Goal: Information Seeking & Learning: Learn about a topic

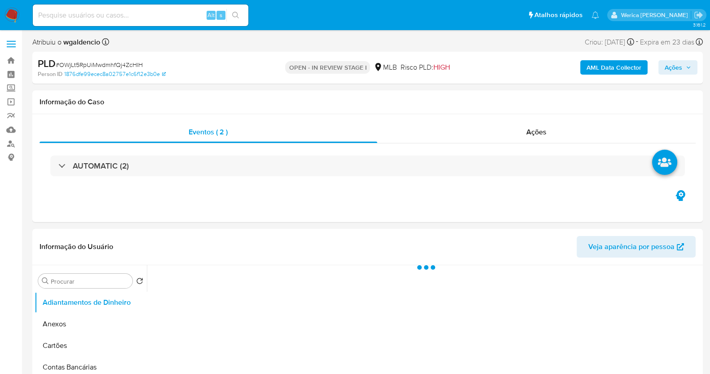
select select "10"
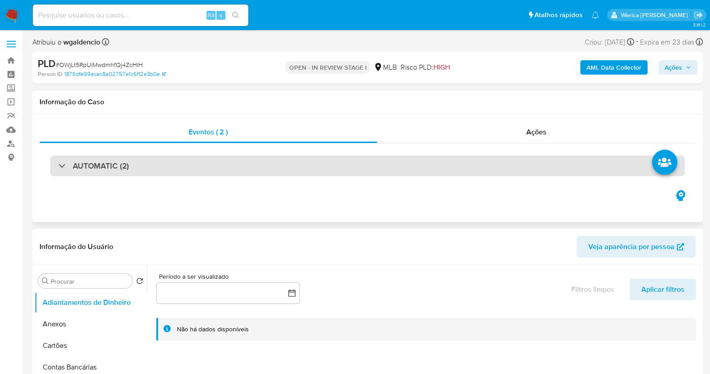
click at [167, 170] on div "AUTOMATIC (2)" at bounding box center [367, 165] width 635 height 21
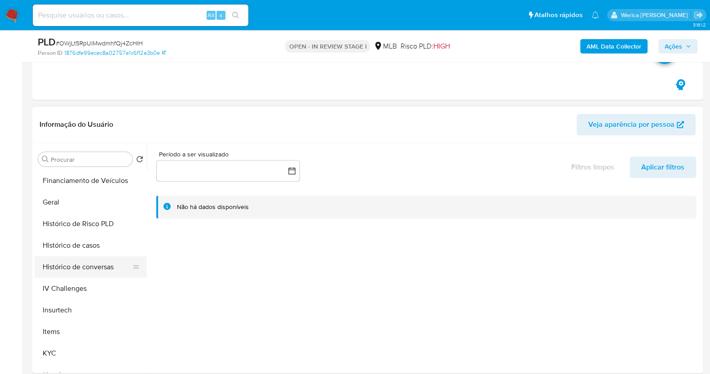
scroll to position [224, 0]
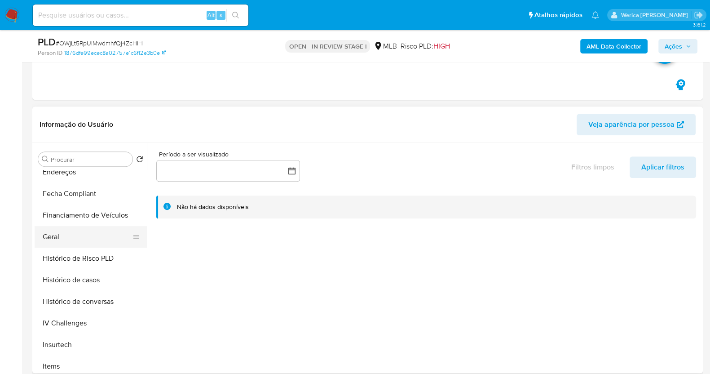
click at [80, 226] on button "Geral" at bounding box center [87, 237] width 105 height 22
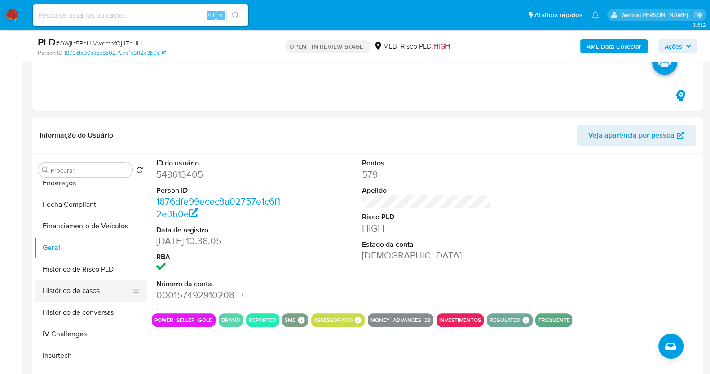
click at [113, 289] on button "Histórico de casos" at bounding box center [87, 291] width 105 height 22
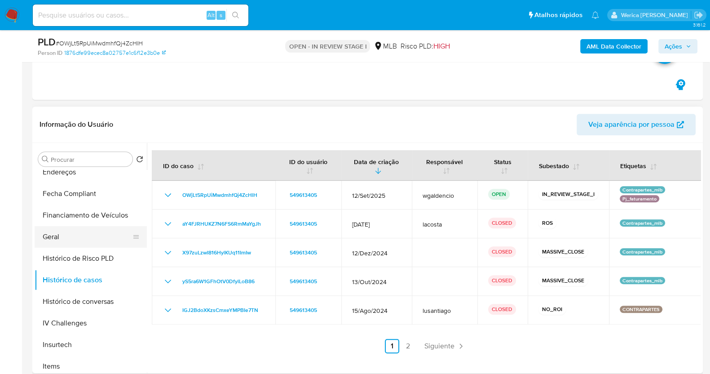
click at [110, 243] on button "Geral" at bounding box center [87, 237] width 105 height 22
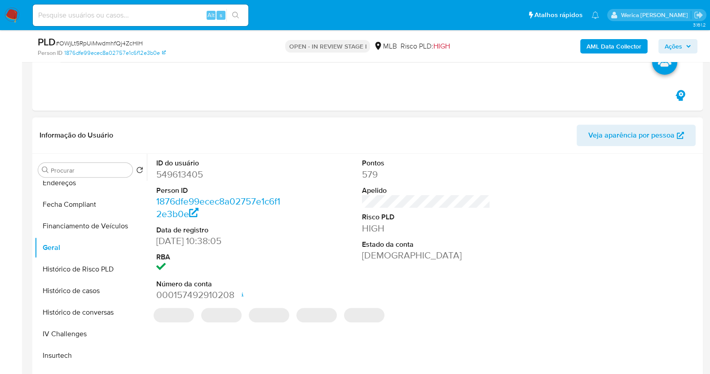
click at [190, 180] on dl "ID do usuário 549613405 Person ID 1876dfe99ecec8a02757e1c6f12e3b0e Data de regi…" at bounding box center [220, 229] width 128 height 143
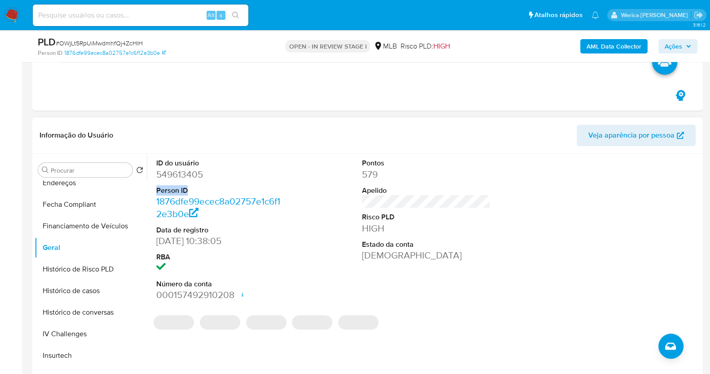
click at [190, 180] on dl "ID do usuário 549613405 Person ID 1876dfe99ecec8a02757e1c6f12e3b0e Data de regi…" at bounding box center [220, 229] width 128 height 143
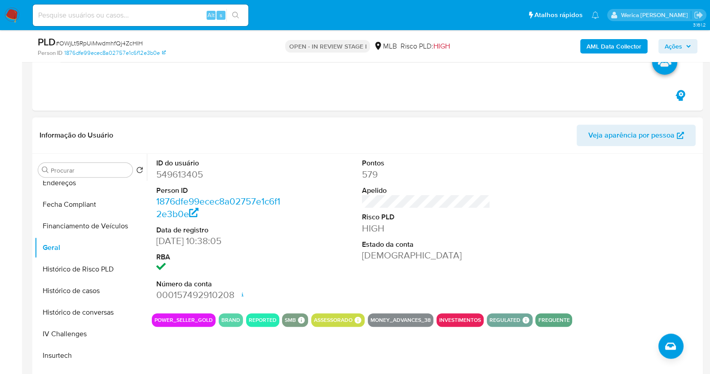
click at [187, 176] on dd "549613405" at bounding box center [220, 174] width 128 height 13
copy dd "549613405"
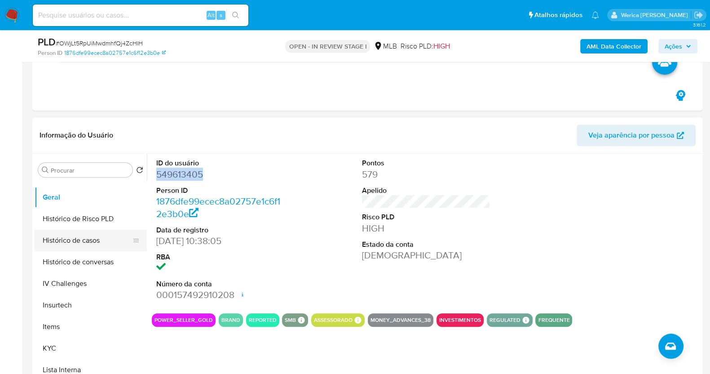
scroll to position [337, 0]
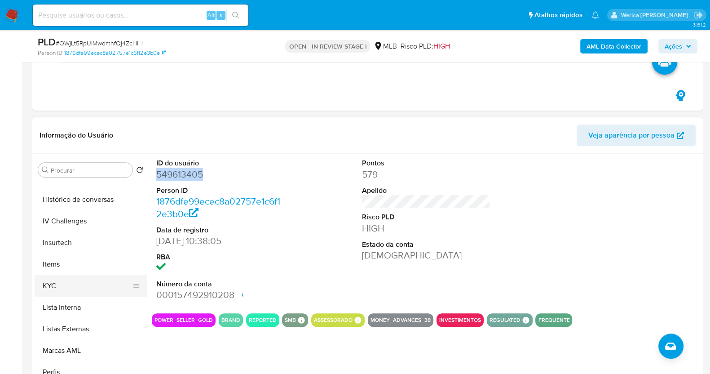
click at [75, 283] on button "KYC" at bounding box center [87, 286] width 105 height 22
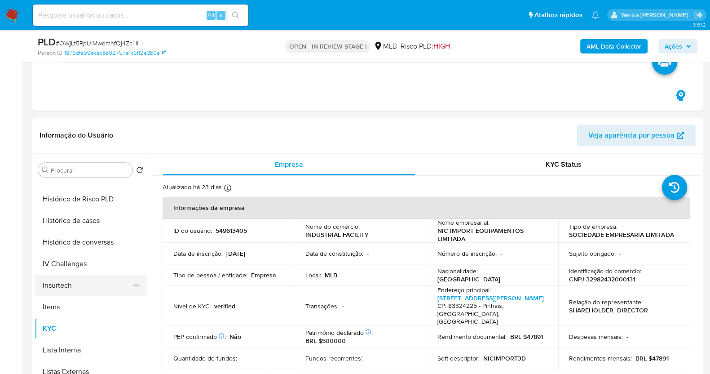
scroll to position [281, 0]
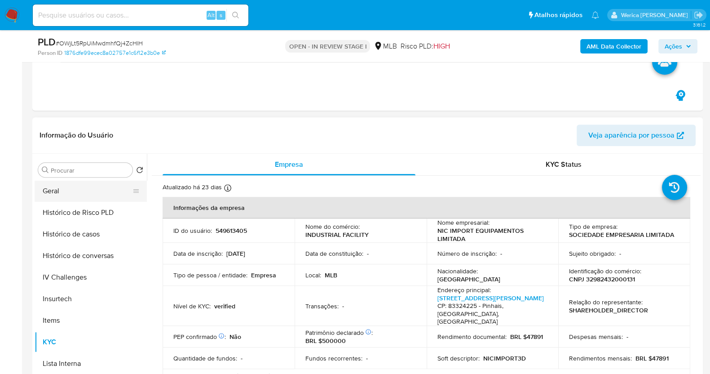
click at [79, 195] on button "Geral" at bounding box center [87, 191] width 105 height 22
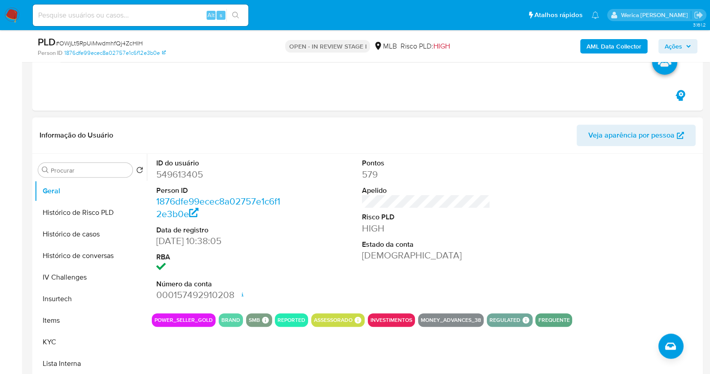
click at [184, 173] on dd "549613405" at bounding box center [220, 174] width 128 height 13
copy dd "549613405"
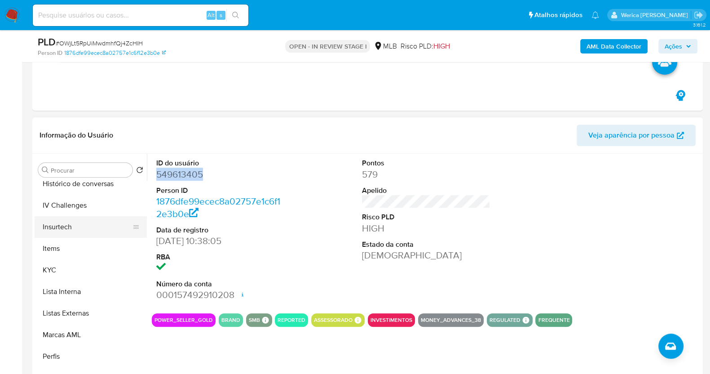
scroll to position [393, 0]
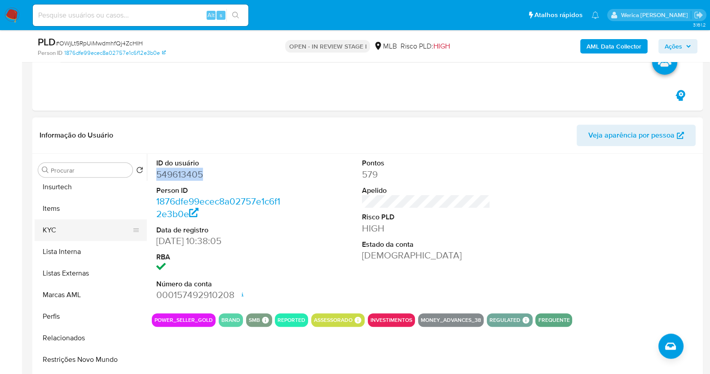
click at [60, 230] on button "KYC" at bounding box center [87, 230] width 105 height 22
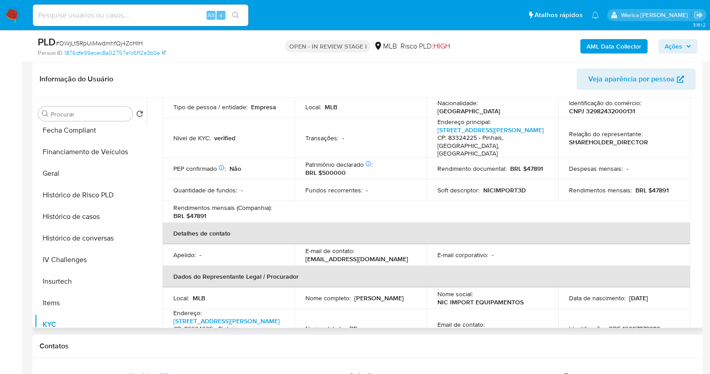
scroll to position [112, 0]
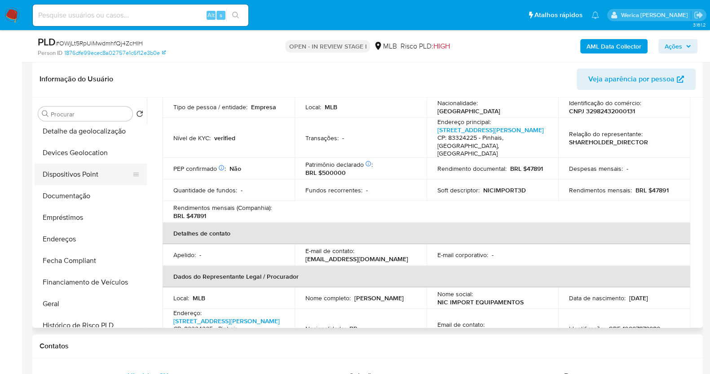
click at [96, 169] on button "Dispositivos Point" at bounding box center [87, 175] width 105 height 22
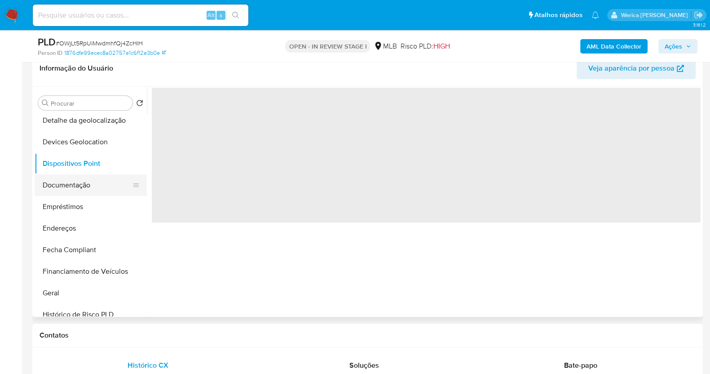
click at [94, 192] on button "Documentação" at bounding box center [87, 185] width 105 height 22
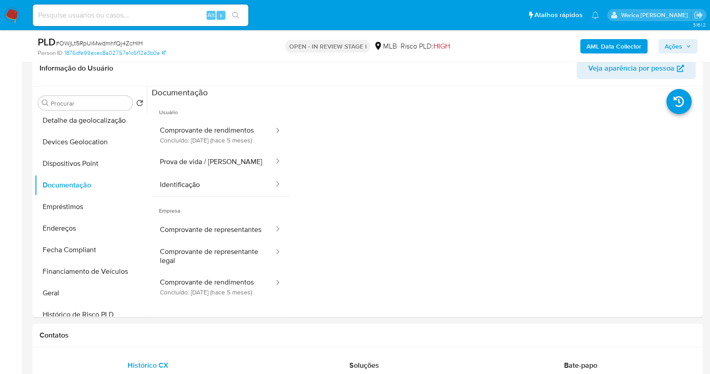
click at [195, 150] on button "Comprovante de rendimentos Concluído: 11/05/2025 (hace 5 meses)" at bounding box center [213, 134] width 123 height 31
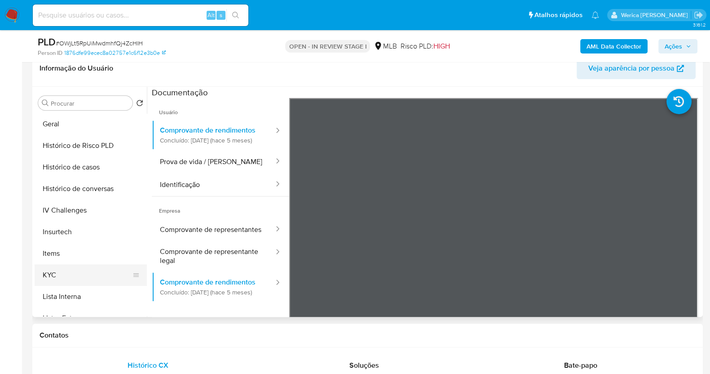
click at [93, 264] on button "KYC" at bounding box center [87, 275] width 105 height 22
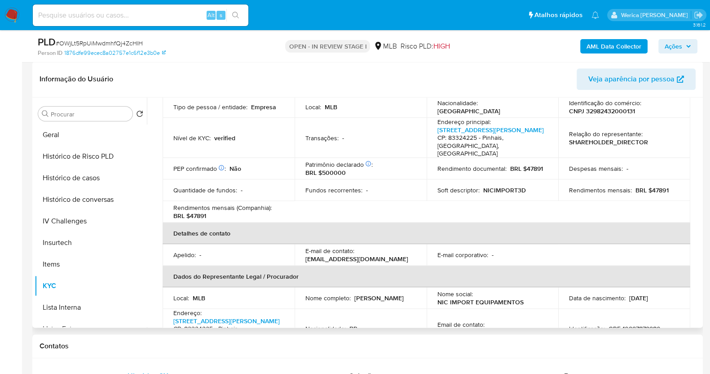
scroll to position [56, 0]
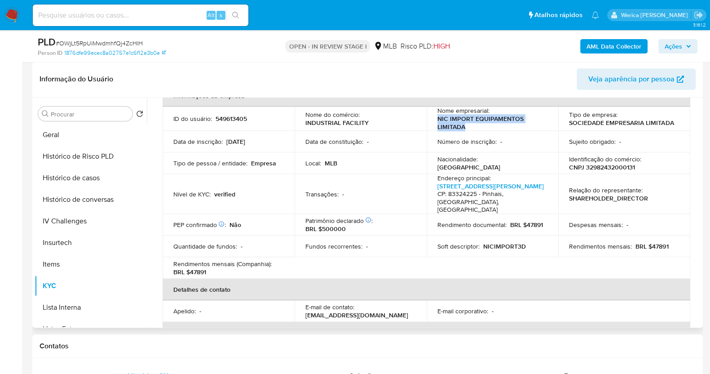
drag, startPoint x: 434, startPoint y: 116, endPoint x: 474, endPoint y: 127, distance: 40.9
click at [474, 127] on td "Nome empresarial : NIC IMPORT EQUIPAMENTOS LIMITADA" at bounding box center [493, 118] width 132 height 24
copy p "NIC IMPORT EQUIPAMENTOS LIMITADA"
click at [611, 164] on p "CNPJ 32982432000131" at bounding box center [602, 167] width 66 height 8
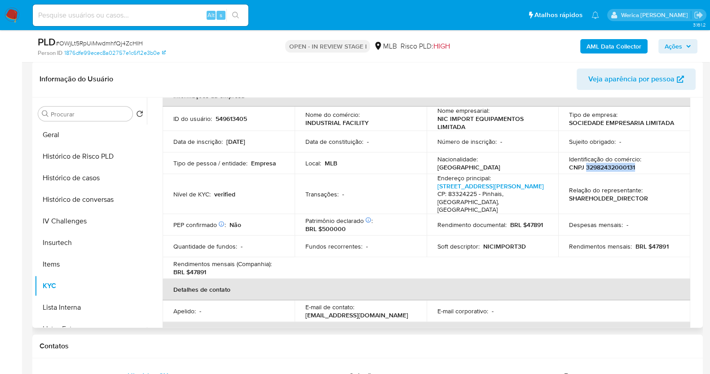
copy p "32982432000131"
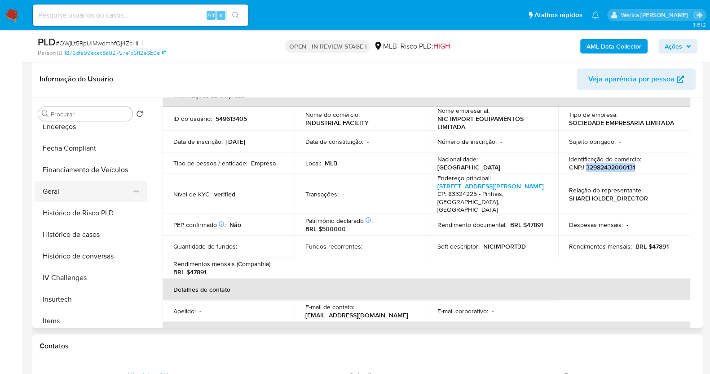
click at [91, 184] on button "Geral" at bounding box center [87, 192] width 105 height 22
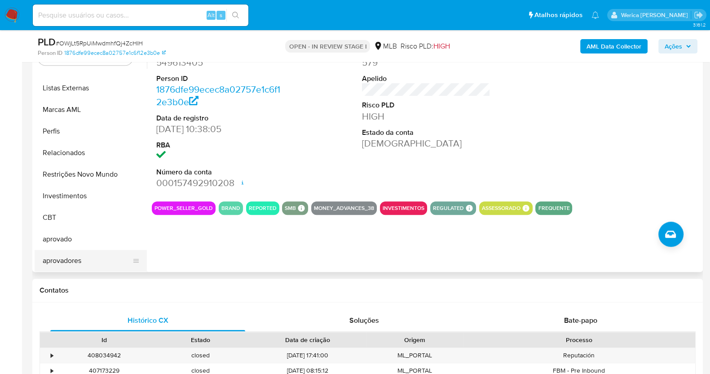
scroll to position [410, 0]
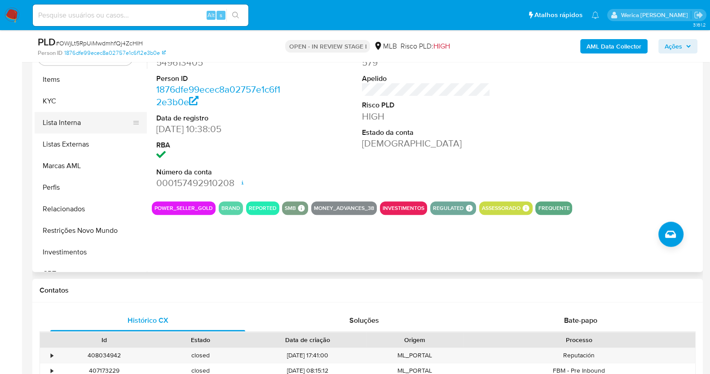
click at [75, 112] on button "Lista Interna" at bounding box center [87, 123] width 105 height 22
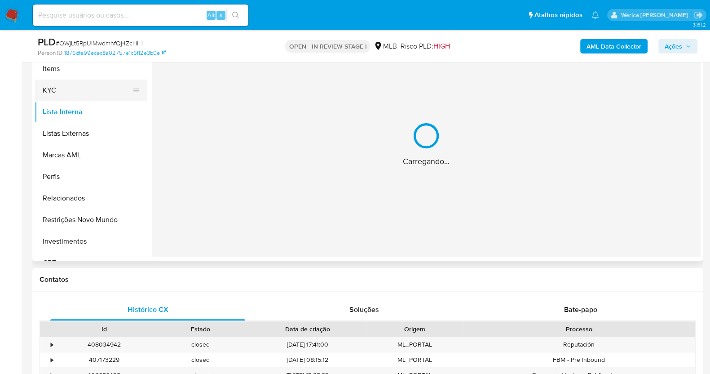
click at [74, 98] on button "KYC" at bounding box center [87, 91] width 105 height 22
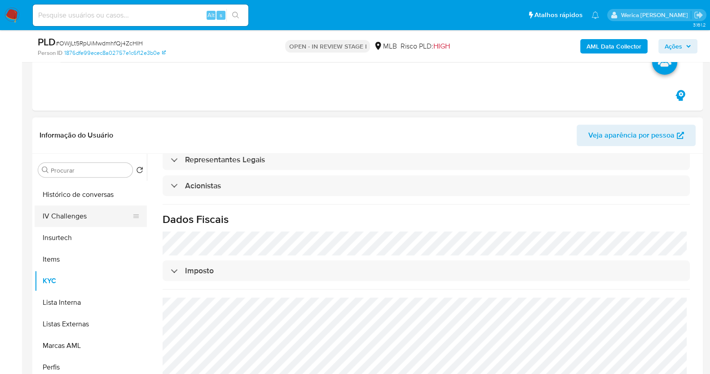
scroll to position [297, 0]
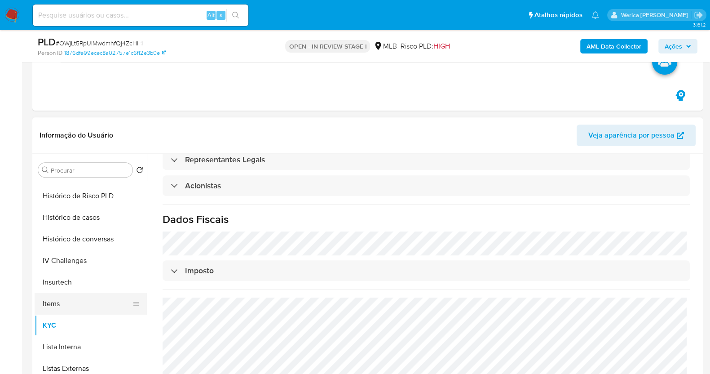
click at [104, 313] on button "Items" at bounding box center [87, 304] width 105 height 22
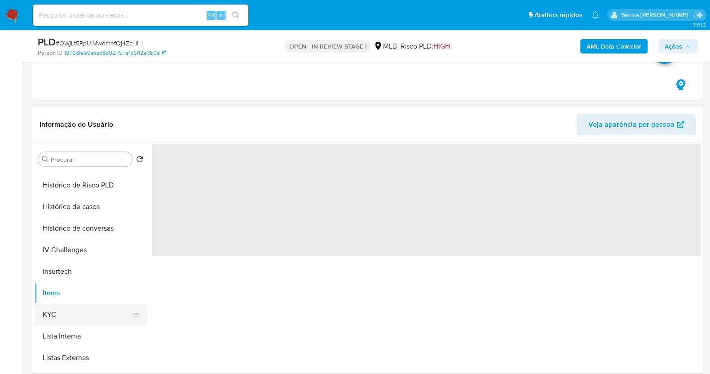
scroll to position [185, 0]
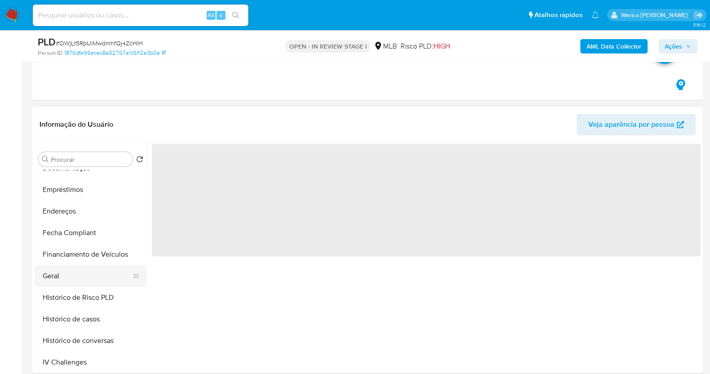
click at [76, 266] on button "Geral" at bounding box center [87, 276] width 105 height 22
click at [78, 274] on button "Geral" at bounding box center [87, 276] width 105 height 22
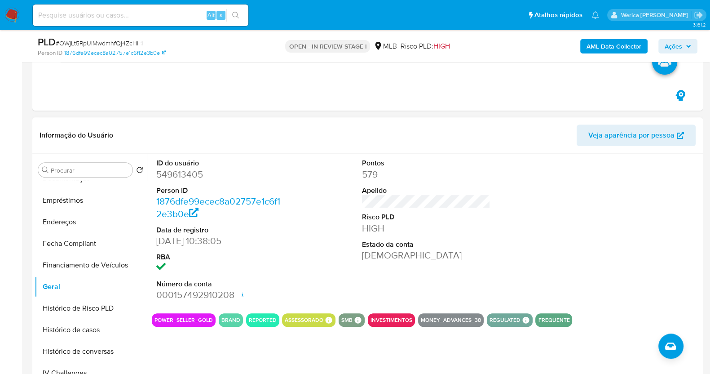
click at [624, 241] on div at bounding box center [632, 230] width 137 height 152
click at [624, 243] on div at bounding box center [632, 230] width 137 height 152
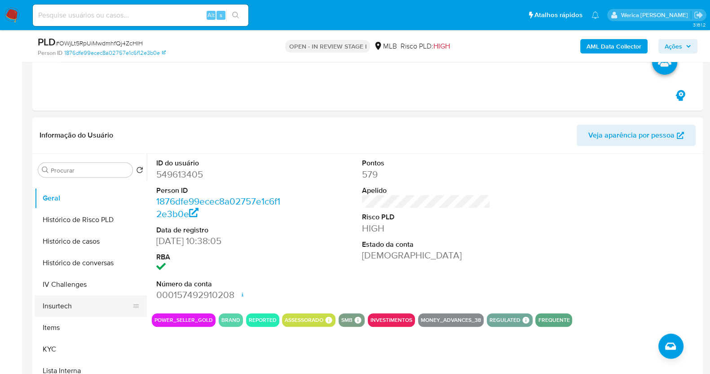
scroll to position [297, 0]
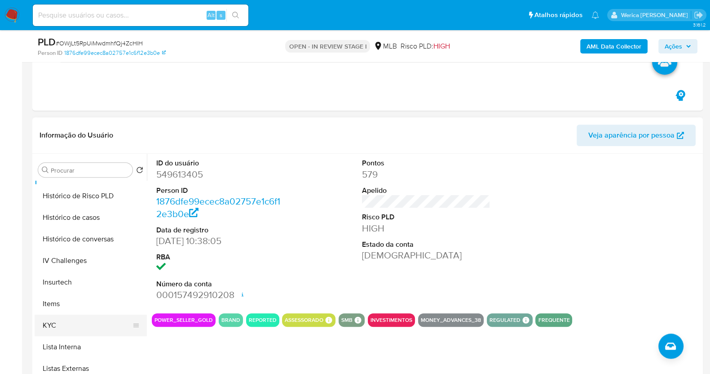
click at [72, 320] on button "KYC" at bounding box center [87, 325] width 105 height 22
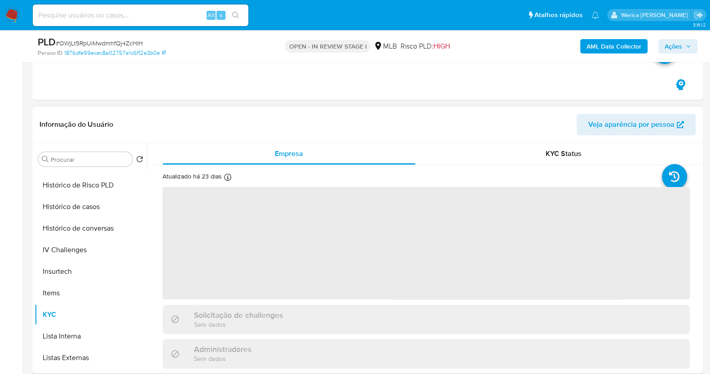
scroll to position [56, 0]
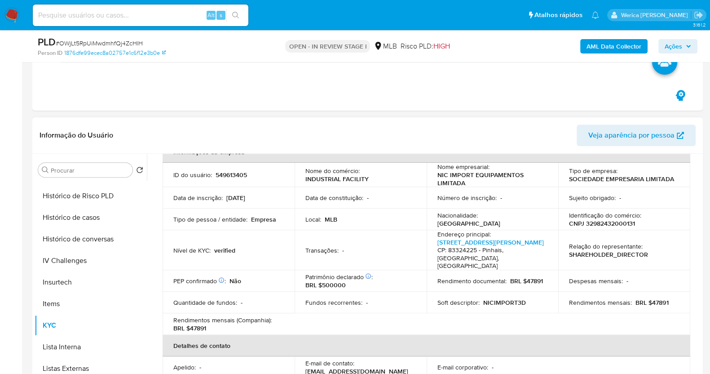
click at [637, 308] on table "Informações da empresa ID do usuário : 549613405 Nome do comércio : INDUSTRIAL …" at bounding box center [427, 311] width 528 height 341
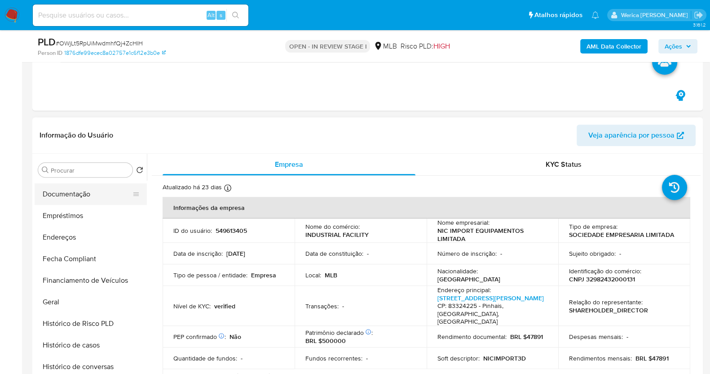
scroll to position [73, 0]
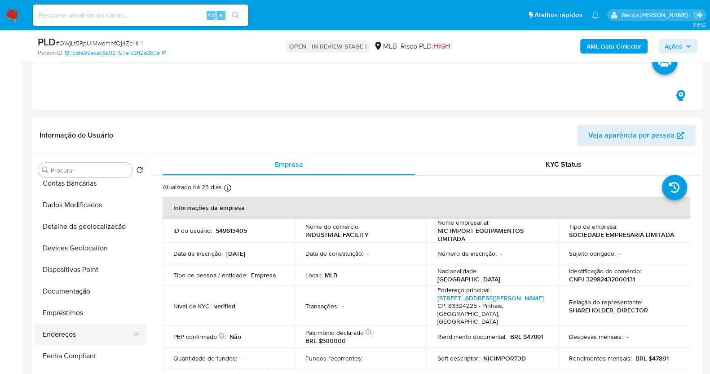
drag, startPoint x: 86, startPoint y: 323, endPoint x: 86, endPoint y: 318, distance: 4.9
click at [86, 323] on button "Endereços" at bounding box center [87, 334] width 105 height 22
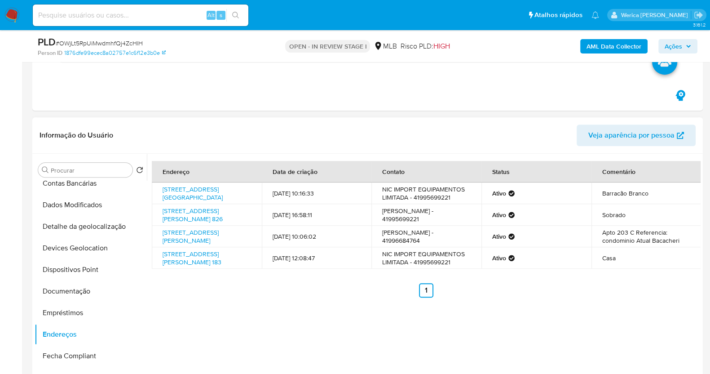
click at [639, 279] on div "Endereço Data de criação Contato Status Comentário Rua Inajá 1260, Pinhais, Par…" at bounding box center [426, 229] width 549 height 137
click at [638, 279] on div "Endereço Data de criação Contato Status Comentário Rua Inajá 1260, Pinhais, Par…" at bounding box center [426, 229] width 549 height 137
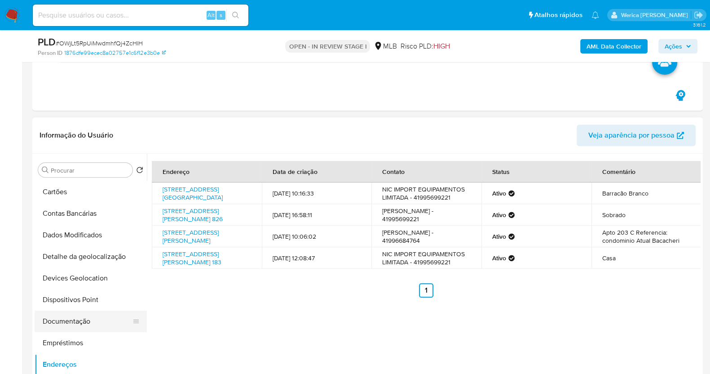
scroll to position [17, 0]
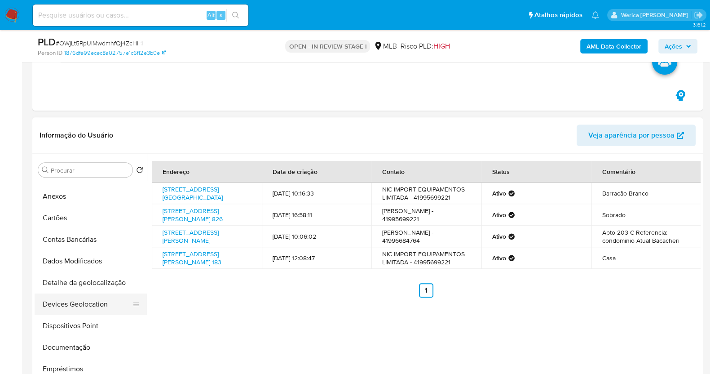
drag, startPoint x: 110, startPoint y: 288, endPoint x: 116, endPoint y: 291, distance: 6.8
click at [110, 288] on button "Detalhe da geolocalização" at bounding box center [91, 283] width 112 height 22
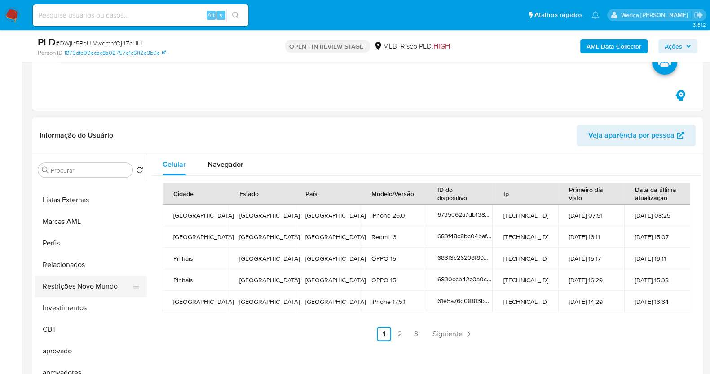
click at [95, 288] on button "Restrições Novo Mundo" at bounding box center [87, 286] width 105 height 22
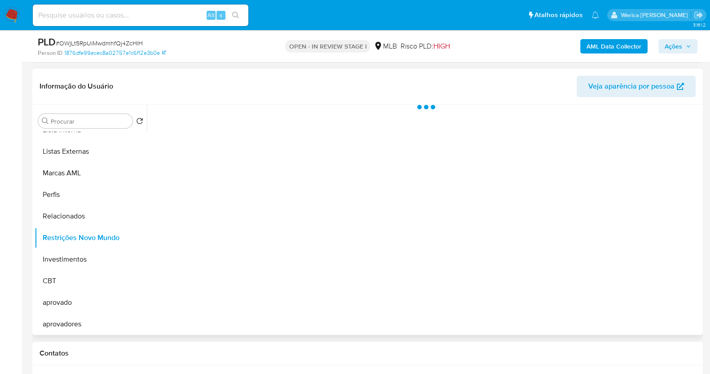
scroll to position [674, 0]
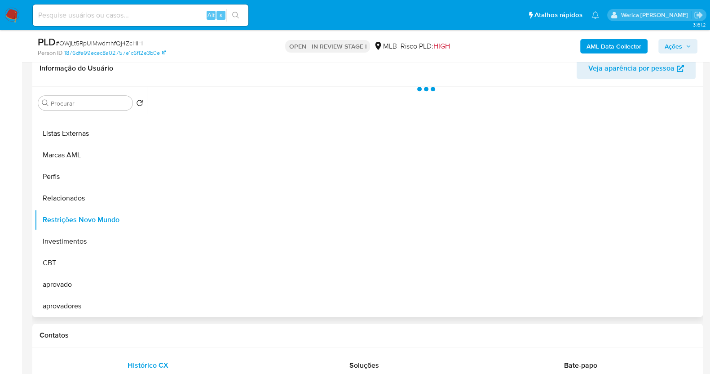
click at [252, 162] on div at bounding box center [424, 202] width 554 height 230
click at [242, 129] on div "Estado actual Historial Alterar status do usuário" at bounding box center [426, 136] width 549 height 98
click at [242, 102] on span "Historial" at bounding box center [241, 101] width 27 height 10
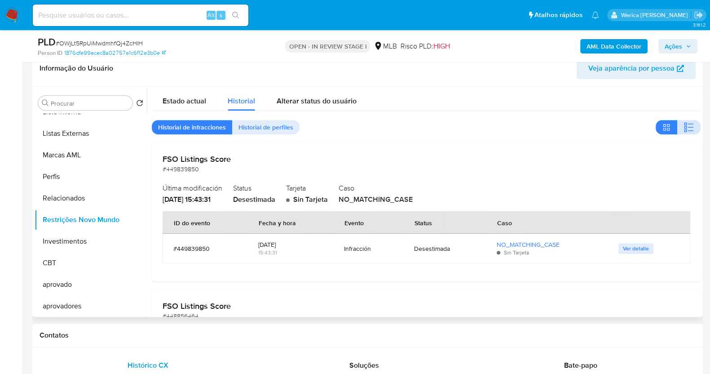
click at [687, 125] on icon "button" at bounding box center [689, 127] width 11 height 11
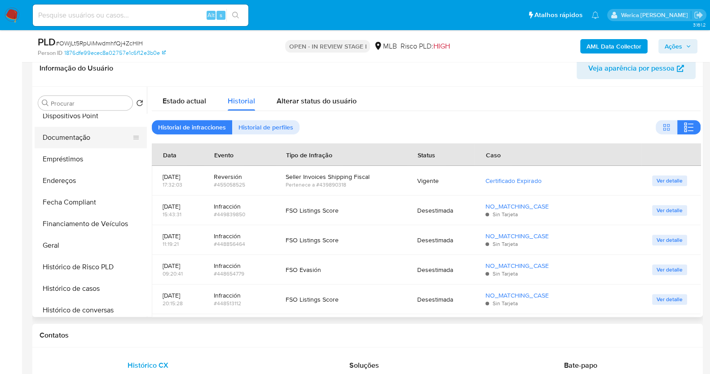
scroll to position [72, 0]
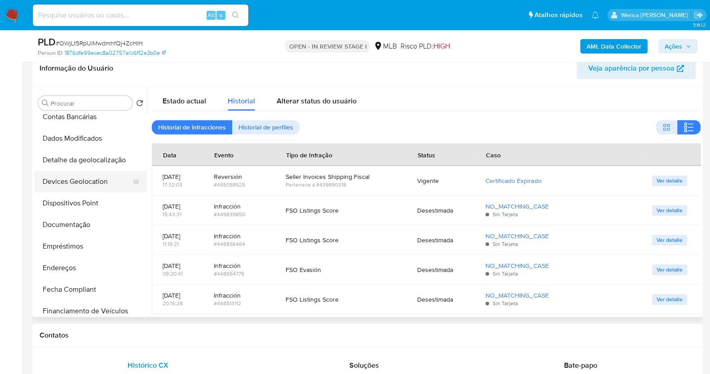
click at [88, 179] on button "Devices Geolocation" at bounding box center [87, 182] width 105 height 22
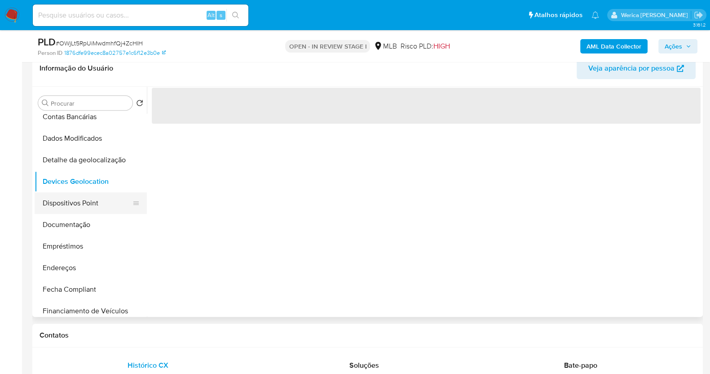
click at [94, 205] on button "Dispositivos Point" at bounding box center [87, 203] width 105 height 22
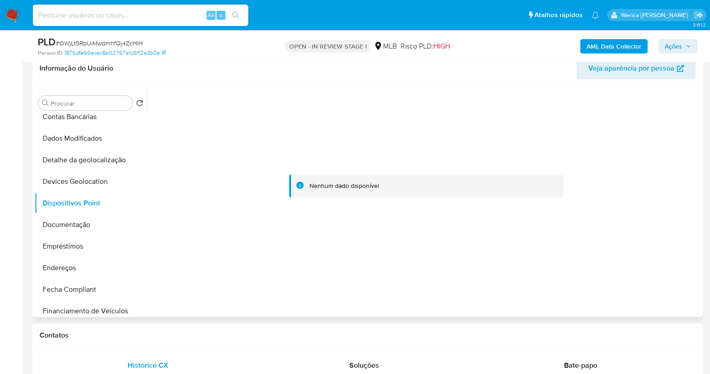
click at [644, 257] on div at bounding box center [426, 186] width 549 height 198
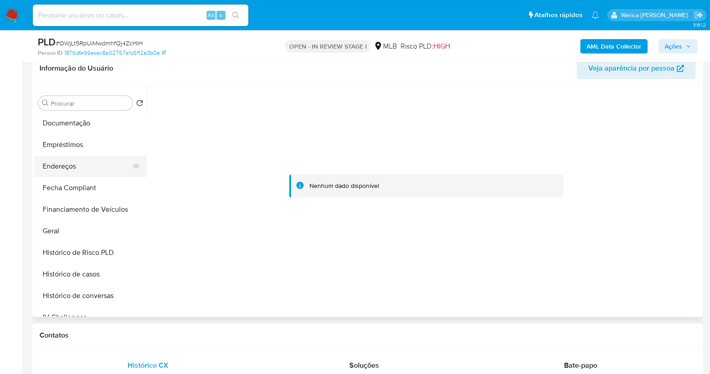
scroll to position [241, 0]
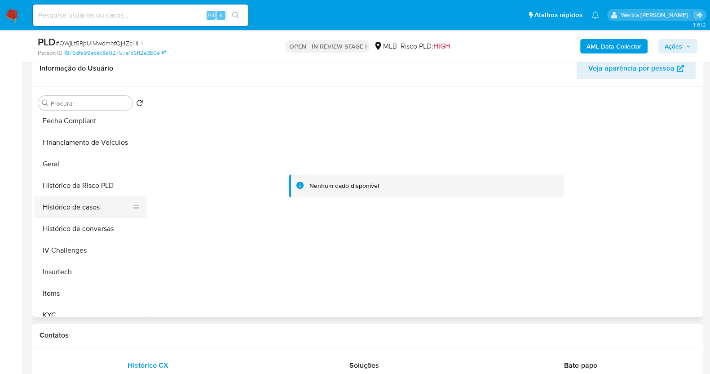
click at [97, 196] on button "Histórico de casos" at bounding box center [87, 207] width 105 height 22
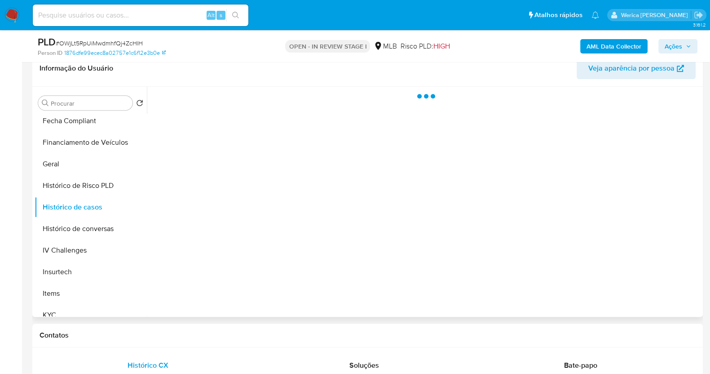
click at [440, 218] on div at bounding box center [424, 202] width 554 height 230
click at [505, 219] on div at bounding box center [424, 202] width 554 height 230
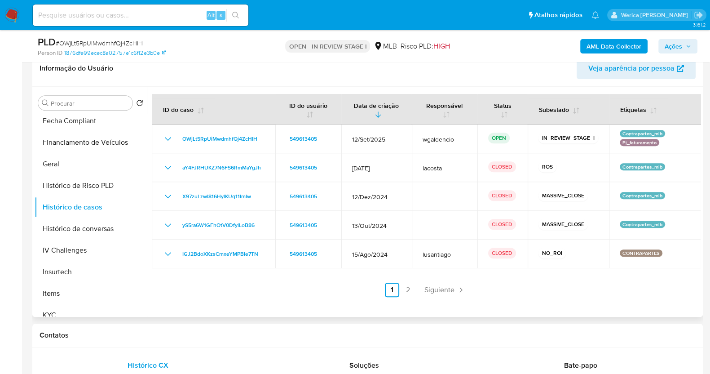
click at [416, 291] on ul "Anterior 1 2 Siguiente" at bounding box center [426, 290] width 549 height 14
click at [412, 293] on link "2" at bounding box center [408, 290] width 14 height 14
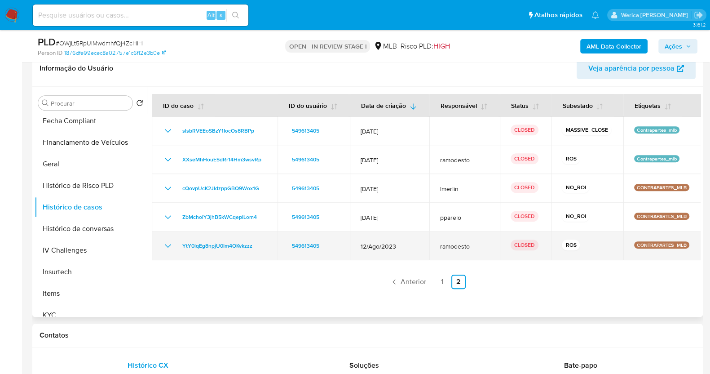
click at [372, 246] on span "12/Ago/2023" at bounding box center [390, 246] width 58 height 8
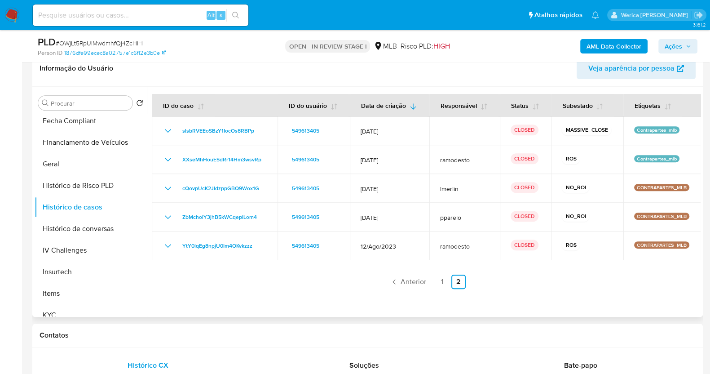
click at [222, 284] on ul "Anterior 1 2 Siguiente" at bounding box center [426, 281] width 549 height 14
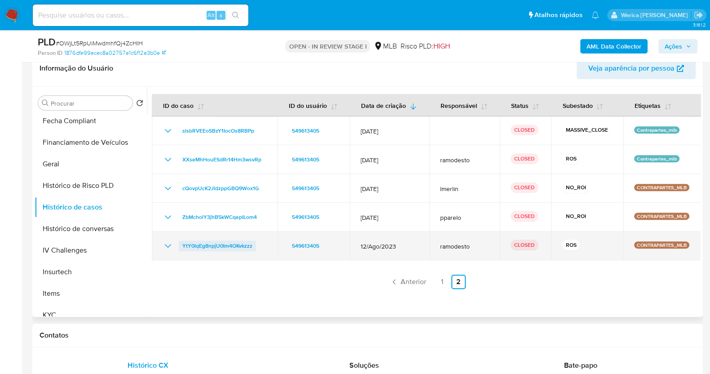
click at [216, 243] on span "YtY0lqEg8npjU0Im4OKvkzzz" at bounding box center [217, 245] width 70 height 11
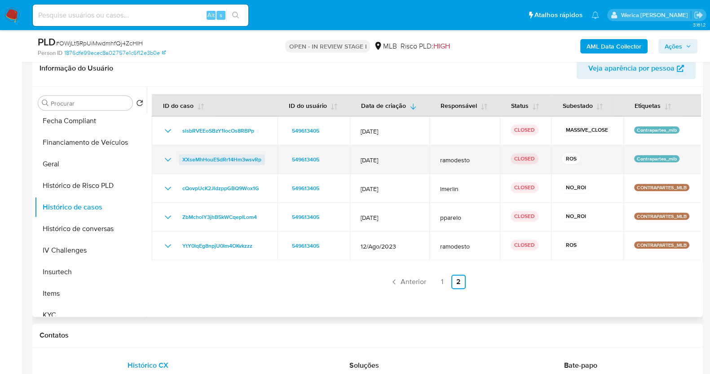
click at [239, 160] on span "XXseMhHouESdRr14Hm3wsvRp" at bounding box center [221, 159] width 79 height 11
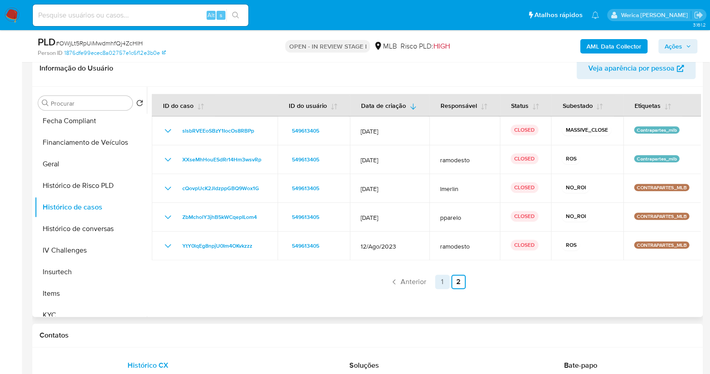
click at [446, 284] on link "1" at bounding box center [442, 281] width 14 height 14
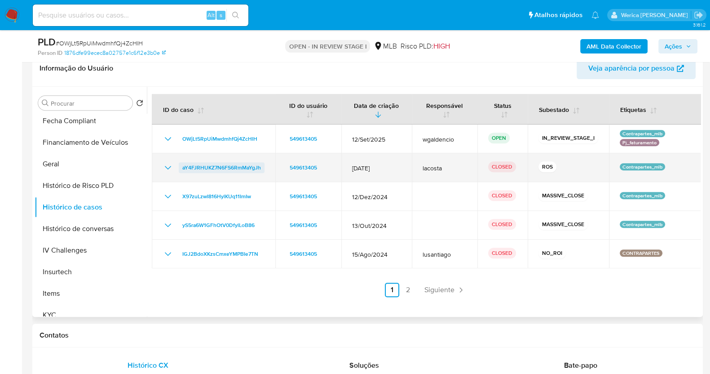
click at [218, 170] on span "aY4FJRHUKZ7N6FS6RmMaYgJh" at bounding box center [221, 167] width 79 height 11
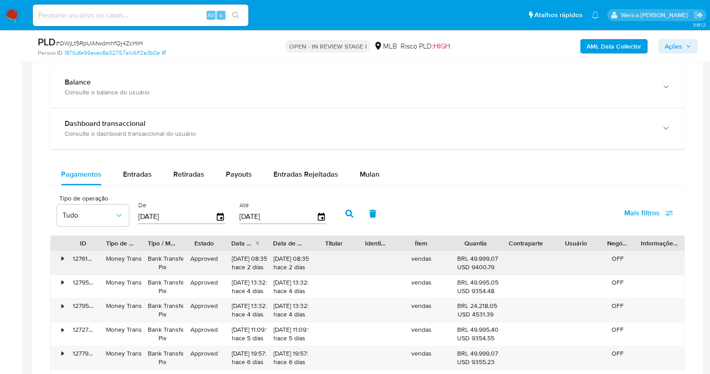
scroll to position [1179, 0]
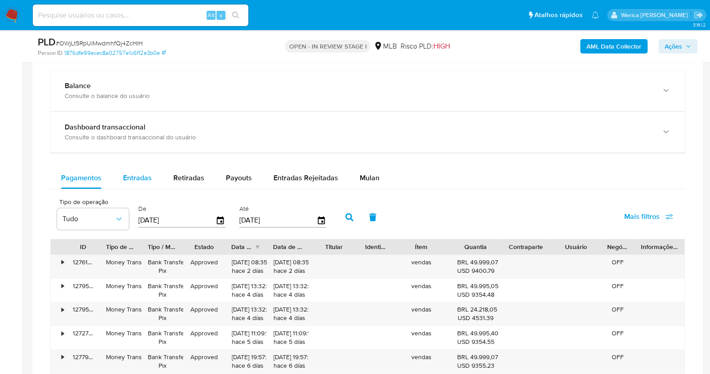
click at [124, 174] on span "Entradas" at bounding box center [137, 178] width 29 height 10
select select "10"
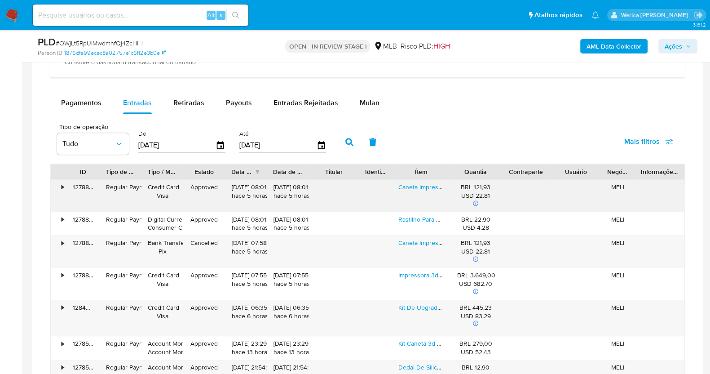
scroll to position [1292, 0]
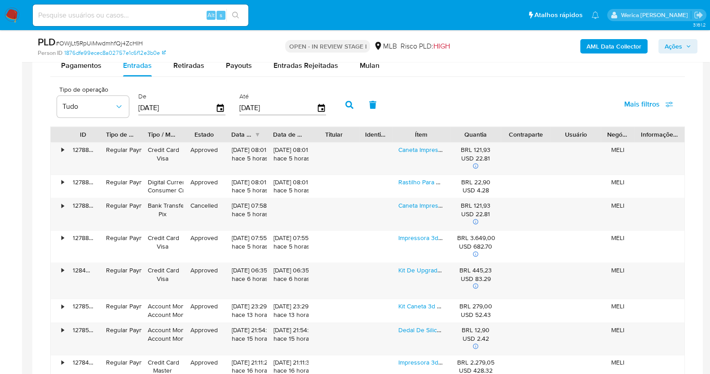
drag, startPoint x: 451, startPoint y: 124, endPoint x: 464, endPoint y: 130, distance: 13.5
click at [464, 130] on div "ID Tipo de operação Tipo / Método Estado Data de criação Data de aprovação Titu…" at bounding box center [367, 134] width 635 height 16
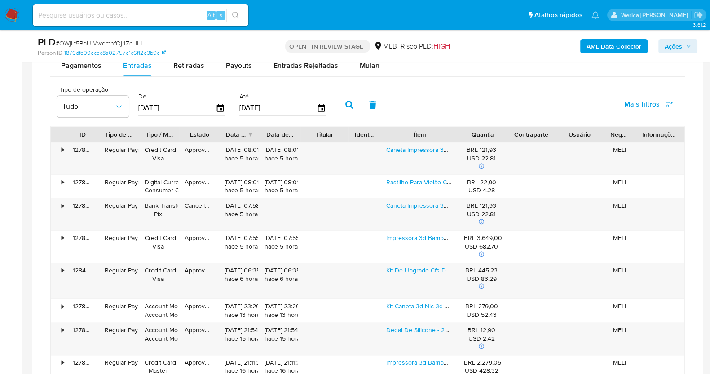
drag, startPoint x: 448, startPoint y: 130, endPoint x: 492, endPoint y: 138, distance: 44.8
click at [492, 138] on div "ID Tipo de operação Tipo / Método Estado Data de criação Data de aprovação Titu…" at bounding box center [368, 134] width 634 height 15
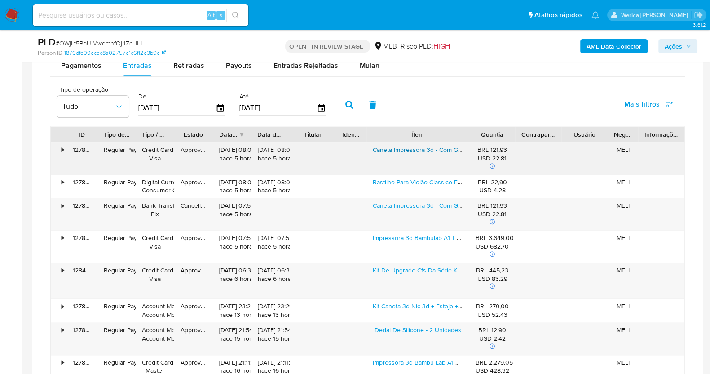
click at [449, 151] on link "Caneta Impressora 3d - Com Garantia - Produto Lacrado Nic 3d" at bounding box center [460, 149] width 175 height 9
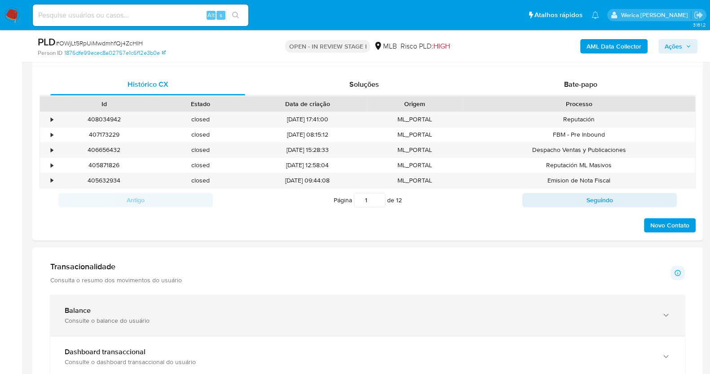
click at [281, 316] on div "Consulte o balance do usuário" at bounding box center [359, 320] width 588 height 8
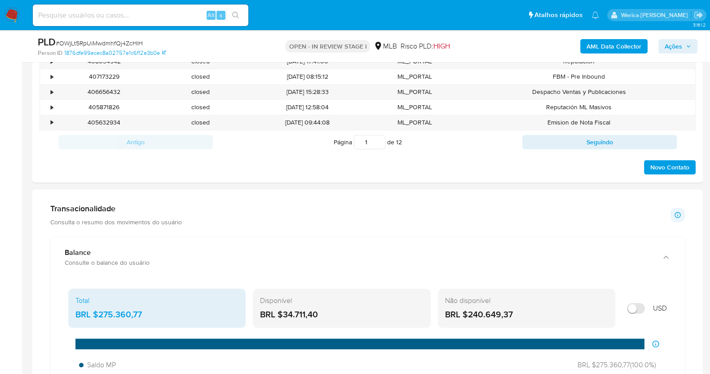
scroll to position [1067, 0]
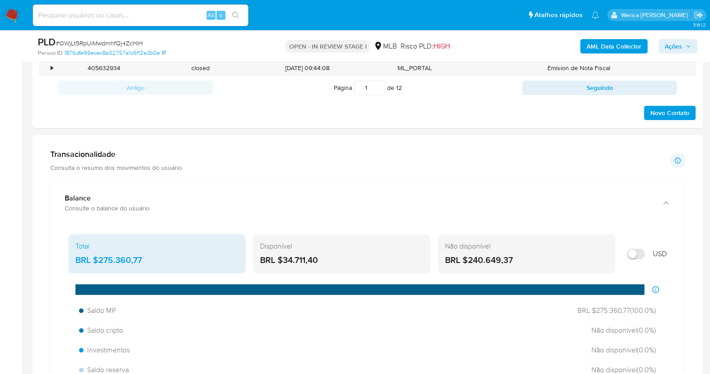
drag, startPoint x: 95, startPoint y: 255, endPoint x: 137, endPoint y: 260, distance: 42.1
click at [137, 260] on div "BRL $275.360,77" at bounding box center [156, 260] width 163 height 12
drag, startPoint x: 141, startPoint y: 261, endPoint x: 97, endPoint y: 265, distance: 44.1
click at [97, 265] on div "Total BRL $275.360,77" at bounding box center [156, 254] width 177 height 40
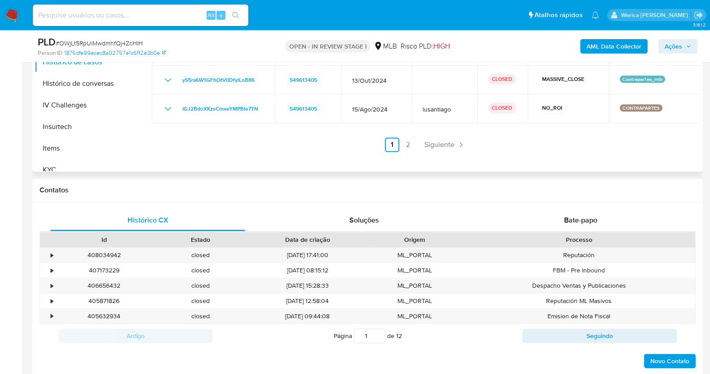
scroll to position [674, 0]
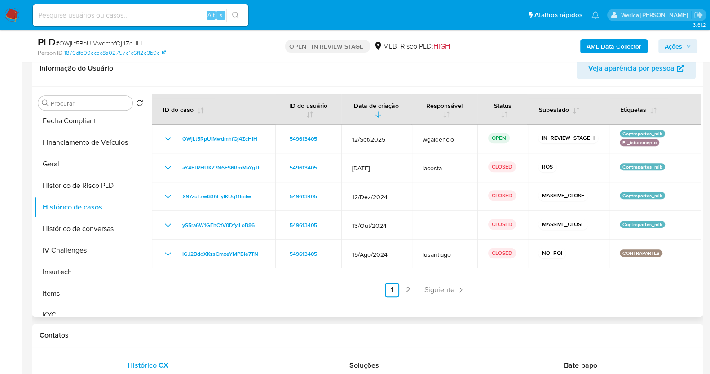
click at [414, 286] on ul "Anterior 1 2 Siguiente" at bounding box center [426, 290] width 549 height 14
click at [409, 288] on link "2" at bounding box center [408, 290] width 14 height 14
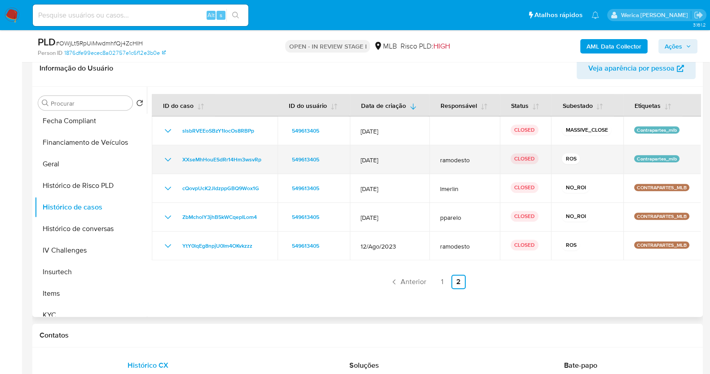
click at [565, 154] on p "ROS" at bounding box center [571, 158] width 18 height 11
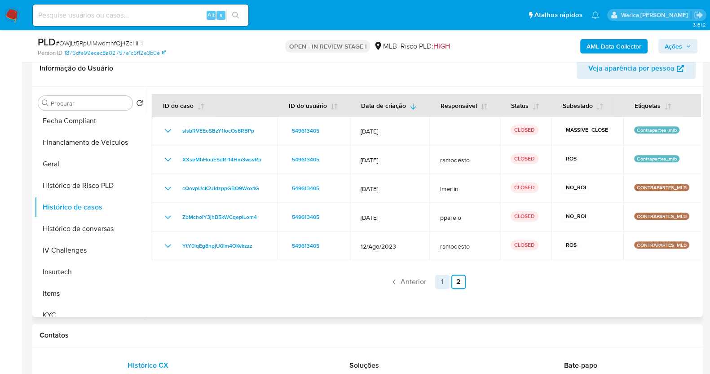
click at [440, 283] on link "1" at bounding box center [442, 281] width 14 height 14
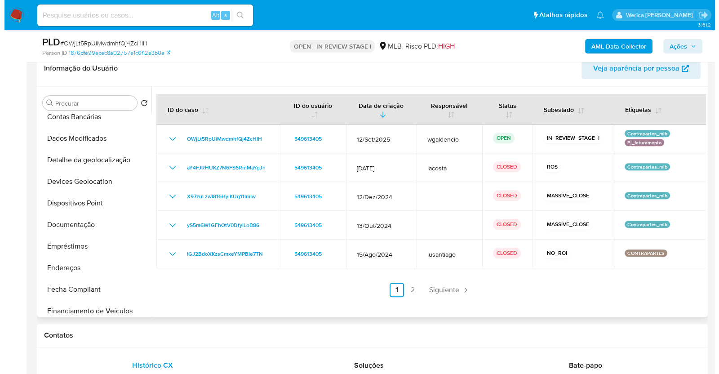
scroll to position [0, 0]
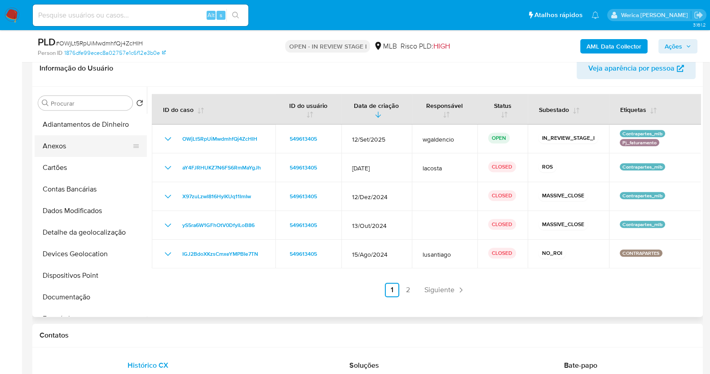
click at [92, 143] on button "Anexos" at bounding box center [87, 146] width 105 height 22
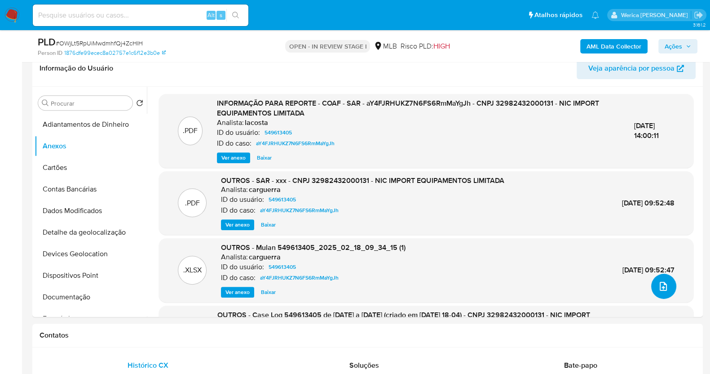
click at [665, 277] on button "upload-file" at bounding box center [663, 286] width 25 height 25
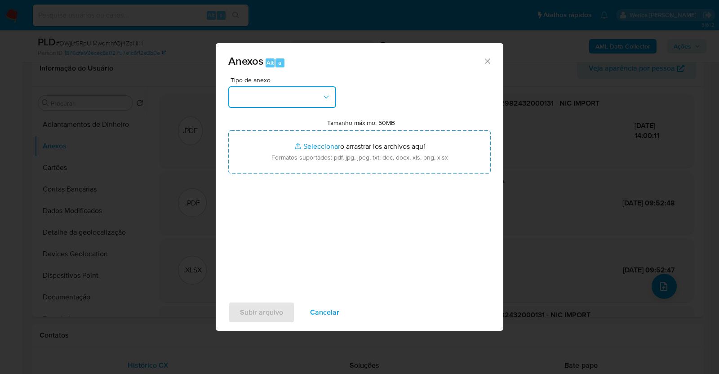
click at [277, 92] on button "button" at bounding box center [282, 97] width 108 height 22
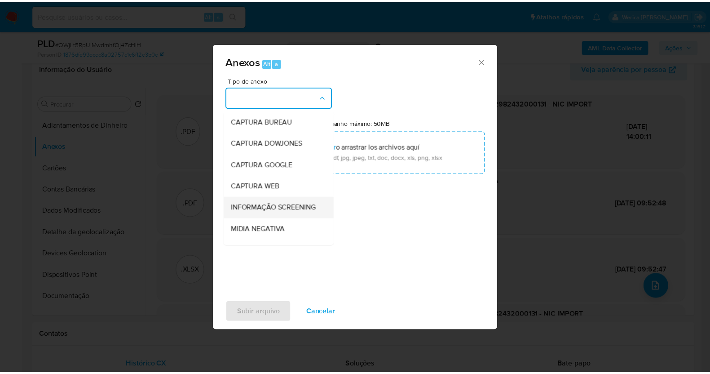
scroll to position [112, 0]
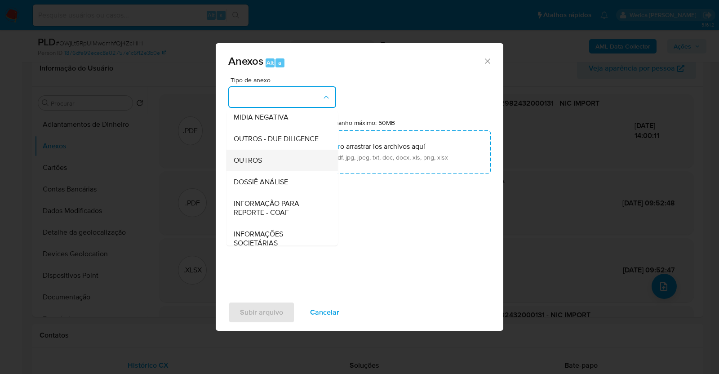
click at [274, 171] on div "OUTROS" at bounding box center [280, 161] width 92 height 22
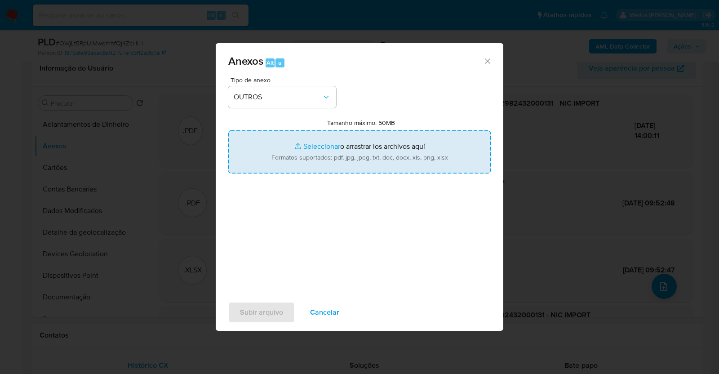
click at [302, 173] on input "Tamanho máximo: 50MB Seleccionar archivos" at bounding box center [359, 151] width 262 height 43
type input "C:\fakepath\4 ° SAR - XXXX - CNPJ 32982432000131 - NIC IMPORT EQUIPAMENTOS LIMI…"
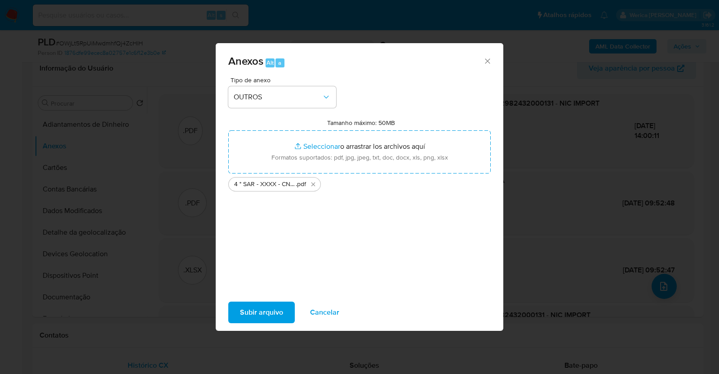
click at [262, 311] on span "Subir arquivo" at bounding box center [261, 312] width 43 height 20
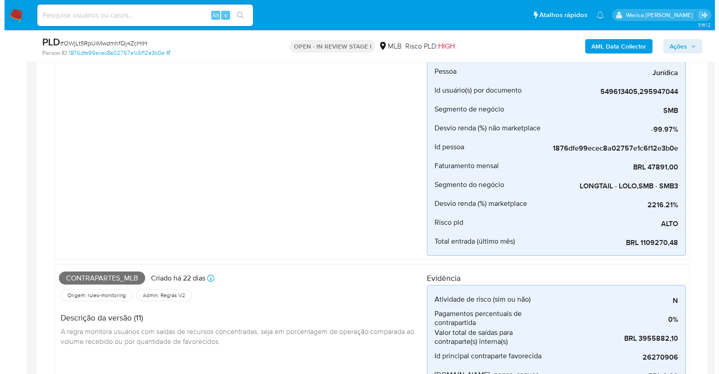
scroll to position [393, 0]
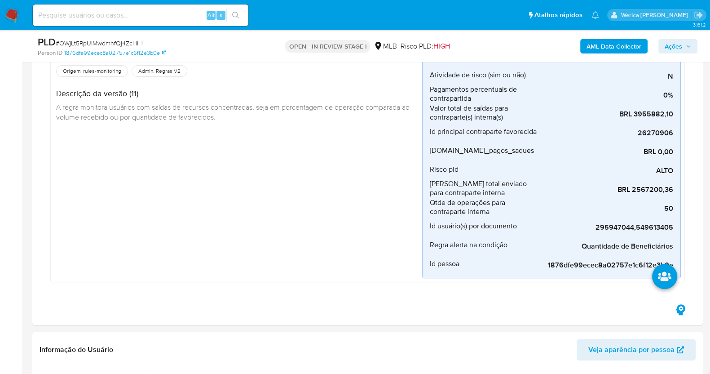
click at [602, 46] on b "AML Data Collector" at bounding box center [614, 46] width 55 height 14
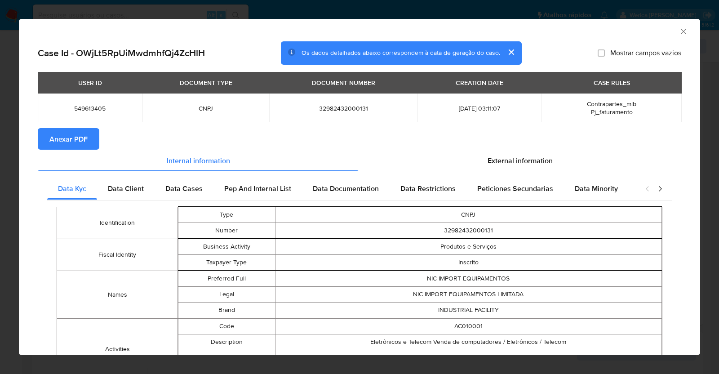
click at [71, 140] on span "Anexar PDF" at bounding box center [68, 139] width 38 height 20
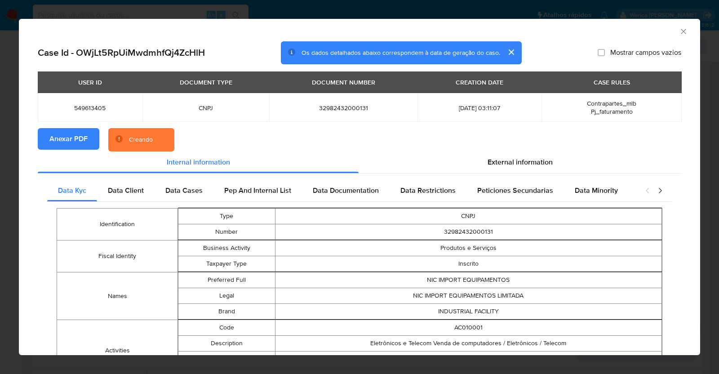
click at [500, 49] on button "cerrar" at bounding box center [511, 52] width 22 height 22
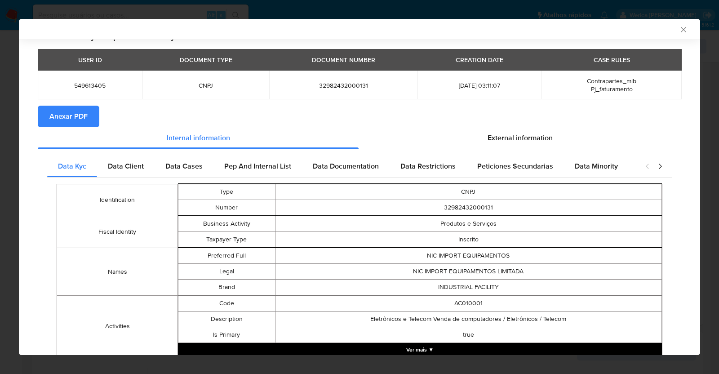
scroll to position [0, 0]
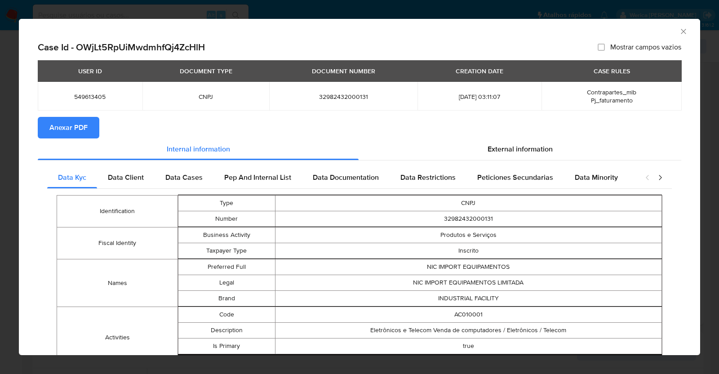
click at [87, 136] on span "Anexar PDF" at bounding box center [68, 128] width 38 height 20
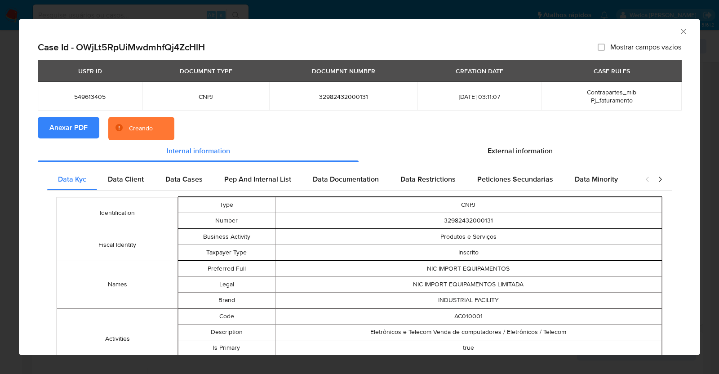
click at [84, 133] on span "Anexar PDF" at bounding box center [68, 128] width 38 height 20
click at [669, 31] on div "AML Data Collector" at bounding box center [352, 30] width 654 height 10
click at [679, 33] on icon "Fechar a janela" at bounding box center [683, 31] width 9 height 9
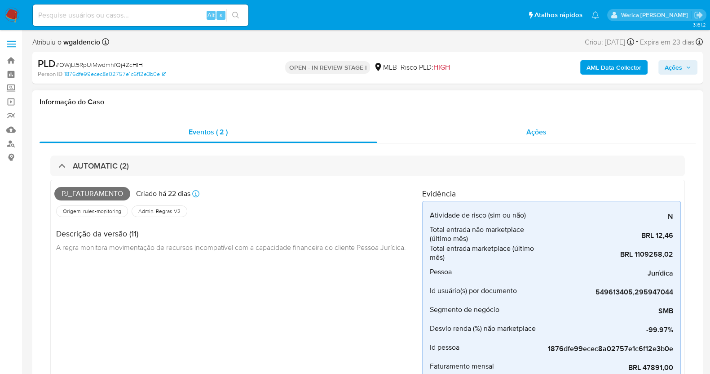
click at [550, 142] on div "Ações" at bounding box center [536, 132] width 319 height 22
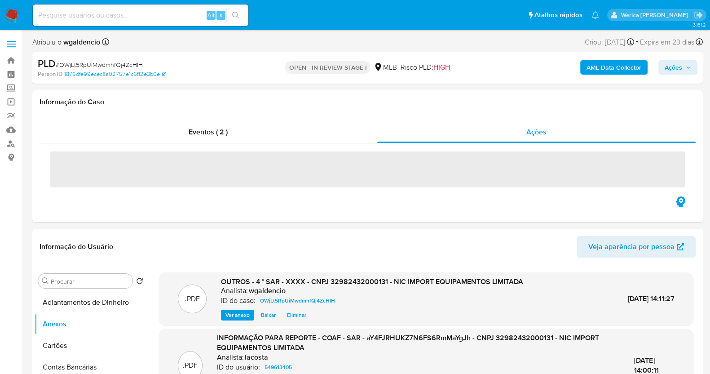
click at [675, 66] on span "Ações" at bounding box center [674, 67] width 18 height 14
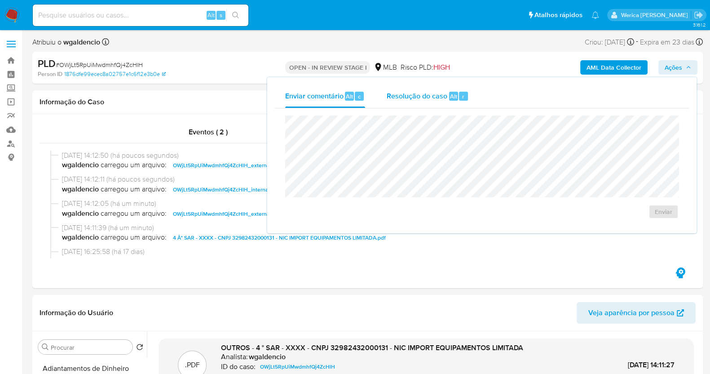
click at [435, 97] on span "Resolução do caso" at bounding box center [417, 96] width 61 height 10
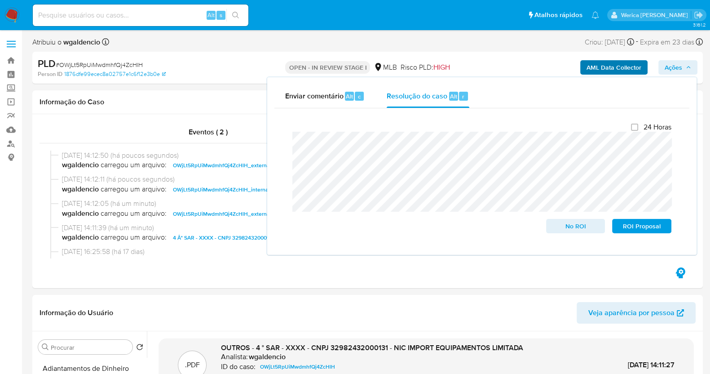
drag, startPoint x: 645, startPoint y: 225, endPoint x: 585, endPoint y: 66, distance: 168.9
click at [586, 74] on div "AML Data Collector Ações Enviar comentário Alt c Resolução do caso Alt r Fecham…" at bounding box center [588, 67] width 217 height 21
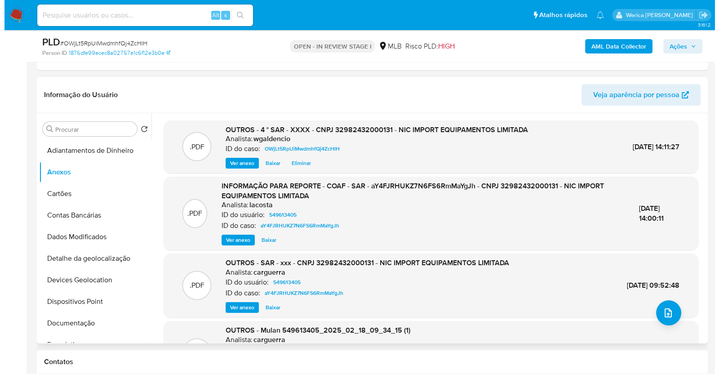
scroll to position [281, 0]
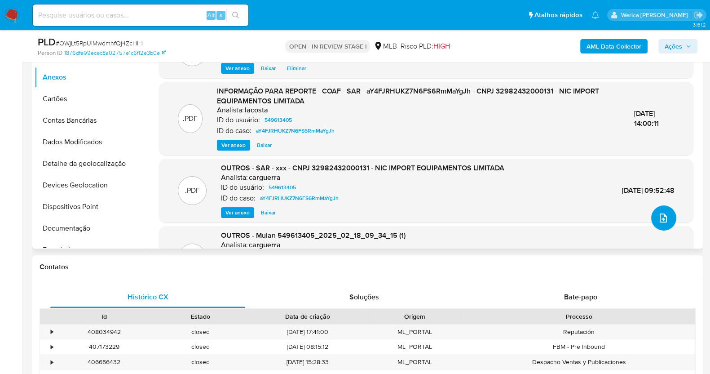
click at [662, 218] on icon "upload-file" at bounding box center [663, 217] width 11 height 11
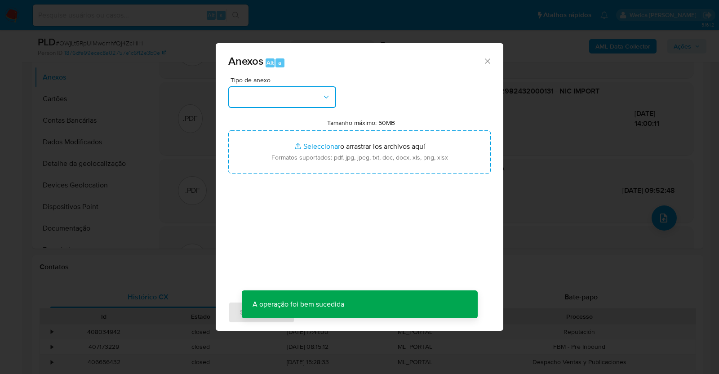
click at [312, 106] on button "button" at bounding box center [282, 97] width 108 height 22
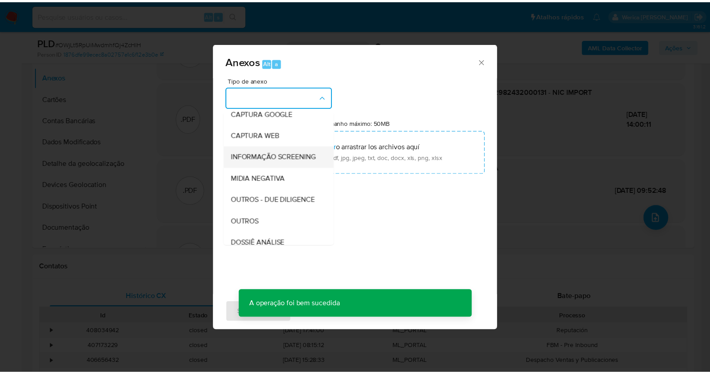
scroll to position [112, 0]
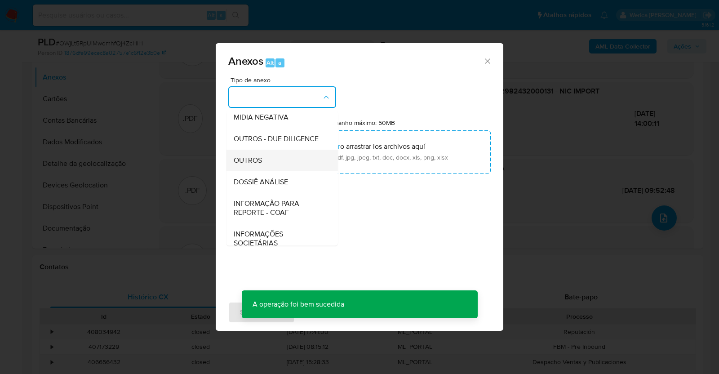
click at [271, 171] on div "OUTROS" at bounding box center [280, 161] width 92 height 22
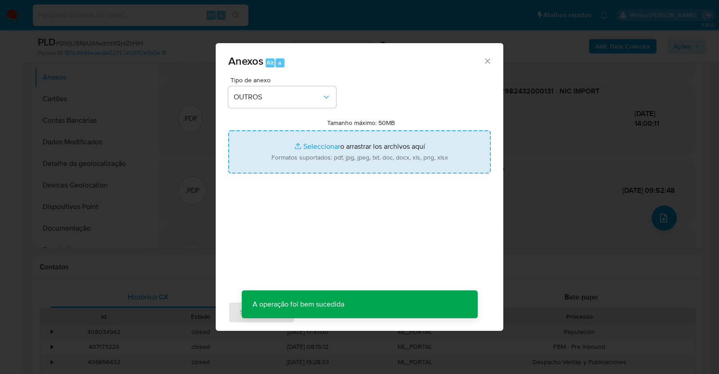
click at [371, 147] on input "Tamanho máximo: 50MB Seleccionar archivos" at bounding box center [359, 151] width 262 height 43
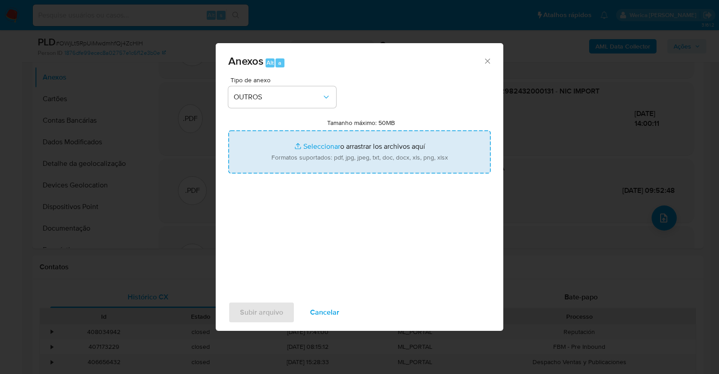
type input "C:\fakepath\4 ° SAR - XXXX - CNPJ 32982432000131 - NIC IMPORT EQUIPAMENTOS LIMI…"
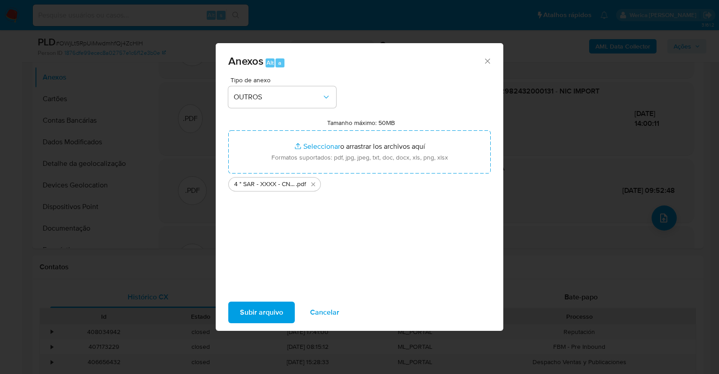
click at [274, 311] on span "Subir arquivo" at bounding box center [261, 312] width 43 height 20
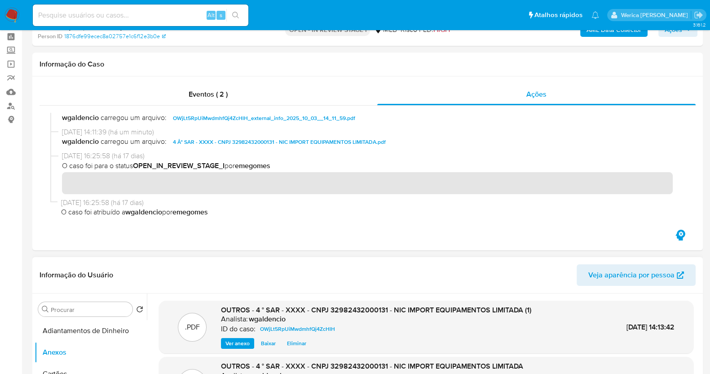
scroll to position [0, 0]
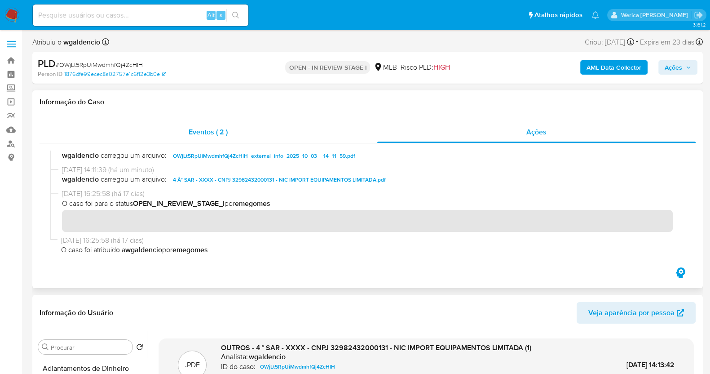
click at [346, 142] on div "Eventos ( 2 )" at bounding box center [209, 132] width 338 height 22
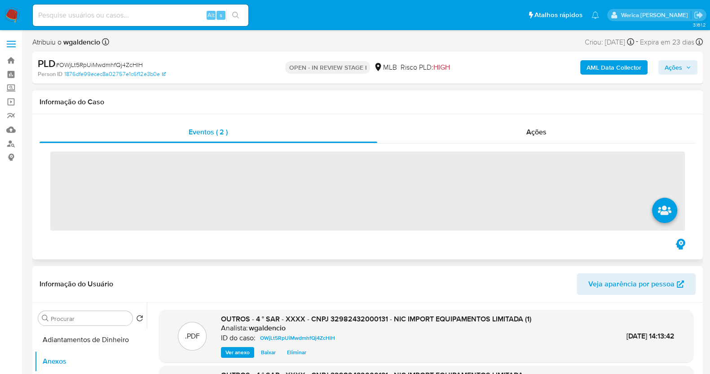
click at [512, 144] on div "‌" at bounding box center [368, 189] width 656 height 93
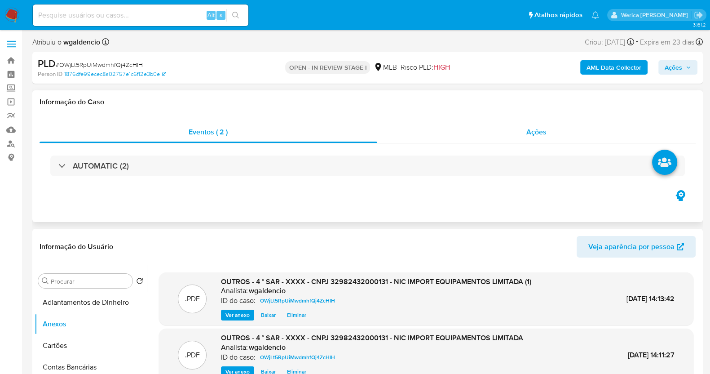
click at [526, 131] on div "Ações" at bounding box center [536, 132] width 319 height 22
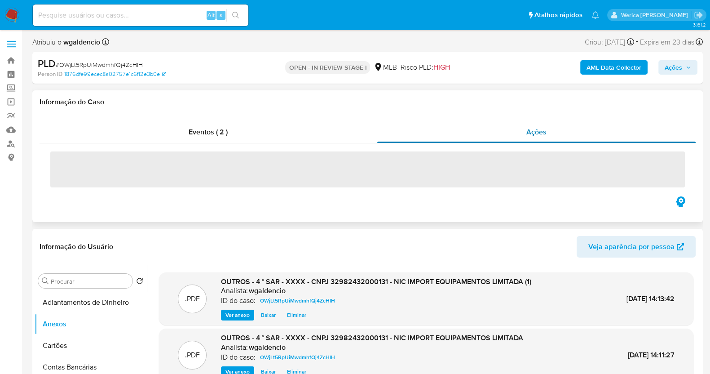
click at [551, 127] on div "Ações" at bounding box center [536, 132] width 319 height 22
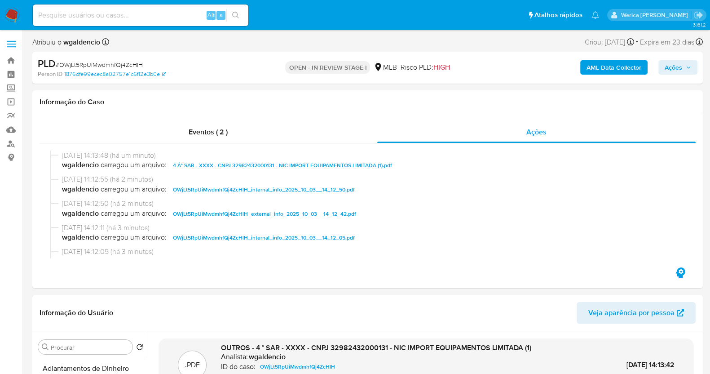
click at [676, 68] on span "Ações" at bounding box center [674, 67] width 18 height 14
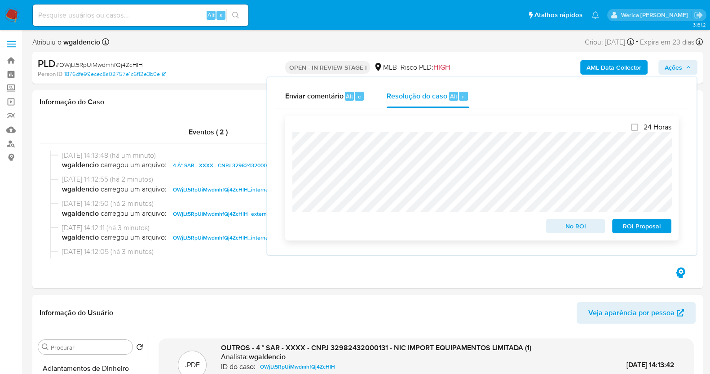
click at [650, 230] on span "ROI Proposal" at bounding box center [642, 226] width 47 height 13
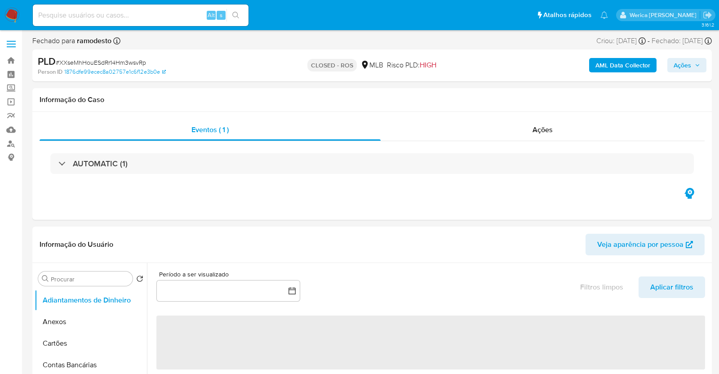
select select "10"
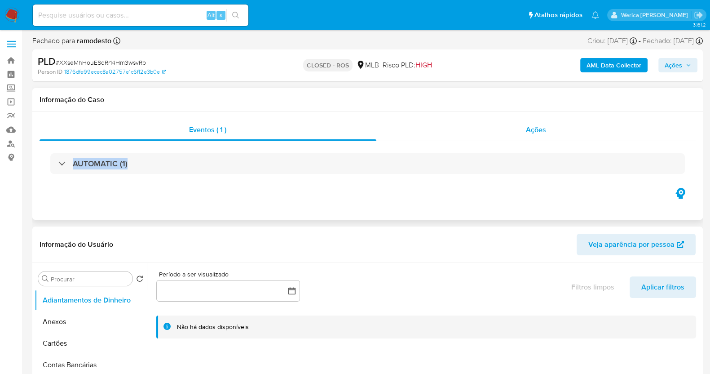
click at [550, 140] on div "Eventos ( 1 ) Ações AUTOMATIC (1)" at bounding box center [368, 152] width 656 height 67
click at [546, 132] on div "Ações" at bounding box center [536, 130] width 320 height 22
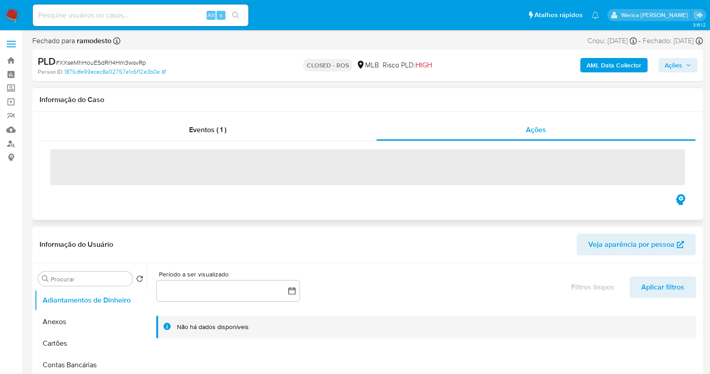
drag, startPoint x: 74, startPoint y: 163, endPoint x: 68, endPoint y: 164, distance: 6.0
click at [73, 163] on span "‌" at bounding box center [367, 167] width 635 height 36
click at [62, 159] on span "‌" at bounding box center [367, 167] width 635 height 36
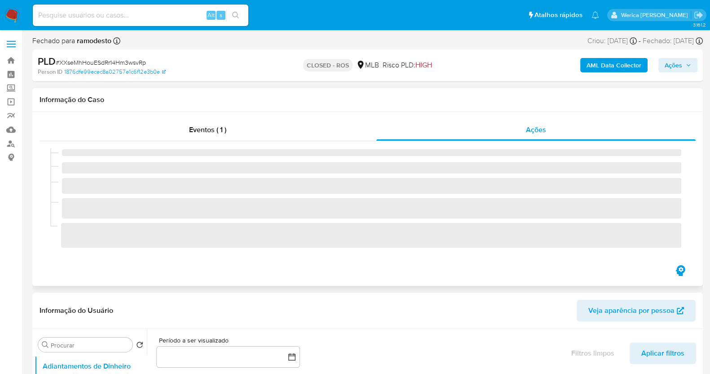
click at [55, 157] on div "‌" at bounding box center [367, 154] width 635 height 13
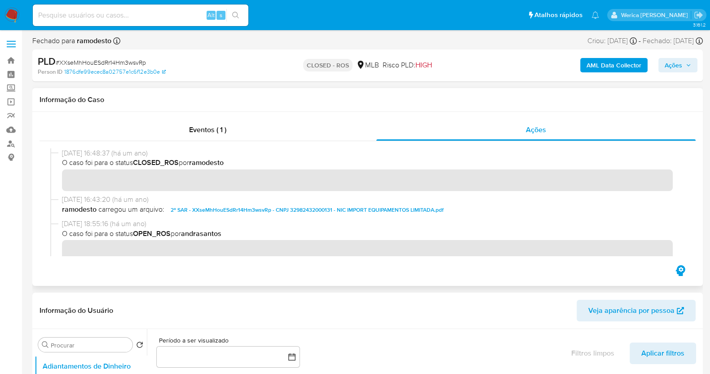
drag, startPoint x: 57, startPoint y: 151, endPoint x: 100, endPoint y: 150, distance: 43.1
click at [100, 150] on div "27/06/2024 16:48:37 (há um ano) O caso foi para o status CLOSED_ROS por ramodes…" at bounding box center [367, 171] width 635 height 46
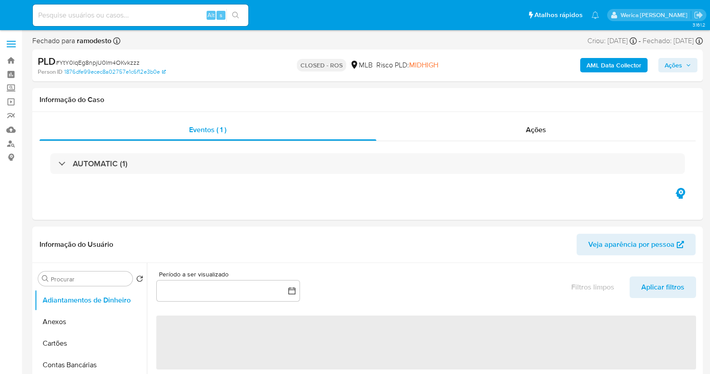
select select "10"
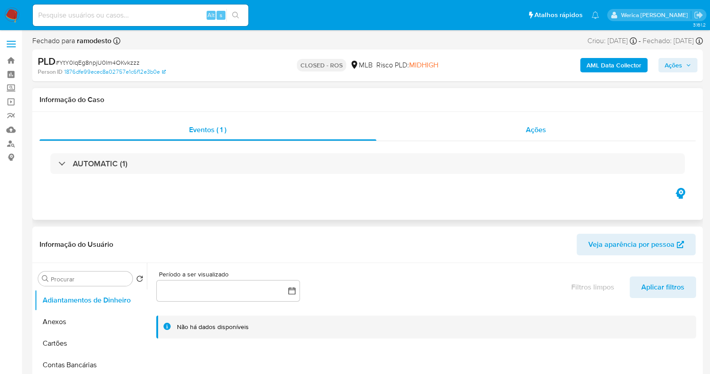
click at [549, 129] on div "Ações" at bounding box center [536, 130] width 320 height 22
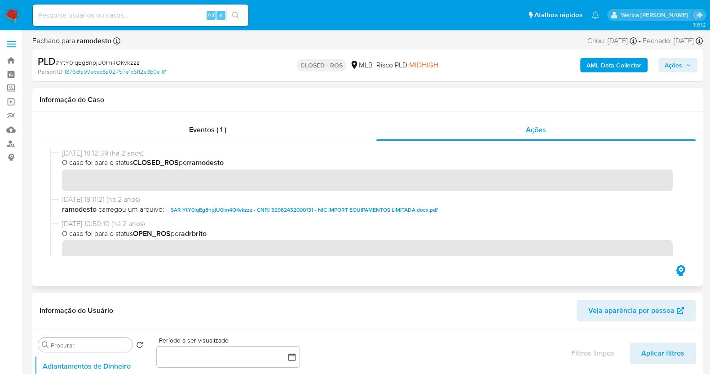
drag, startPoint x: 63, startPoint y: 155, endPoint x: 99, endPoint y: 154, distance: 35.5
click at [99, 154] on span "25/09/2023 18:12:39 (há 2 anos)" at bounding box center [371, 153] width 619 height 10
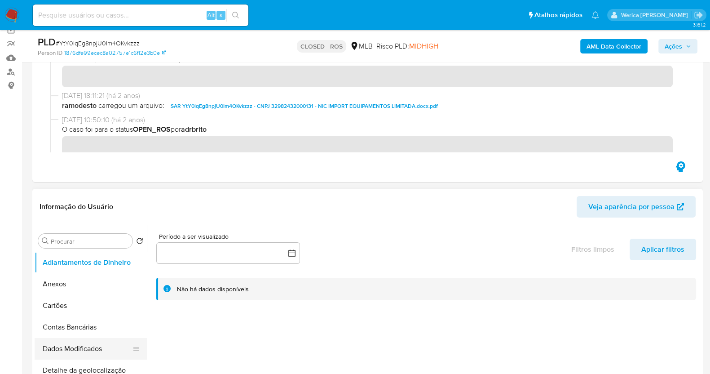
scroll to position [112, 0]
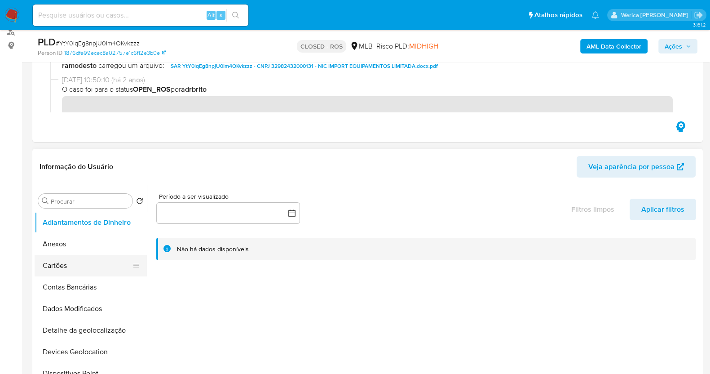
click at [63, 253] on button "Anexos" at bounding box center [91, 244] width 112 height 22
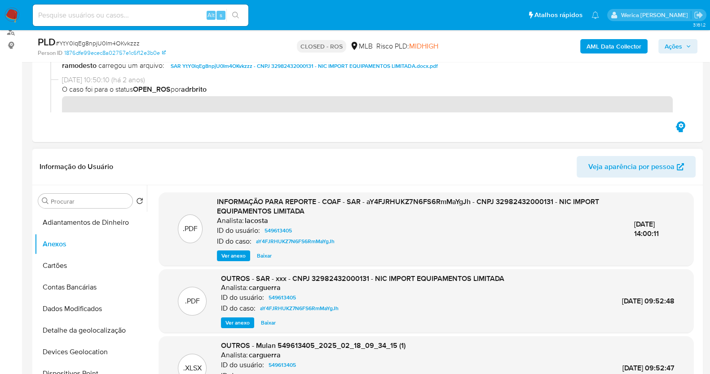
click at [241, 248] on div "INFORMAÇÃO PARA REPORTE - COAF - SAR - aY4FJRHUKZ7N6FS6RmMaYgJh - CNPJ 32982432…" at bounding box center [418, 229] width 403 height 64
click at [229, 256] on span "Ver anexo" at bounding box center [233, 255] width 24 height 9
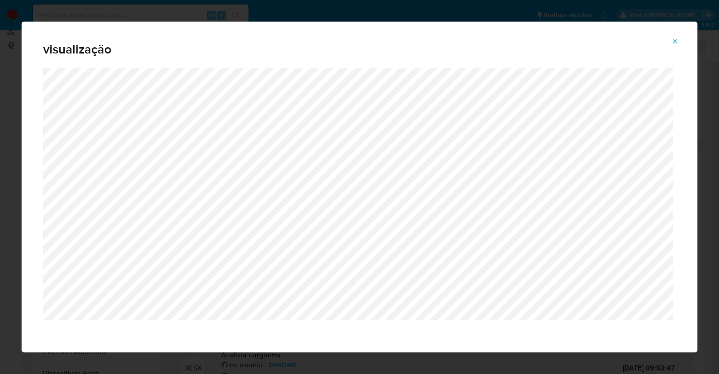
scroll to position [4, 0]
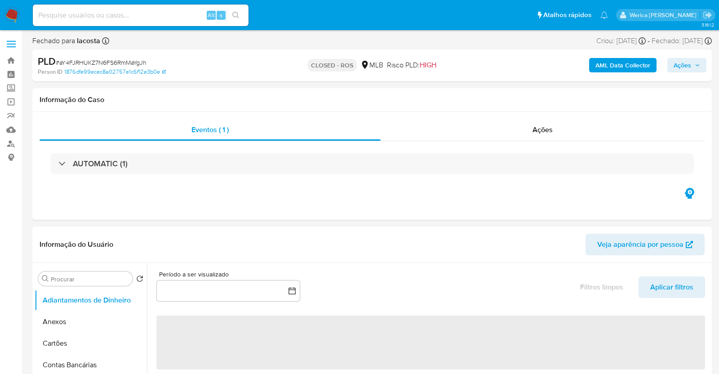
select select "10"
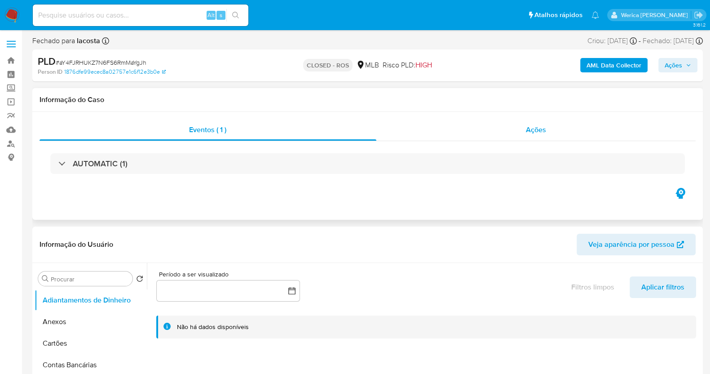
click at [539, 128] on span "Ações" at bounding box center [536, 129] width 20 height 10
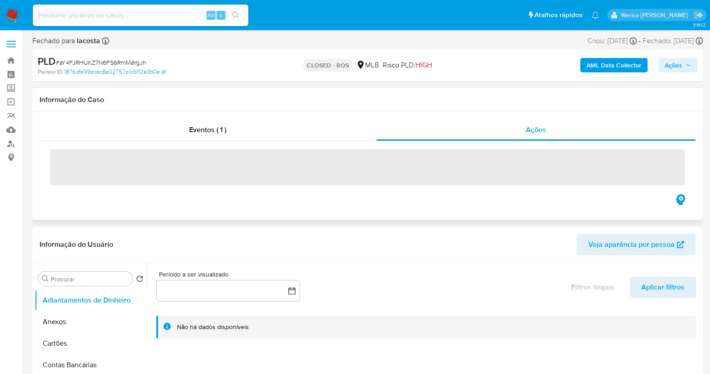
click at [119, 206] on div "Eventos ( 1 ) Ações ‌" at bounding box center [367, 166] width 671 height 108
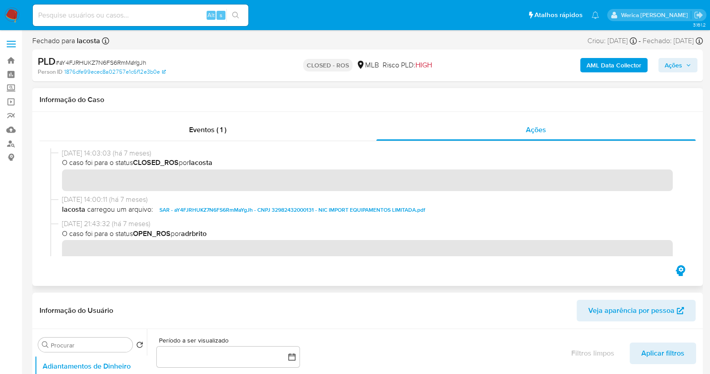
drag, startPoint x: 61, startPoint y: 158, endPoint x: 100, endPoint y: 156, distance: 39.1
click at [100, 156] on div "25/02/2025 14:03:03 (há 7 meses) O caso foi para o status CLOSED_ROS por lacosta" at bounding box center [367, 171] width 635 height 46
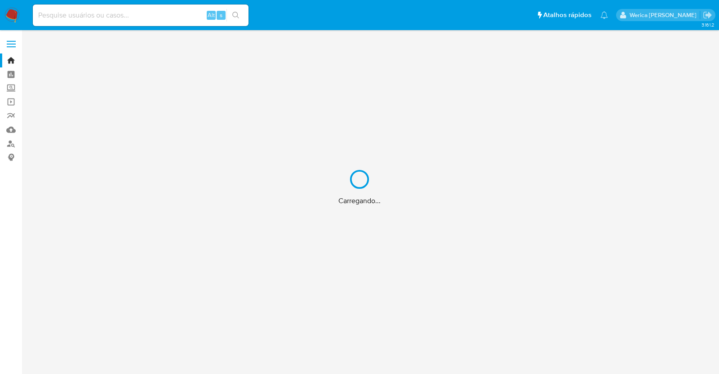
drag, startPoint x: 106, startPoint y: 71, endPoint x: 58, endPoint y: 88, distance: 52.0
click at [62, 88] on div "Carregando..." at bounding box center [359, 187] width 719 height 374
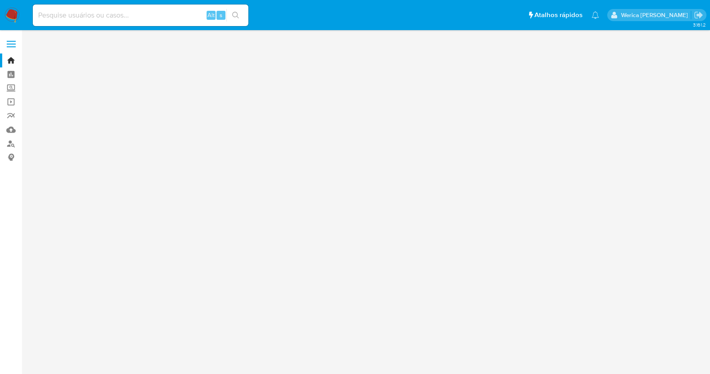
click at [90, 20] on input at bounding box center [141, 15] width 216 height 12
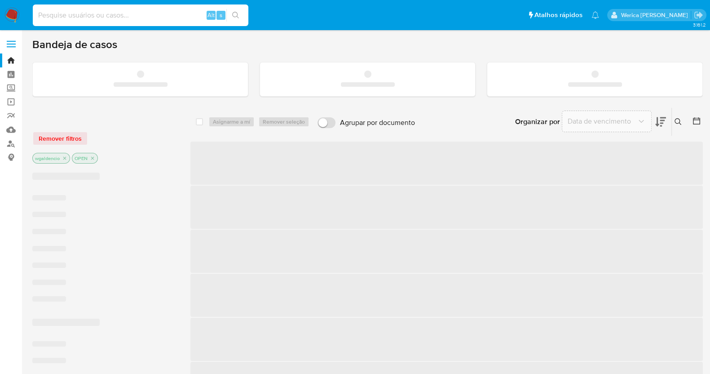
click at [97, 5] on div "Alt s" at bounding box center [141, 15] width 216 height 22
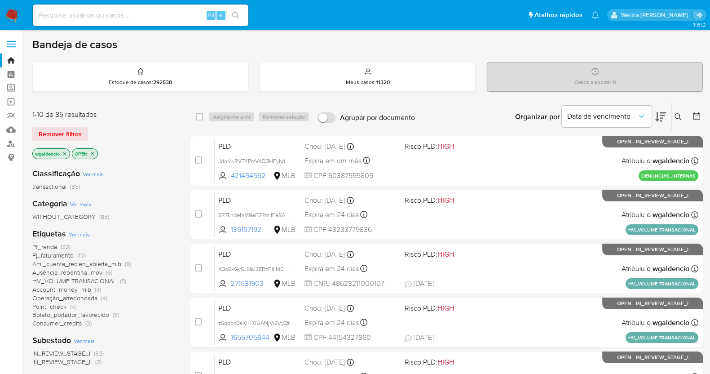
click at [105, 5] on div "Alt s" at bounding box center [141, 15] width 216 height 22
click at [110, 9] on input at bounding box center [141, 15] width 216 height 12
paste input "26270906"
type input "26270906"
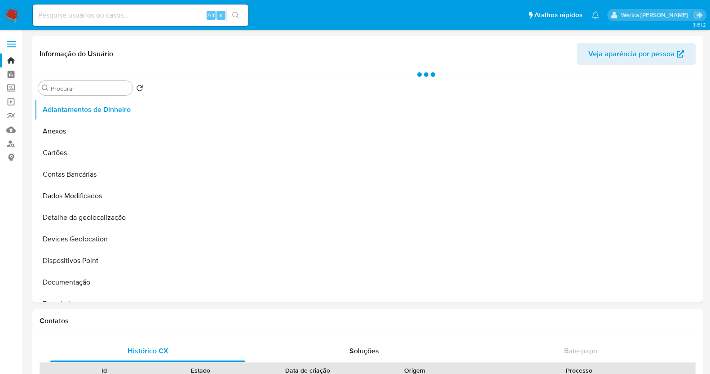
select select "10"
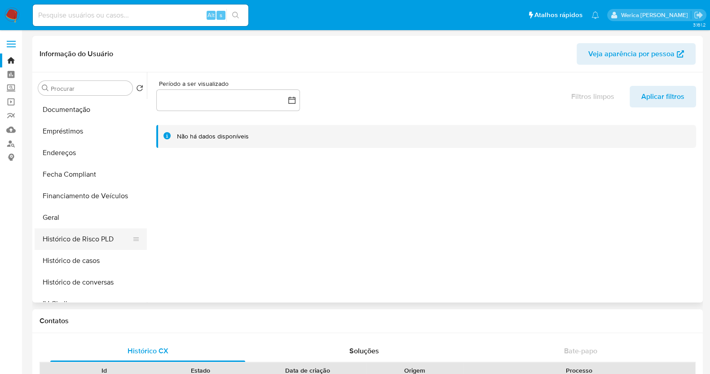
scroll to position [224, 0]
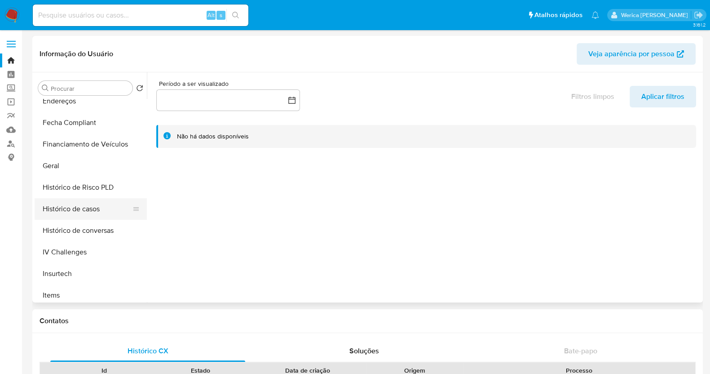
click at [112, 205] on button "Histórico de casos" at bounding box center [87, 209] width 105 height 22
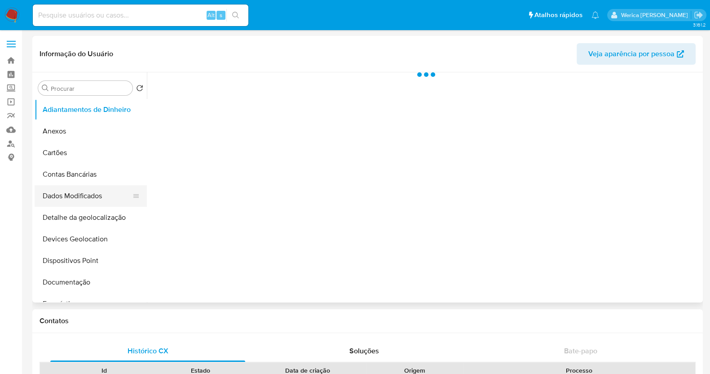
scroll to position [224, 0]
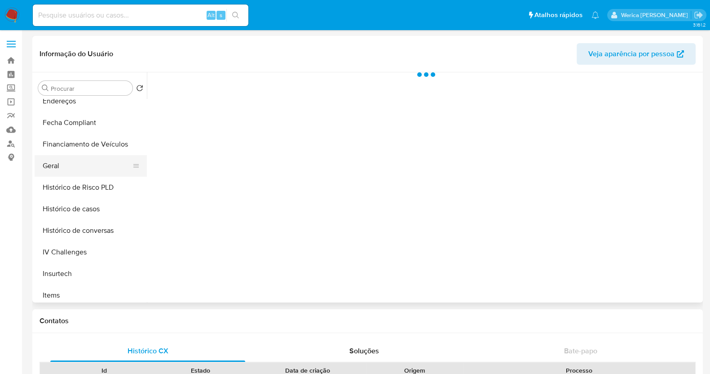
click at [87, 169] on button "Geral" at bounding box center [87, 166] width 105 height 22
select select "10"
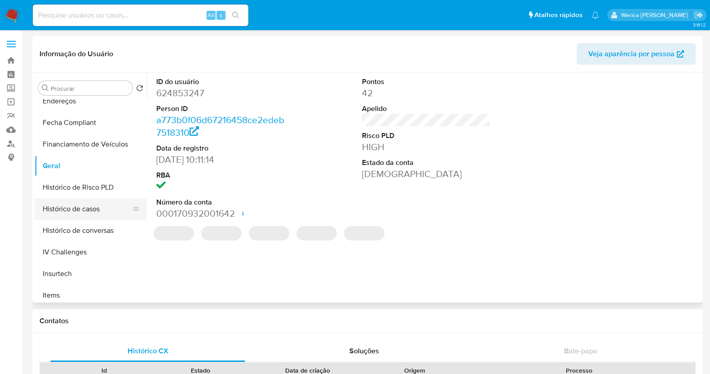
click at [92, 201] on button "Histórico de casos" at bounding box center [87, 209] width 105 height 22
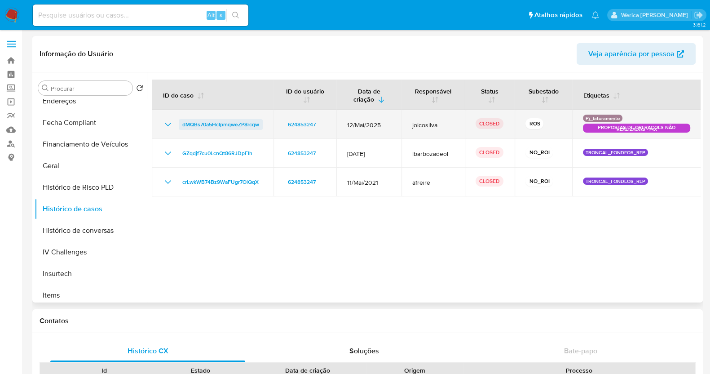
click at [235, 127] on span "dMQBs70a5HcIpmqweZP8rcqw" at bounding box center [220, 124] width 77 height 11
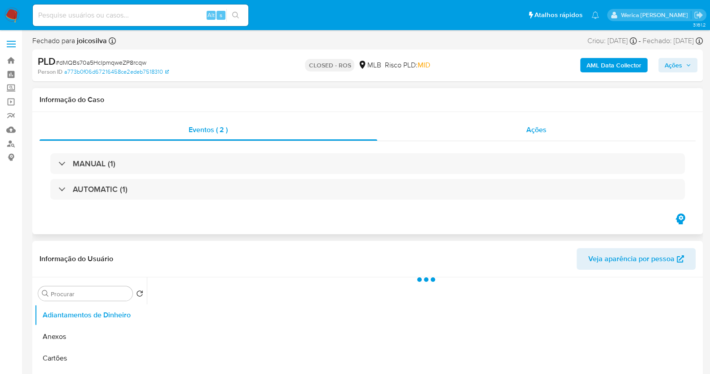
click at [556, 138] on div "Ações" at bounding box center [536, 130] width 319 height 22
select select "10"
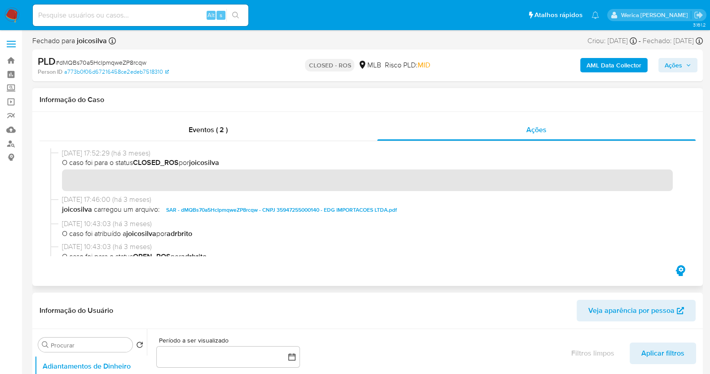
drag, startPoint x: 63, startPoint y: 155, endPoint x: 100, endPoint y: 155, distance: 37.3
click at [100, 155] on span "[DATE] 17:52:29 (há 3 meses)" at bounding box center [371, 153] width 619 height 10
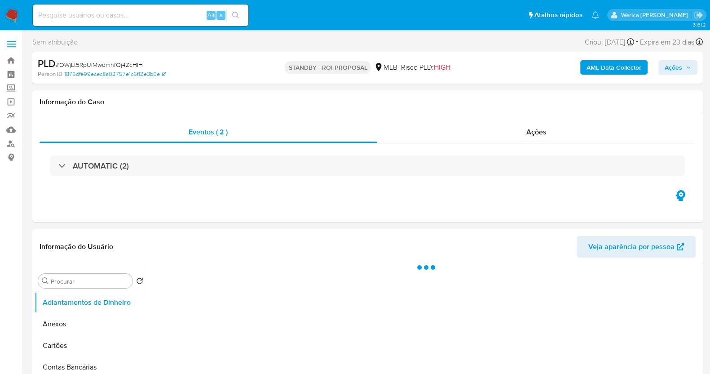
select select "10"
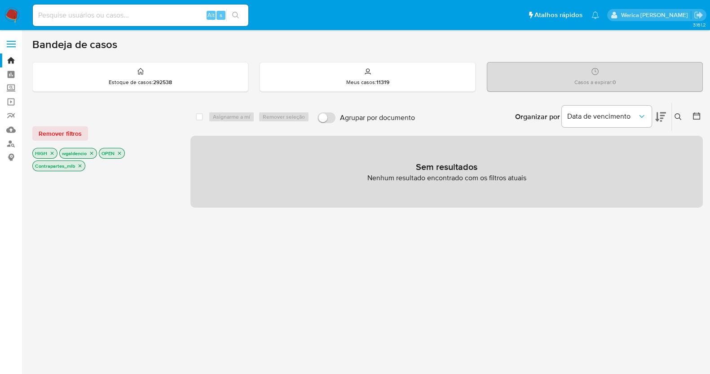
click at [78, 164] on icon "close-filter" at bounding box center [79, 165] width 5 height 5
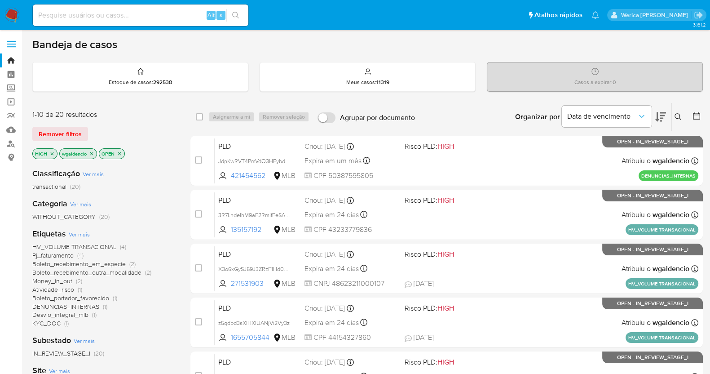
click at [53, 155] on p "HIGH" at bounding box center [45, 154] width 24 height 10
click at [49, 149] on p "HIGH" at bounding box center [45, 154] width 24 height 10
click at [52, 151] on icon "close-filter" at bounding box center [51, 153] width 5 height 5
click at [109, 260] on span "Aml_cuenta_recien_abierta_mlb" at bounding box center [76, 263] width 89 height 9
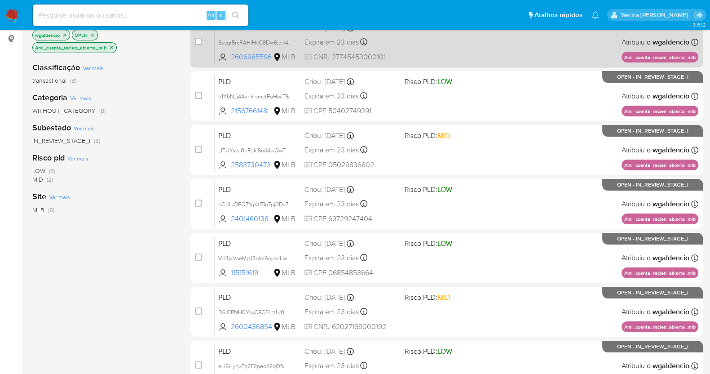
scroll to position [56, 0]
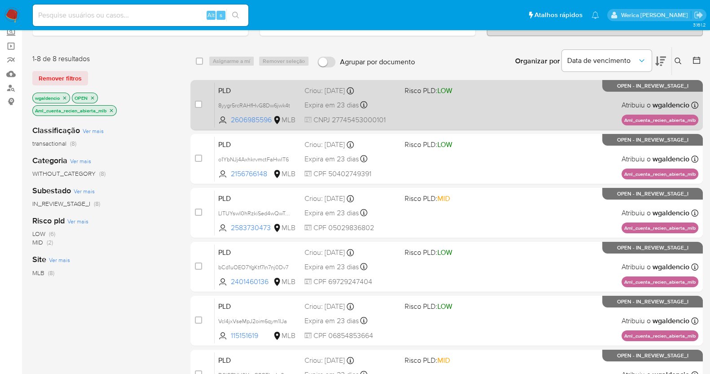
click at [496, 96] on div "PLD 8yygr5rcRAHfHvG8Dw6jwk4t 2606985596 MLB Risco PLD: LOW Criou: 12/09/2025 Cr…" at bounding box center [457, 104] width 484 height 45
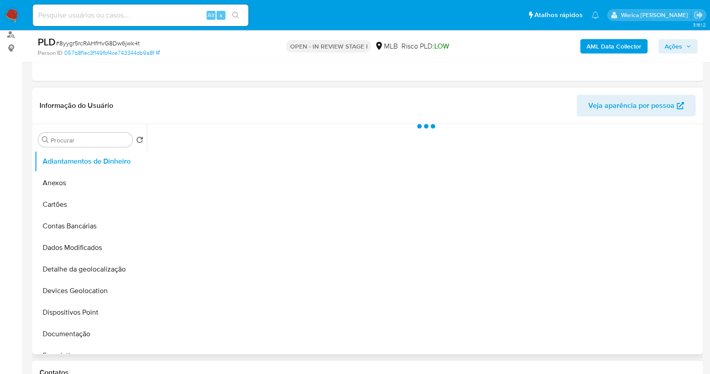
scroll to position [168, 0]
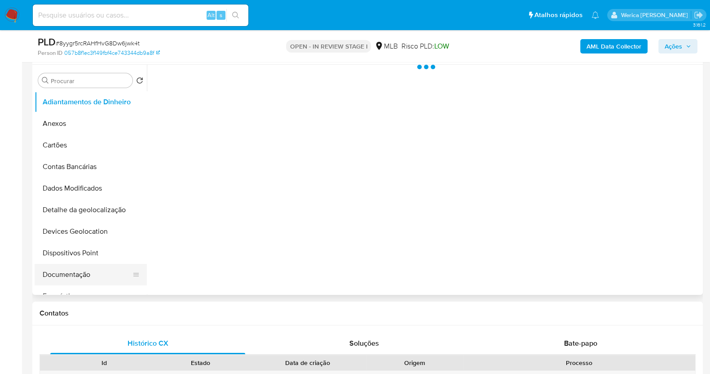
select select "10"
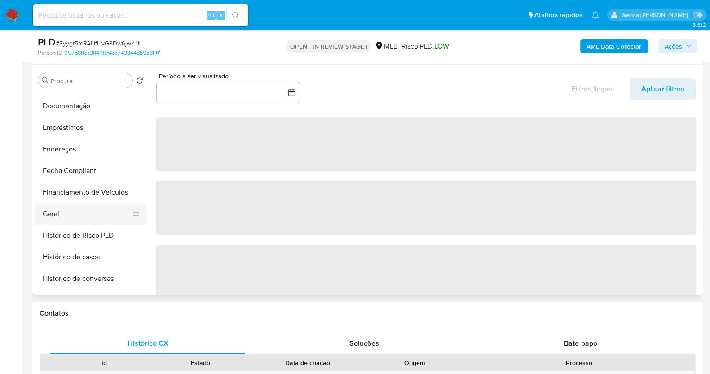
click at [118, 209] on button "Geral" at bounding box center [87, 214] width 105 height 22
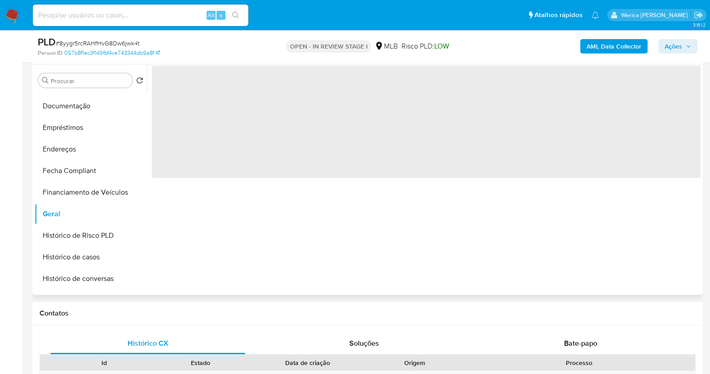
click at [238, 154] on span "‌" at bounding box center [426, 122] width 549 height 112
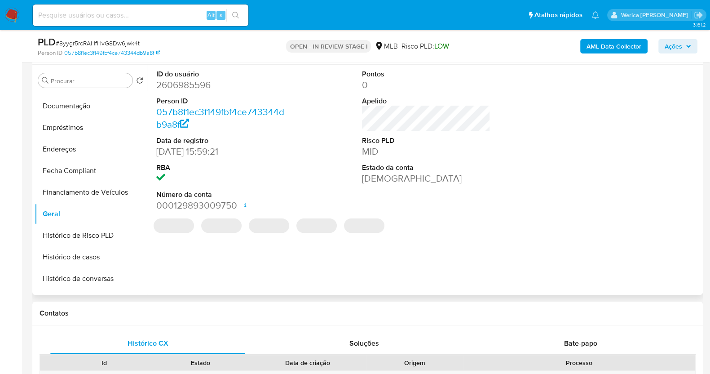
click at [189, 91] on dd "2606985596" at bounding box center [220, 85] width 128 height 13
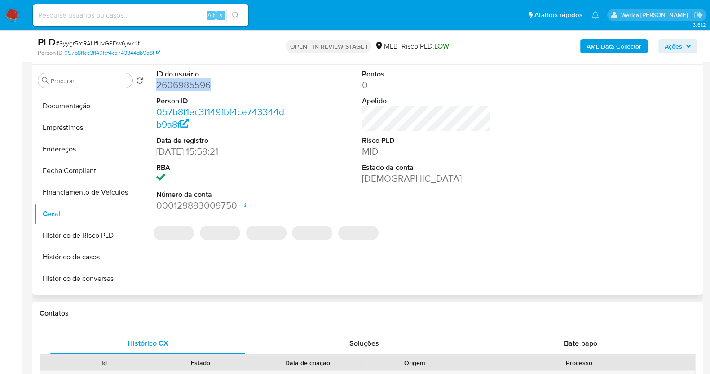
click at [189, 91] on dd "2606985596" at bounding box center [220, 85] width 128 height 13
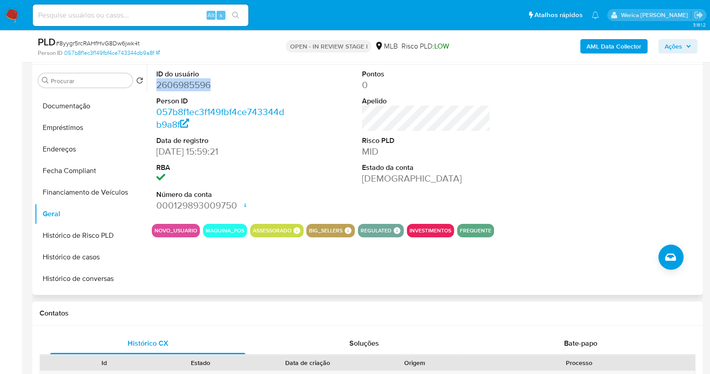
copy dd "2606985596"
click at [86, 100] on button "Documentação" at bounding box center [87, 106] width 105 height 22
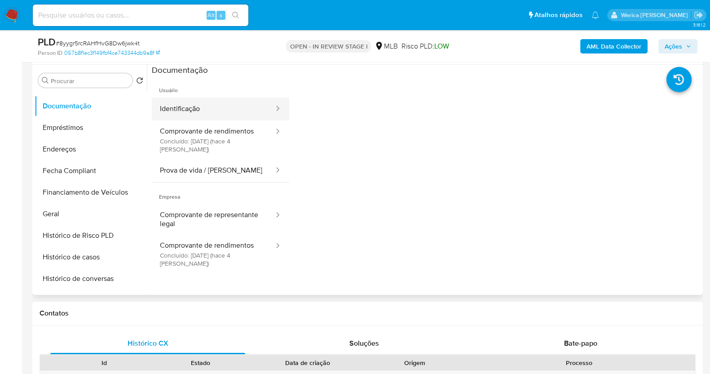
click at [206, 118] on button "Identificação" at bounding box center [213, 108] width 123 height 23
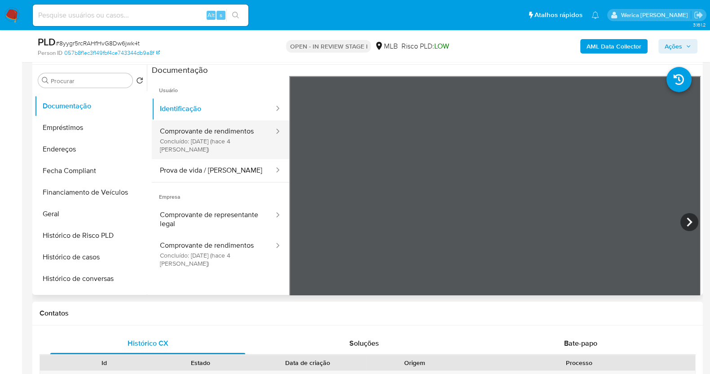
click at [213, 133] on button "Comprovante de rendimentos Concluído: 29/09/2025 (hace 4 días)" at bounding box center [213, 139] width 123 height 39
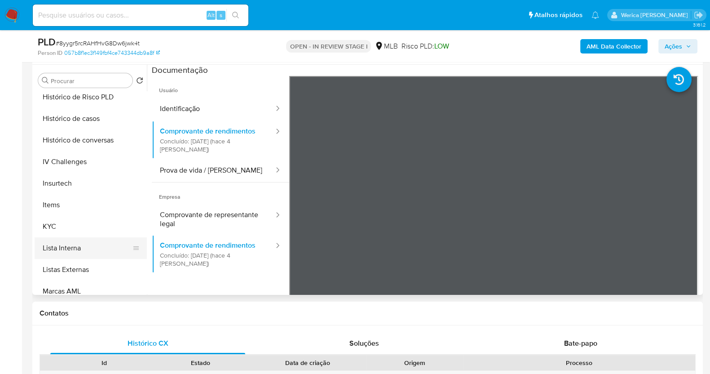
scroll to position [393, 0]
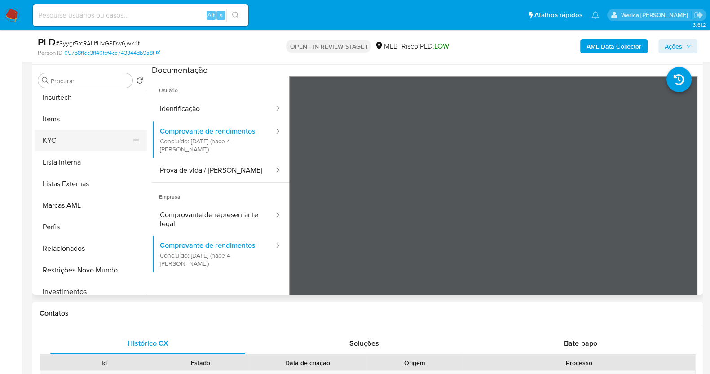
click at [87, 138] on button "KYC" at bounding box center [87, 141] width 105 height 22
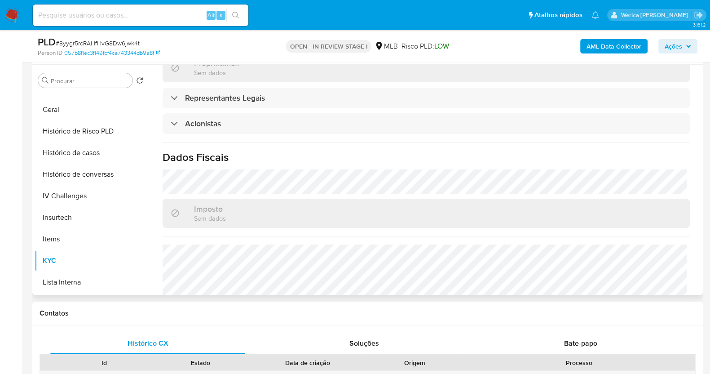
scroll to position [168, 0]
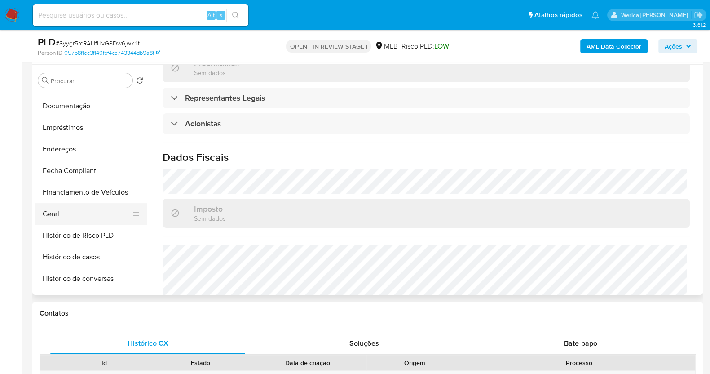
click at [69, 221] on button "Geral" at bounding box center [87, 214] width 105 height 22
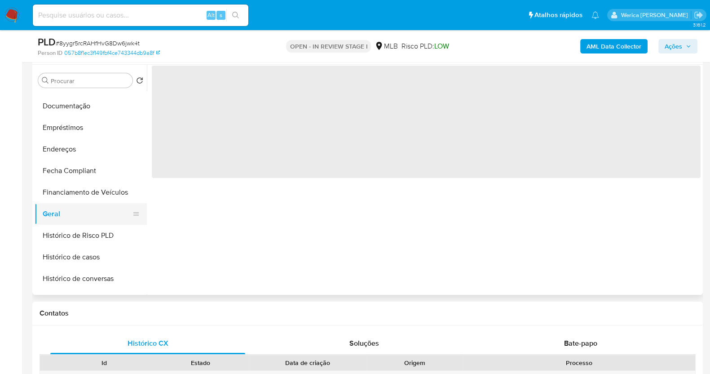
scroll to position [0, 0]
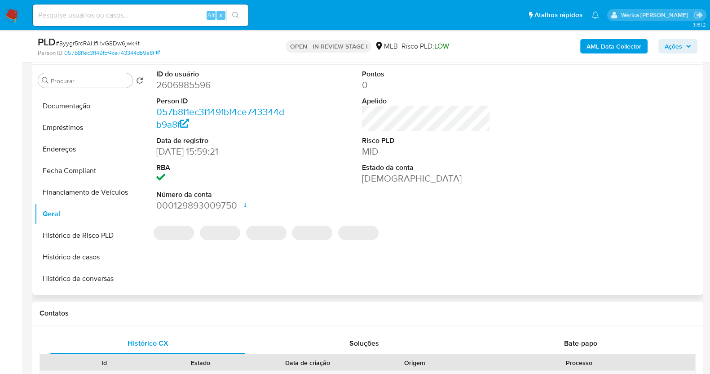
click at [388, 243] on div "ID do usuário 2606985596 Person ID 057b8f1ec3f149fbf4ce743344db9a8f Data de reg…" at bounding box center [424, 180] width 554 height 230
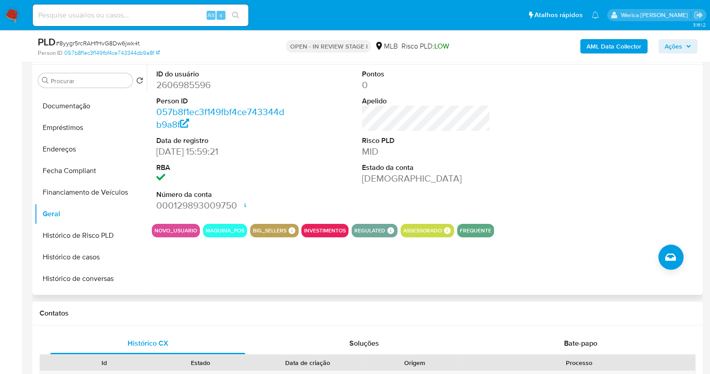
click at [610, 151] on div at bounding box center [632, 141] width 137 height 152
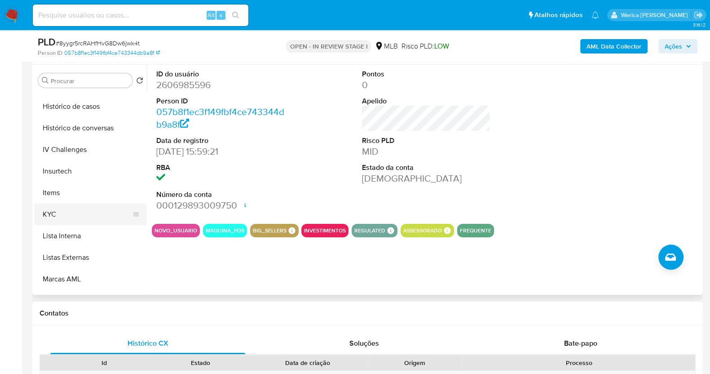
scroll to position [337, 0]
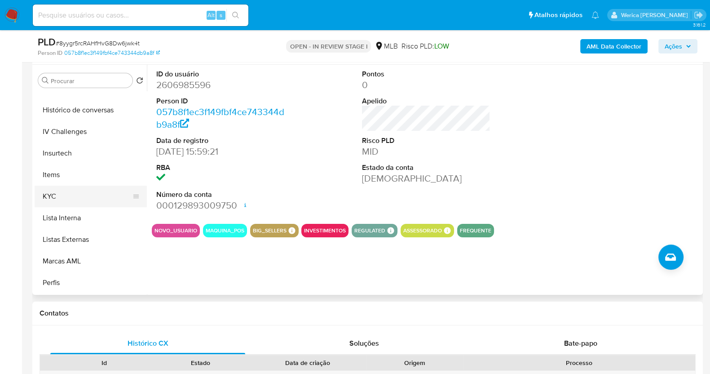
click at [80, 198] on button "KYC" at bounding box center [87, 197] width 105 height 22
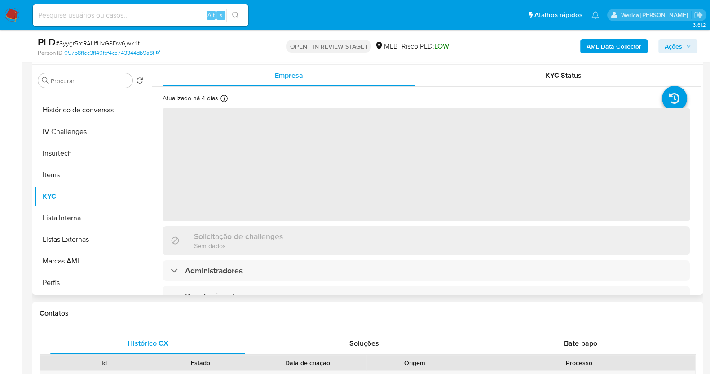
click at [478, 286] on div "Beneficiários Finais" at bounding box center [426, 296] width 527 height 21
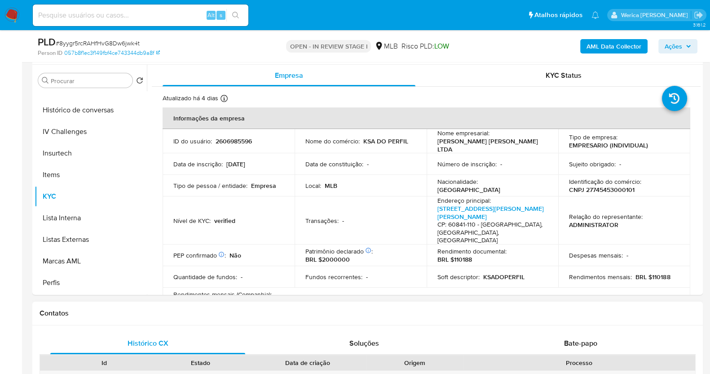
click at [640, 309] on h1 "Contatos" at bounding box center [368, 313] width 656 height 9
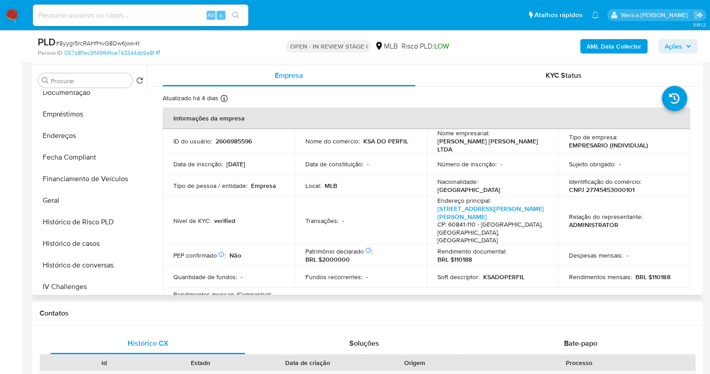
scroll to position [168, 0]
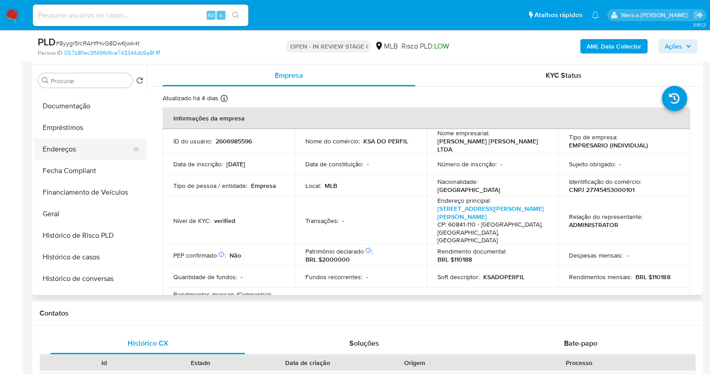
click at [88, 145] on button "Endereços" at bounding box center [87, 149] width 105 height 22
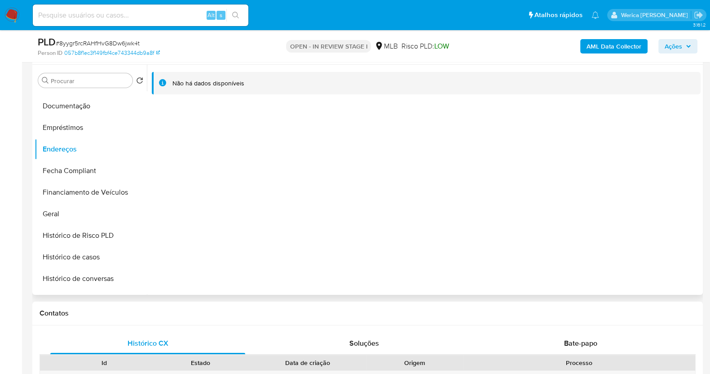
click at [625, 208] on div "Não há dados disponíveis" at bounding box center [424, 180] width 554 height 230
click at [623, 208] on div "Não há dados disponíveis" at bounding box center [424, 180] width 554 height 230
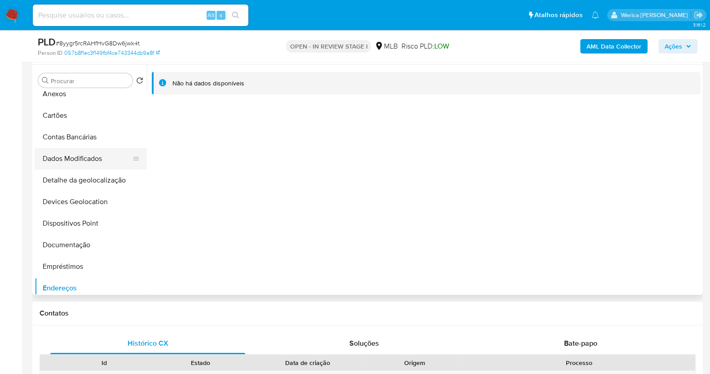
scroll to position [0, 0]
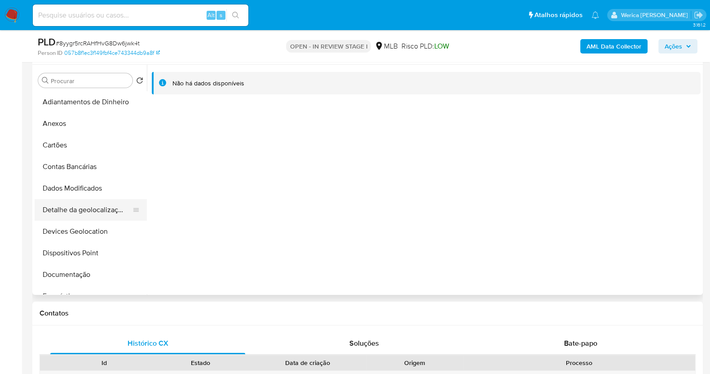
click at [94, 205] on button "Detalhe da geolocalização" at bounding box center [87, 210] width 105 height 22
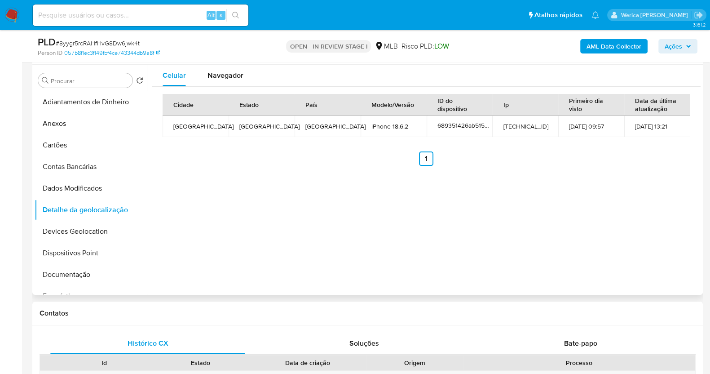
click at [592, 214] on div "Celular Navegador Cidade Estado País Modelo/Versão ID do dispositivo Ip Primeir…" at bounding box center [424, 180] width 554 height 230
click at [584, 210] on div "Celular Navegador Cidade Estado País Modelo/Versão ID do dispositivo Ip Primeir…" at bounding box center [424, 180] width 554 height 230
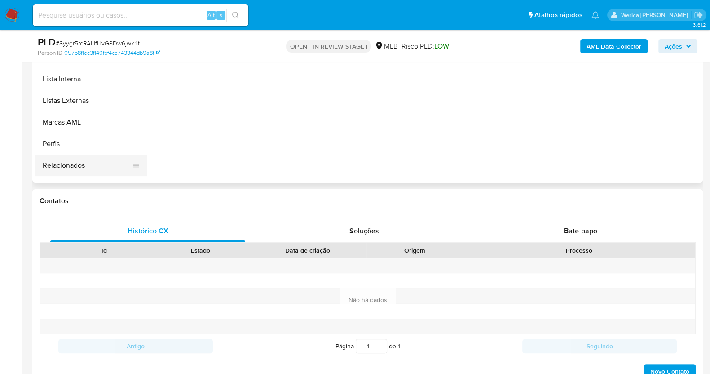
scroll to position [393, 0]
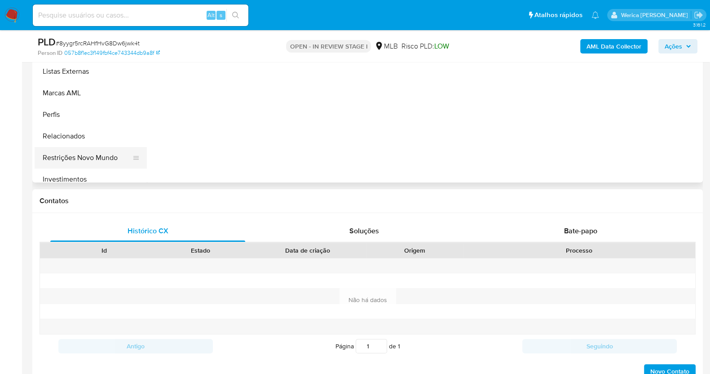
click at [103, 160] on button "Restrições Novo Mundo" at bounding box center [87, 158] width 105 height 22
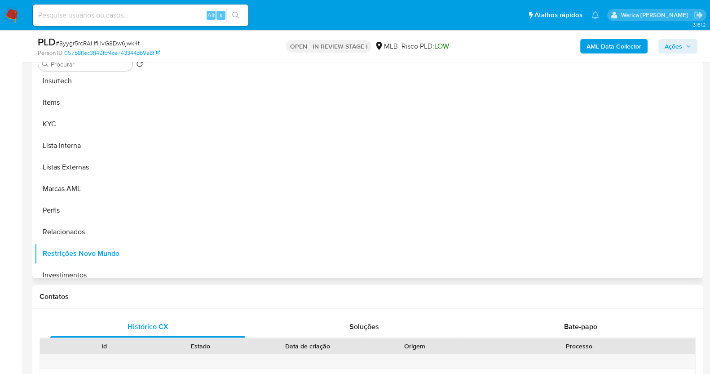
scroll to position [168, 0]
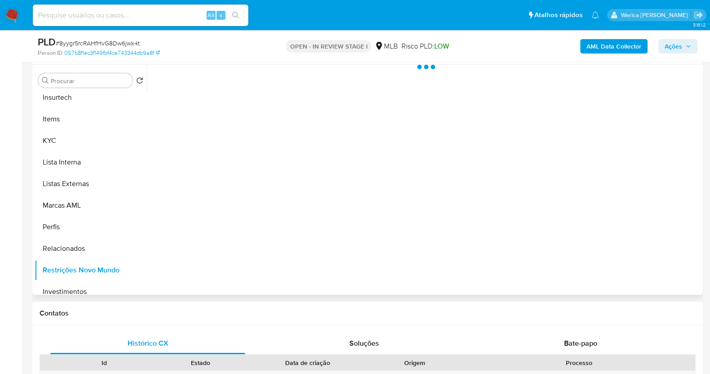
click at [278, 138] on div at bounding box center [424, 180] width 554 height 230
click at [249, 99] on div at bounding box center [424, 180] width 554 height 230
click at [249, 78] on span "Historial" at bounding box center [241, 79] width 27 height 10
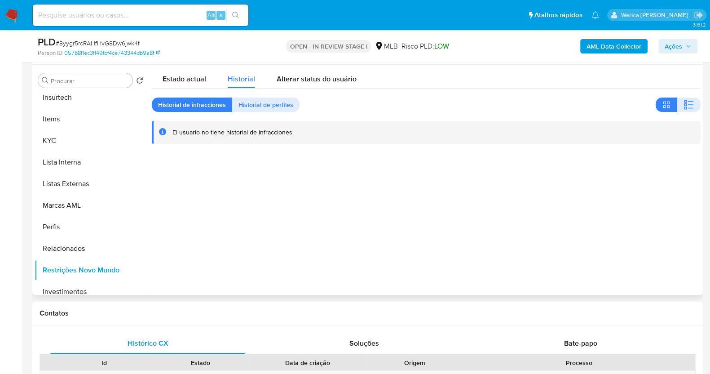
click at [500, 268] on div at bounding box center [424, 180] width 554 height 230
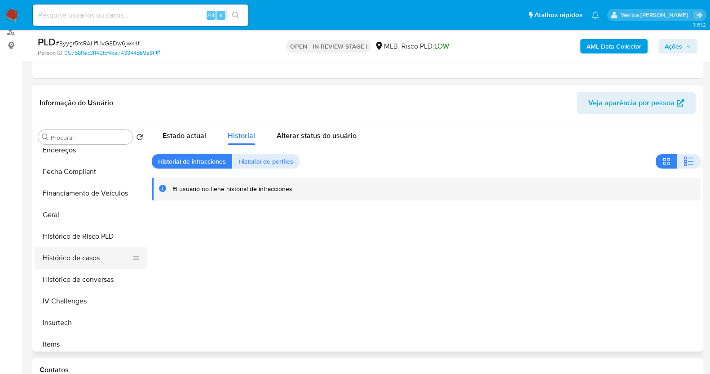
scroll to position [112, 0]
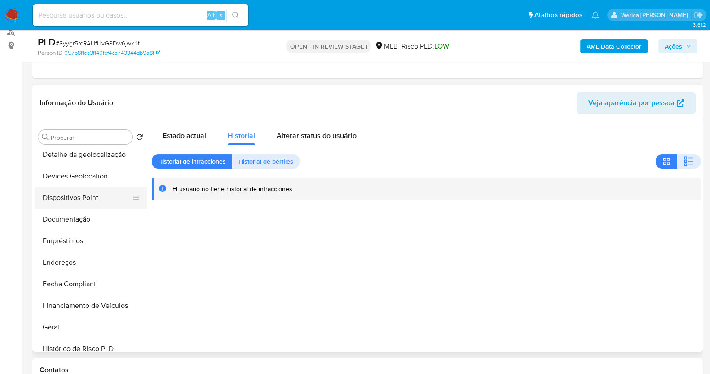
click at [74, 194] on button "Dispositivos Point" at bounding box center [87, 198] width 105 height 22
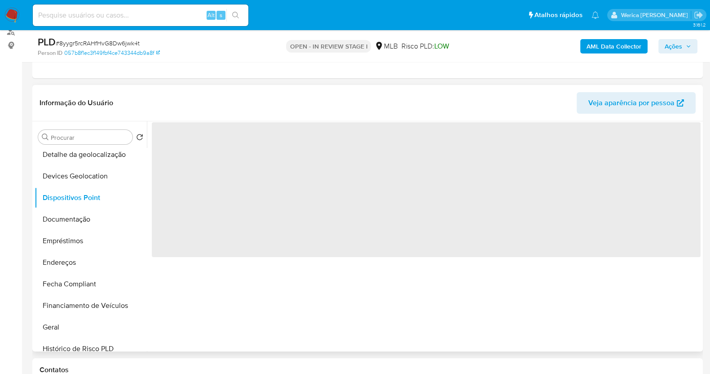
click at [401, 286] on div "‌" at bounding box center [424, 236] width 554 height 230
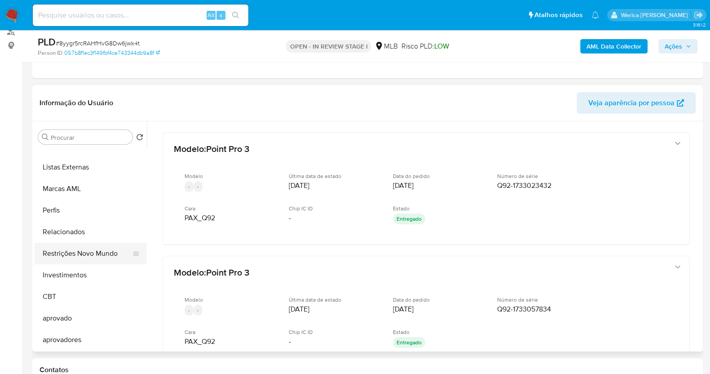
click at [101, 252] on button "Restrições Novo Mundo" at bounding box center [87, 254] width 105 height 22
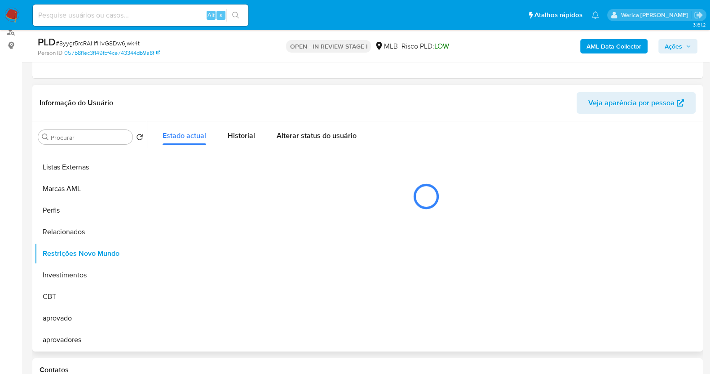
scroll to position [465, 0]
click at [204, 226] on div at bounding box center [424, 236] width 554 height 230
click at [257, 128] on button "Historial" at bounding box center [241, 133] width 49 height 24
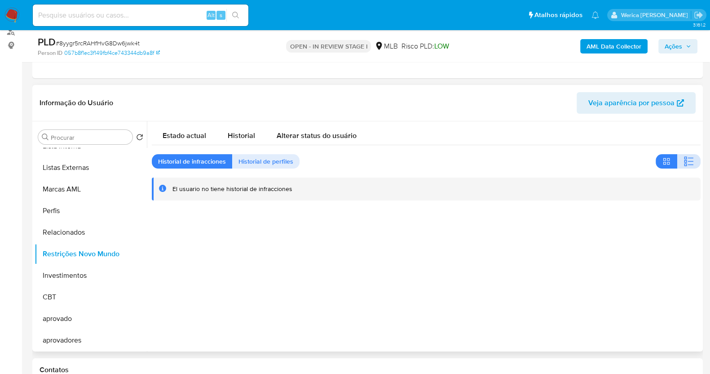
click at [691, 159] on button "button" at bounding box center [688, 161] width 23 height 14
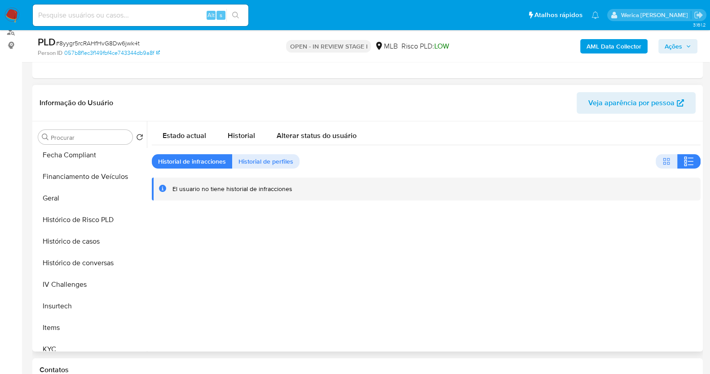
scroll to position [72, 0]
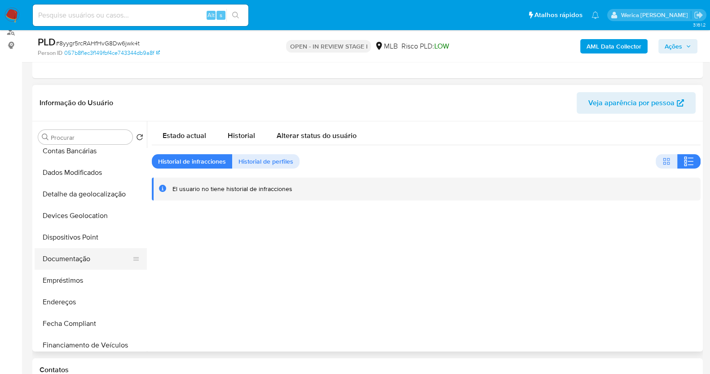
click at [102, 248] on button "Documentação" at bounding box center [87, 259] width 105 height 22
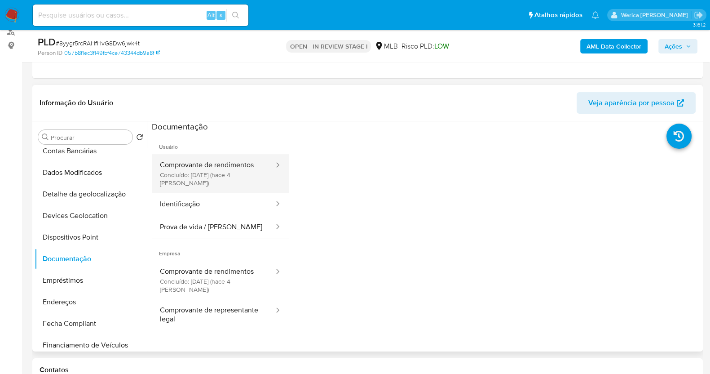
click at [254, 191] on button "Comprovante de rendimentos Concluído: 29/09/2025 (hace 4 días)" at bounding box center [213, 173] width 123 height 39
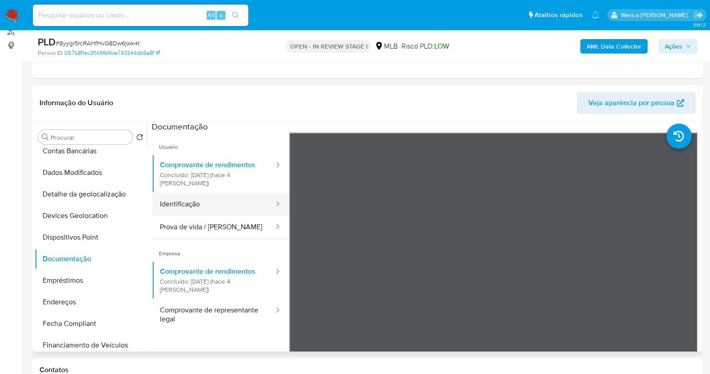
click at [253, 209] on button "Identificação" at bounding box center [213, 204] width 123 height 23
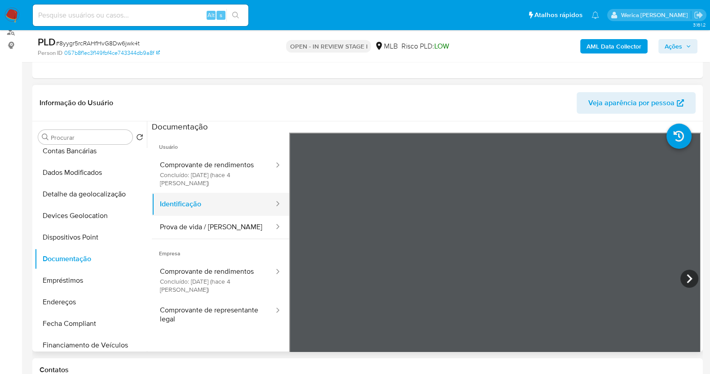
click at [193, 207] on button "Identificação" at bounding box center [213, 204] width 123 height 23
click at [212, 222] on button "Prova de vida / [PERSON_NAME]" at bounding box center [213, 227] width 123 height 23
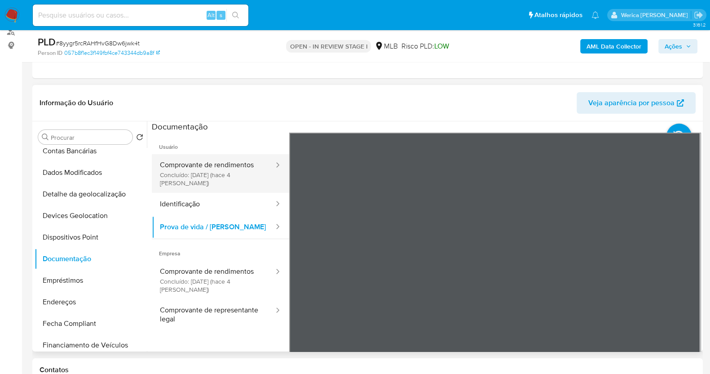
click at [216, 181] on button "Comprovante de rendimentos Concluído: 29/09/2025 (hace 4 días)" at bounding box center [213, 173] width 123 height 39
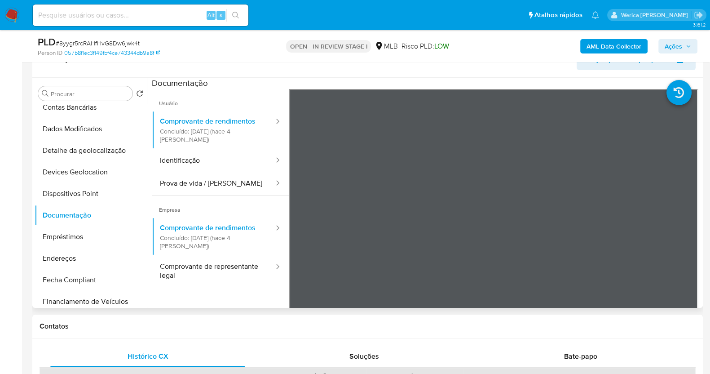
scroll to position [168, 0]
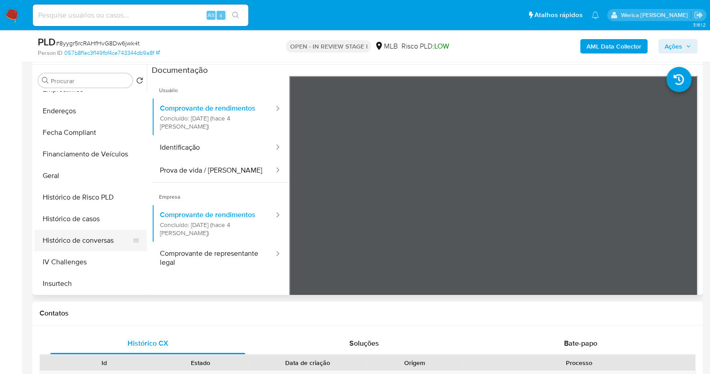
scroll to position [224, 0]
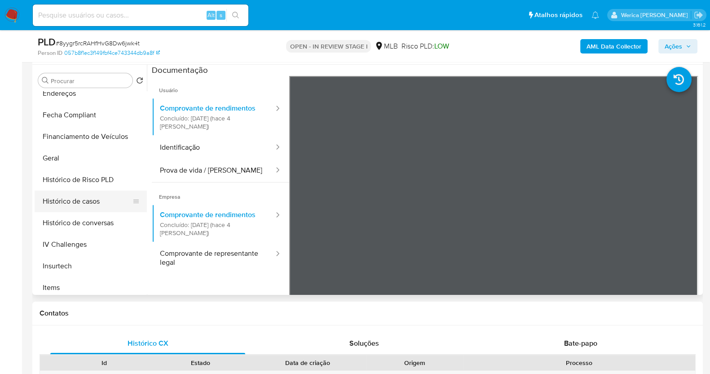
click at [106, 196] on button "Histórico de casos" at bounding box center [87, 201] width 105 height 22
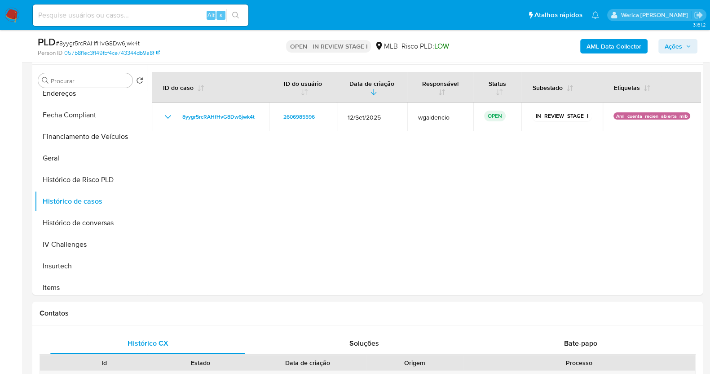
click at [614, 44] on b "AML Data Collector" at bounding box center [614, 46] width 55 height 14
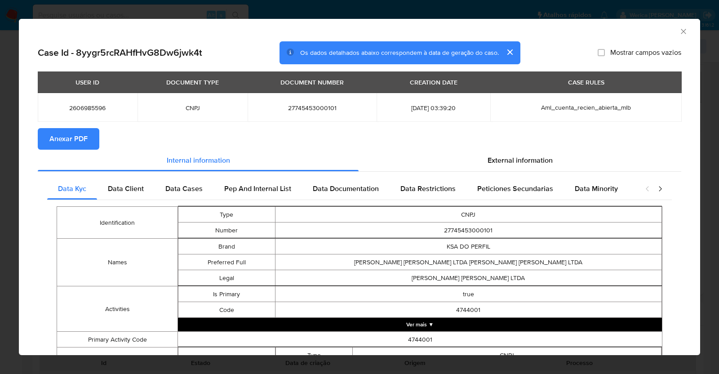
click at [62, 147] on span "Anexar PDF" at bounding box center [68, 139] width 38 height 20
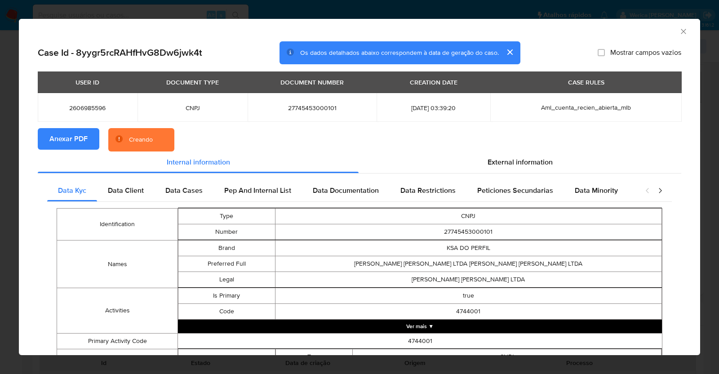
click at [679, 30] on icon "Fechar a janela" at bounding box center [683, 31] width 9 height 9
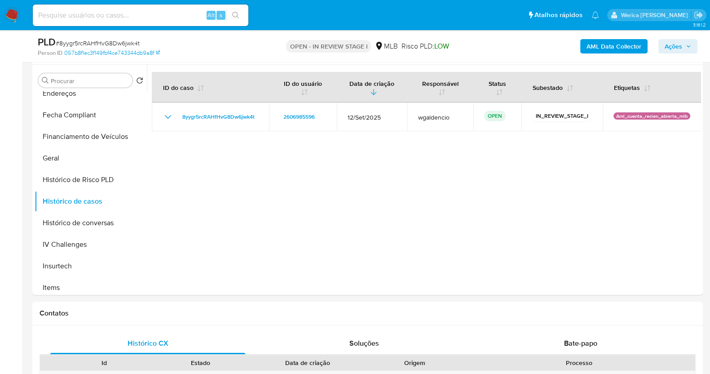
click at [681, 41] on span "Ações" at bounding box center [674, 46] width 18 height 14
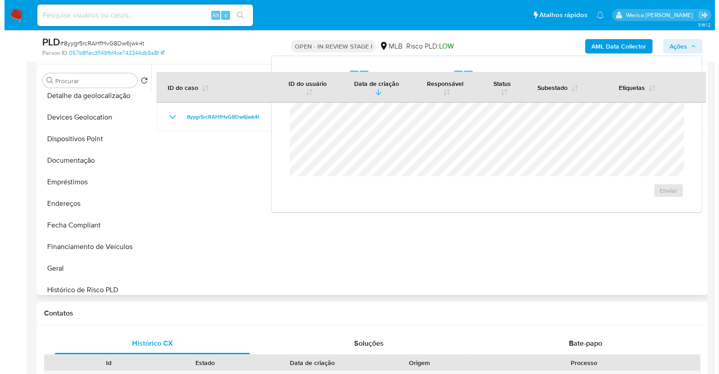
scroll to position [0, 0]
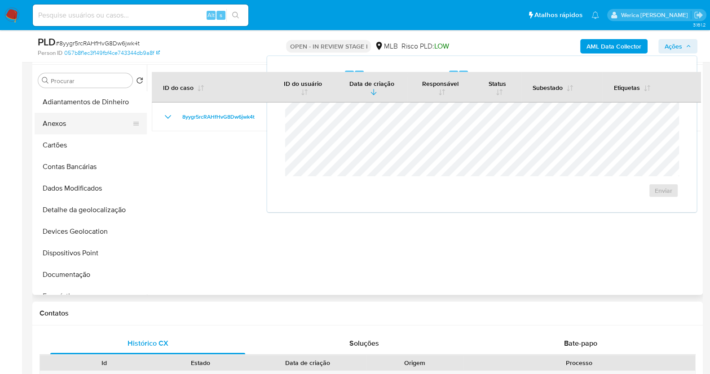
click at [51, 127] on button "Anexos" at bounding box center [87, 124] width 105 height 22
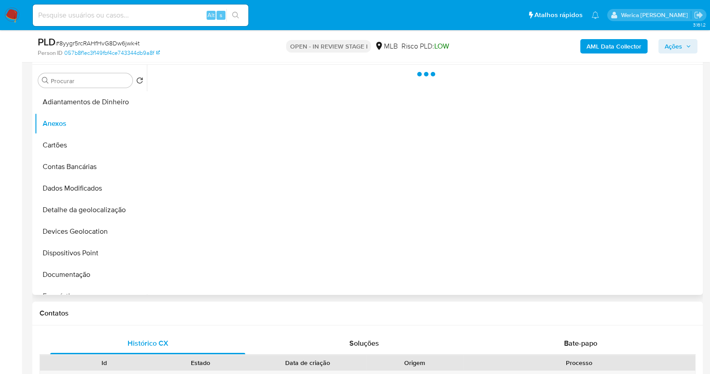
click at [621, 155] on div at bounding box center [424, 180] width 554 height 230
click at [654, 243] on div at bounding box center [424, 180] width 554 height 230
click at [658, 261] on div at bounding box center [424, 180] width 554 height 230
click at [656, 270] on div at bounding box center [424, 180] width 554 height 230
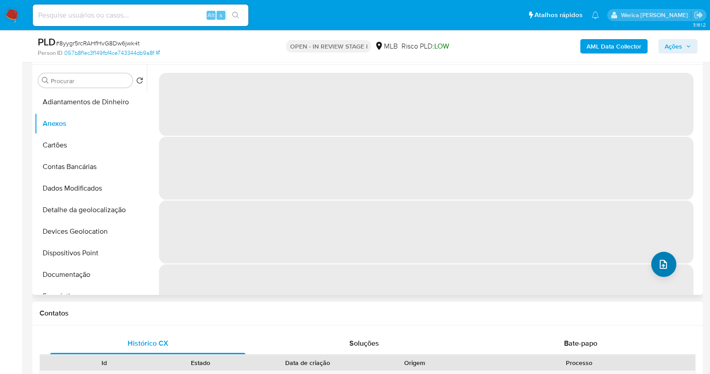
click at [655, 277] on span "‌" at bounding box center [426, 295] width 535 height 63
click at [658, 265] on icon "upload-file" at bounding box center [663, 264] width 11 height 11
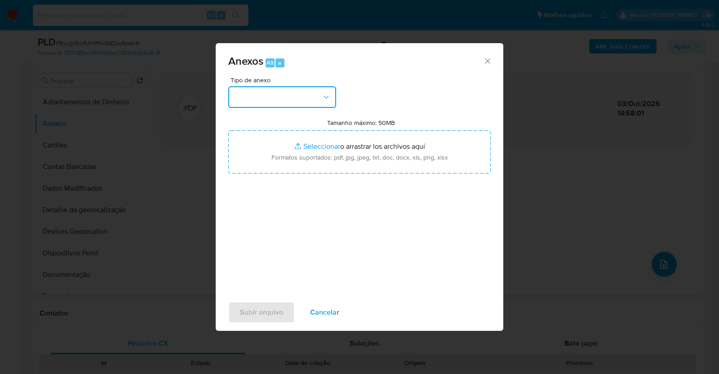
click at [296, 103] on button "button" at bounding box center [282, 97] width 108 height 22
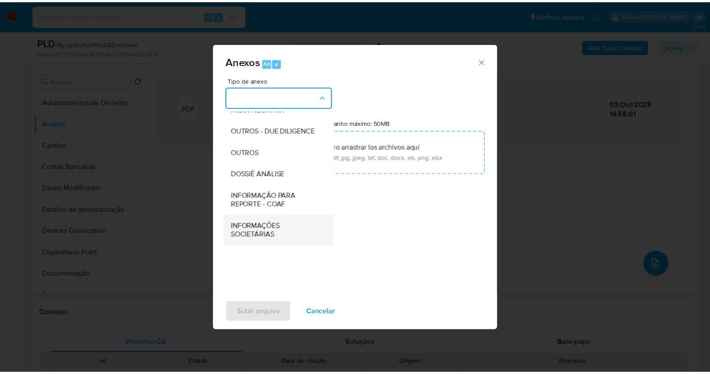
scroll to position [138, 0]
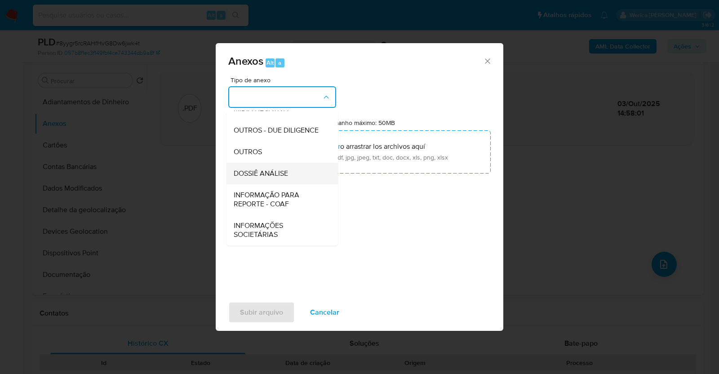
click at [279, 181] on div "DOSSIÊ ANÁLISE" at bounding box center [280, 174] width 92 height 22
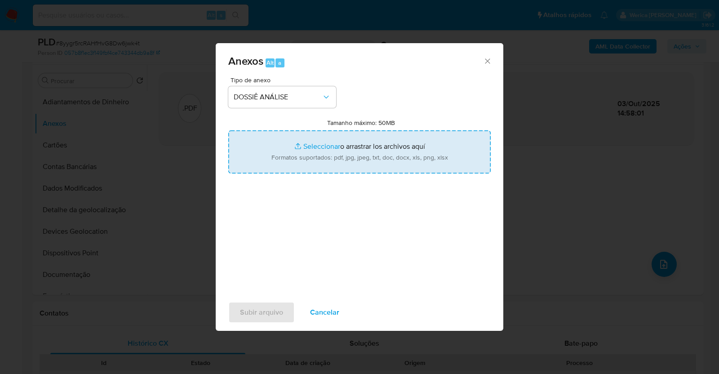
click at [314, 154] on input "Tamanho máximo: 50MB Seleccionar archivos" at bounding box center [359, 151] width 262 height 43
type input "C:\fakepath\SAR - XXXX - CNPJ 27745453000101 - KELSON DE SOUSA ARAUJO LTDA.pdf"
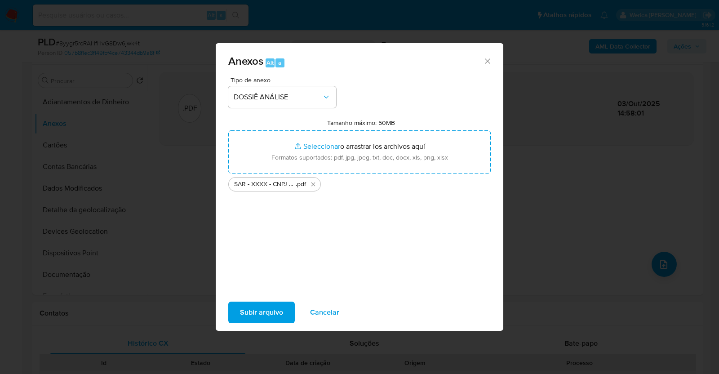
click at [280, 311] on span "Subir arquivo" at bounding box center [261, 312] width 43 height 20
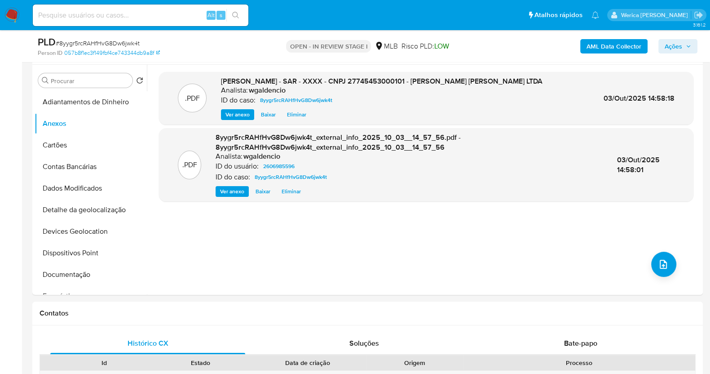
click at [678, 41] on span "Ações" at bounding box center [674, 46] width 18 height 14
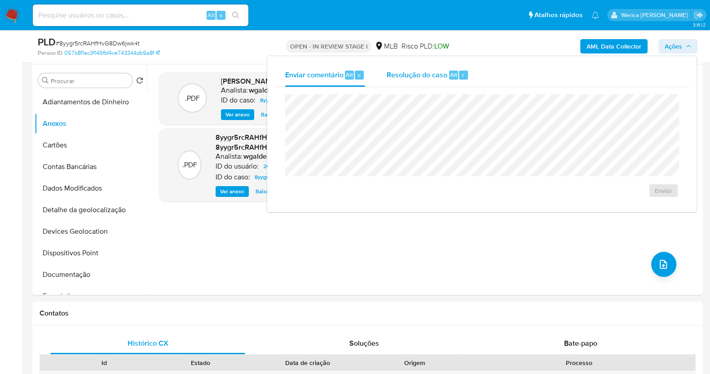
click at [410, 63] on div "Resolução do caso Alt r" at bounding box center [428, 74] width 82 height 23
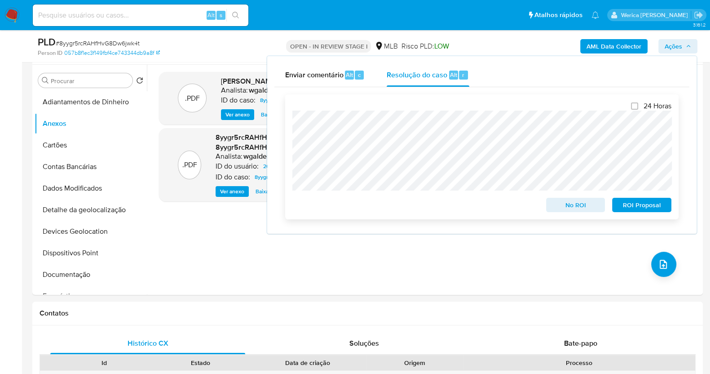
click at [655, 203] on span "ROI Proposal" at bounding box center [642, 205] width 47 height 13
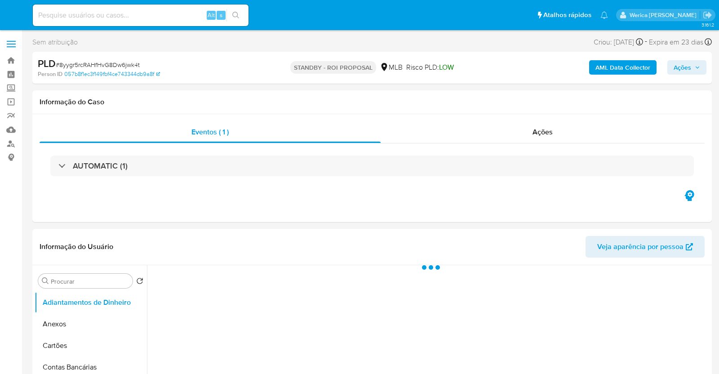
select select "10"
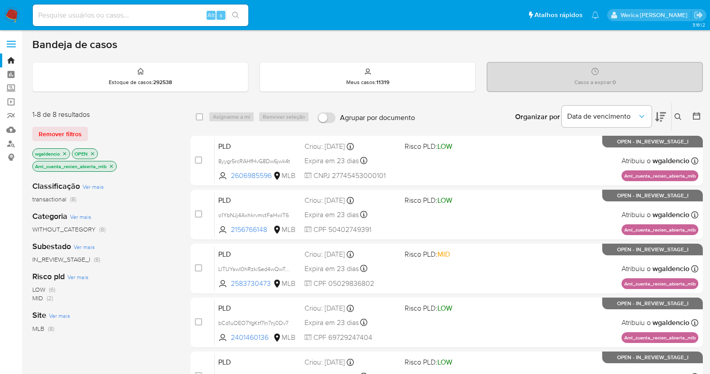
scroll to position [56, 0]
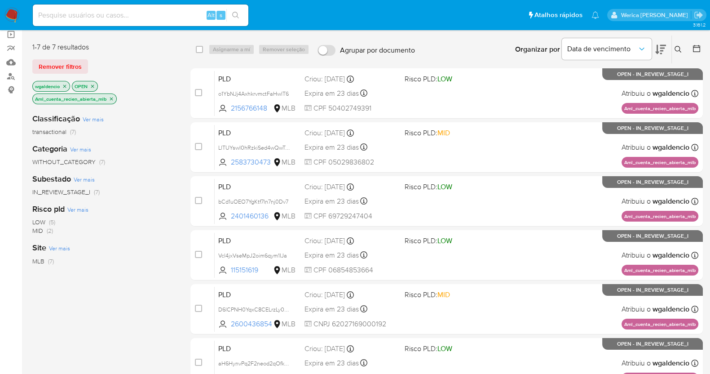
scroll to position [65, 0]
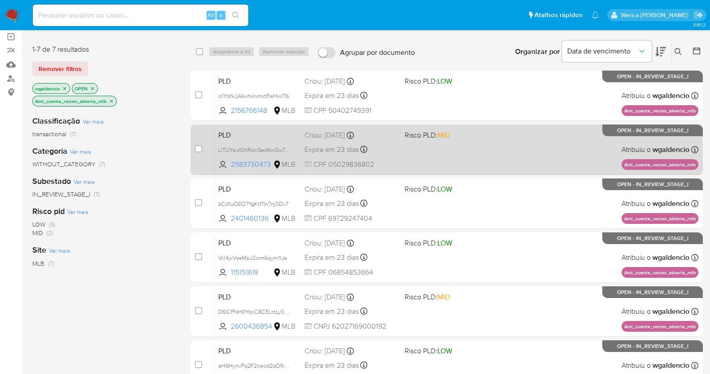
click at [473, 146] on div "PLD LlTUYswI0hRzkiSed4wQwTap 2583730473 MLB Risco PLD: MID Criou: 12/09/2025 Cr…" at bounding box center [457, 149] width 484 height 45
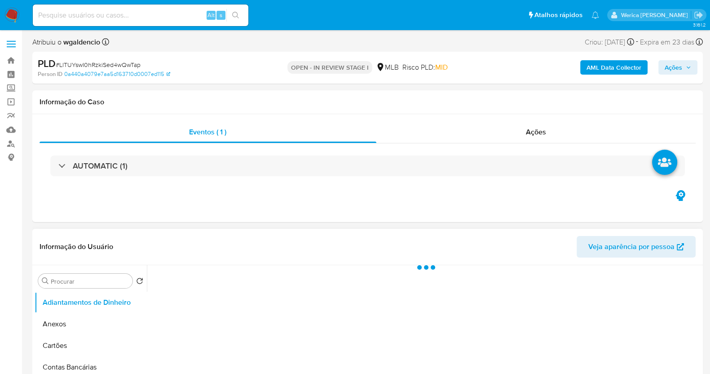
click at [201, 329] on div at bounding box center [424, 380] width 554 height 230
select select "10"
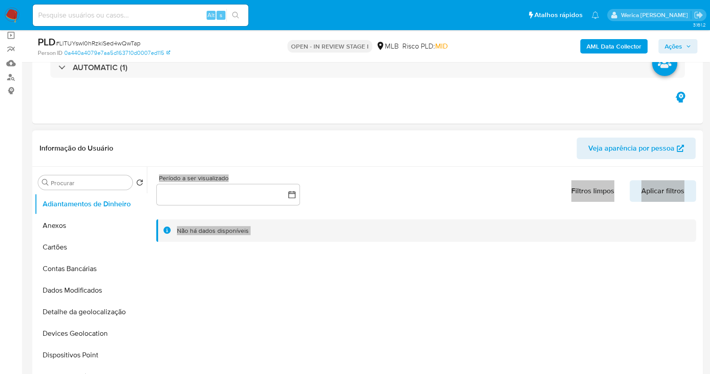
scroll to position [67, 0]
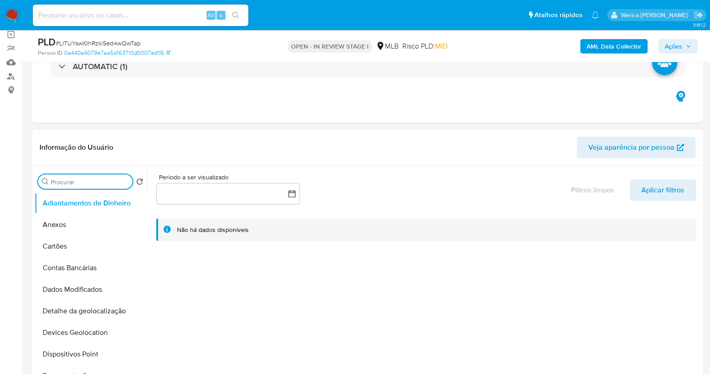
click at [72, 181] on input "Procurar" at bounding box center [90, 182] width 78 height 8
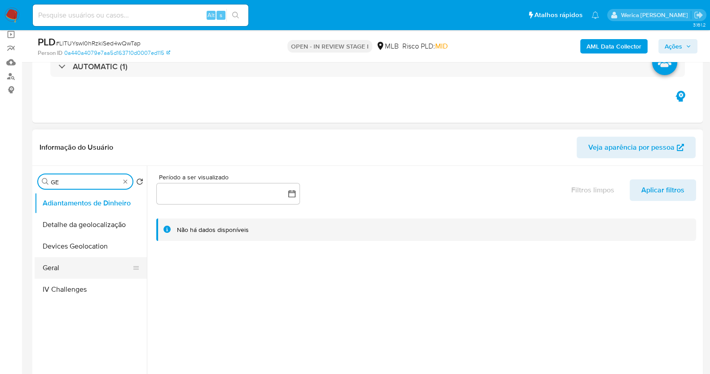
click at [45, 274] on button "Geral" at bounding box center [87, 268] width 105 height 22
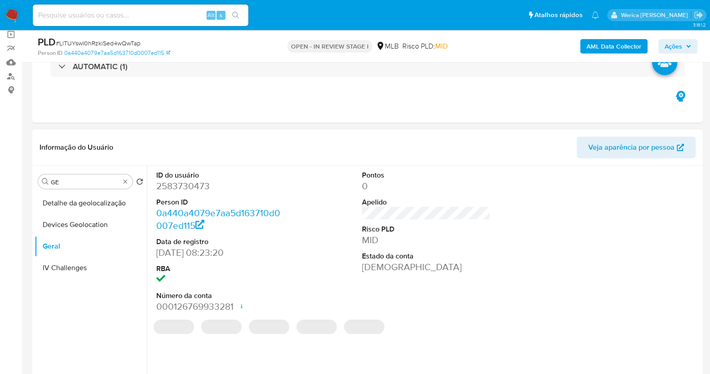
click at [185, 185] on dd "2583730473" at bounding box center [220, 186] width 128 height 13
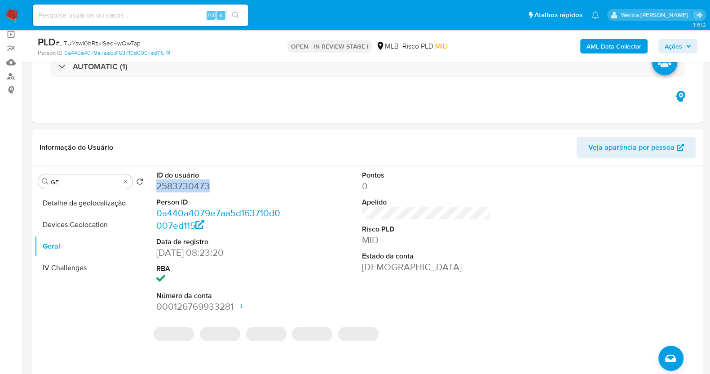
click at [185, 185] on dd "2583730473" at bounding box center [220, 186] width 128 height 13
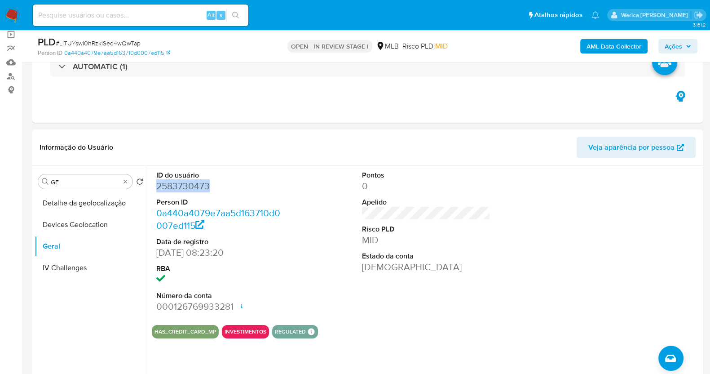
copy dd "2583730473"
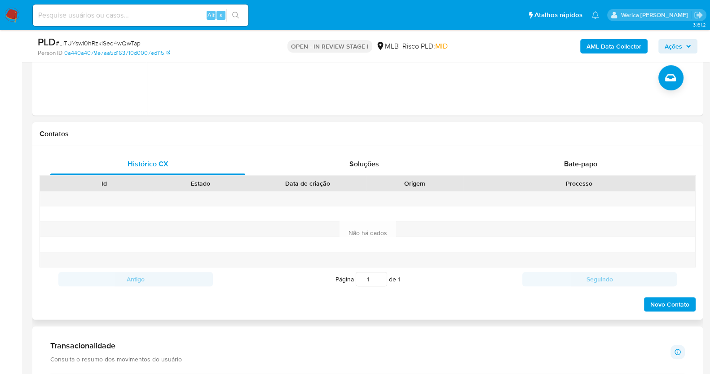
scroll to position [517, 0]
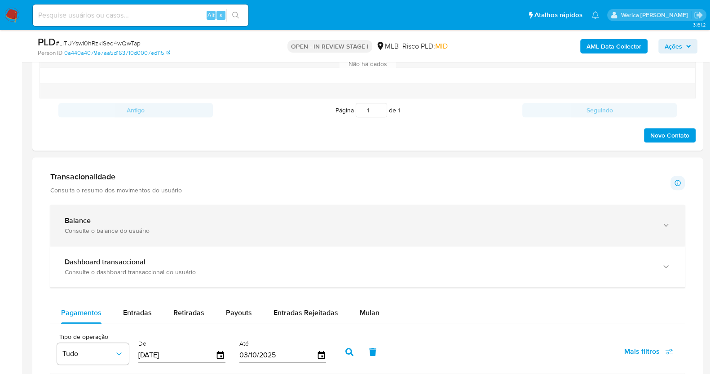
click at [353, 226] on div "Consulte o balance do usuário" at bounding box center [359, 230] width 588 height 8
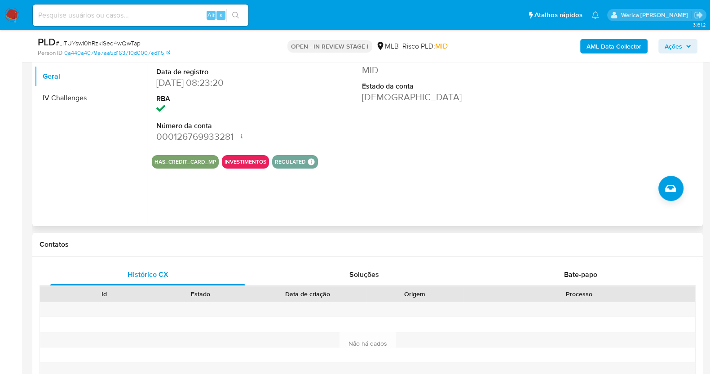
scroll to position [69, 0]
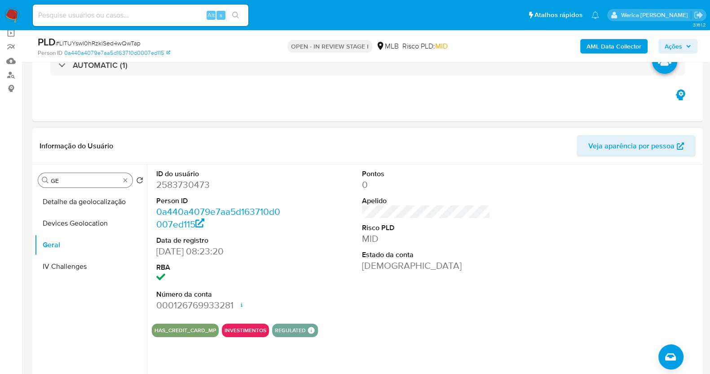
click at [100, 185] on div "Procurar GE" at bounding box center [85, 180] width 94 height 14
click at [92, 179] on input "GE" at bounding box center [85, 181] width 69 height 8
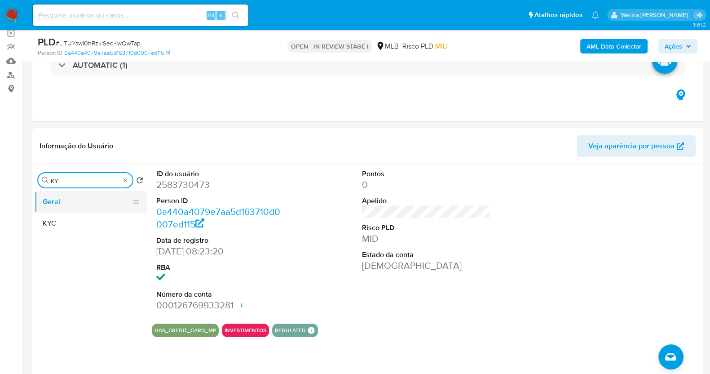
type input "KY"
click at [79, 211] on button "Geral" at bounding box center [87, 202] width 105 height 22
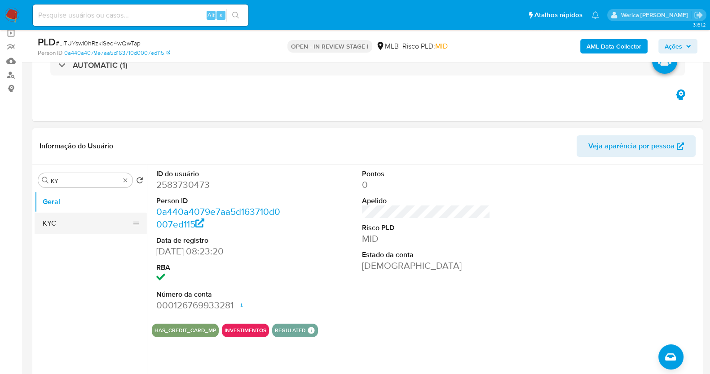
click at [91, 220] on button "KYC" at bounding box center [87, 223] width 105 height 22
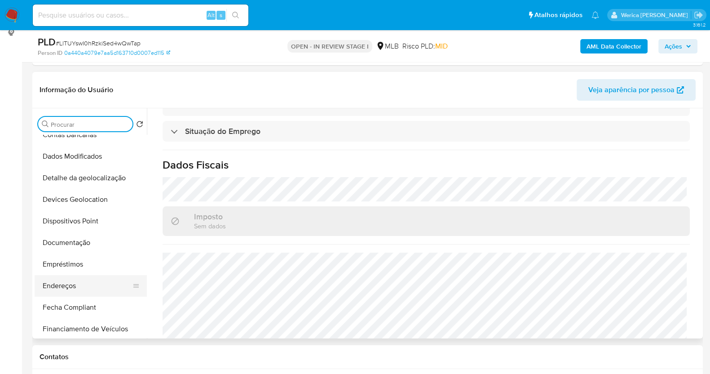
scroll to position [112, 0]
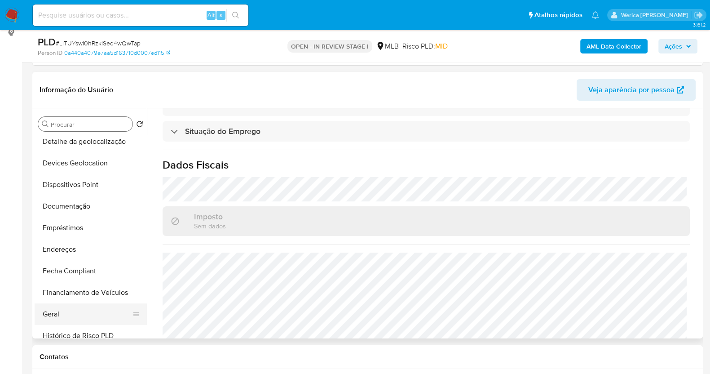
click at [83, 318] on button "Geral" at bounding box center [87, 314] width 105 height 22
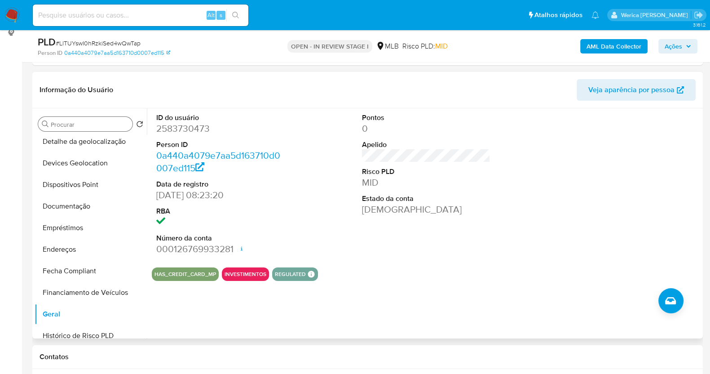
click at [636, 232] on div at bounding box center [632, 184] width 137 height 152
drag, startPoint x: 633, startPoint y: 232, endPoint x: 597, endPoint y: 162, distance: 78.8
click at [633, 232] on div at bounding box center [632, 184] width 137 height 152
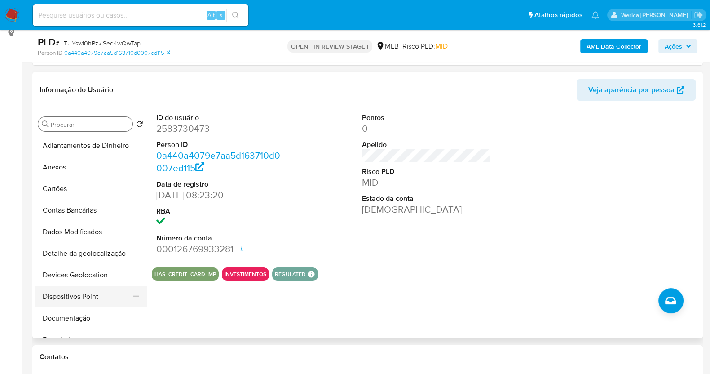
scroll to position [56, 0]
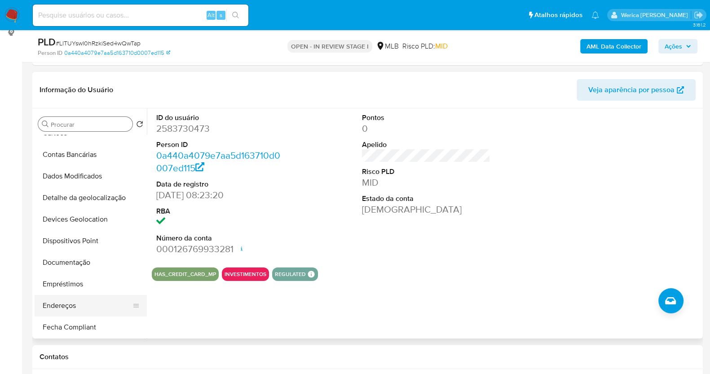
click at [80, 302] on button "Endereços" at bounding box center [87, 306] width 105 height 22
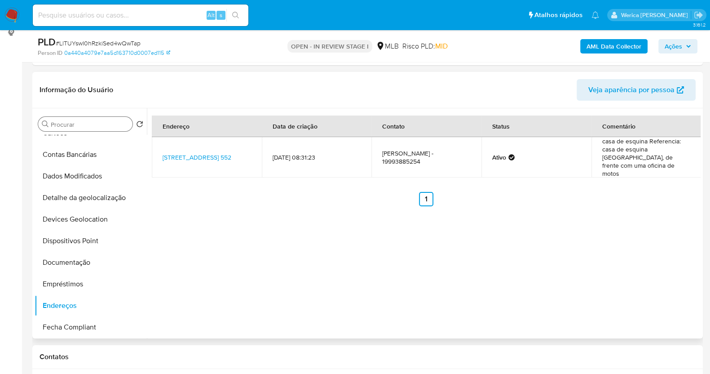
click at [610, 210] on div "Endereço Data de criação Contato Status Comentário Rua Nossa Senhora Aparecida …" at bounding box center [424, 223] width 554 height 230
click at [679, 279] on div "Endereço Data de criação Contato Status Comentário Rua Nossa Senhora Aparecida …" at bounding box center [424, 223] width 554 height 230
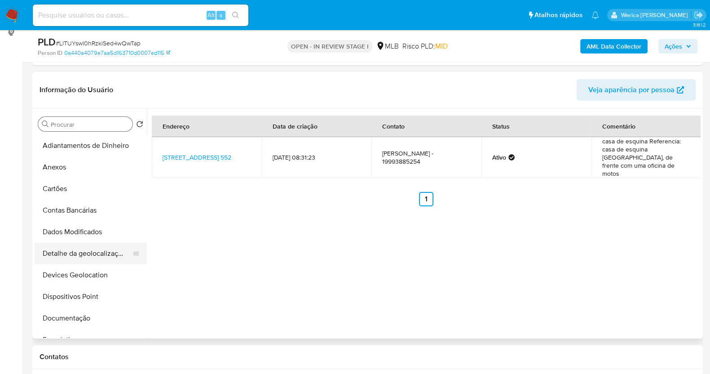
click at [104, 243] on button "Detalhe da geolocalização" at bounding box center [87, 254] width 105 height 22
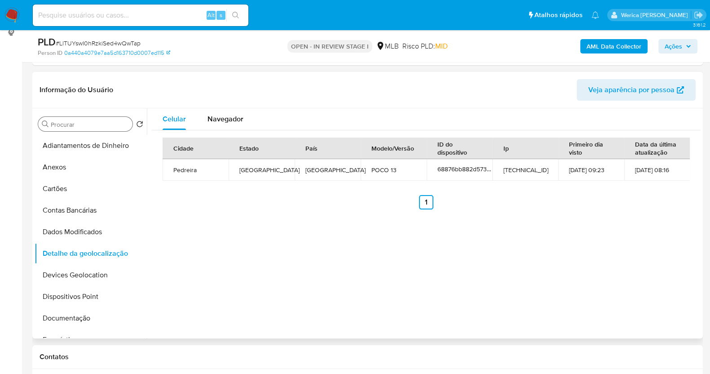
drag, startPoint x: 647, startPoint y: 268, endPoint x: 641, endPoint y: 259, distance: 10.7
click at [647, 268] on div "Celular Navegador Cidade Estado País Modelo/Versão ID do dispositivo Ip Primeir…" at bounding box center [424, 223] width 554 height 230
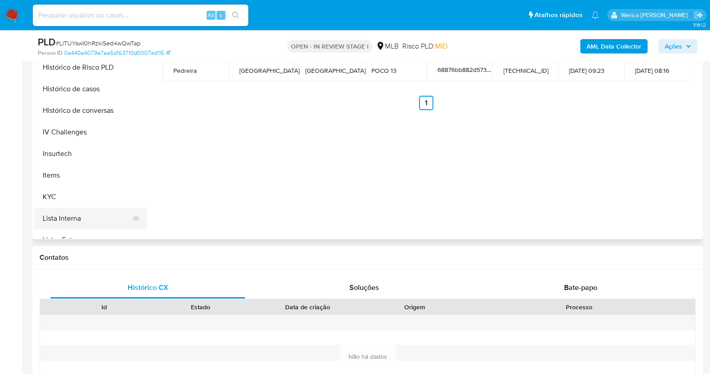
scroll to position [393, 0]
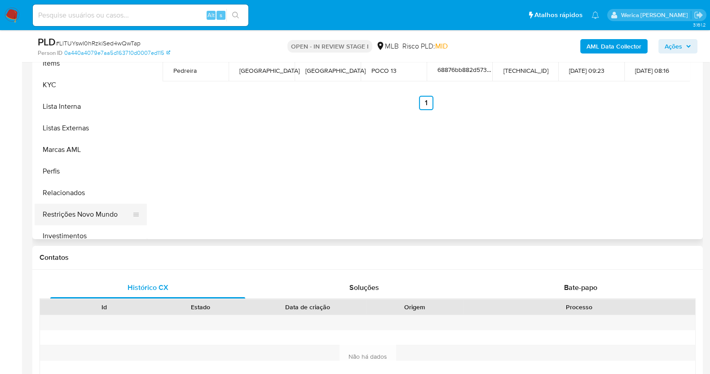
click at [91, 219] on button "Restrições Novo Mundo" at bounding box center [87, 214] width 105 height 22
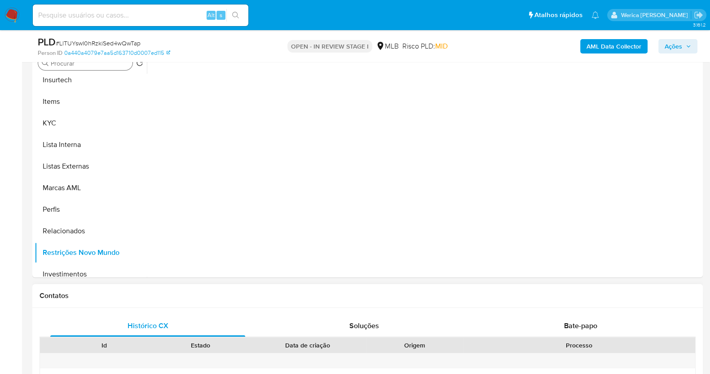
scroll to position [168, 0]
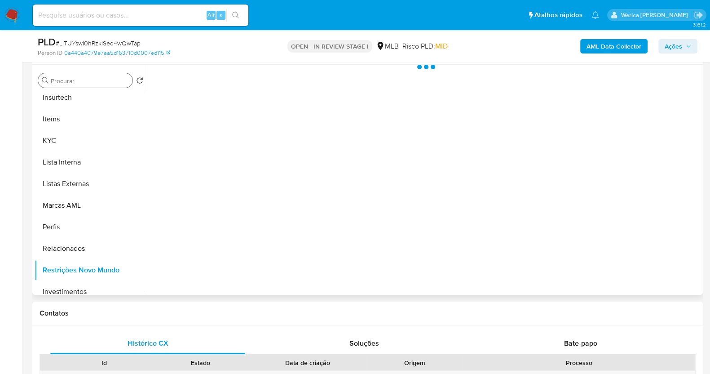
click at [226, 104] on div at bounding box center [424, 180] width 554 height 230
click at [249, 83] on span "Historial" at bounding box center [241, 79] width 27 height 10
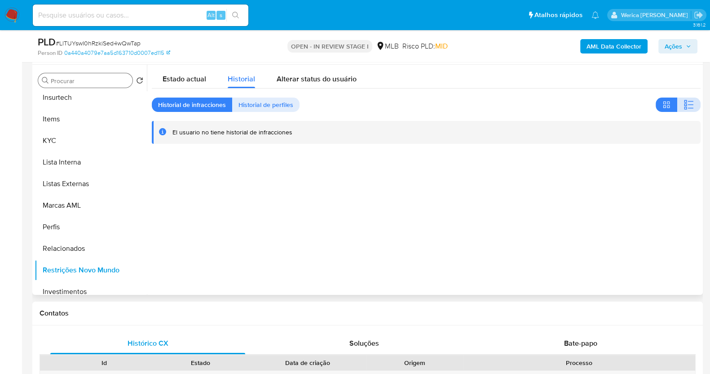
click at [686, 107] on icon "button" at bounding box center [689, 104] width 11 height 11
click at [600, 269] on div at bounding box center [424, 180] width 554 height 230
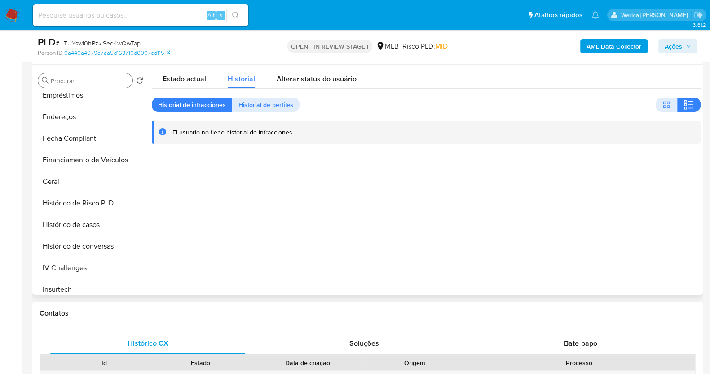
scroll to position [56, 0]
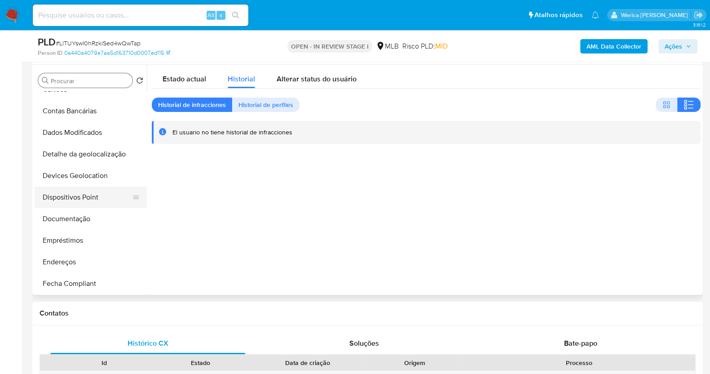
click at [95, 197] on button "Dispositivos Point" at bounding box center [87, 197] width 105 height 22
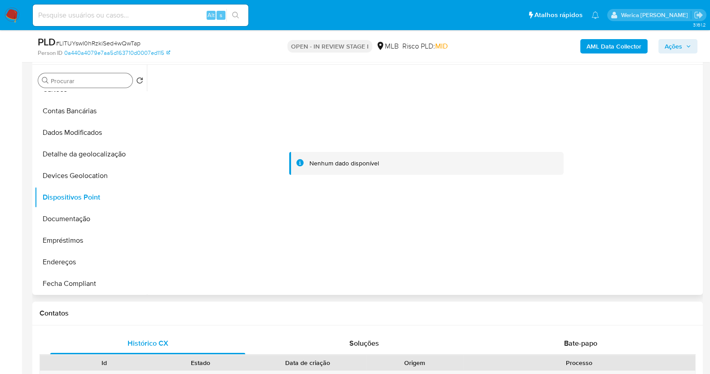
click at [651, 273] on div at bounding box center [424, 180] width 554 height 230
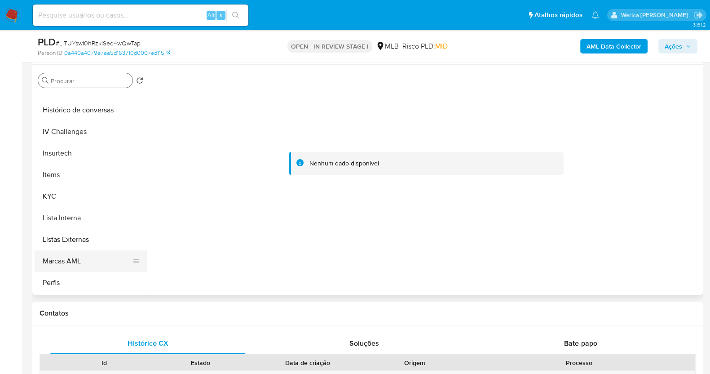
scroll to position [466, 0]
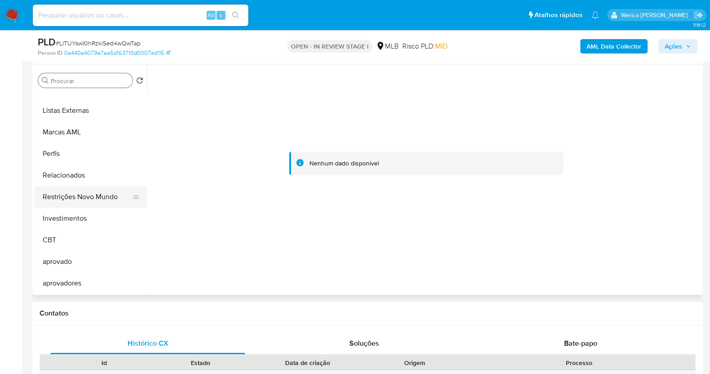
click at [86, 190] on button "Restrições Novo Mundo" at bounding box center [87, 197] width 105 height 22
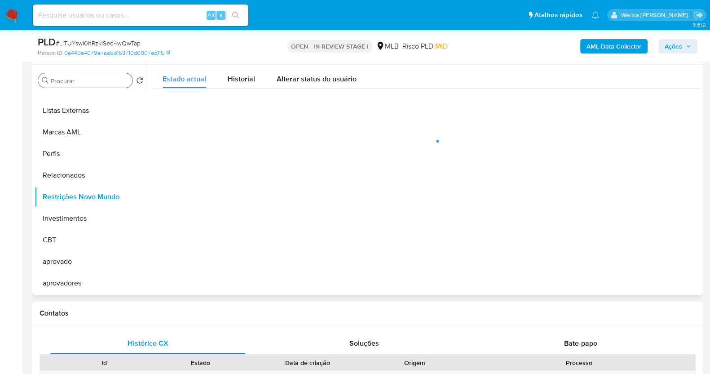
scroll to position [465, 0]
click at [242, 73] on div "Historial" at bounding box center [241, 77] width 27 height 24
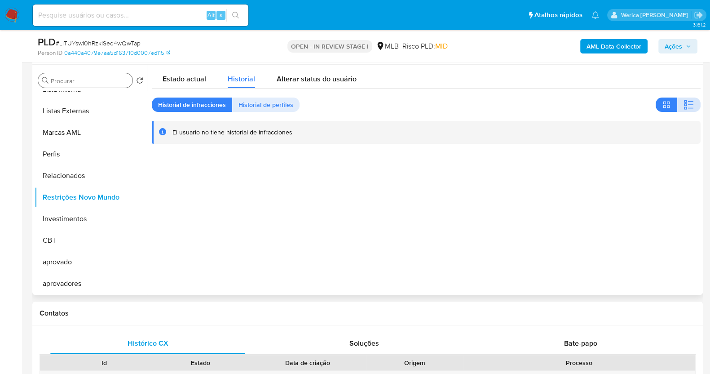
click at [684, 106] on icon "button" at bounding box center [689, 104] width 11 height 11
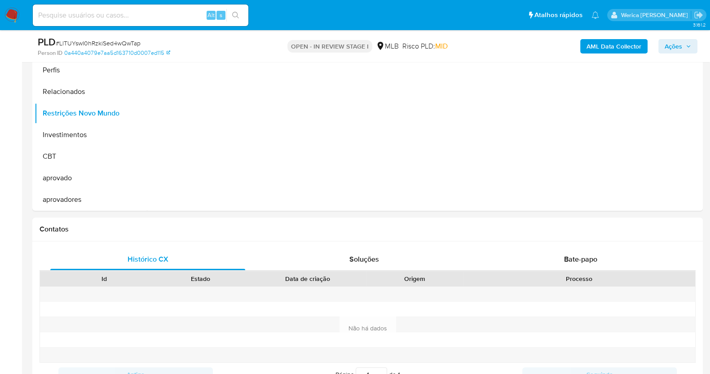
scroll to position [28, 0]
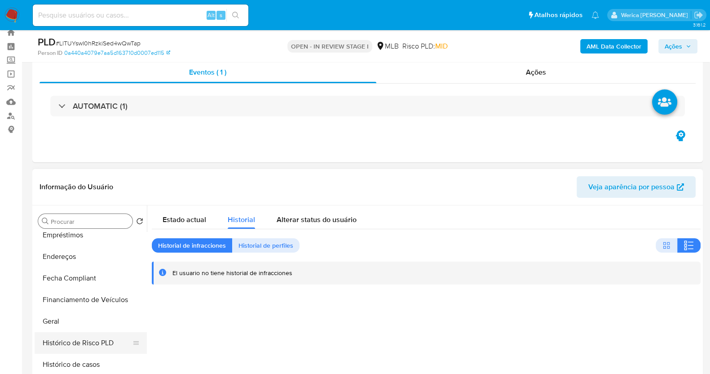
click at [90, 307] on ul "Adiantamentos de Dinheiro Anexos Cartões Contas Bancárias Dados Modificados Det…" at bounding box center [91, 333] width 112 height 203
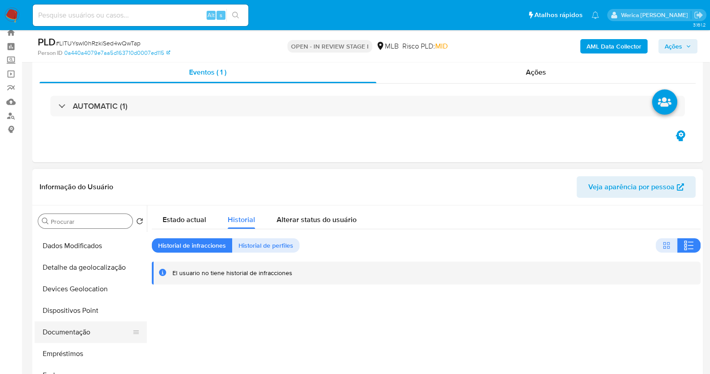
scroll to position [72, 0]
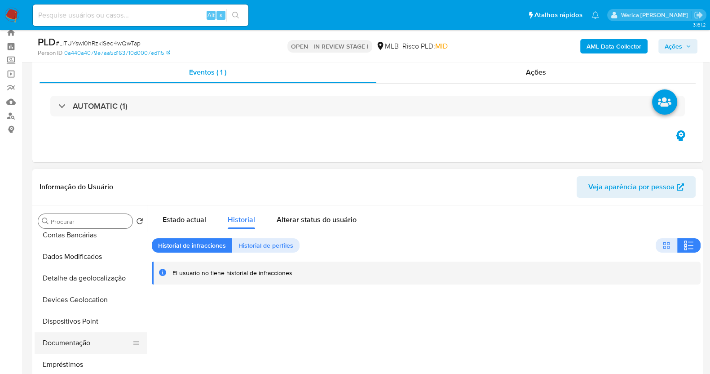
click at [79, 342] on button "Documentação" at bounding box center [87, 343] width 105 height 22
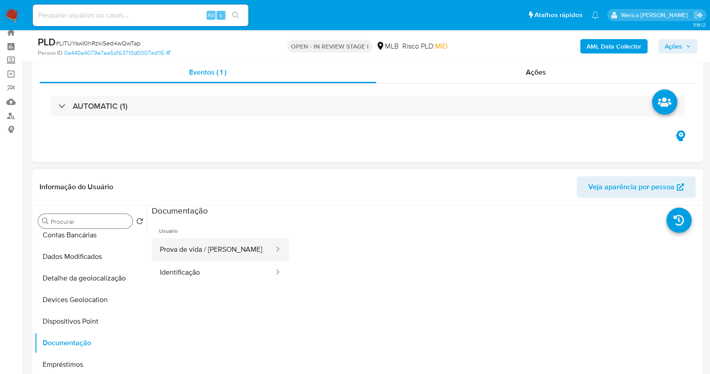
click at [233, 255] on button "Prova de vida / [PERSON_NAME]" at bounding box center [213, 249] width 123 height 23
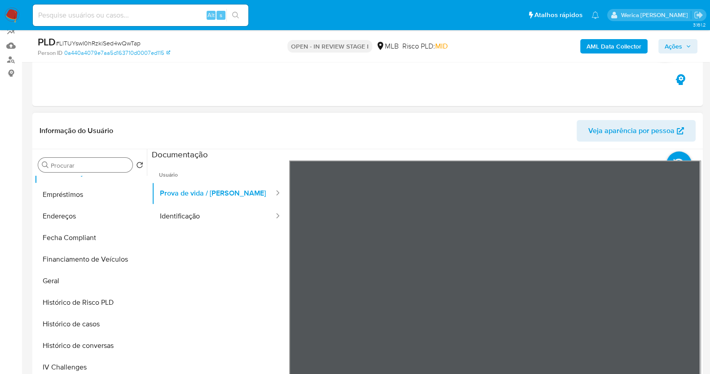
scroll to position [297, 0]
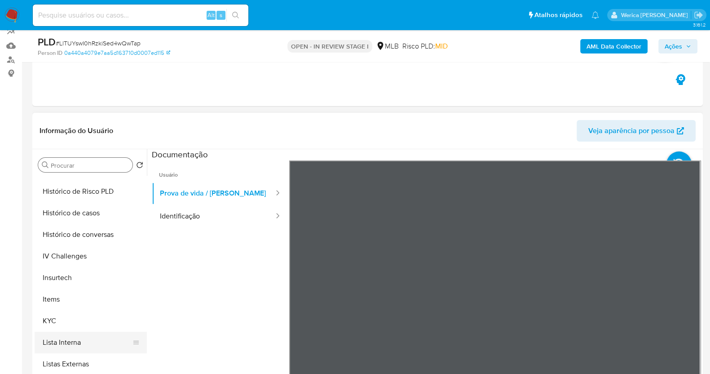
click at [87, 334] on button "Lista Interna" at bounding box center [87, 343] width 105 height 22
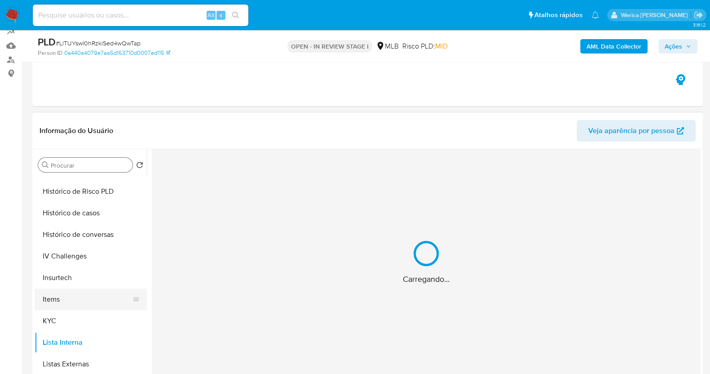
click at [79, 301] on button "Items" at bounding box center [87, 299] width 105 height 22
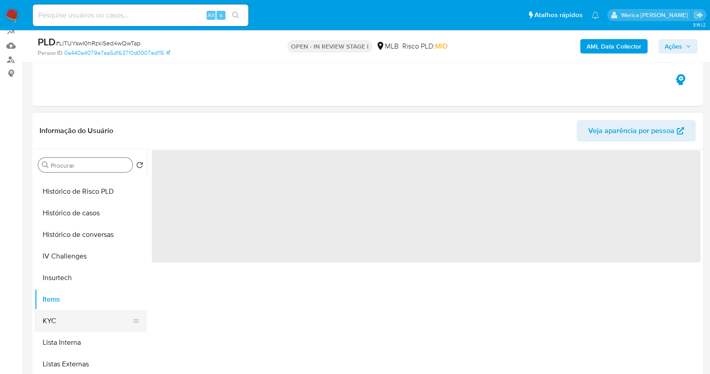
click at [79, 324] on button "KYC" at bounding box center [87, 321] width 105 height 22
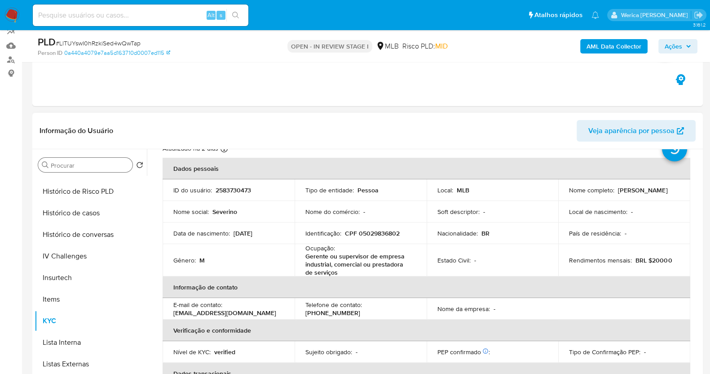
scroll to position [0, 0]
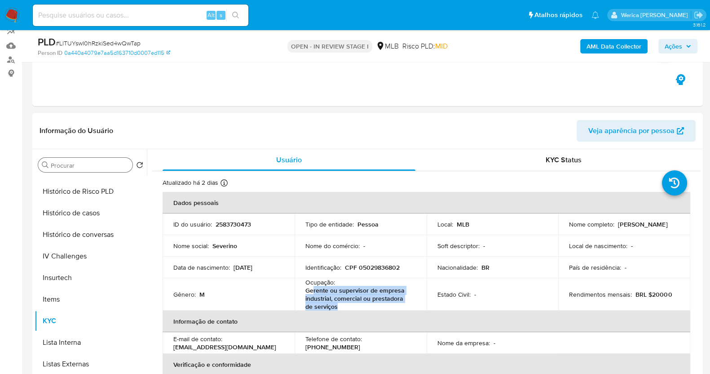
drag, startPoint x: 312, startPoint y: 286, endPoint x: 340, endPoint y: 307, distance: 35.3
click at [340, 307] on p "Gerente ou supervisor de empresa industrial, comercial ou prestadora de serviços" at bounding box center [358, 298] width 107 height 24
drag, startPoint x: 309, startPoint y: 282, endPoint x: 348, endPoint y: 309, distance: 47.5
click at [348, 309] on div "Ocupação : Gerente ou supervisor de empresa industrial, comercial ou prestadora…" at bounding box center [360, 294] width 111 height 32
copy div "cupação : Gerente ou supervisor de empresa industrial, comercial ou prestadora …"
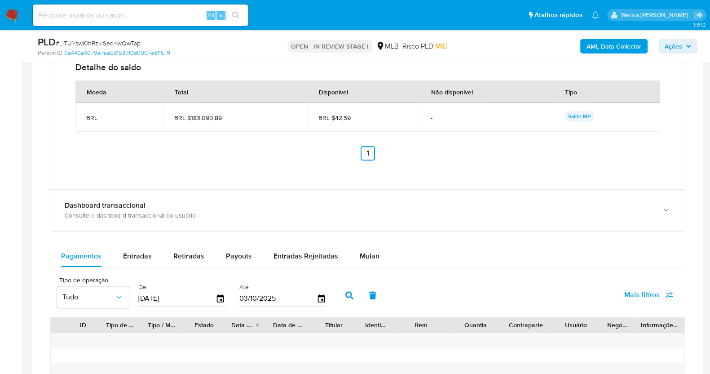
scroll to position [646, 0]
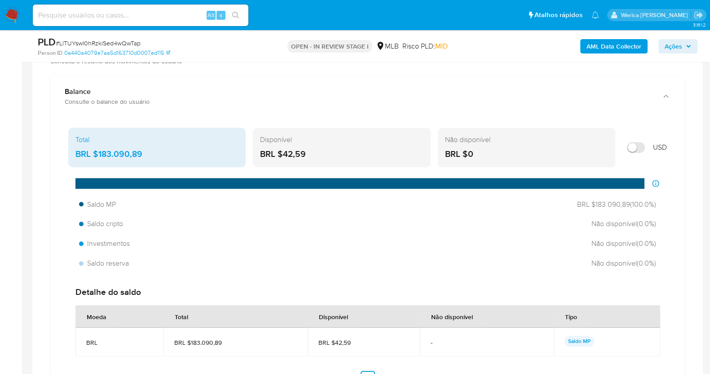
drag, startPoint x: 155, startPoint y: 154, endPoint x: 96, endPoint y: 155, distance: 58.9
click at [96, 155] on div "BRL $183.090,89" at bounding box center [156, 154] width 163 height 12
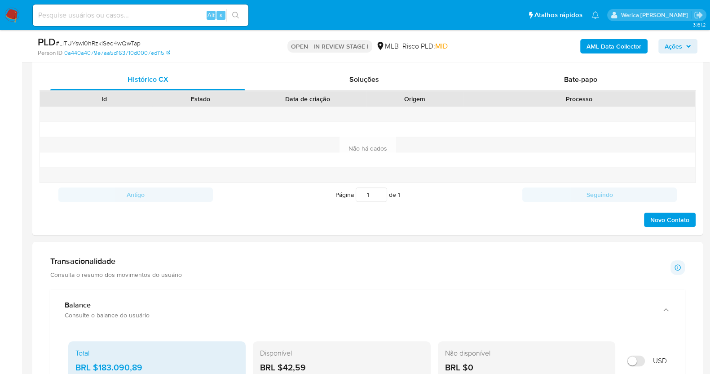
scroll to position [252, 0]
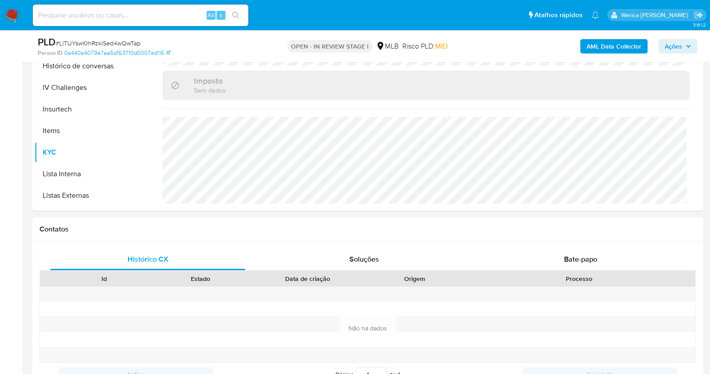
click at [616, 46] on b "AML Data Collector" at bounding box center [614, 46] width 55 height 14
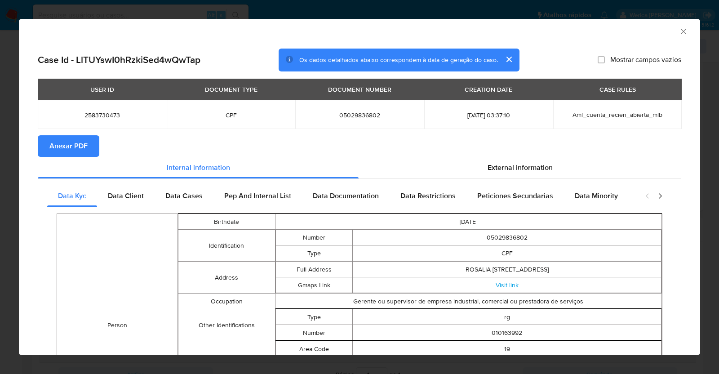
click at [85, 140] on span "Anexar PDF" at bounding box center [68, 146] width 38 height 20
click at [54, 152] on span "Anexar PDF" at bounding box center [68, 146] width 38 height 20
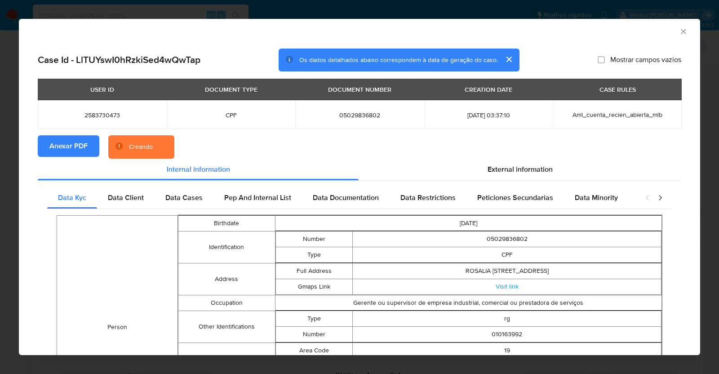
click at [679, 31] on icon "Fechar a janela" at bounding box center [683, 31] width 9 height 9
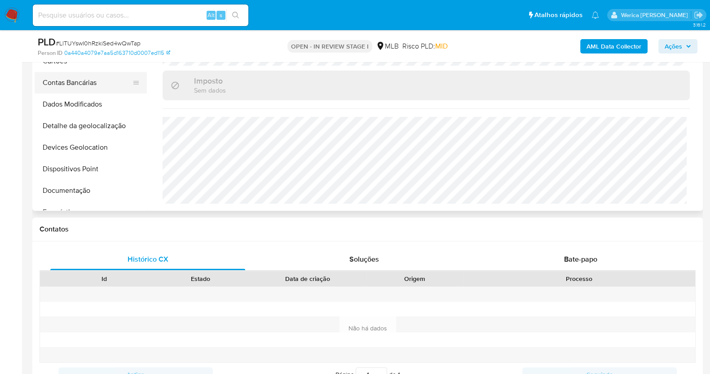
scroll to position [84, 0]
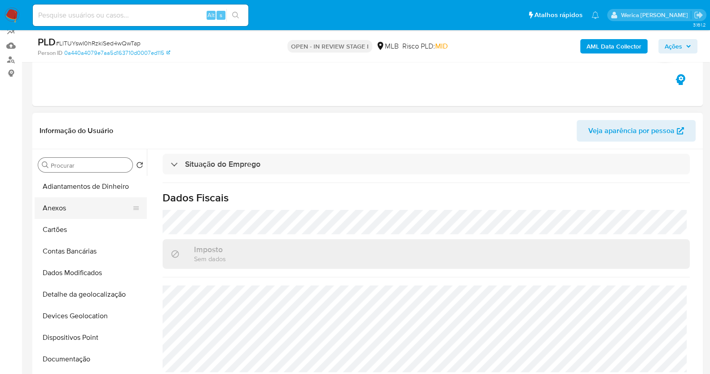
click at [66, 205] on button "Anexos" at bounding box center [87, 208] width 105 height 22
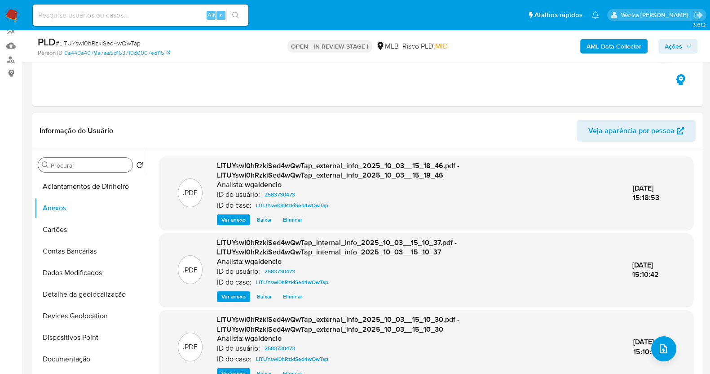
click at [663, 45] on button "Ações" at bounding box center [678, 46] width 39 height 14
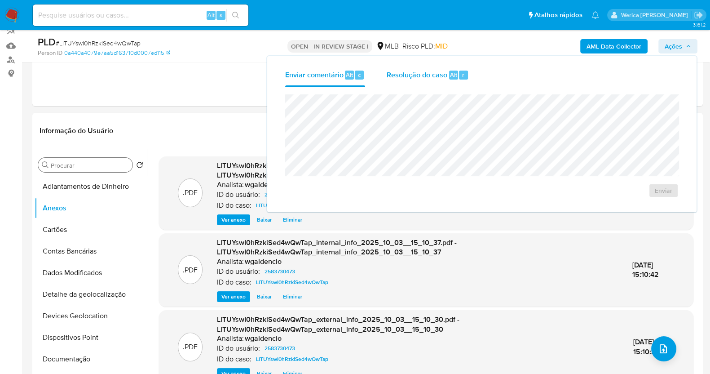
click at [460, 66] on div "Resolução do caso Alt r" at bounding box center [428, 74] width 82 height 23
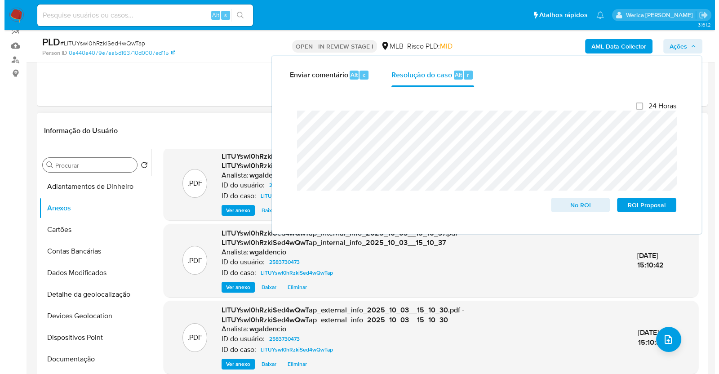
scroll to position [12, 0]
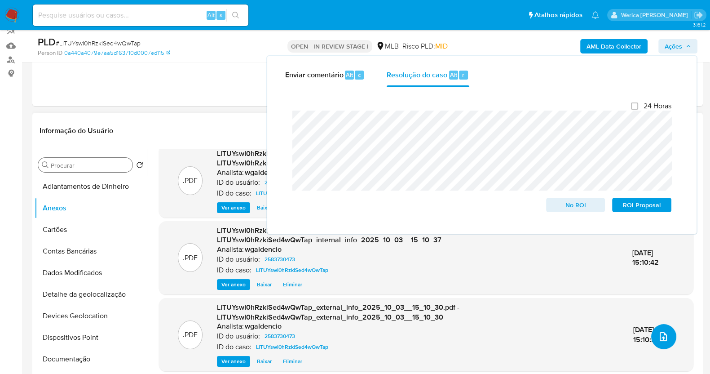
click at [658, 331] on span "upload-file" at bounding box center [663, 336] width 11 height 11
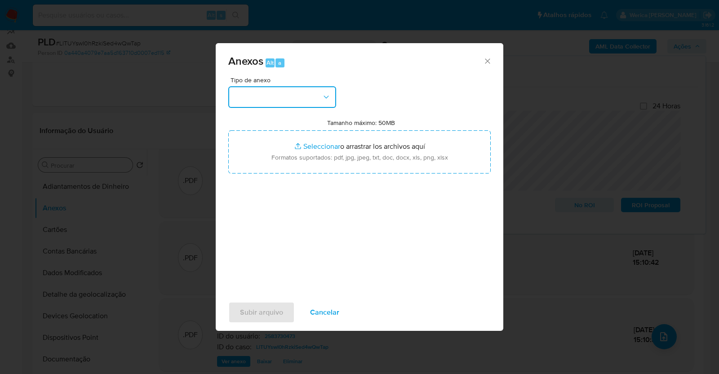
click at [286, 93] on button "button" at bounding box center [282, 97] width 108 height 22
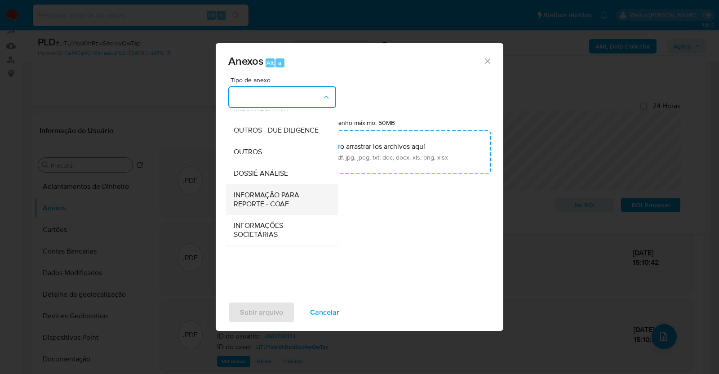
scroll to position [138, 0]
click at [271, 163] on div "DOSSIÊ ANÁLISE" at bounding box center [280, 174] width 92 height 22
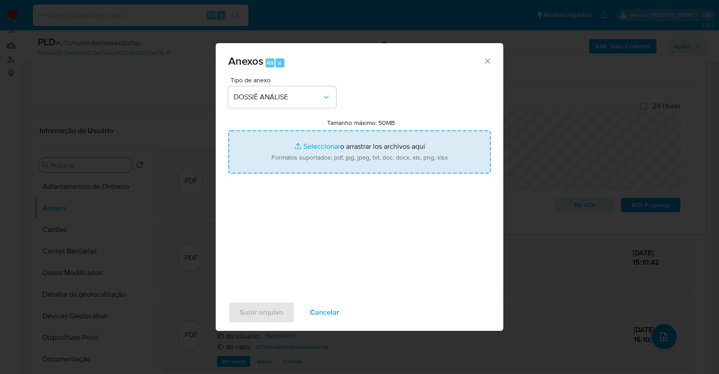
click at [315, 142] on input "Tamanho máximo: 50MB Seleccionar archivos" at bounding box center [359, 151] width 262 height 43
type input "C:\fakepath\SAR - XXXX - CPF 05029836802 - SEVERINO FERREIRA MARTINS.pdf"
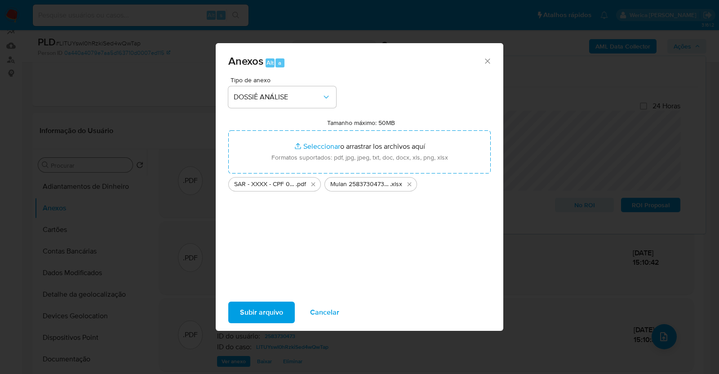
click at [261, 317] on span "Subir arquivo" at bounding box center [261, 312] width 43 height 20
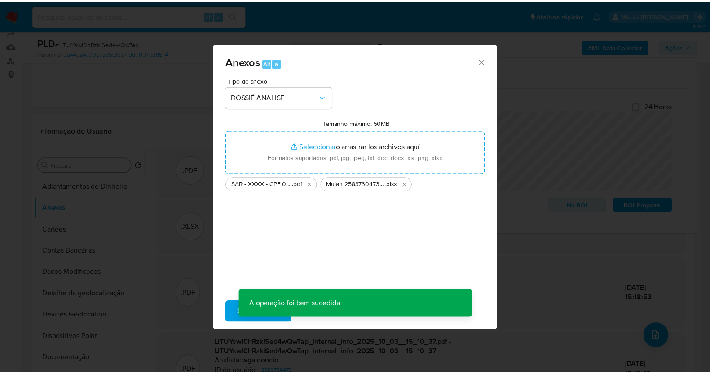
scroll to position [48, 0]
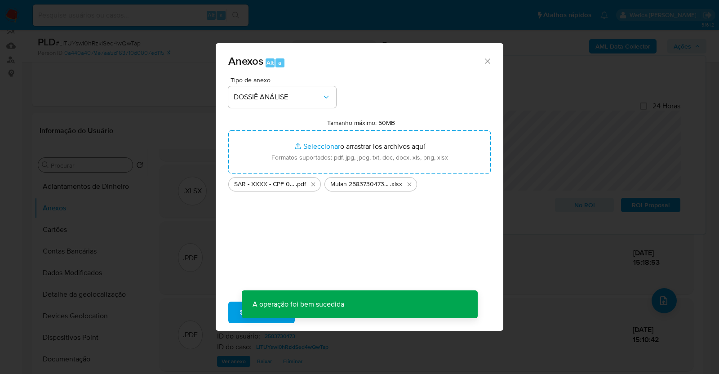
click at [576, 233] on div "Anexos Alt a Tipo de anexo DOSSIÊ ANÁLISE Tamanho máximo: 50MB Seleccionar arch…" at bounding box center [359, 187] width 719 height 374
click at [582, 250] on div "Anexos Alt a Tipo de anexo Tamanho máximo: 50MB Seleccionar archivos Selecciona…" at bounding box center [359, 187] width 719 height 374
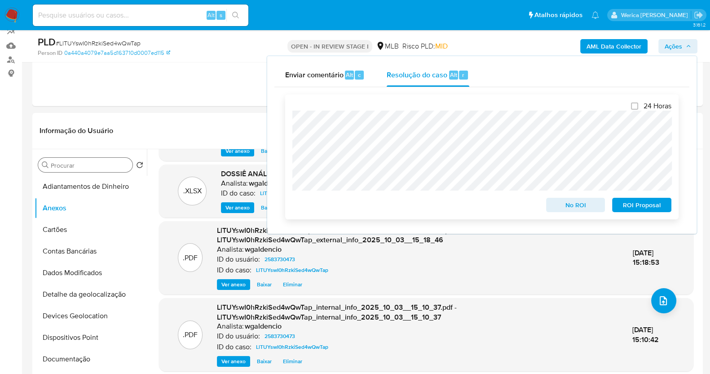
click at [648, 204] on span "ROI Proposal" at bounding box center [642, 205] width 47 height 13
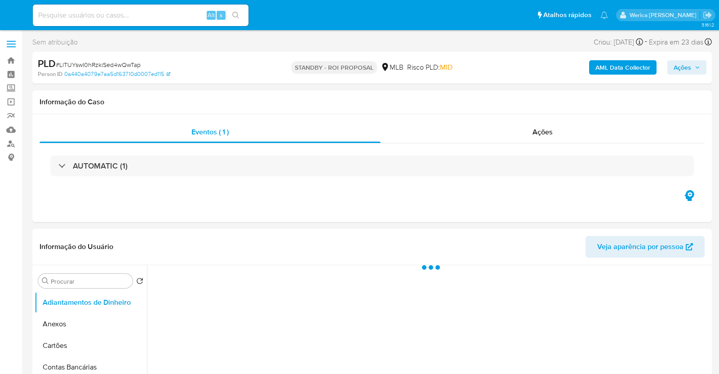
select select "10"
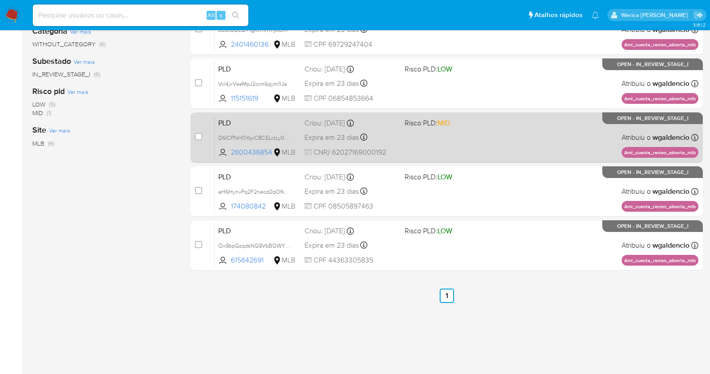
scroll to position [186, 0]
click at [523, 140] on div "PLD D6lCPNH0YqxC8CELrzLy0pVG 2600436854 MLB Risco PLD: MID Criou: [DATE] Criou:…" at bounding box center [457, 136] width 484 height 45
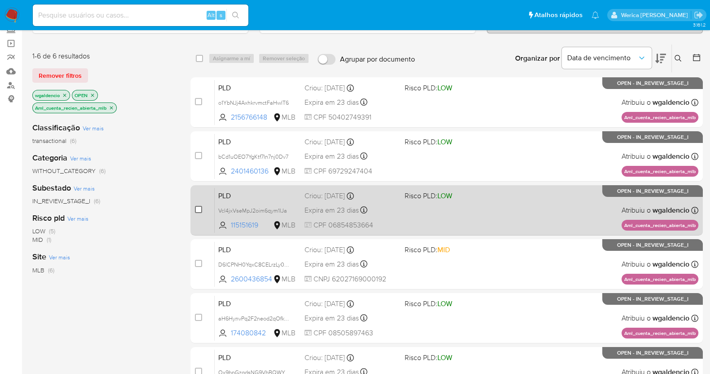
scroll to position [17, 0]
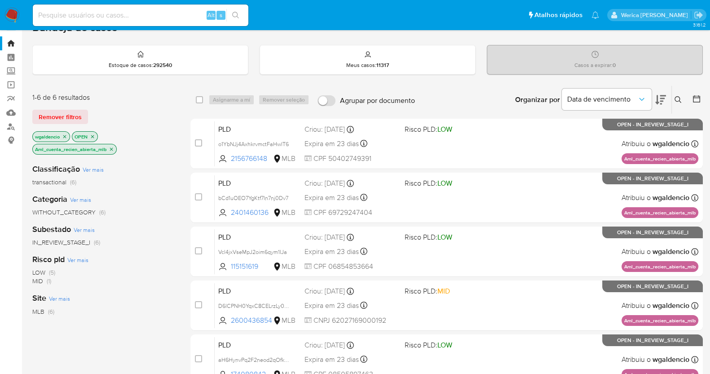
click at [110, 149] on icon "close-filter" at bounding box center [111, 148] width 5 height 5
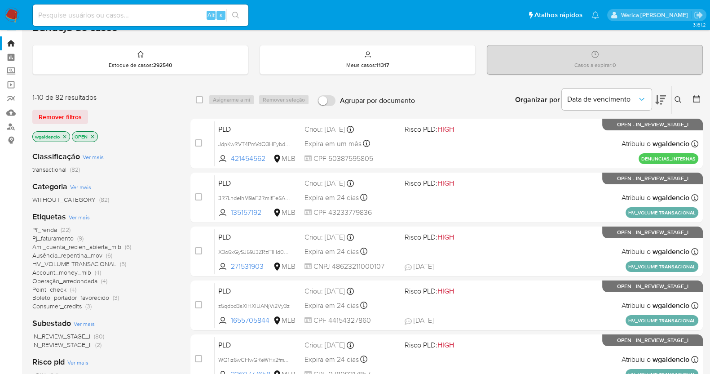
scroll to position [129, 0]
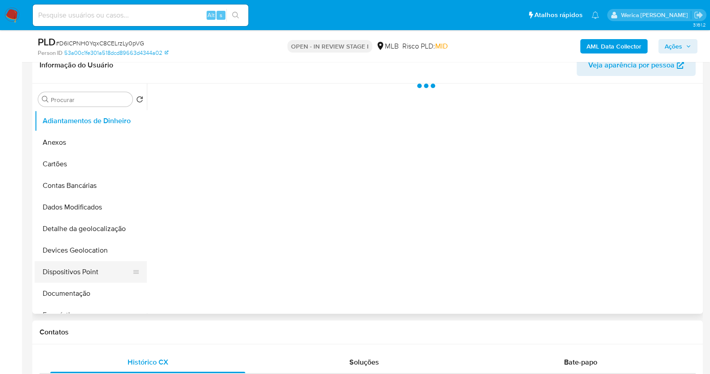
scroll to position [168, 0]
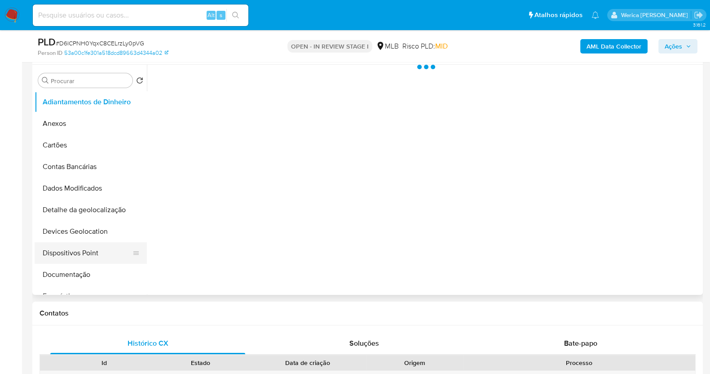
select select "10"
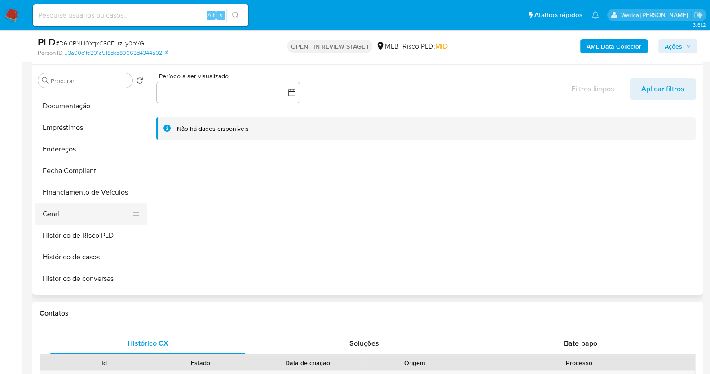
click at [71, 212] on button "Geral" at bounding box center [87, 214] width 105 height 22
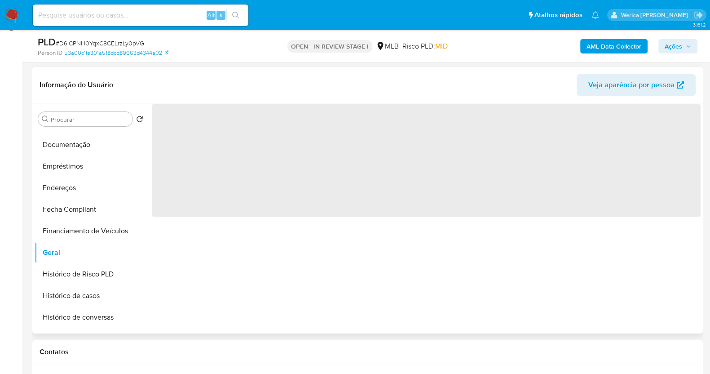
scroll to position [112, 0]
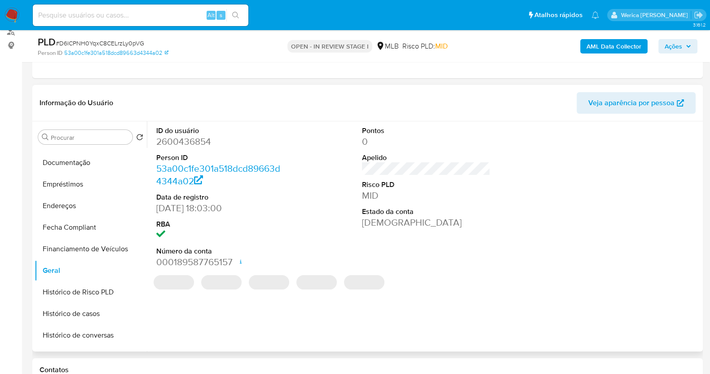
click at [196, 140] on dd "2600436854" at bounding box center [220, 141] width 128 height 13
copy dd "2600436854"
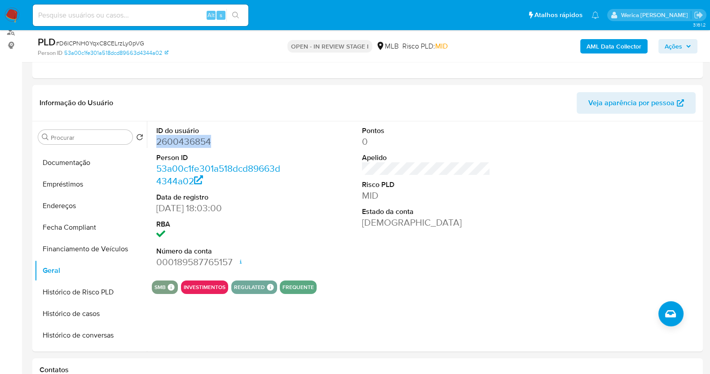
copy dd "2600436854"
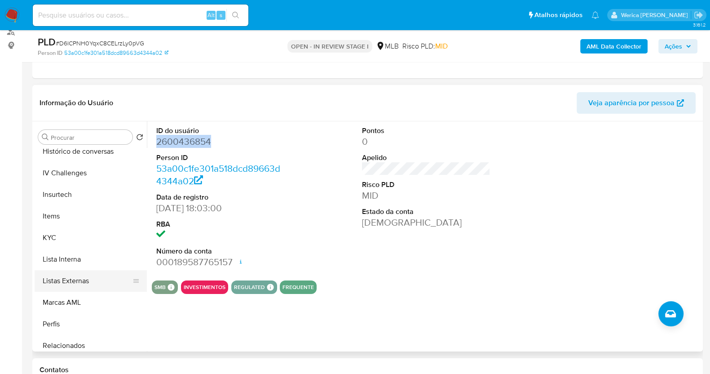
scroll to position [393, 0]
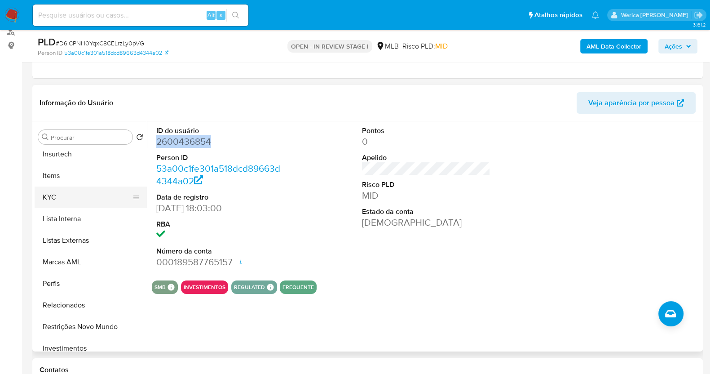
click at [63, 191] on button "KYC" at bounding box center [87, 197] width 105 height 22
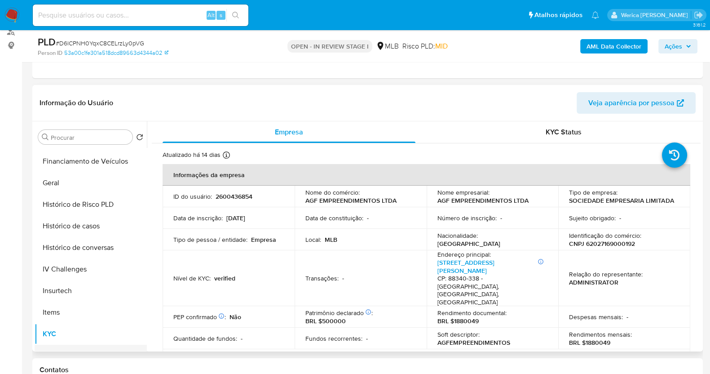
scroll to position [168, 0]
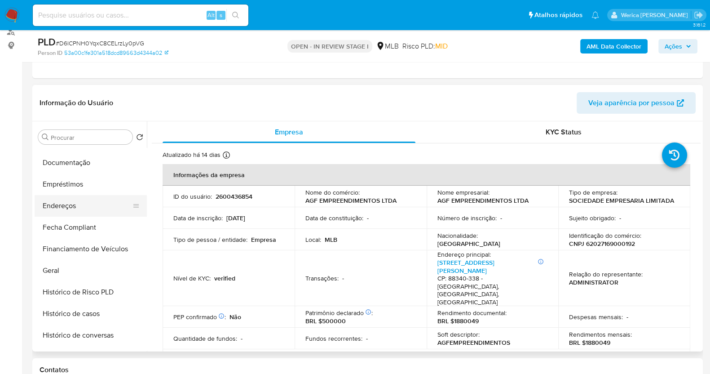
click at [102, 202] on button "Endereços" at bounding box center [87, 206] width 105 height 22
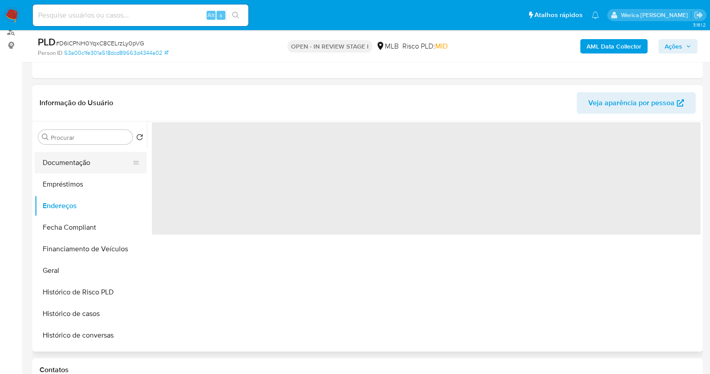
click at [104, 164] on button "Documentação" at bounding box center [87, 163] width 105 height 22
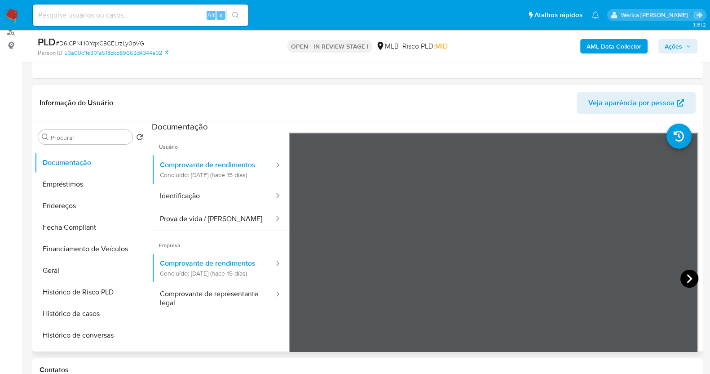
click at [681, 278] on icon at bounding box center [690, 279] width 18 height 18
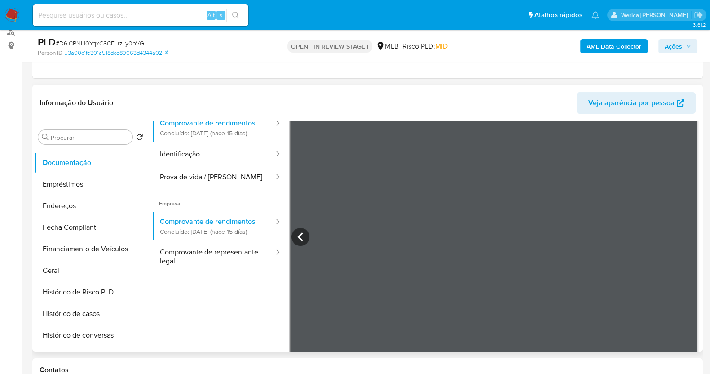
scroll to position [79, 0]
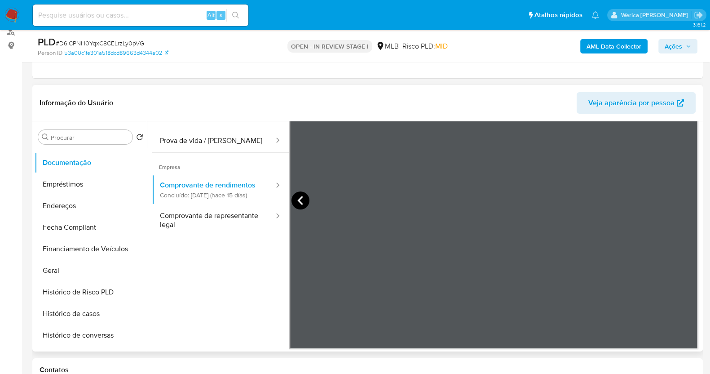
click at [305, 202] on icon at bounding box center [301, 200] width 18 height 18
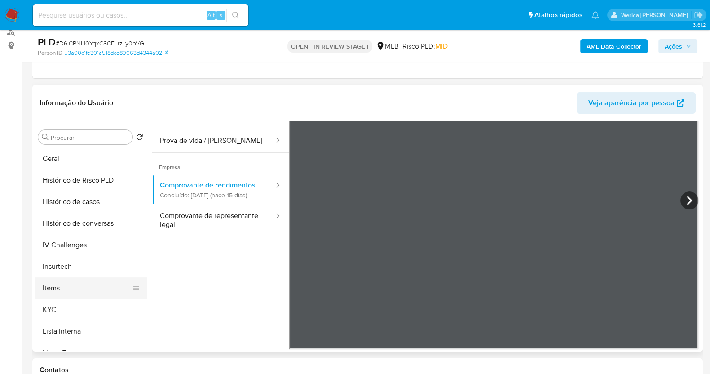
scroll to position [281, 0]
click at [113, 309] on button "KYC" at bounding box center [87, 309] width 105 height 22
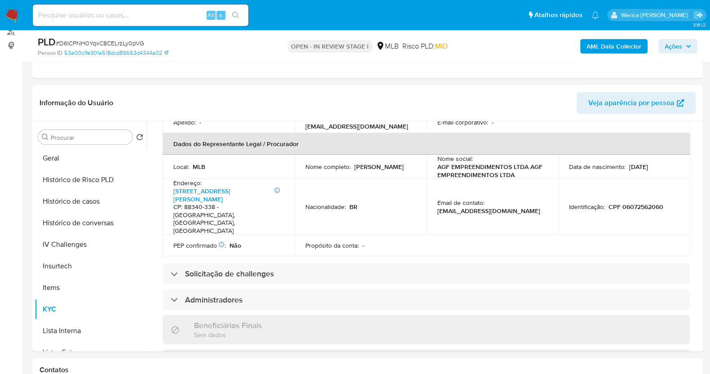
click at [633, 179] on td "Identificação : CPF 06072562060" at bounding box center [624, 207] width 132 height 56
click at [632, 179] on td "Identificação : CPF 06072562060" at bounding box center [624, 207] width 132 height 56
click at [628, 203] on p "CPF 06072562060" at bounding box center [636, 207] width 55 height 8
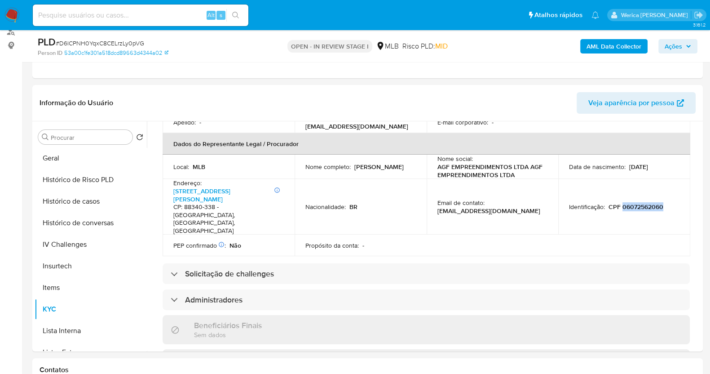
copy p "06072562060"
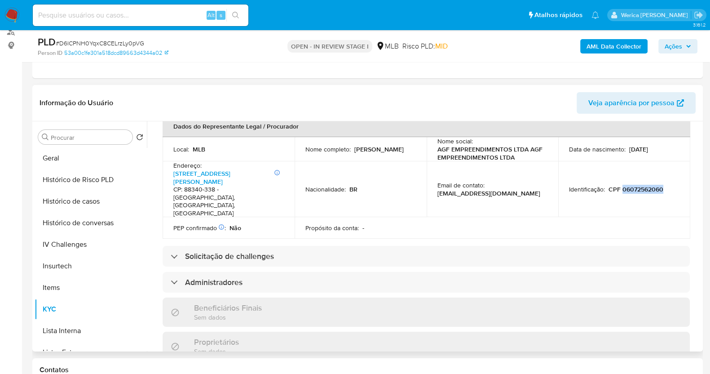
scroll to position [221, 0]
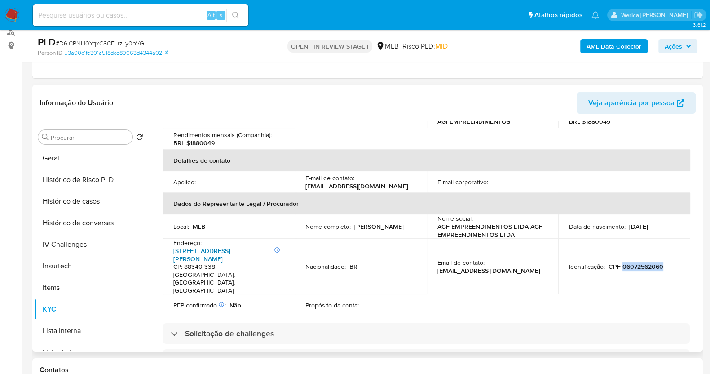
click at [230, 246] on link "[STREET_ADDRESS][PERSON_NAME]" at bounding box center [201, 254] width 57 height 17
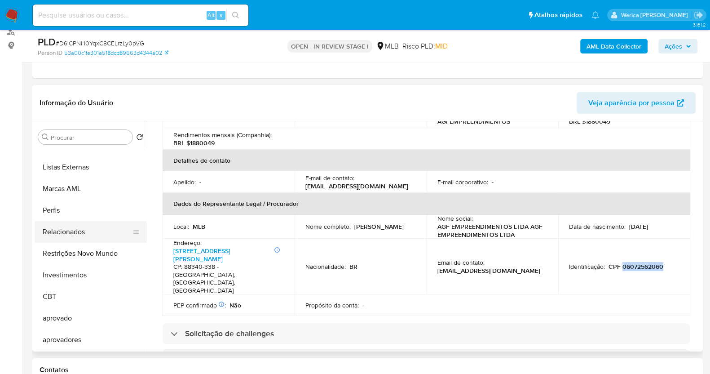
drag, startPoint x: 88, startPoint y: 215, endPoint x: 91, endPoint y: 226, distance: 11.8
click at [88, 214] on button "Perfis" at bounding box center [91, 210] width 112 height 22
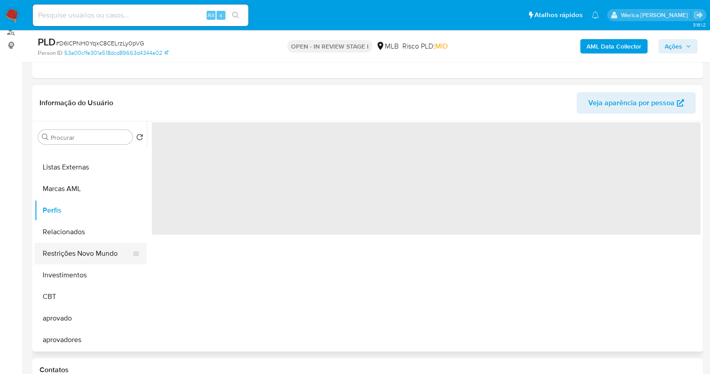
click at [92, 245] on button "Restrições Novo Mundo" at bounding box center [87, 254] width 105 height 22
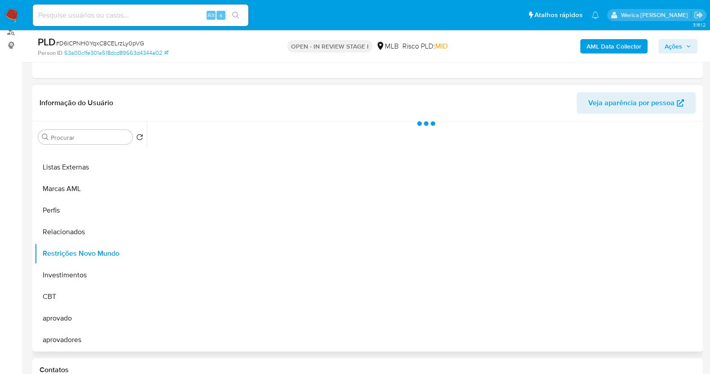
scroll to position [465, 0]
click at [253, 184] on div at bounding box center [424, 236] width 554 height 230
click at [219, 159] on div at bounding box center [424, 236] width 554 height 230
click at [221, 147] on div at bounding box center [424, 236] width 554 height 230
click at [221, 146] on div at bounding box center [424, 236] width 554 height 230
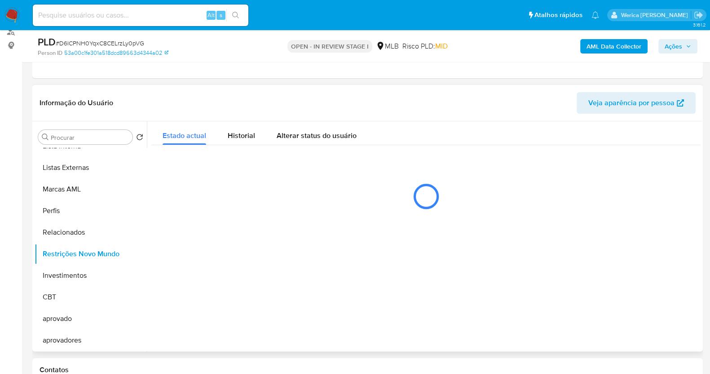
click at [228, 134] on span "Historial" at bounding box center [241, 135] width 27 height 10
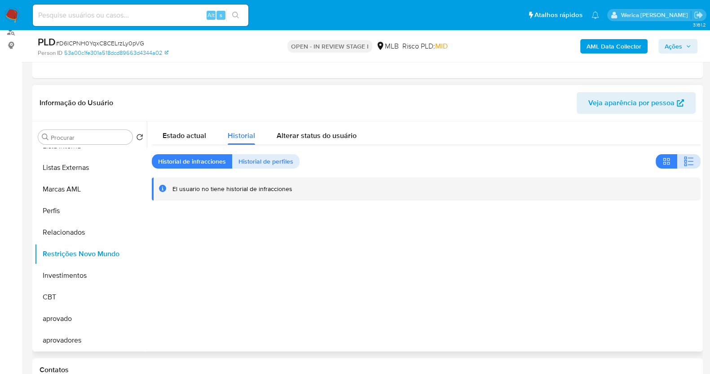
click at [677, 160] on button "button" at bounding box center [688, 161] width 23 height 14
drag, startPoint x: 667, startPoint y: 263, endPoint x: 653, endPoint y: 235, distance: 31.3
click at [667, 263] on div at bounding box center [424, 236] width 554 height 230
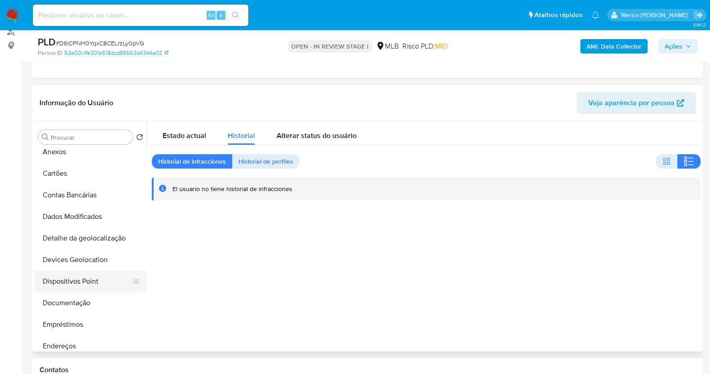
scroll to position [0, 0]
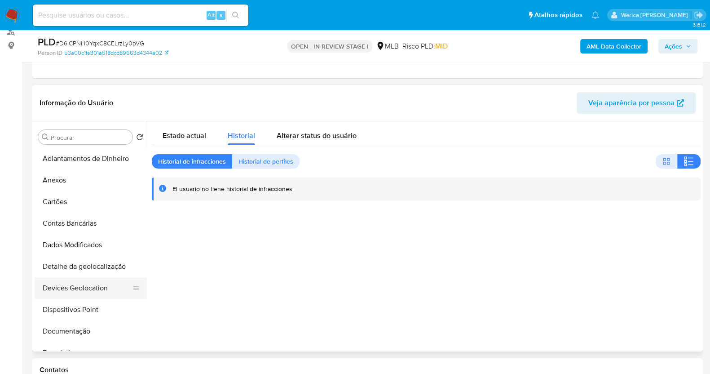
click at [93, 287] on button "Devices Geolocation" at bounding box center [87, 288] width 105 height 22
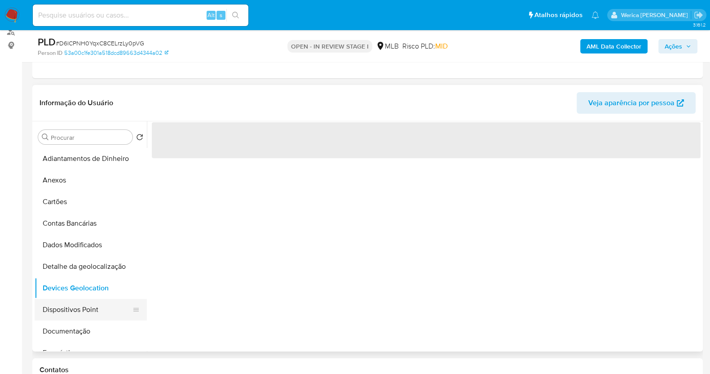
click at [87, 304] on button "Dispositivos Point" at bounding box center [87, 310] width 105 height 22
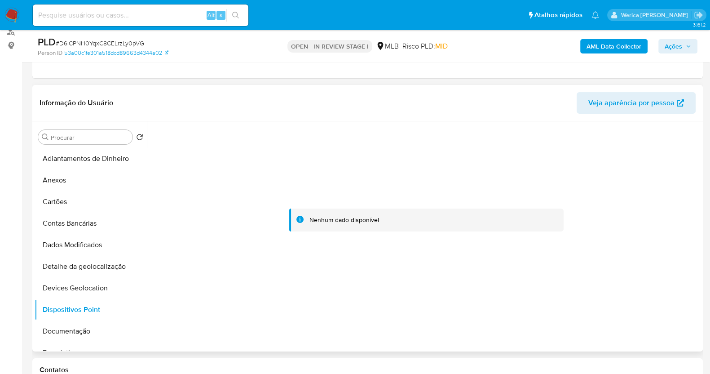
click at [635, 273] on div at bounding box center [426, 220] width 549 height 198
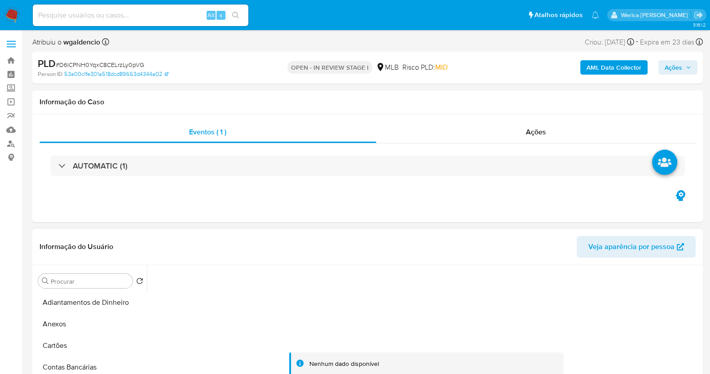
scroll to position [168, 0]
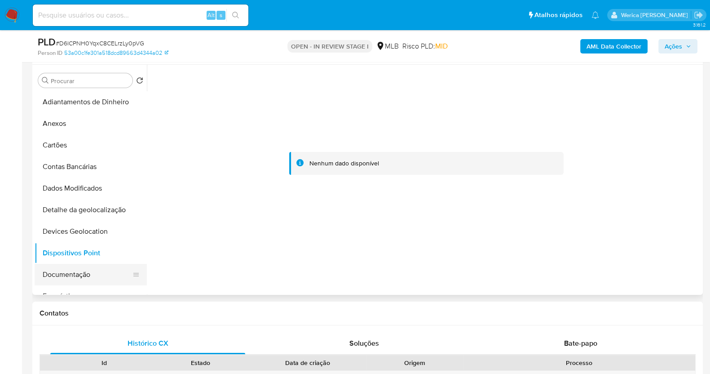
click at [85, 282] on button "Documentação" at bounding box center [87, 275] width 105 height 22
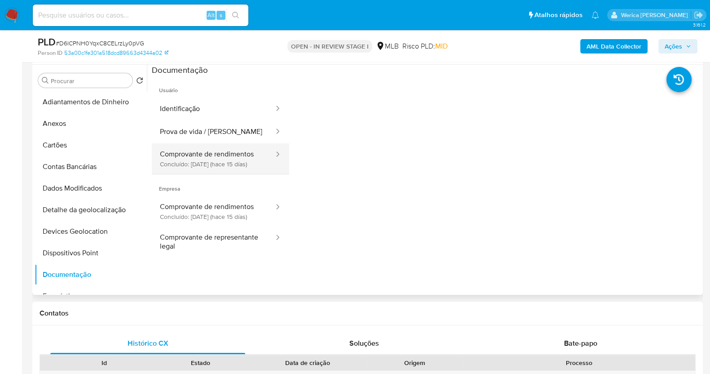
click at [235, 153] on button "Comprovante de rendimentos Concluído: [DATE] (hace 15 días)" at bounding box center [213, 158] width 123 height 31
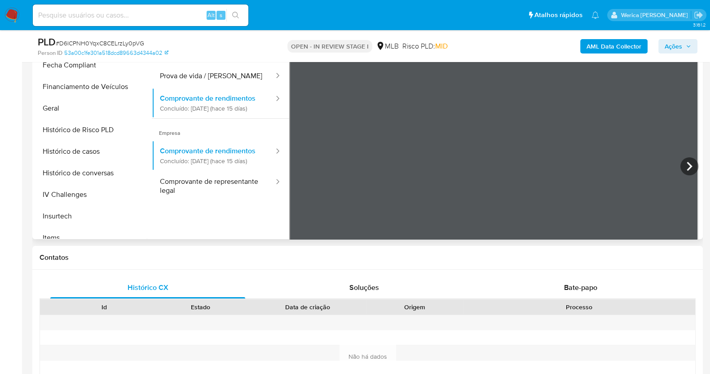
scroll to position [224, 0]
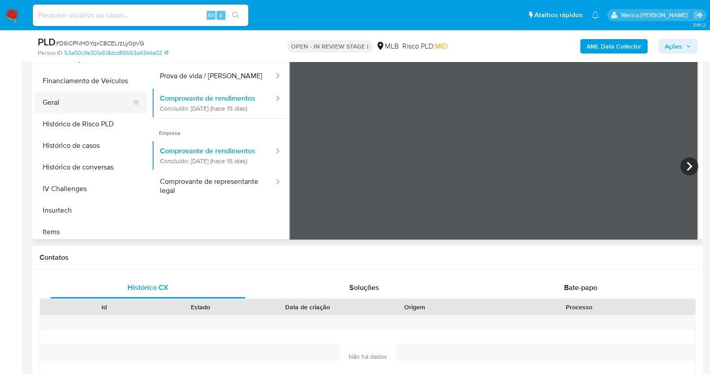
click at [87, 97] on button "Geral" at bounding box center [87, 103] width 105 height 22
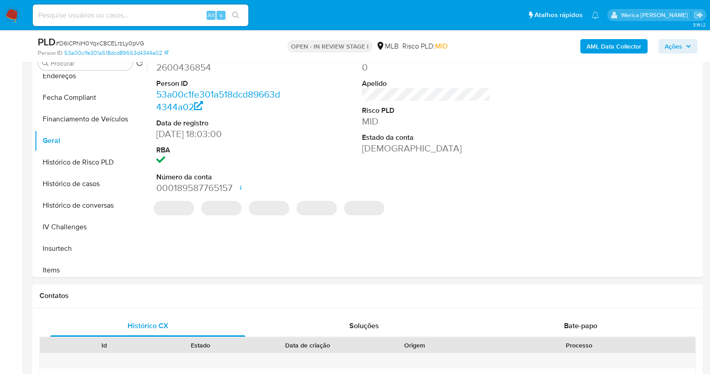
scroll to position [168, 0]
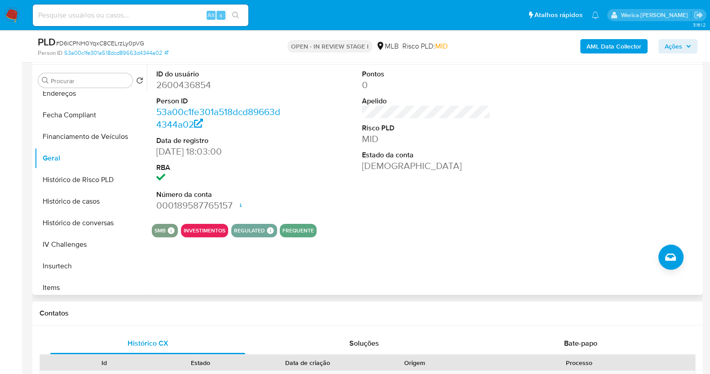
click at [608, 111] on div at bounding box center [632, 141] width 137 height 152
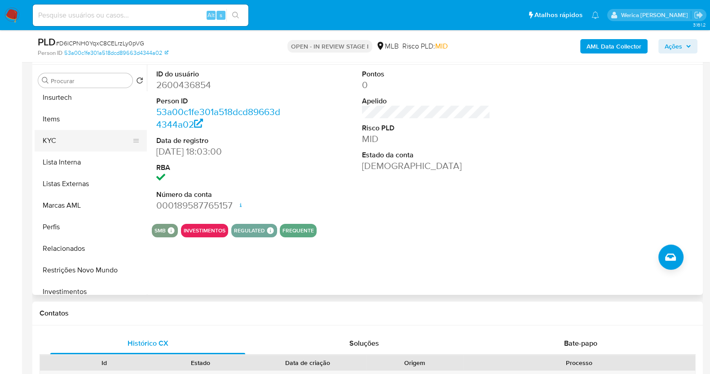
click at [90, 131] on button "KYC" at bounding box center [87, 141] width 105 height 22
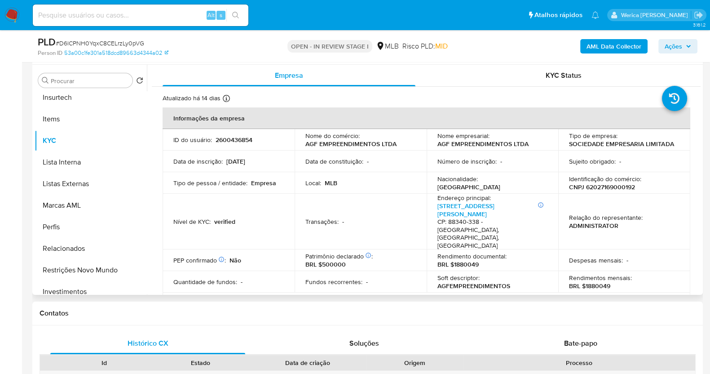
click at [641, 196] on td "Relação do representante : ADMINISTRATOR" at bounding box center [624, 222] width 132 height 56
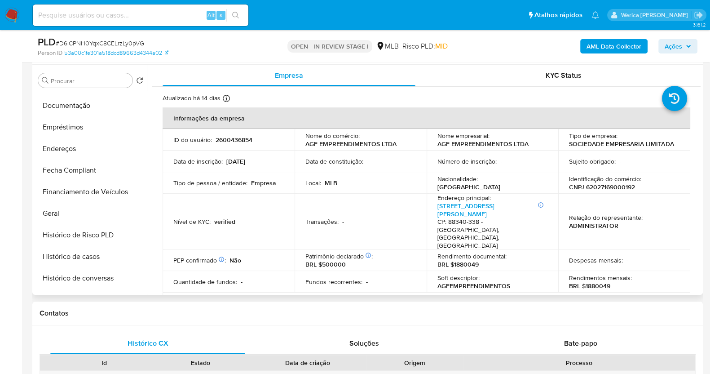
scroll to position [168, 0]
click at [104, 149] on button "Endereços" at bounding box center [87, 149] width 105 height 22
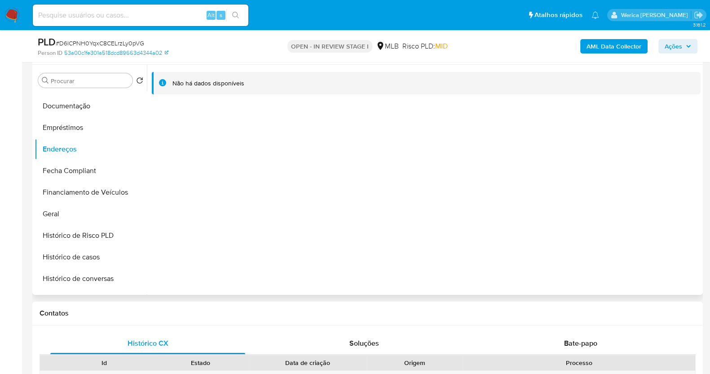
click at [563, 244] on div "Não há dados disponíveis" at bounding box center [424, 180] width 554 height 230
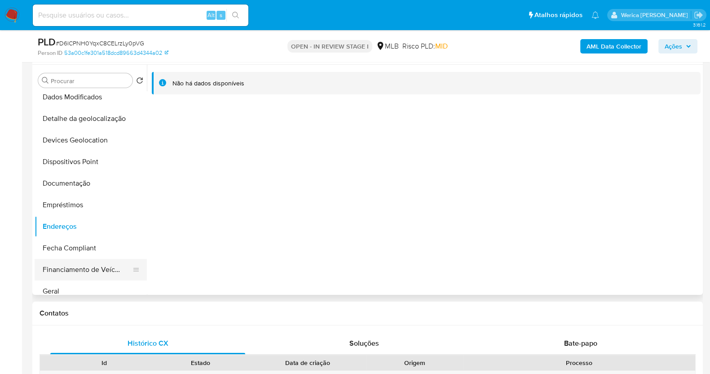
scroll to position [0, 0]
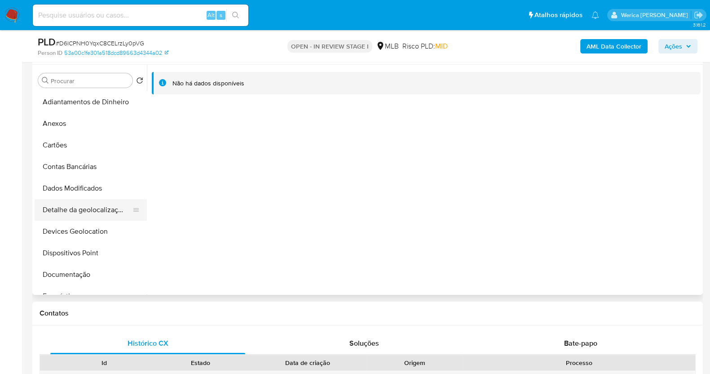
click at [96, 211] on button "Detalhe da geolocalização" at bounding box center [87, 210] width 105 height 22
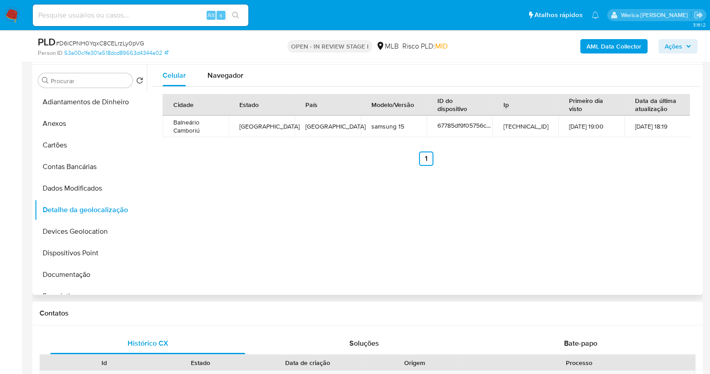
drag, startPoint x: 664, startPoint y: 245, endPoint x: 654, endPoint y: 221, distance: 26.6
click at [664, 245] on div "Celular Navegador Cidade Estado País Modelo/Versão ID do dispositivo Ip Primeir…" at bounding box center [424, 180] width 554 height 230
click at [329, 193] on div "Celular Navegador Cidade Estado País Modelo/Versão ID do dispositivo Ip Primeir…" at bounding box center [424, 180] width 554 height 230
click at [611, 46] on b "AML Data Collector" at bounding box center [614, 46] width 55 height 14
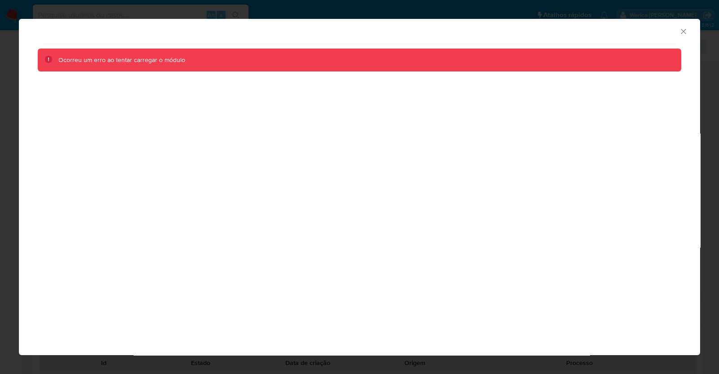
click at [679, 32] on icon "Fechar a janela" at bounding box center [683, 31] width 9 height 9
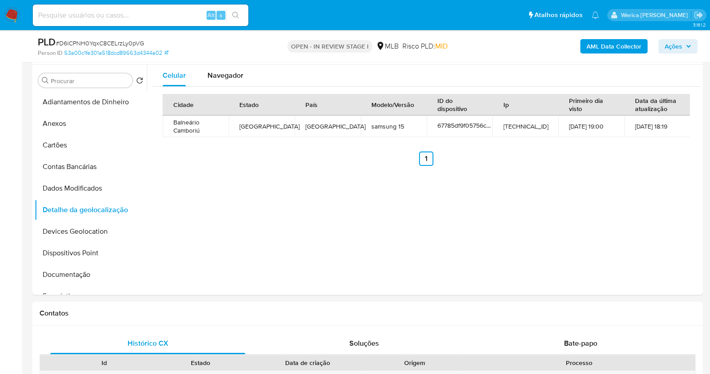
click at [619, 49] on b "AML Data Collector" at bounding box center [614, 46] width 55 height 14
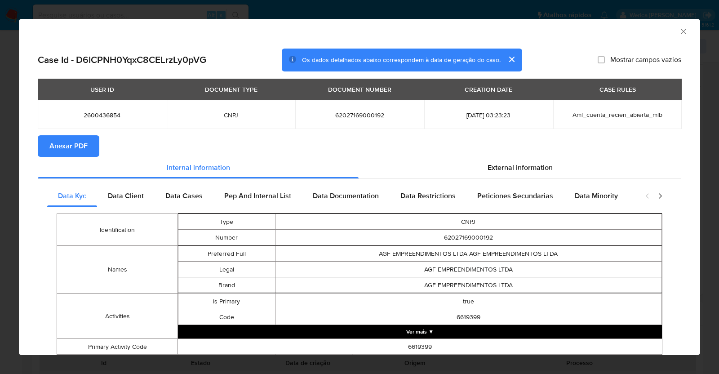
click at [679, 27] on div "AML Data Collector" at bounding box center [359, 30] width 681 height 22
click at [679, 31] on icon "Fechar a janela" at bounding box center [683, 31] width 9 height 9
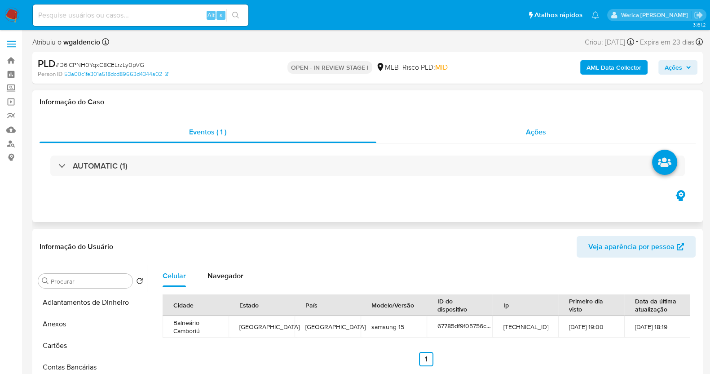
click at [557, 139] on div "Ações" at bounding box center [536, 132] width 320 height 22
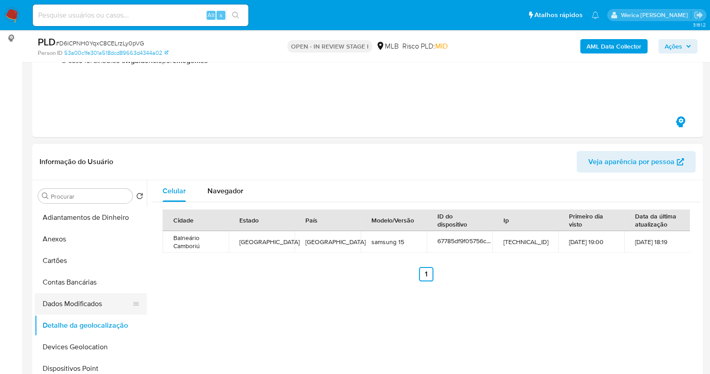
scroll to position [168, 0]
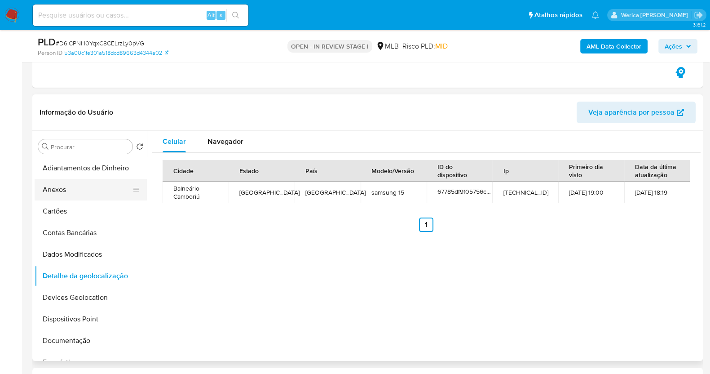
click at [76, 192] on button "Anexos" at bounding box center [87, 190] width 105 height 22
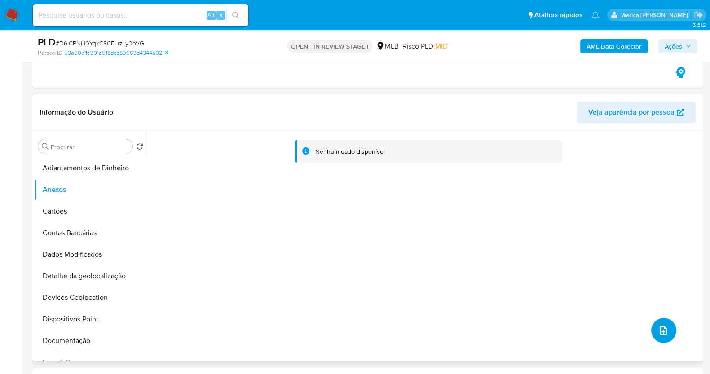
click at [668, 339] on button "upload-file" at bounding box center [663, 330] width 25 height 25
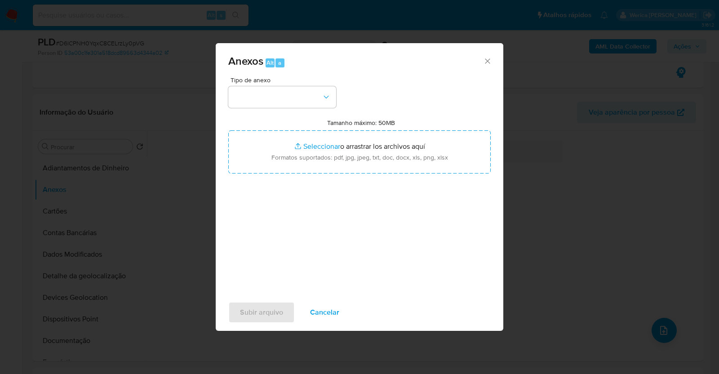
click at [273, 83] on div "Tipo de anexo" at bounding box center [282, 92] width 108 height 31
click at [285, 107] on div "Tipo de anexo Tamanho máximo: 50MB Seleccionar archivos Seleccionar o arrastrar…" at bounding box center [359, 183] width 262 height 212
click at [294, 87] on button "button" at bounding box center [282, 97] width 108 height 22
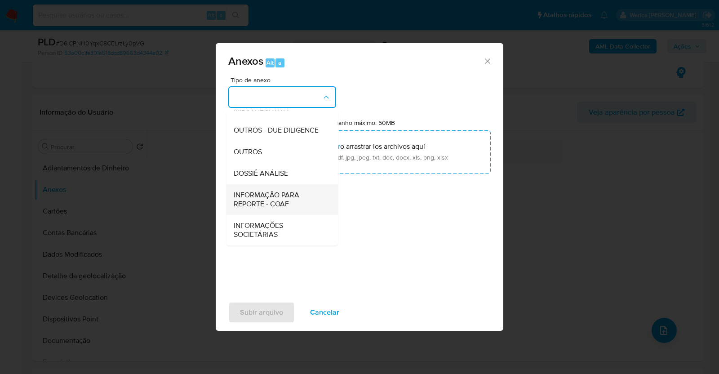
scroll to position [138, 0]
click at [286, 173] on span "DOSSIÊ ANÁLISE" at bounding box center [261, 173] width 54 height 9
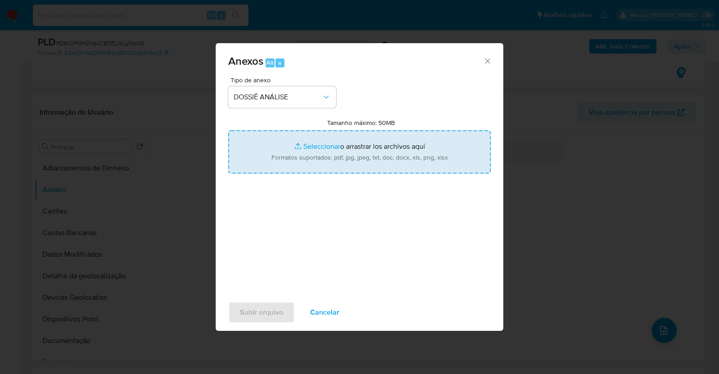
click at [341, 154] on input "Tamanho máximo: 50MB Seleccionar archivos" at bounding box center [359, 151] width 262 height 43
type input "C:\fakepath\Mulan 2600436854_2025_10_02_11_12_42.xlsx"
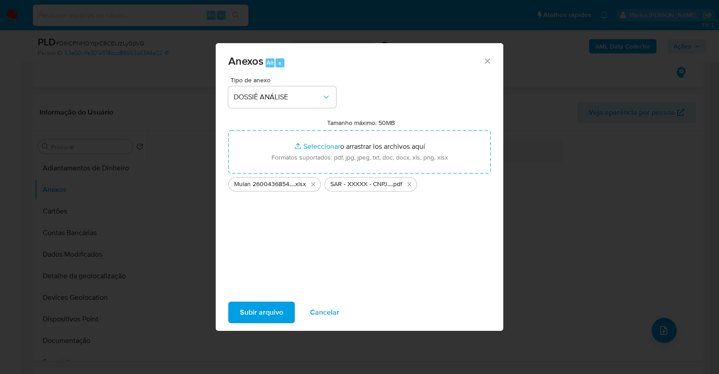
click at [283, 306] on button "Subir arquivo" at bounding box center [261, 312] width 66 height 22
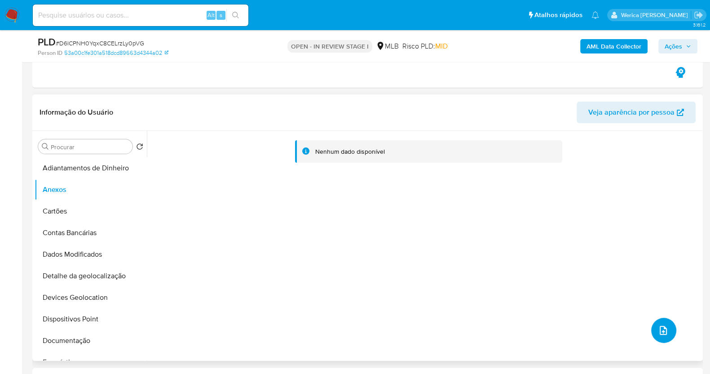
click at [664, 336] on button "upload-file" at bounding box center [663, 330] width 25 height 25
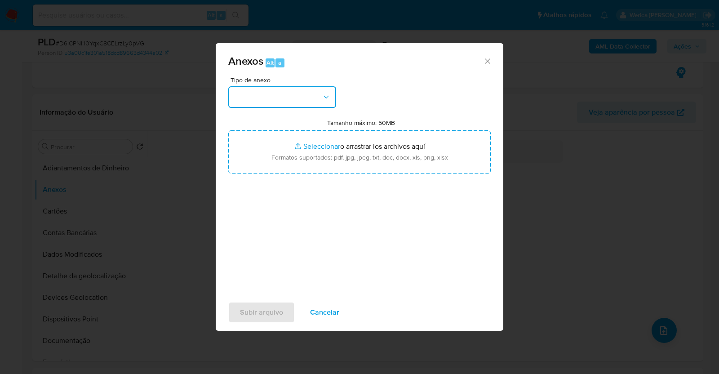
click at [261, 91] on button "button" at bounding box center [282, 97] width 108 height 22
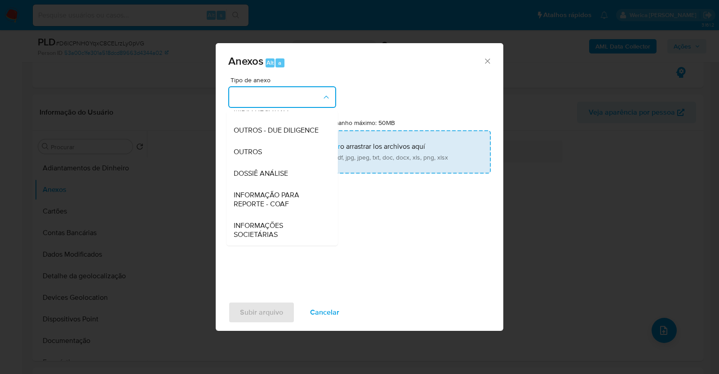
drag, startPoint x: 288, startPoint y: 168, endPoint x: 296, endPoint y: 166, distance: 8.4
click at [288, 169] on div "DOSSIÊ ANÁLISE" at bounding box center [280, 174] width 92 height 22
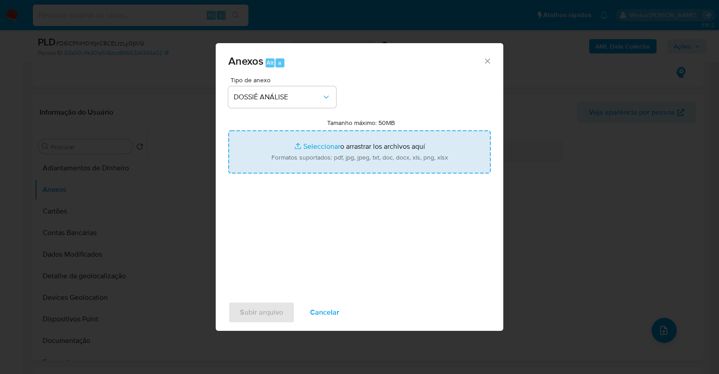
click at [367, 155] on input "Tamanho máximo: 50MB Seleccionar archivos" at bounding box center [359, 151] width 262 height 43
type input "C:\fakepath\Mulan 2600436854_2025_10_02_11_12_42.xlsx"
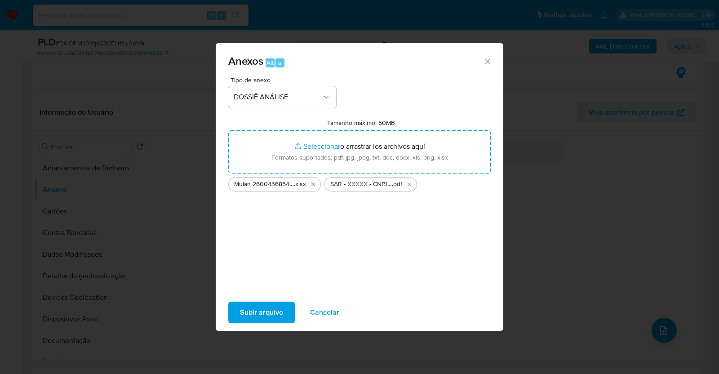
click at [265, 305] on span "Subir arquivo" at bounding box center [261, 312] width 43 height 20
click at [265, 311] on span "Subir arquivo" at bounding box center [261, 312] width 43 height 20
click at [487, 63] on icon "Cerrar" at bounding box center [487, 61] width 9 height 9
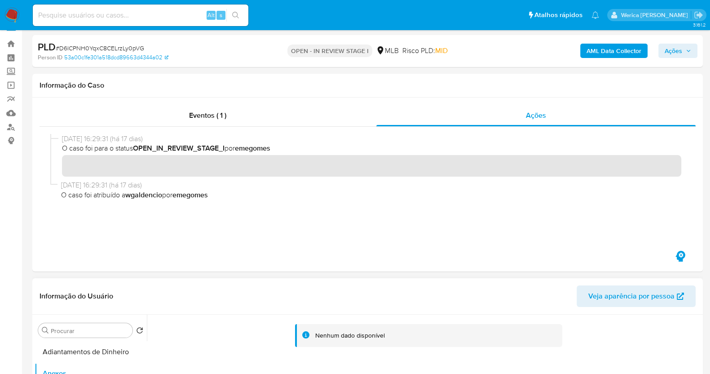
scroll to position [0, 0]
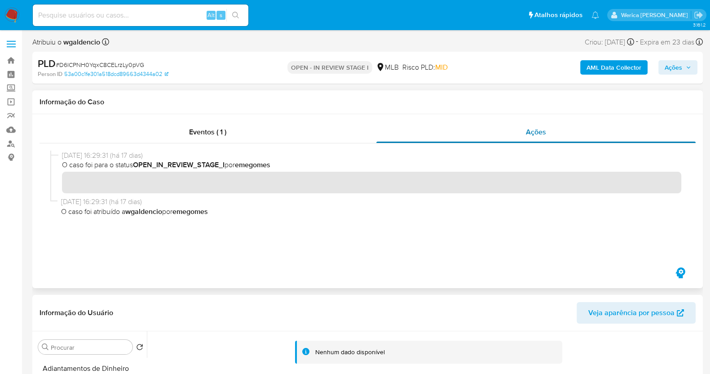
click at [504, 121] on div "Ações" at bounding box center [536, 132] width 320 height 22
click at [292, 147] on div at bounding box center [368, 204] width 656 height 122
click at [308, 120] on div "Eventos ( 1 ) Ações" at bounding box center [367, 201] width 671 height 174
click at [296, 132] on div "Eventos ( 1 )" at bounding box center [208, 132] width 337 height 22
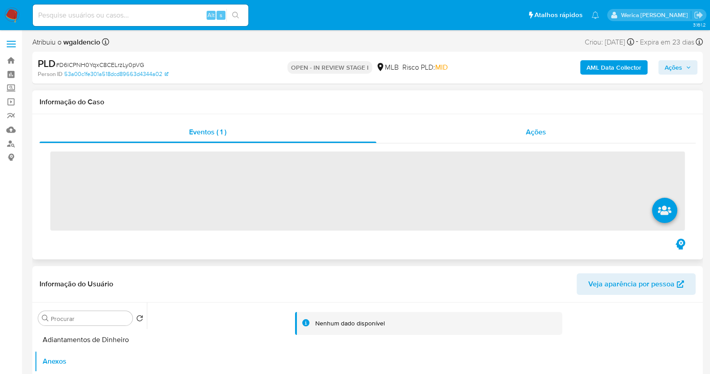
click at [541, 132] on span "Ações" at bounding box center [536, 132] width 20 height 10
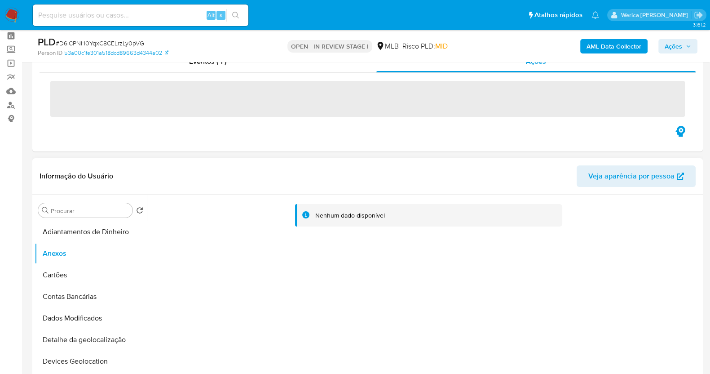
scroll to position [56, 0]
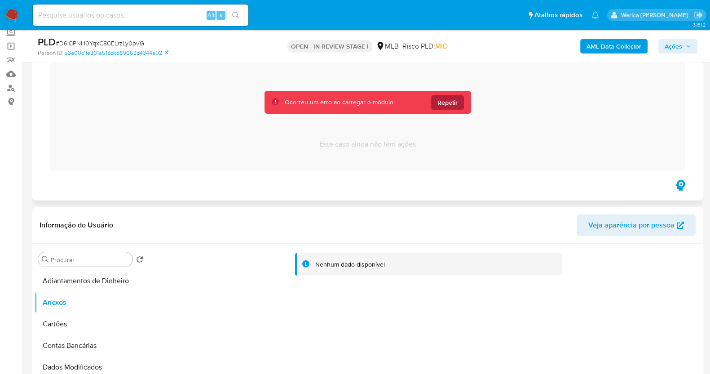
click at [458, 99] on button "Repetir" at bounding box center [447, 102] width 33 height 14
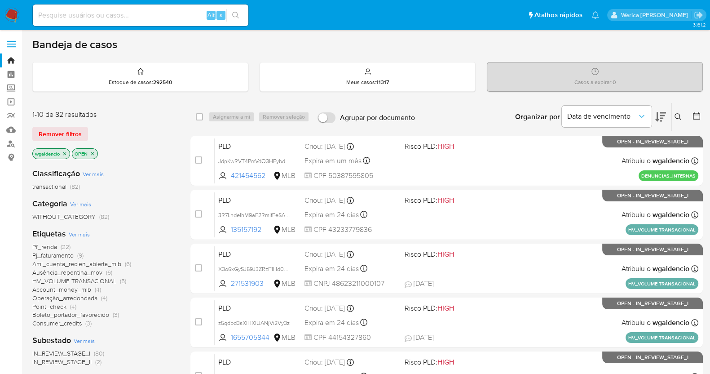
click at [164, 21] on div "Alt s" at bounding box center [141, 15] width 216 height 22
paste input "1720056556"
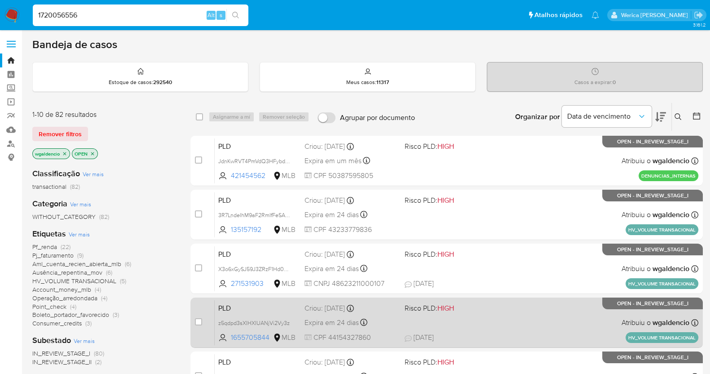
type input "1720056556"
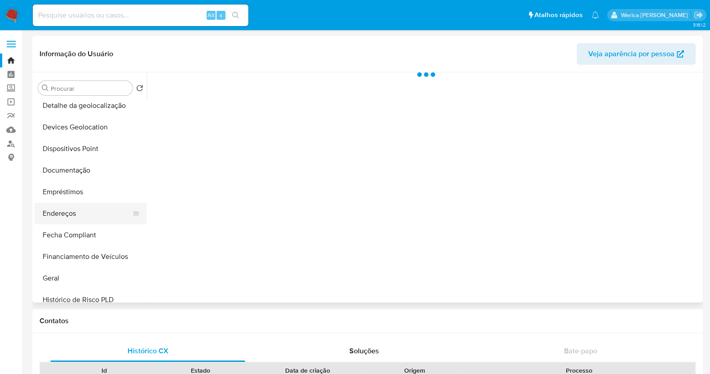
select select "10"
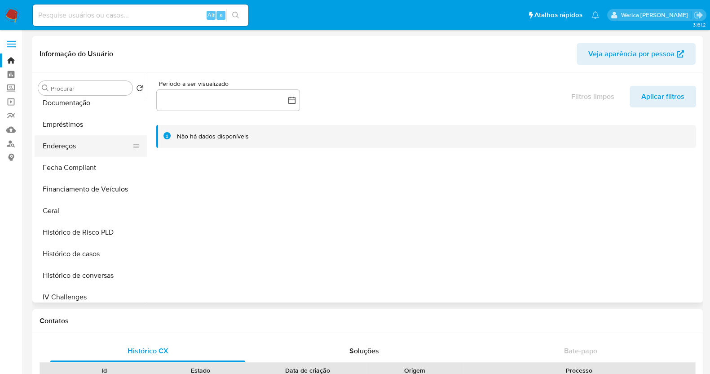
scroll to position [224, 0]
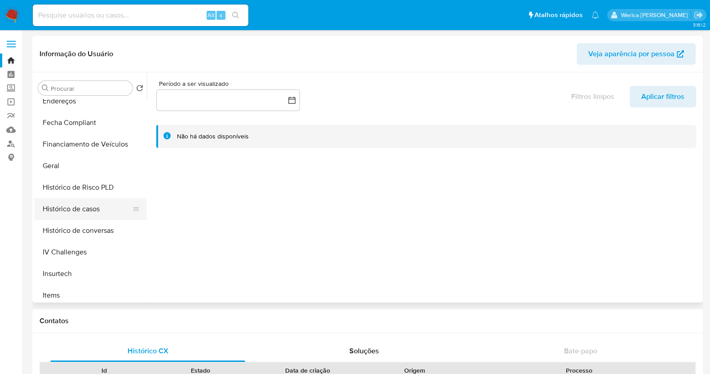
click at [106, 203] on button "Histórico de casos" at bounding box center [87, 209] width 105 height 22
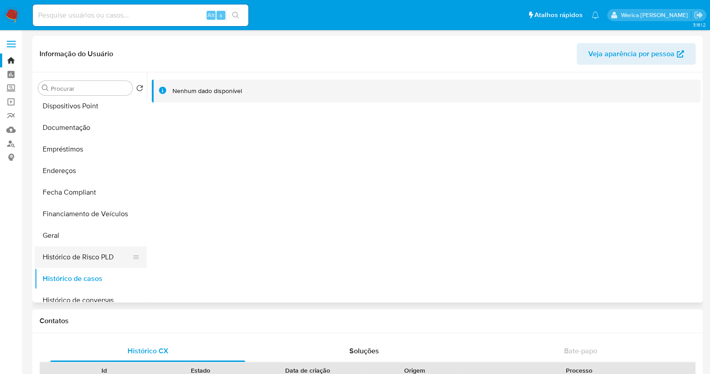
scroll to position [112, 0]
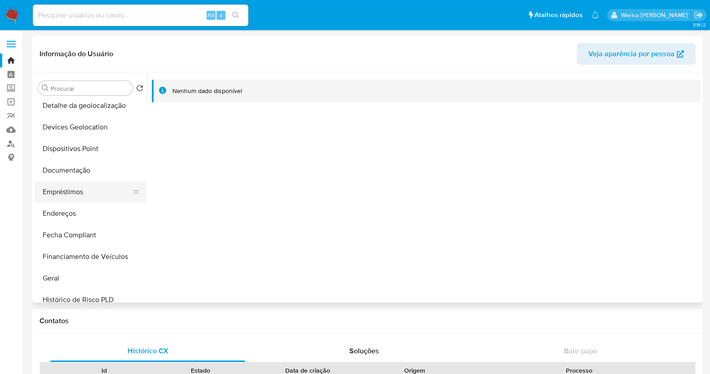
click at [93, 194] on button "Empréstimos" at bounding box center [87, 192] width 105 height 22
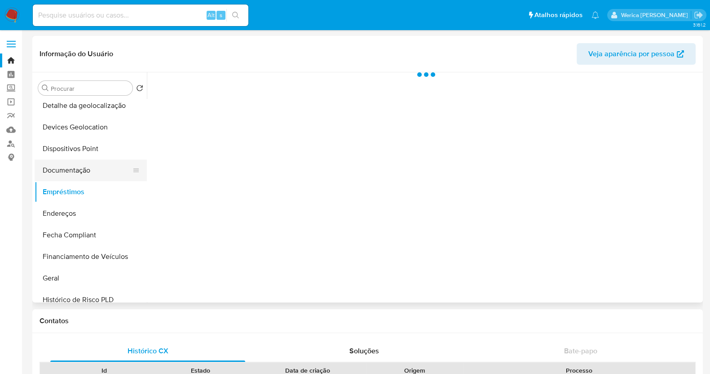
click at [97, 178] on button "Documentação" at bounding box center [87, 170] width 105 height 22
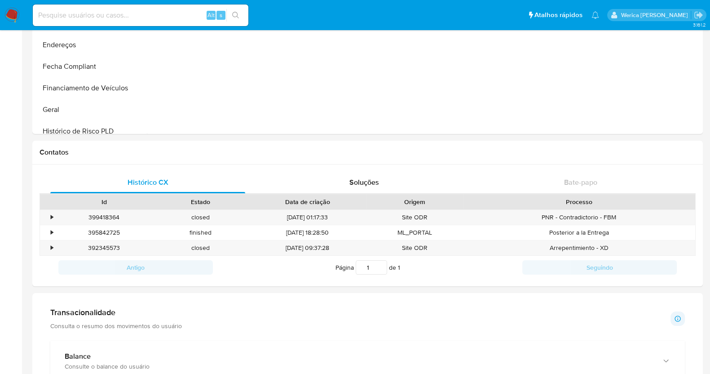
scroll to position [281, 0]
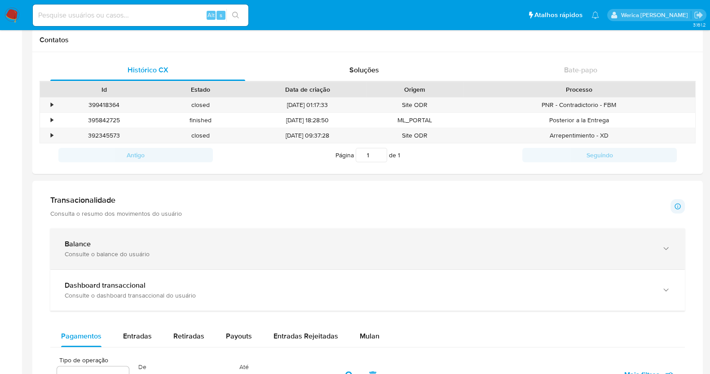
click at [173, 239] on div "Balance" at bounding box center [359, 243] width 588 height 9
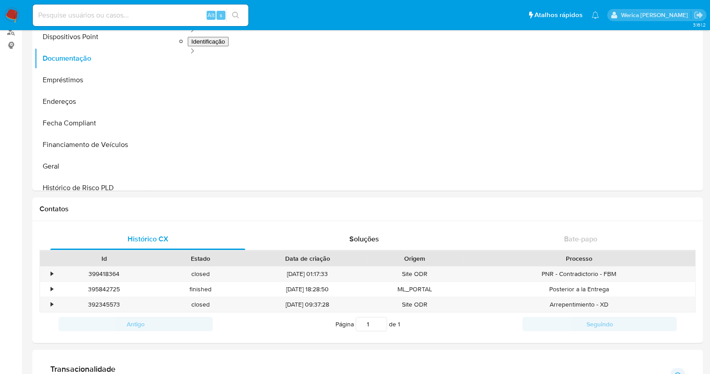
scroll to position [0, 0]
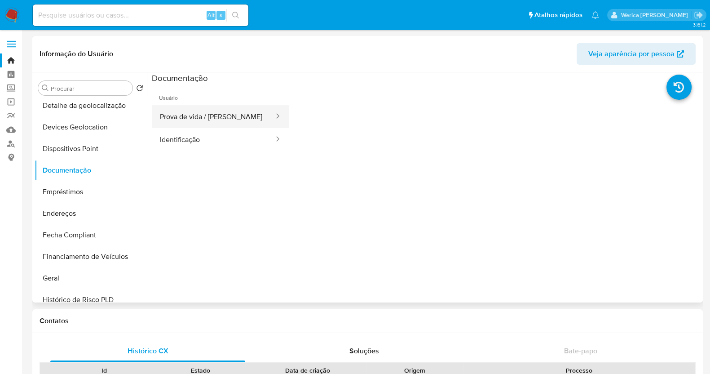
click at [224, 123] on button "Prova de vida / [PERSON_NAME]" at bounding box center [213, 116] width 123 height 23
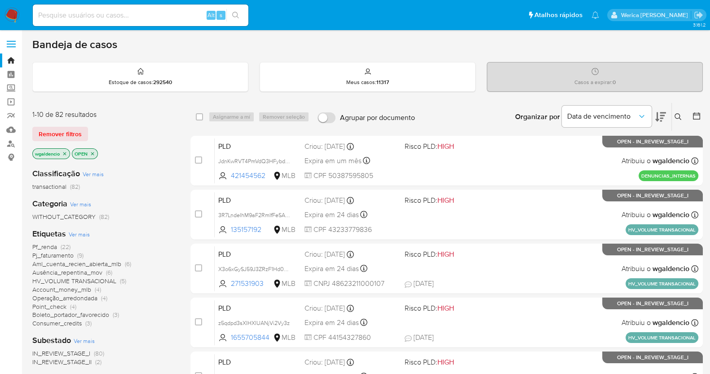
scroll to position [168, 0]
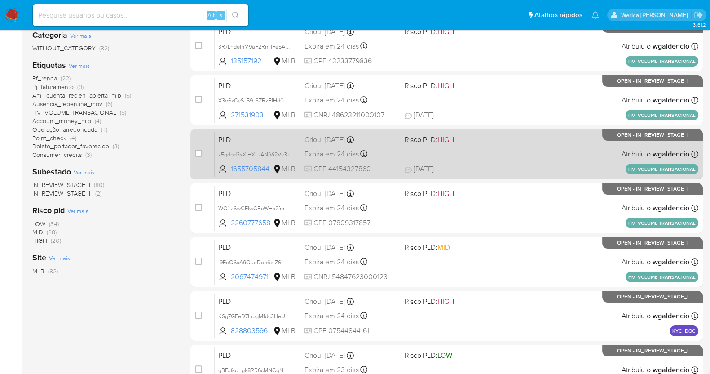
click at [490, 159] on div "PLD z5qdpd3sXIHXIUANjVi2Vy3z 1655705844 MLB Risco PLD: HIGH Criou: [DATE] Criou…" at bounding box center [457, 153] width 484 height 45
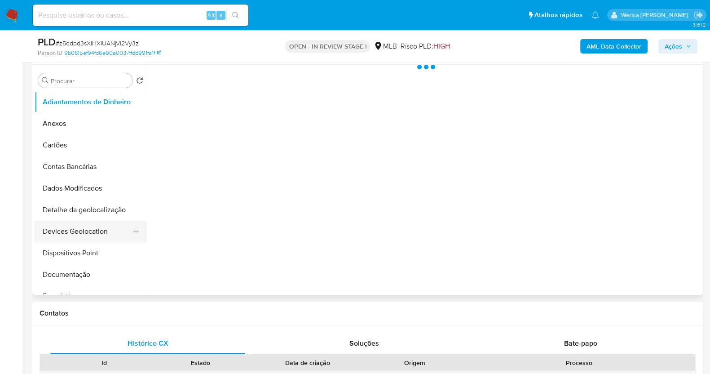
scroll to position [112, 0]
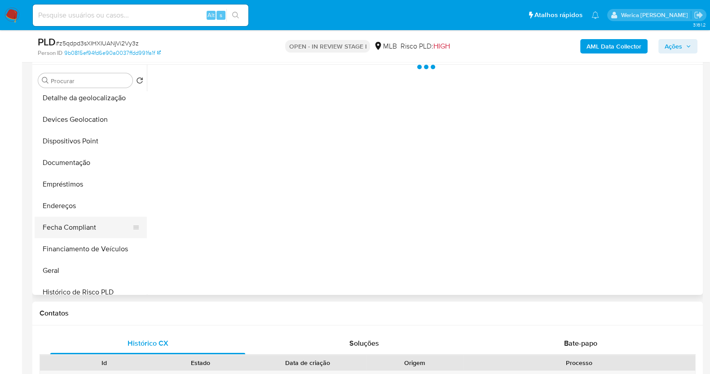
select select "10"
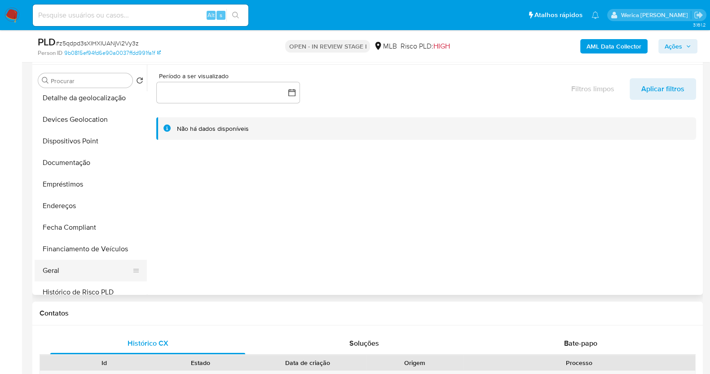
click at [64, 275] on button "Geral" at bounding box center [87, 271] width 105 height 22
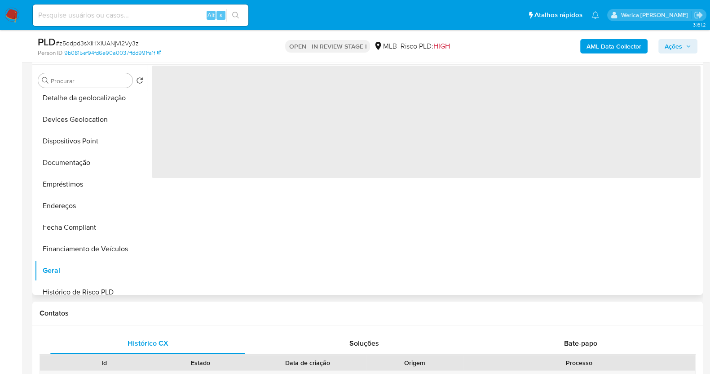
click at [256, 202] on div "‌" at bounding box center [424, 180] width 554 height 230
click at [262, 170] on span "‌" at bounding box center [426, 122] width 549 height 112
click at [258, 95] on span "‌" at bounding box center [426, 122] width 549 height 112
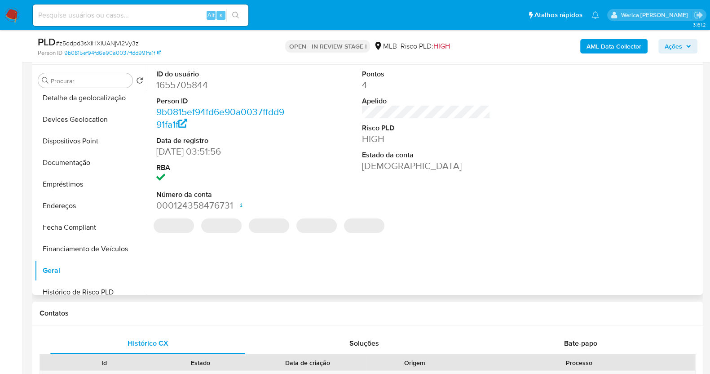
click at [187, 87] on dd "1655705844" at bounding box center [220, 85] width 128 height 13
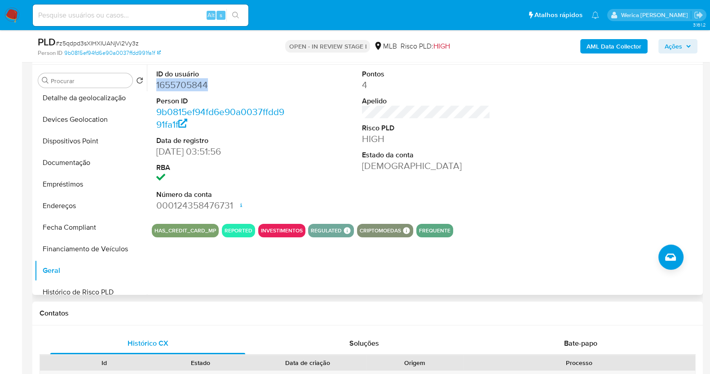
copy dd "1655705844"
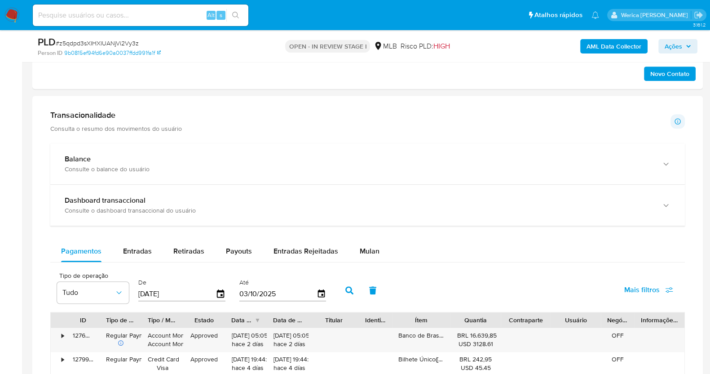
scroll to position [505, 0]
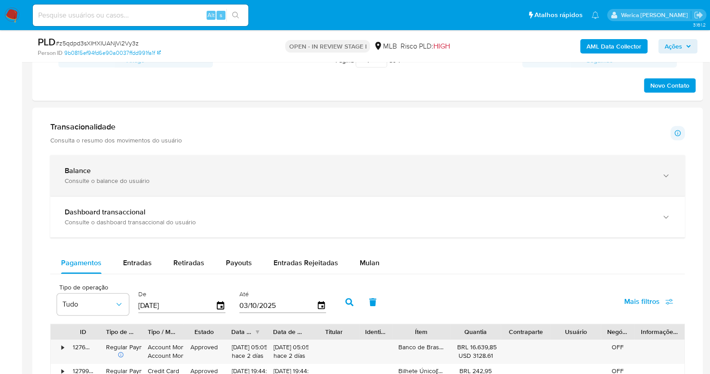
click at [275, 182] on div "Consulte o balance do usuário" at bounding box center [359, 181] width 588 height 8
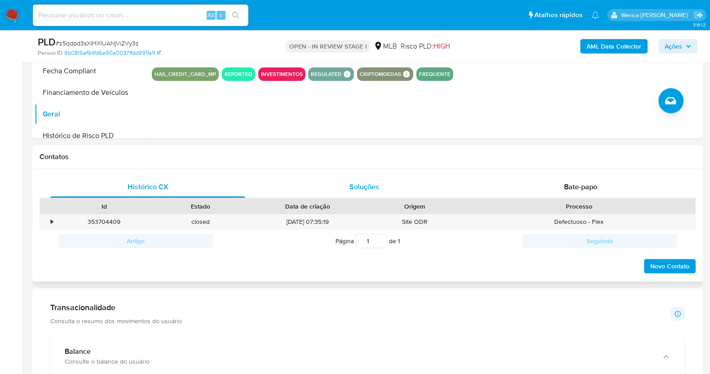
scroll to position [337, 0]
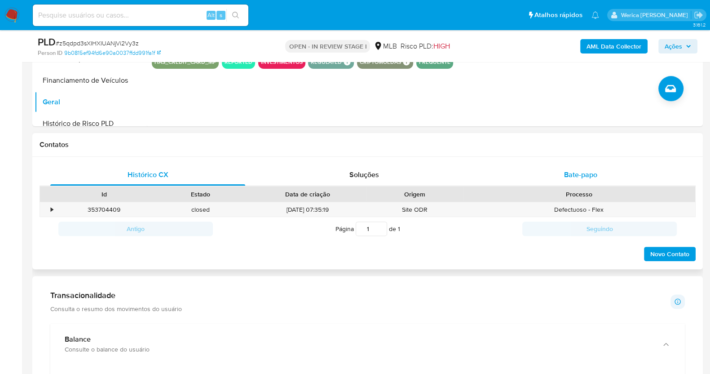
click at [552, 171] on div "Bate-papo" at bounding box center [580, 175] width 195 height 22
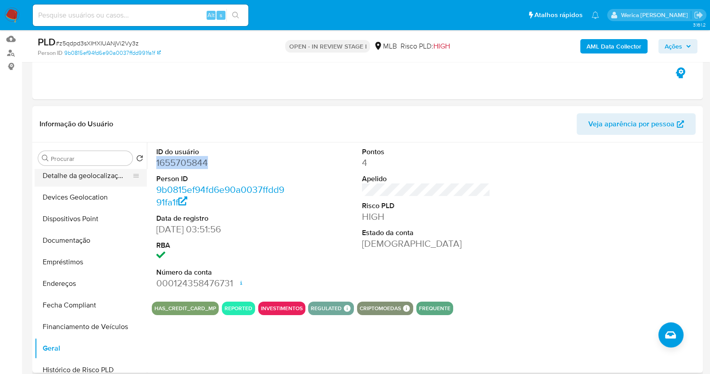
scroll to position [56, 0]
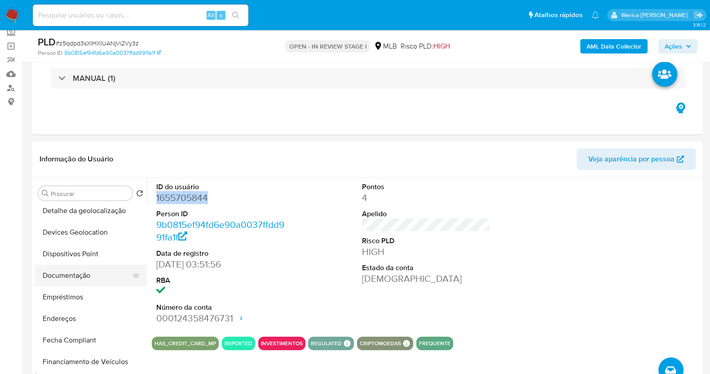
click at [81, 268] on button "Documentação" at bounding box center [87, 276] width 105 height 22
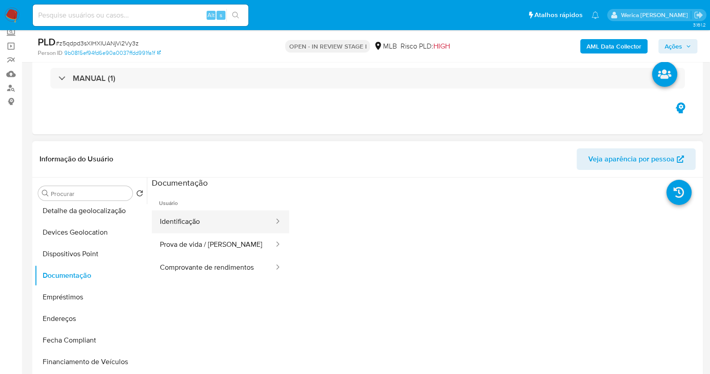
click at [223, 211] on button "Identificação" at bounding box center [213, 221] width 123 height 23
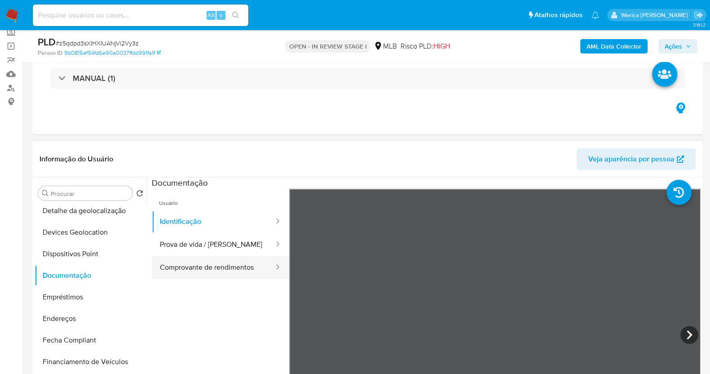
click at [240, 261] on button "Comprovante de rendimentos" at bounding box center [213, 267] width 123 height 23
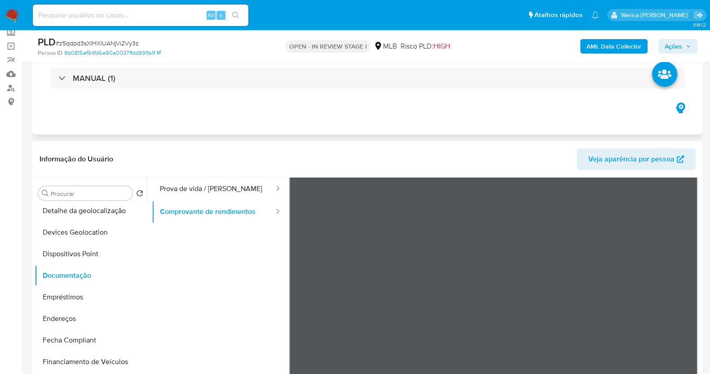
click at [403, 133] on div "Eventos ( 1 ) Ações MANUAL (1)" at bounding box center [367, 81] width 671 height 108
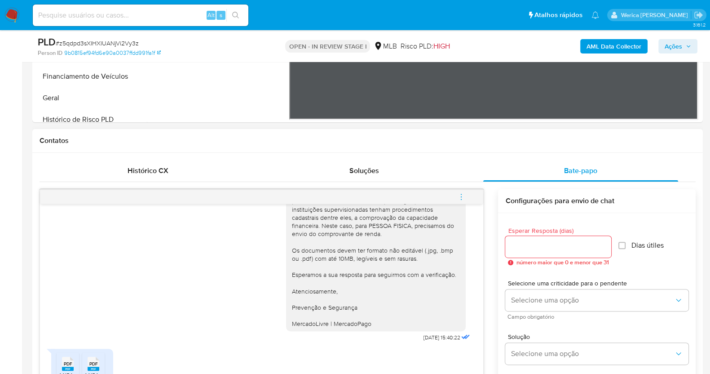
scroll to position [505, 0]
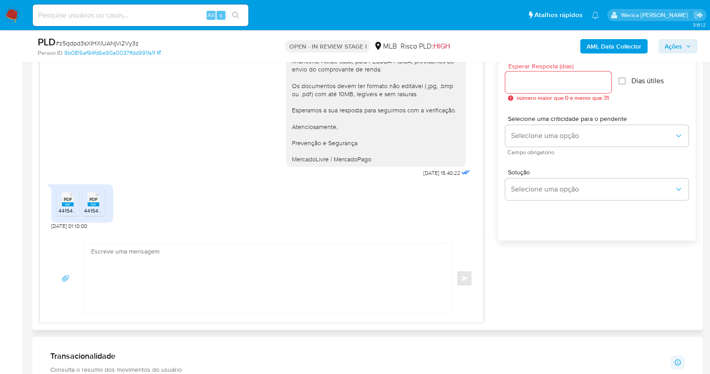
click at [71, 211] on span "44154327860-IRPF-A-2025-2024-REC.pdf" at bounding box center [108, 211] width 100 height 8
click at [96, 202] on rect at bounding box center [94, 204] width 12 height 4
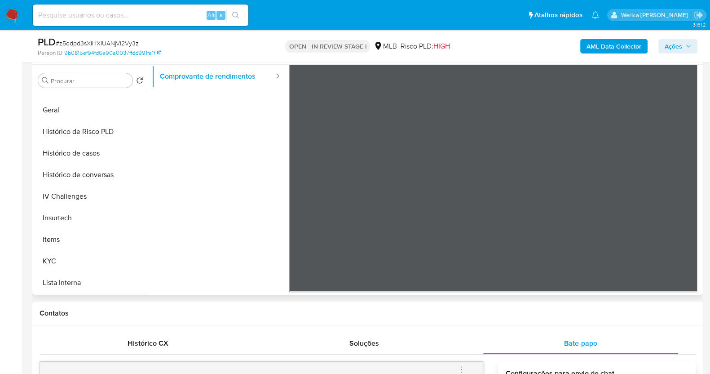
scroll to position [337, 0]
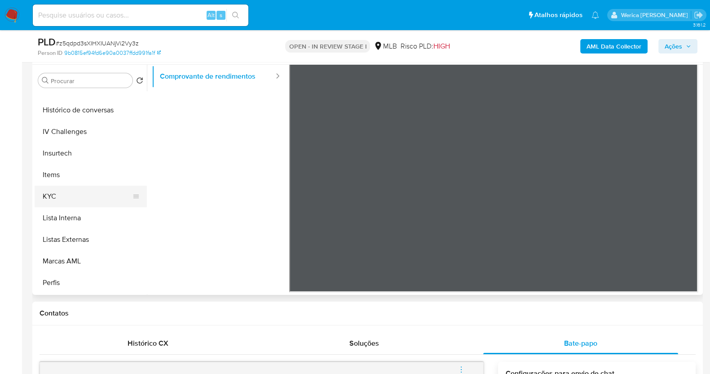
click at [79, 200] on button "KYC" at bounding box center [87, 197] width 105 height 22
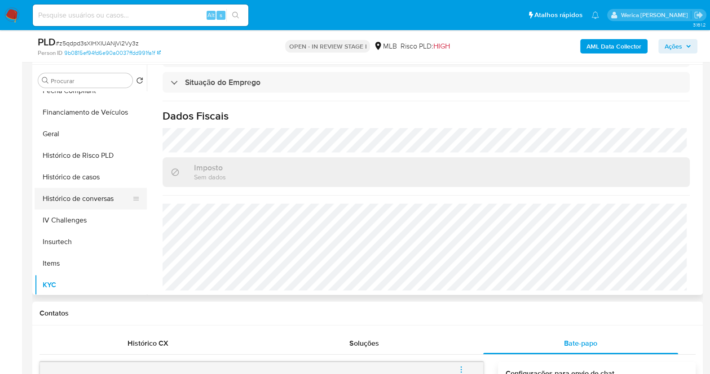
scroll to position [224, 0]
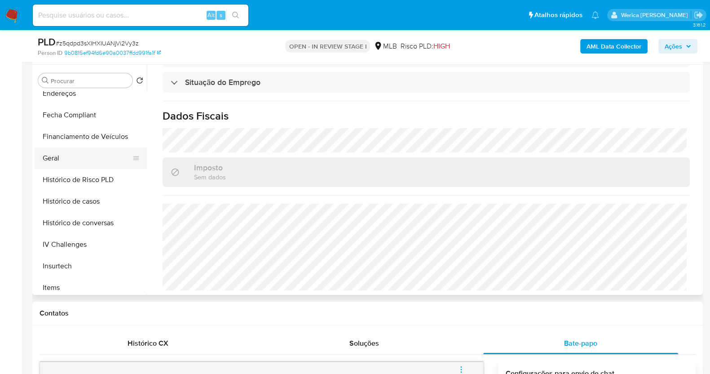
click at [92, 148] on button "Geral" at bounding box center [87, 158] width 105 height 22
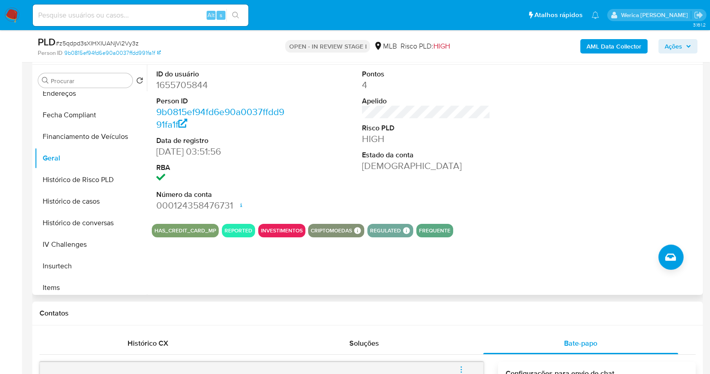
click at [643, 138] on div at bounding box center [632, 141] width 137 height 152
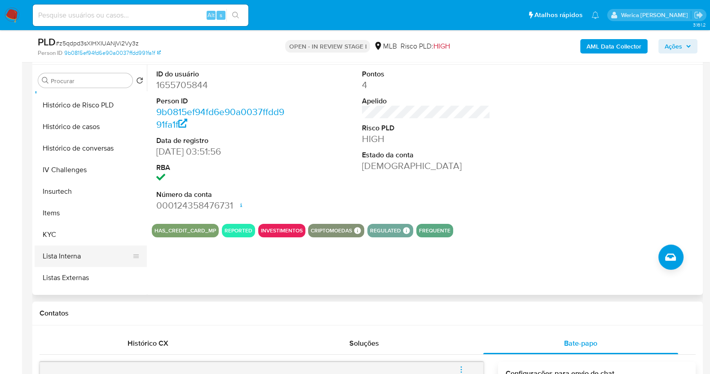
scroll to position [337, 0]
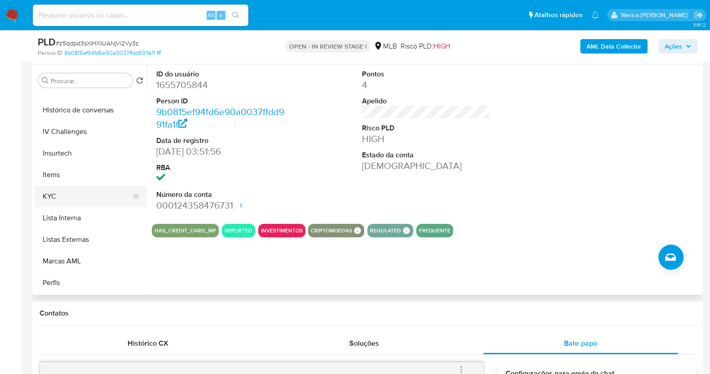
click at [80, 194] on button "KYC" at bounding box center [87, 197] width 105 height 22
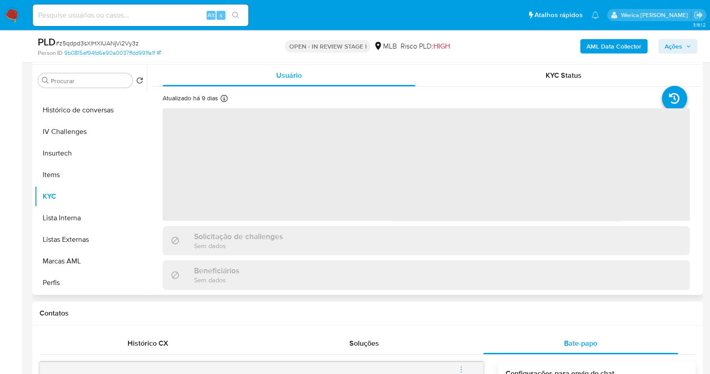
click at [349, 175] on span "‌" at bounding box center [426, 164] width 527 height 112
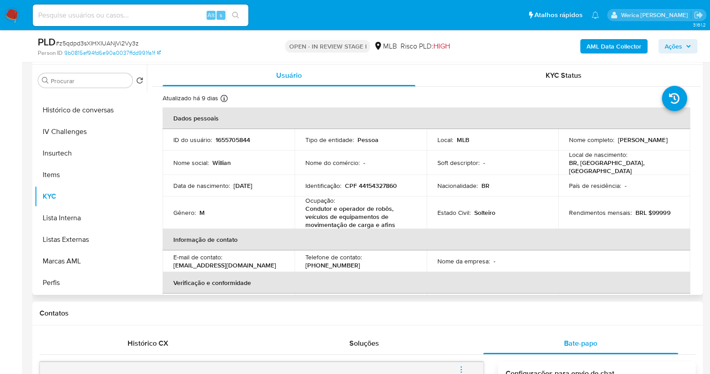
click at [653, 250] on table "Dados pessoais ID do usuário : 1655705844 Tipo de entidade : Pessoa Local : MLB…" at bounding box center [427, 243] width 528 height 272
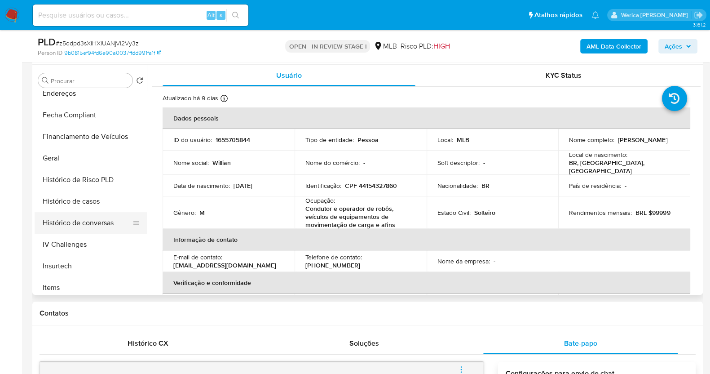
scroll to position [112, 0]
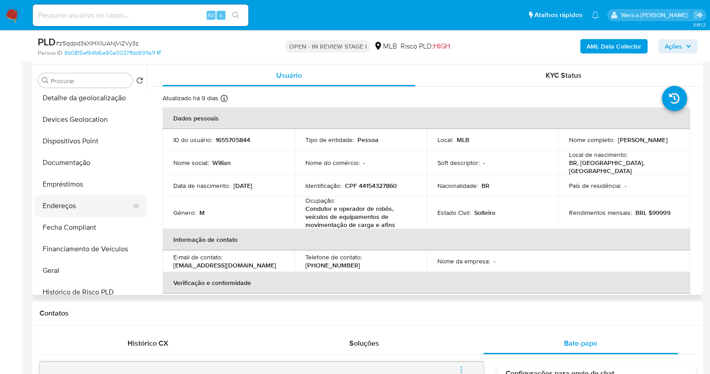
drag, startPoint x: 110, startPoint y: 194, endPoint x: 137, endPoint y: 211, distance: 32.3
click at [110, 195] on button "Endereços" at bounding box center [87, 206] width 105 height 22
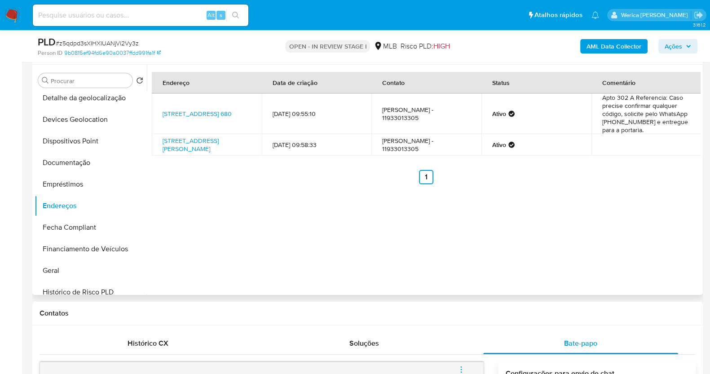
click at [664, 216] on div "Endereço Data de criação Contato Status Comentário Rua Tuiuti 680, São Paulo, S…" at bounding box center [424, 180] width 554 height 230
click at [91, 161] on button "Documentação" at bounding box center [87, 163] width 105 height 22
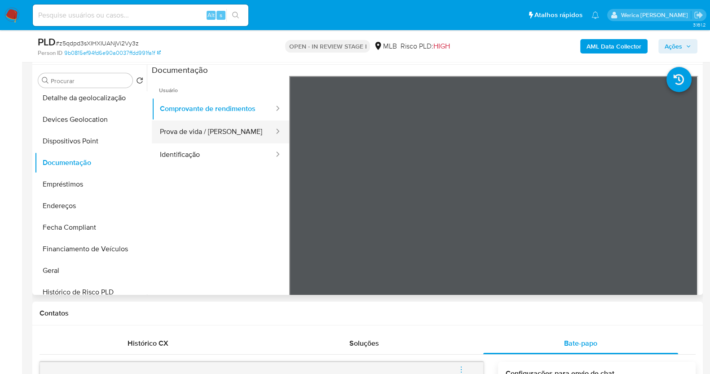
click at [224, 139] on button "Prova de vida / Selfie" at bounding box center [213, 131] width 123 height 23
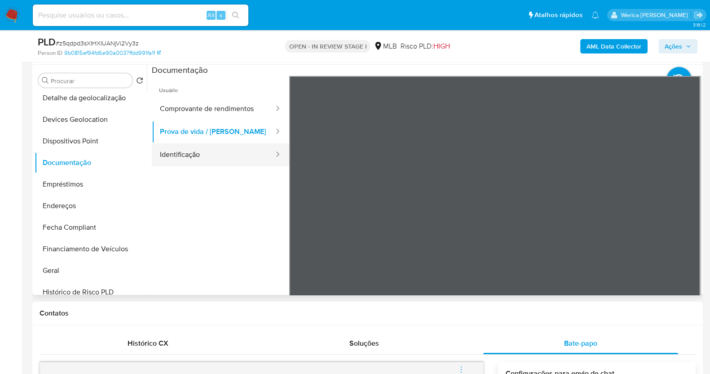
click at [240, 147] on button "Identificação" at bounding box center [213, 154] width 123 height 23
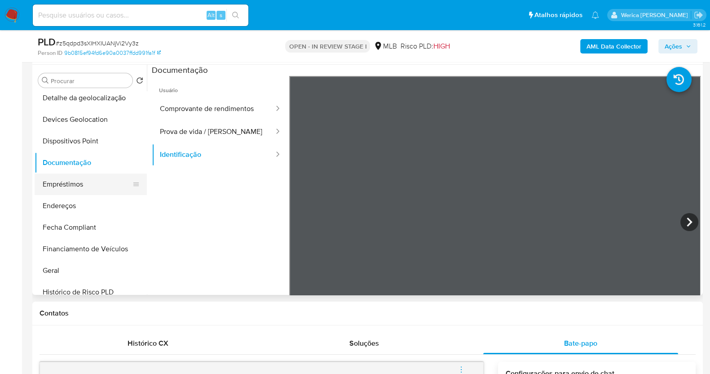
scroll to position [0, 0]
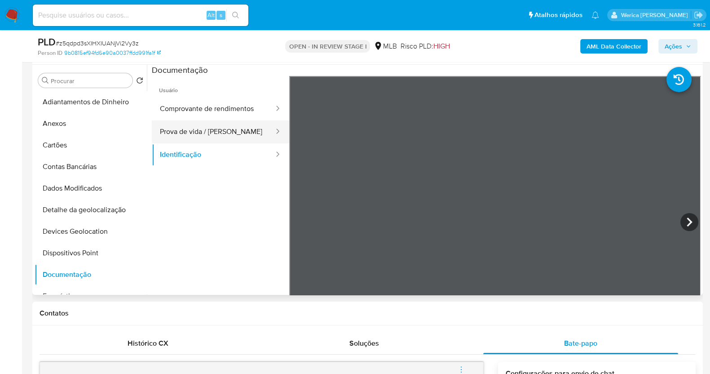
drag, startPoint x: 227, startPoint y: 115, endPoint x: 227, endPoint y: 120, distance: 4.9
click at [227, 118] on button "Comprovante de rendimentos" at bounding box center [213, 108] width 123 height 23
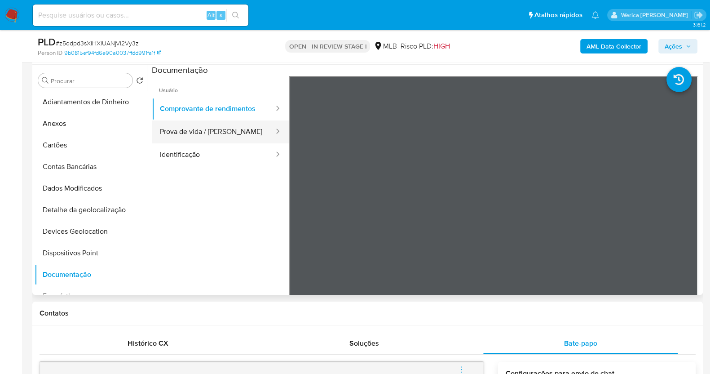
click at [227, 127] on button "Prova de vida / [PERSON_NAME]" at bounding box center [213, 131] width 123 height 23
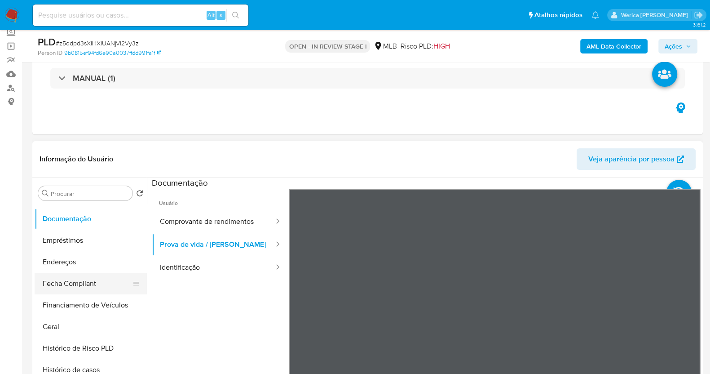
scroll to position [168, 0]
click at [81, 265] on button "Endereços" at bounding box center [87, 263] width 105 height 22
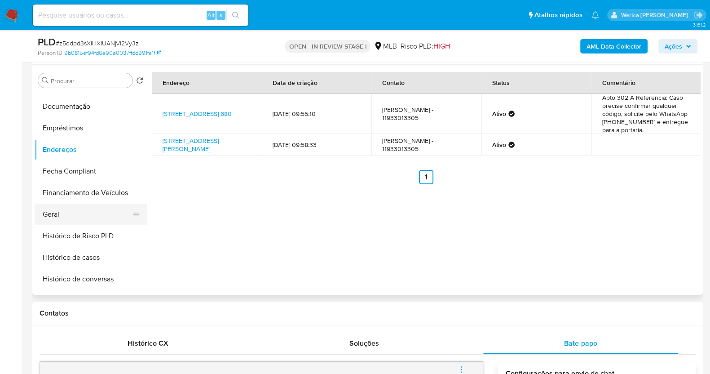
scroll to position [0, 0]
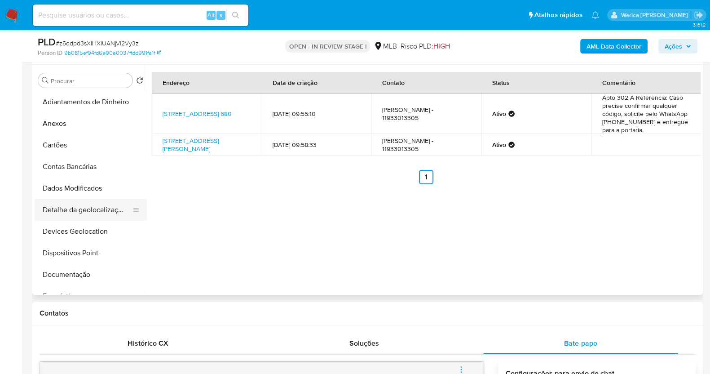
click at [106, 212] on button "Detalhe da geolocalização" at bounding box center [87, 210] width 105 height 22
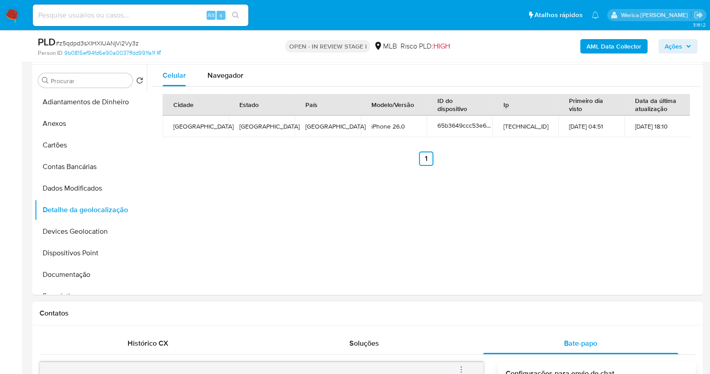
click at [569, 318] on div "Contatos" at bounding box center [367, 313] width 671 height 24
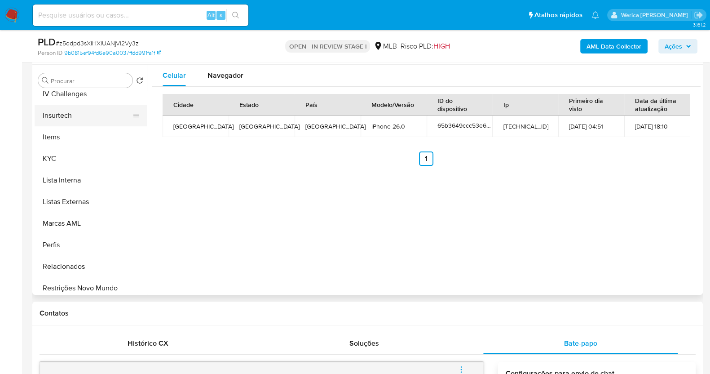
scroll to position [393, 0]
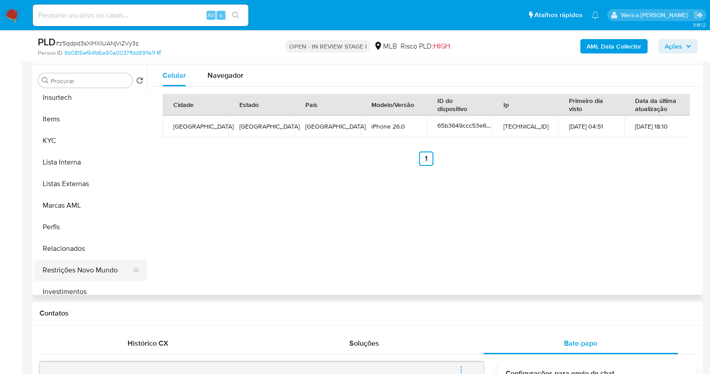
click at [102, 277] on button "Restrições Novo Mundo" at bounding box center [87, 270] width 105 height 22
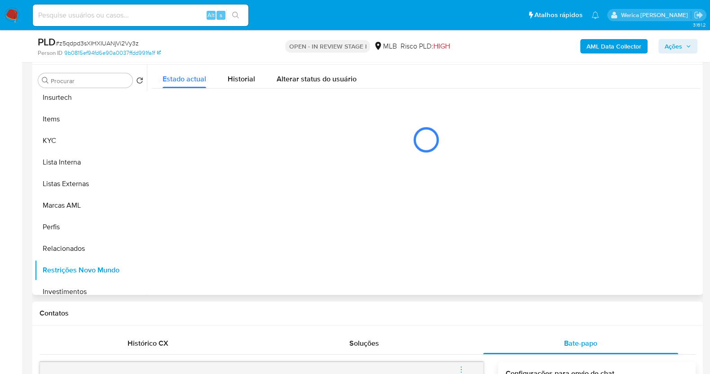
click at [235, 90] on div "Estado actual Historial Alterar status do usuário" at bounding box center [426, 114] width 549 height 98
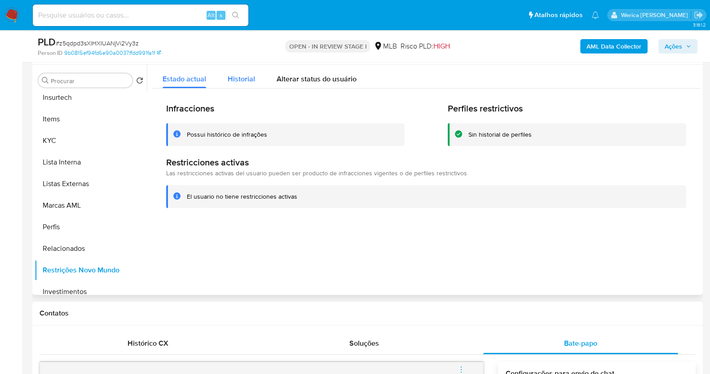
click at [236, 82] on span "Historial" at bounding box center [241, 79] width 27 height 10
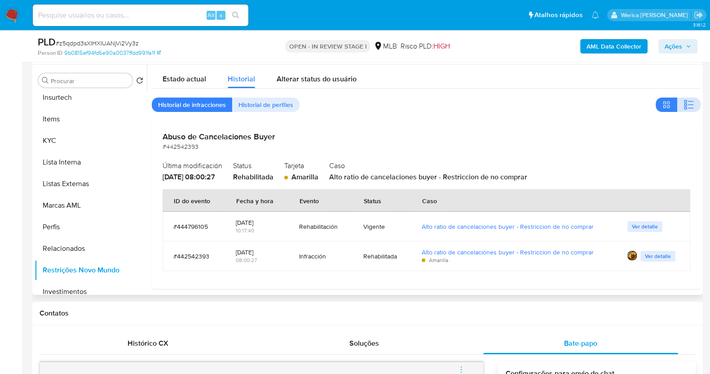
click at [691, 108] on icon "button" at bounding box center [689, 104] width 11 height 11
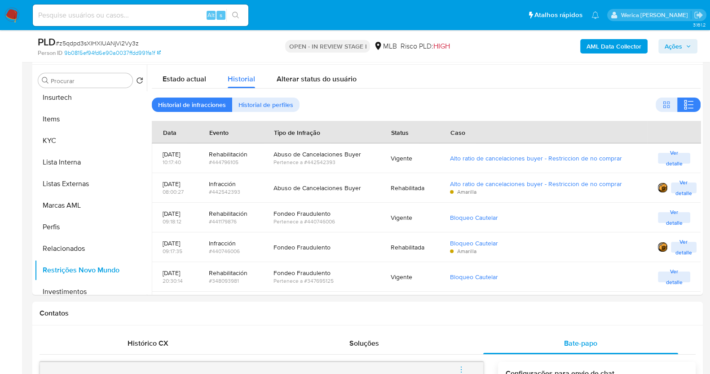
click at [181, 45] on div "PLD # z5qdpd3sXIHXIUANjVi2Vy3z" at bounding box center [146, 41] width 217 height 13
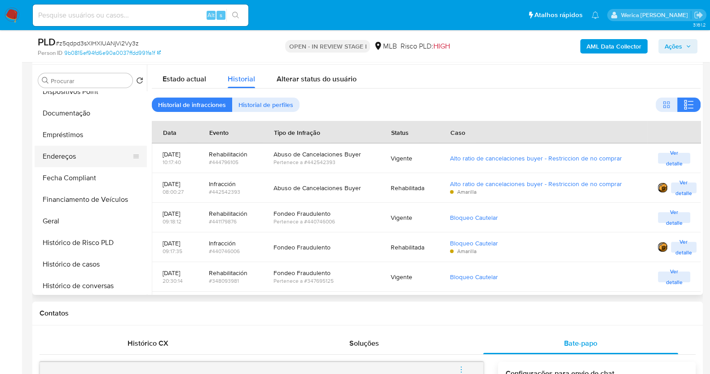
scroll to position [112, 0]
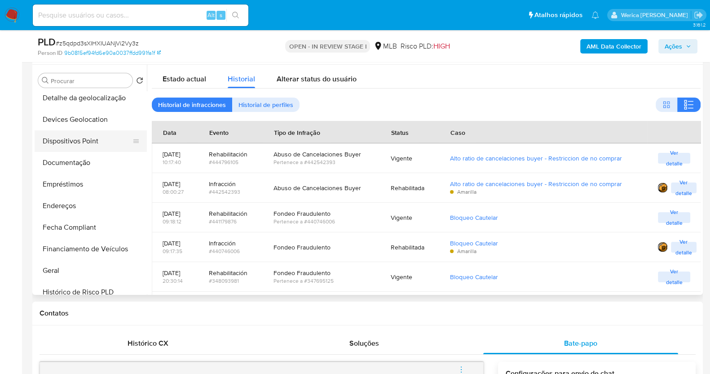
click at [96, 145] on button "Dispositivos Point" at bounding box center [87, 141] width 105 height 22
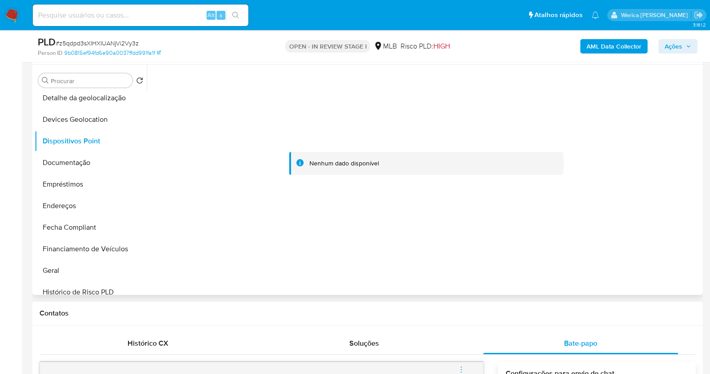
click at [631, 121] on div at bounding box center [426, 164] width 549 height 198
drag, startPoint x: 94, startPoint y: 152, endPoint x: 100, endPoint y: 163, distance: 12.5
click at [94, 152] on button "Documentação" at bounding box center [87, 163] width 105 height 22
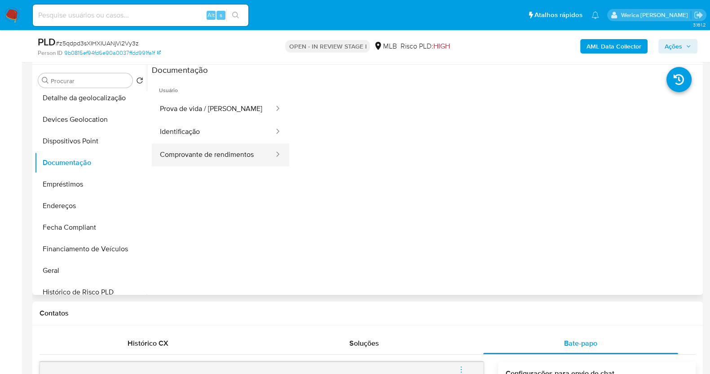
click at [251, 163] on button "Comprovante de rendimentos" at bounding box center [213, 154] width 123 height 23
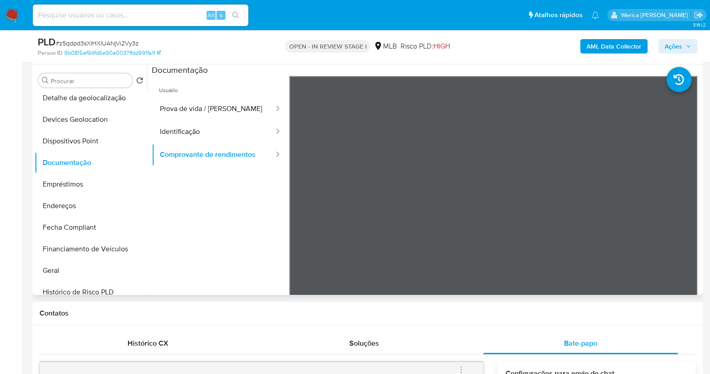
click at [234, 257] on ul "Usuário Prova de vida / Selfie Identificação Comprovante de rendimentos" at bounding box center [220, 205] width 137 height 259
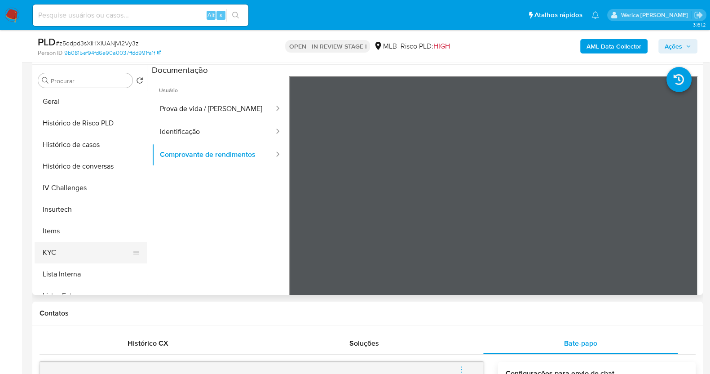
click at [74, 252] on button "KYC" at bounding box center [87, 253] width 105 height 22
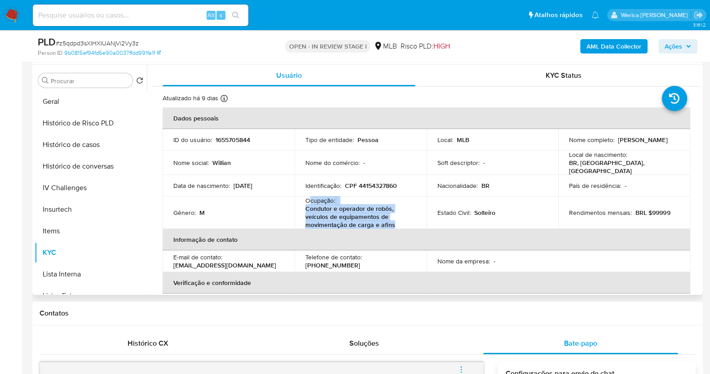
drag, startPoint x: 309, startPoint y: 200, endPoint x: 398, endPoint y: 223, distance: 92.7
click at [398, 223] on div "Ocupação : Condutor e operador de robôs, veículos de equipamentos de movimentaç…" at bounding box center [360, 212] width 111 height 32
copy div "cupação : Condutor e operador de robôs, veículos de equipamentos de movimentaçã…"
click at [412, 78] on div "Usuário" at bounding box center [289, 76] width 253 height 22
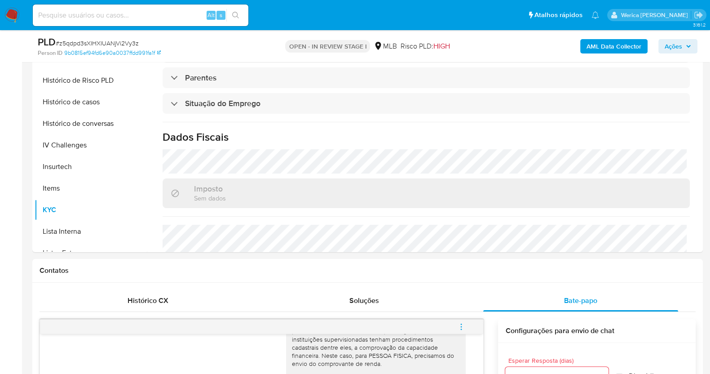
scroll to position [168, 0]
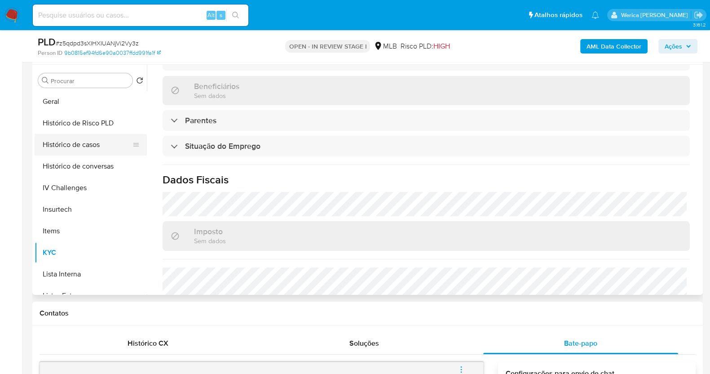
click at [100, 142] on button "Histórico de casos" at bounding box center [87, 145] width 105 height 22
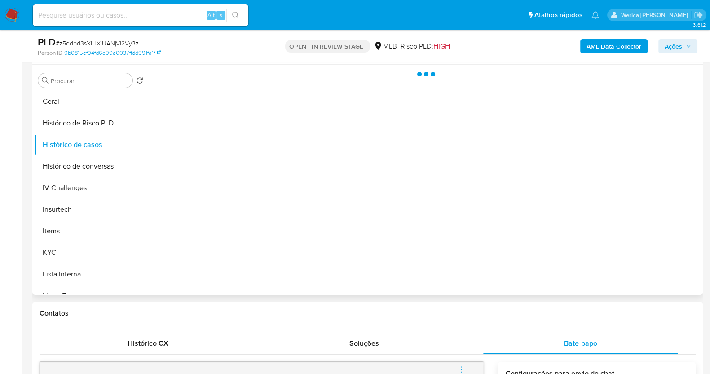
scroll to position [0, 0]
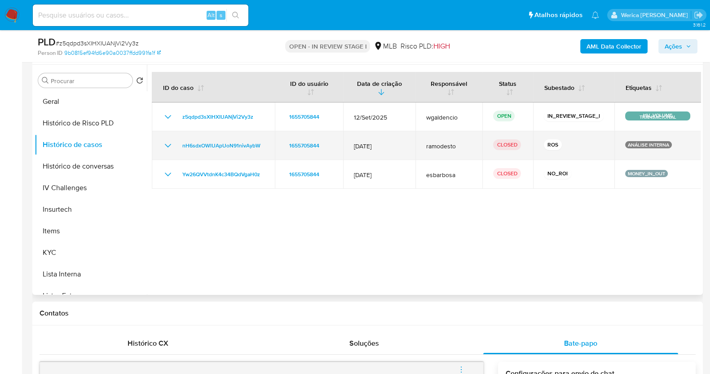
click at [169, 145] on icon "Mostrar/Ocultar" at bounding box center [168, 145] width 11 height 11
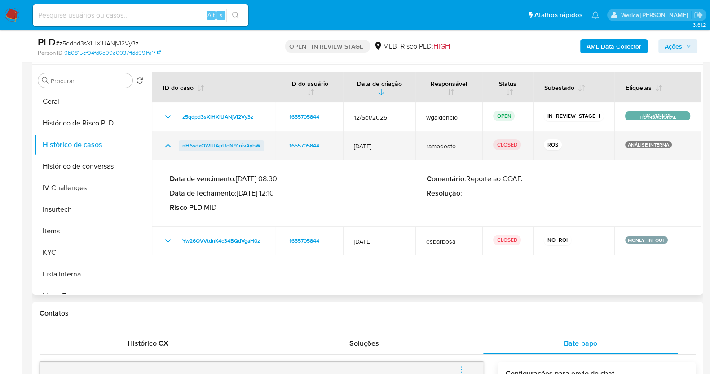
click at [238, 144] on span "nH6sdxOWlUApUoN91nivAybW" at bounding box center [221, 145] width 78 height 11
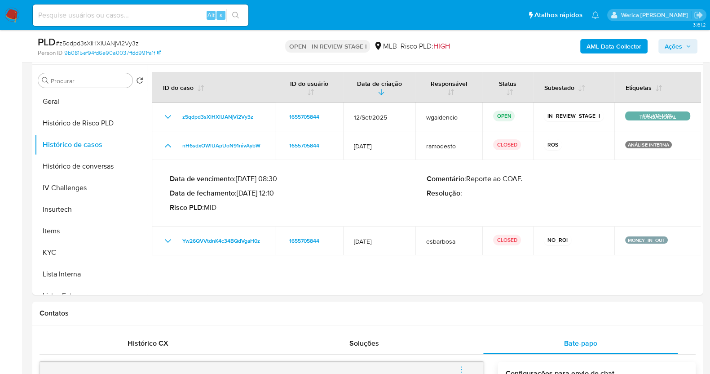
click at [619, 40] on b "AML Data Collector" at bounding box center [614, 46] width 55 height 14
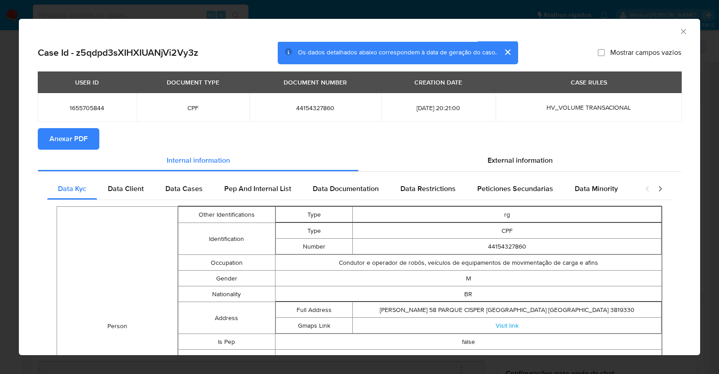
click at [61, 144] on span "Anexar PDF" at bounding box center [68, 139] width 38 height 20
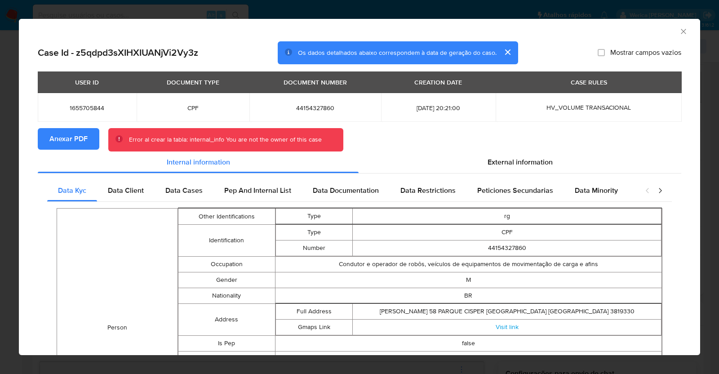
click at [63, 143] on span "Anexar PDF" at bounding box center [68, 139] width 38 height 20
click at [678, 24] on div "AML Data Collector" at bounding box center [359, 30] width 681 height 22
click at [679, 31] on div "AML Data Collector" at bounding box center [359, 30] width 681 height 22
click at [679, 30] on icon "Fechar a janela" at bounding box center [683, 31] width 9 height 9
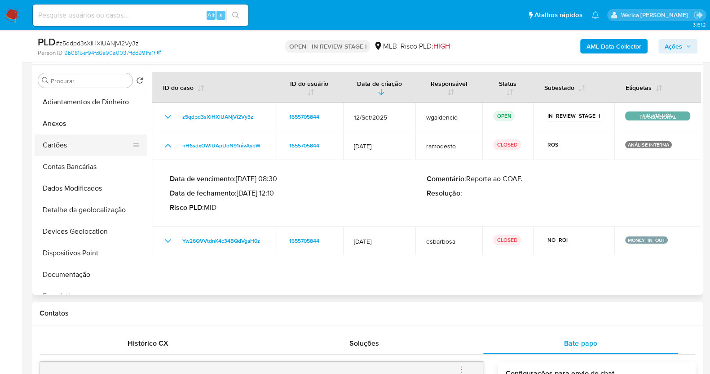
click at [65, 140] on button "Cartões" at bounding box center [87, 145] width 105 height 22
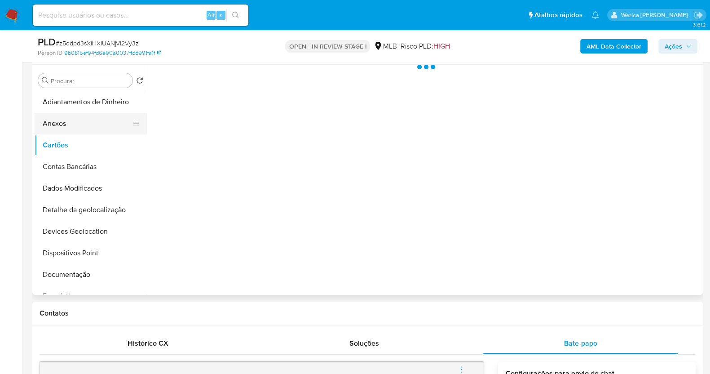
click at [72, 123] on button "Anexos" at bounding box center [87, 124] width 105 height 22
click at [636, 154] on div at bounding box center [424, 180] width 554 height 230
click at [681, 150] on div at bounding box center [424, 180] width 554 height 230
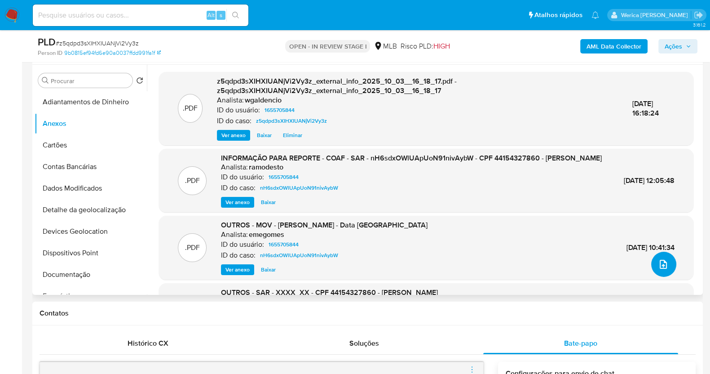
click at [669, 265] on button "upload-file" at bounding box center [663, 264] width 25 height 25
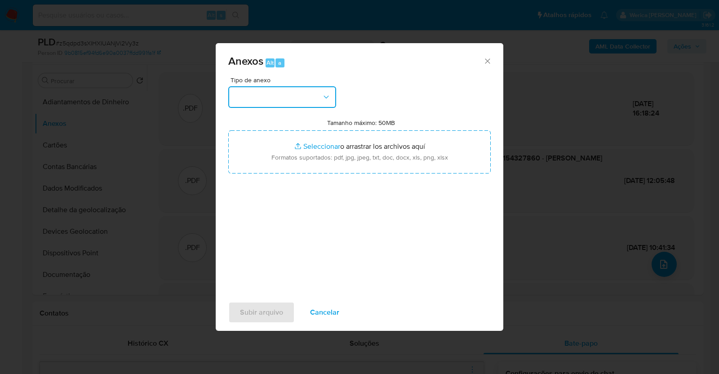
click at [285, 102] on button "button" at bounding box center [282, 97] width 108 height 22
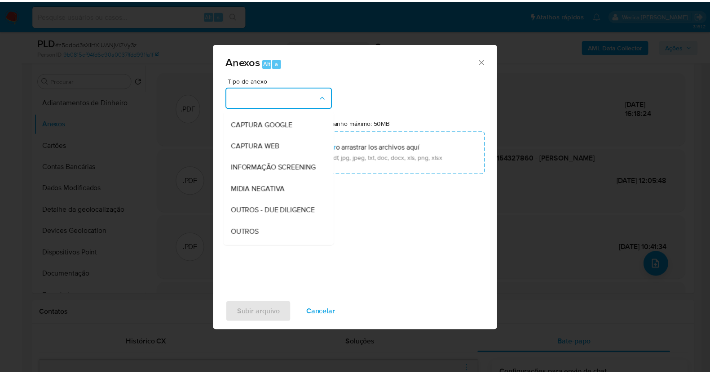
scroll to position [138, 0]
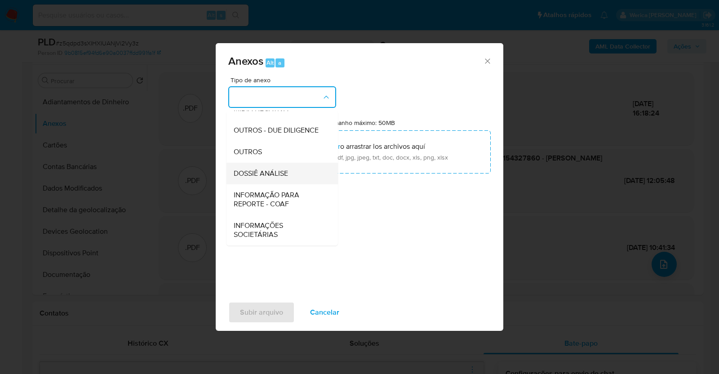
click at [265, 177] on span "DOSSIÊ ANÁLISE" at bounding box center [261, 173] width 54 height 9
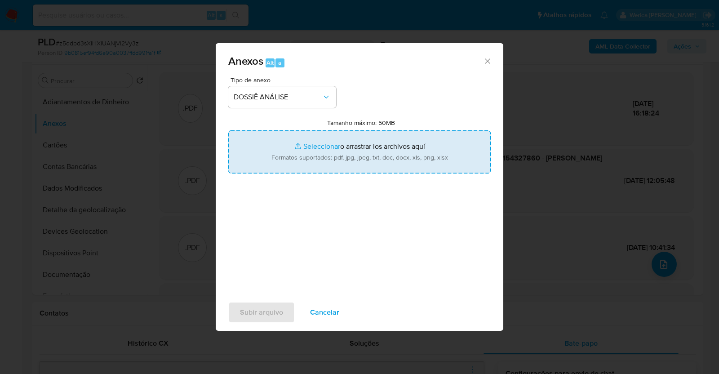
click at [328, 147] on input "Tamanho máximo: 50MB Seleccionar archivos" at bounding box center [359, 151] width 262 height 43
type input "C:\fakepath\2 ° SAR - XXXXX - CPF 44154327860 - WILLIAN DE OLIVEIRA MOURA.pdf"
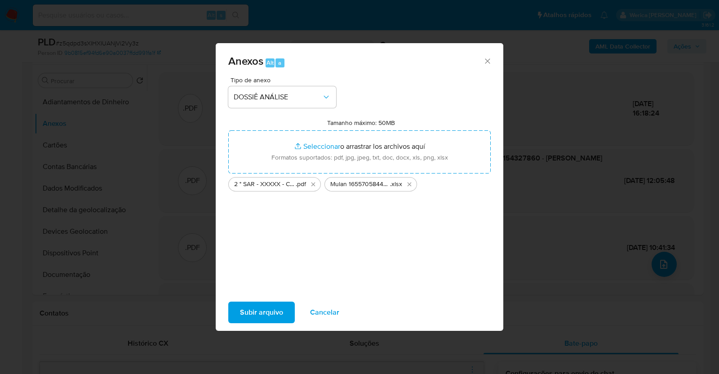
click at [252, 311] on span "Subir arquivo" at bounding box center [261, 312] width 43 height 20
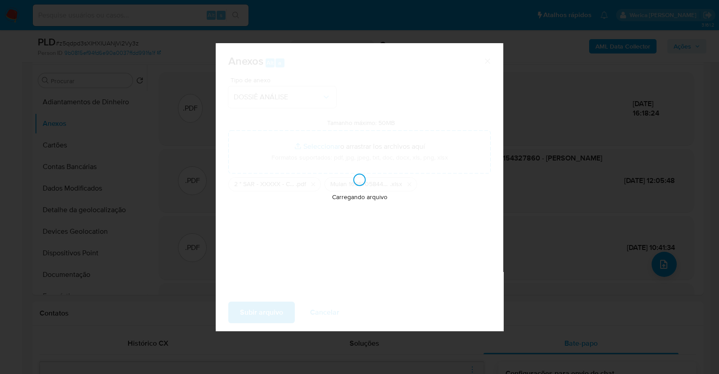
click at [557, 179] on div "Anexos Alt a Tipo de anexo DOSSIÊ ANÁLISE Tamanho máximo: 50MB Seleccionar arch…" at bounding box center [359, 187] width 719 height 374
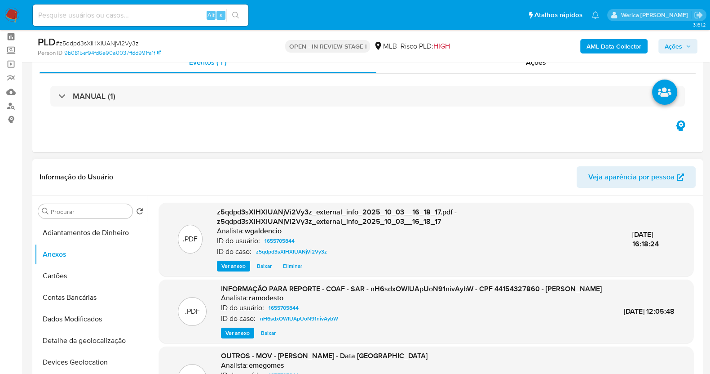
scroll to position [0, 0]
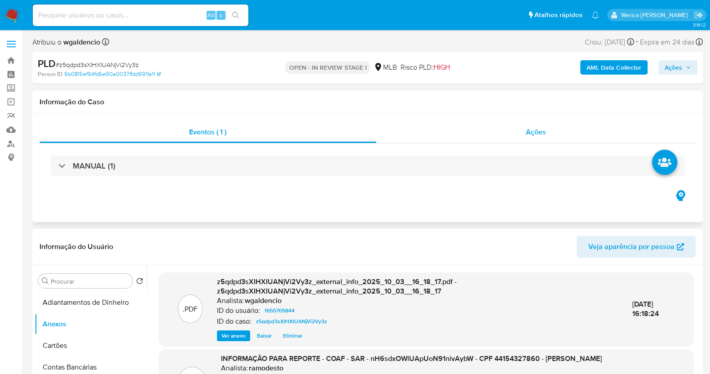
click at [488, 126] on div "Ações" at bounding box center [536, 132] width 320 height 22
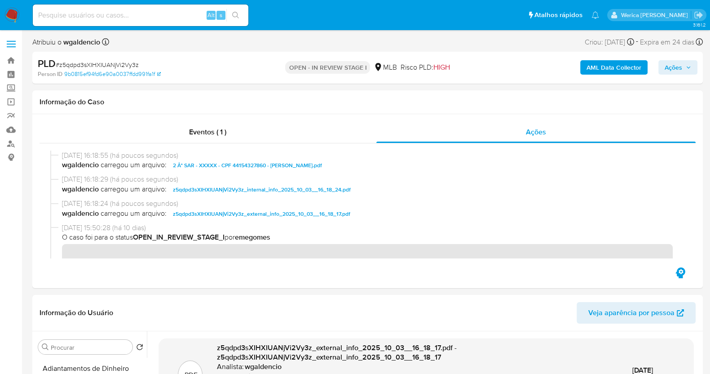
click at [676, 69] on span "Ações" at bounding box center [674, 67] width 18 height 14
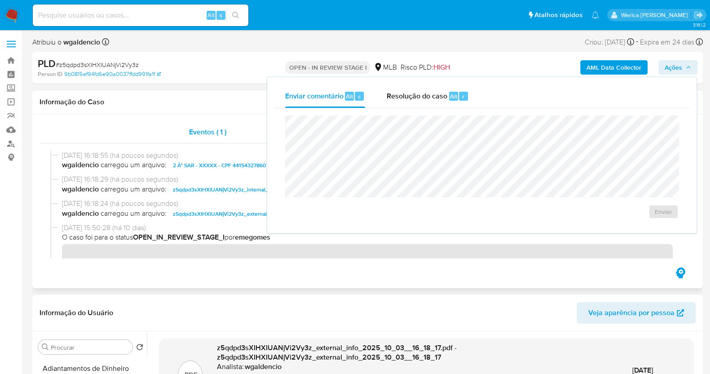
drag, startPoint x: 208, startPoint y: 133, endPoint x: 373, endPoint y: 124, distance: 165.1
click at [209, 133] on span "Eventos ( 1 )" at bounding box center [207, 132] width 37 height 10
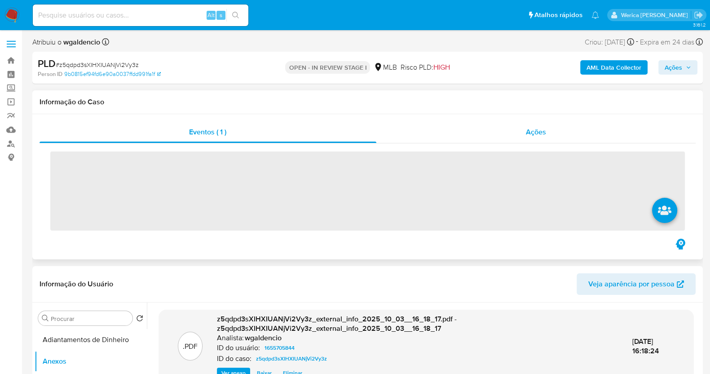
click at [543, 125] on div "Ações" at bounding box center [536, 132] width 320 height 22
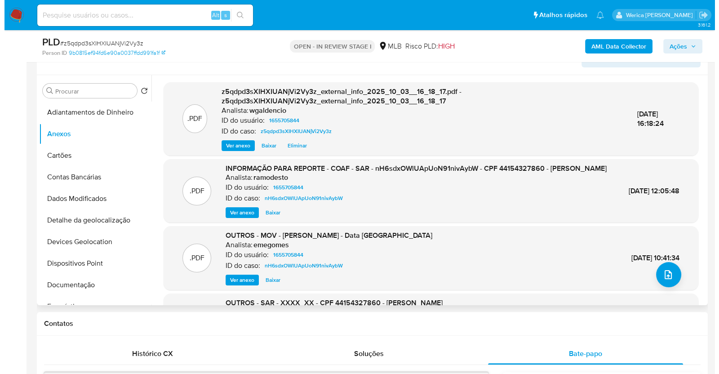
scroll to position [95, 0]
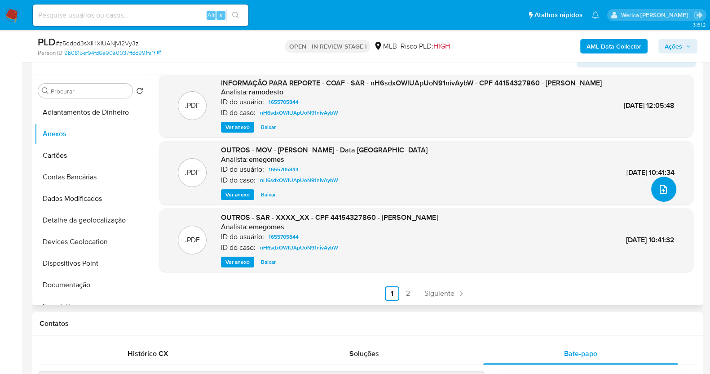
click at [660, 184] on icon "upload-file" at bounding box center [663, 189] width 11 height 11
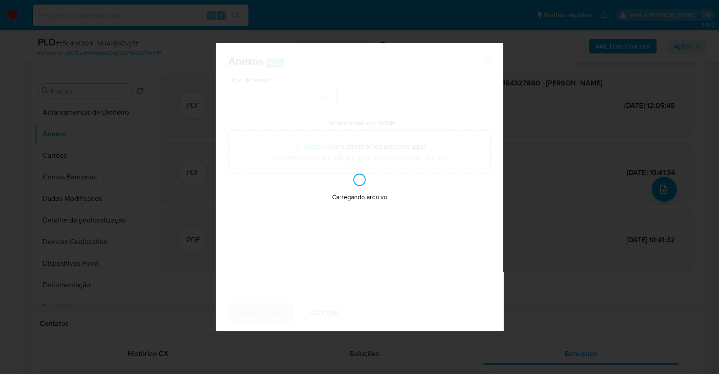
click at [285, 111] on div "Carregando arquivo" at bounding box center [360, 187] width 288 height 288
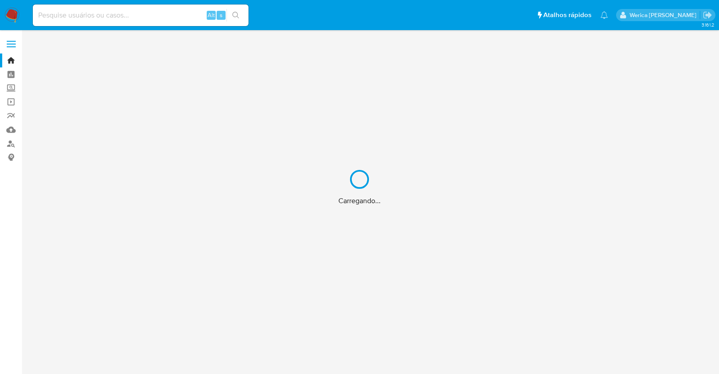
click at [155, 14] on div "Carregando..." at bounding box center [359, 187] width 719 height 374
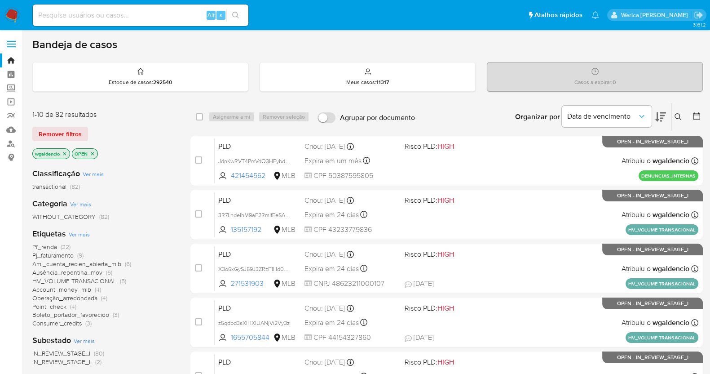
click at [682, 118] on button at bounding box center [679, 116] width 15 height 11
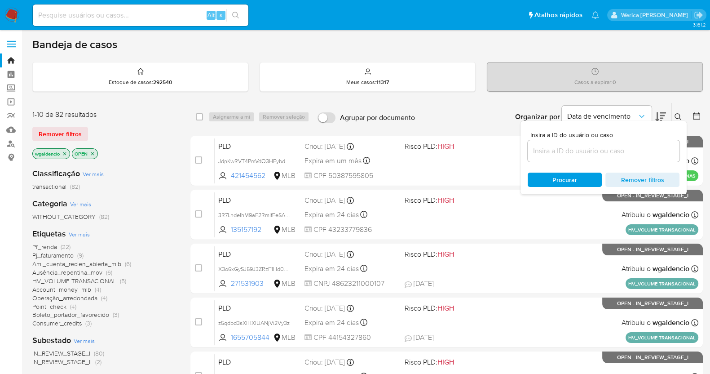
click at [544, 143] on div at bounding box center [604, 151] width 152 height 22
click at [547, 154] on input at bounding box center [604, 151] width 152 height 12
paste input "D6lCPNH0YqxC8CELrzLy0pVG"
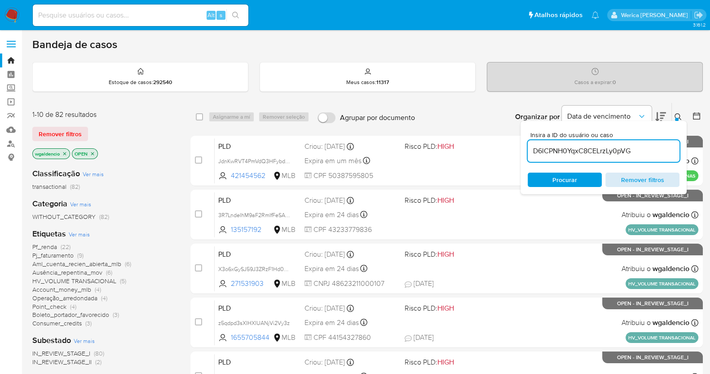
type input "D6lCPNH0YqxC8CELrzLy0pVG"
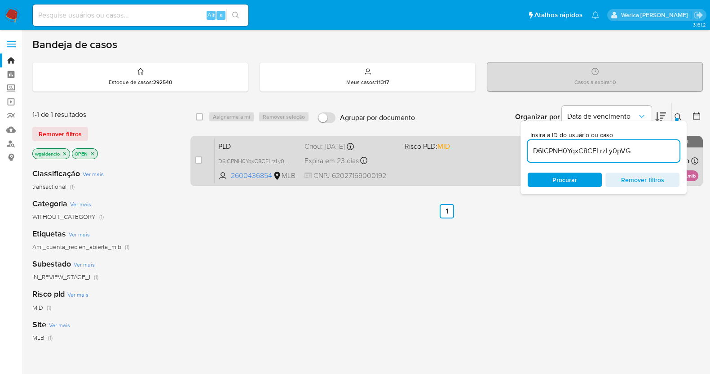
click at [441, 164] on div "PLD D6lCPNH0YqxC8CELrzLy0pVG 2600436854 MLB Risco PLD: MID Criou: [DATE] Criou:…" at bounding box center [457, 160] width 484 height 45
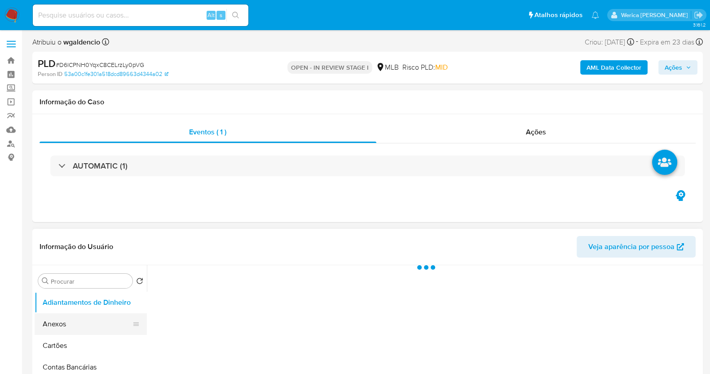
click at [76, 330] on button "Anexos" at bounding box center [87, 324] width 105 height 22
select select "10"
click at [530, 119] on div "Eventos ( 1 ) Ações AUTOMATIC (1)" at bounding box center [367, 168] width 671 height 108
click at [536, 128] on span "Ações" at bounding box center [536, 132] width 20 height 10
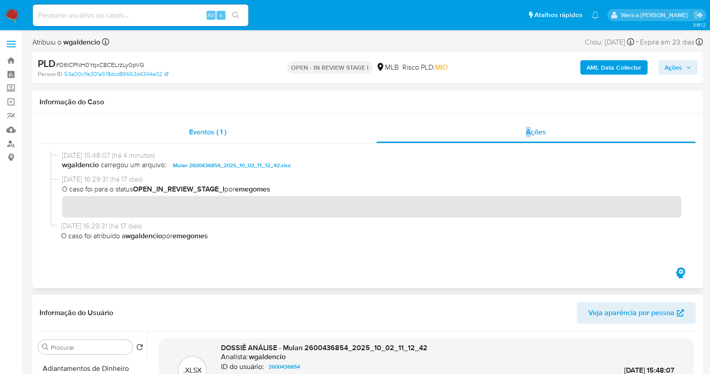
click at [297, 136] on div "Eventos ( 1 )" at bounding box center [208, 132] width 337 height 22
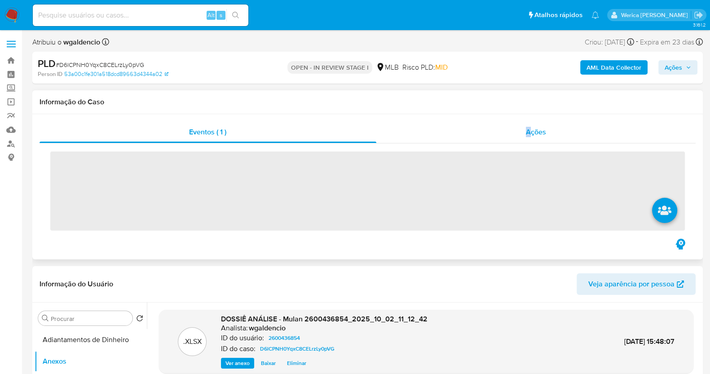
click at [522, 142] on div "Ações" at bounding box center [536, 132] width 320 height 22
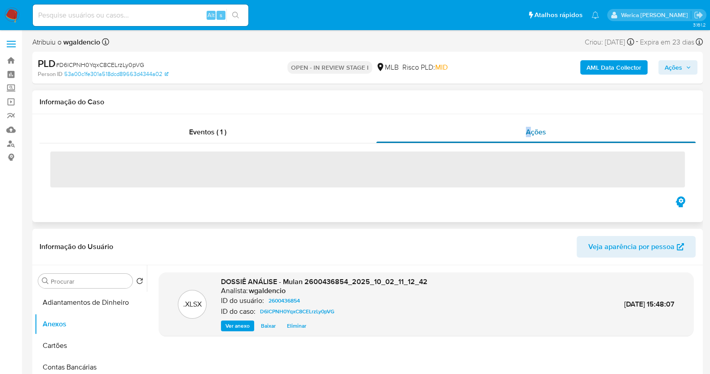
click at [550, 122] on div "Ações" at bounding box center [536, 132] width 320 height 22
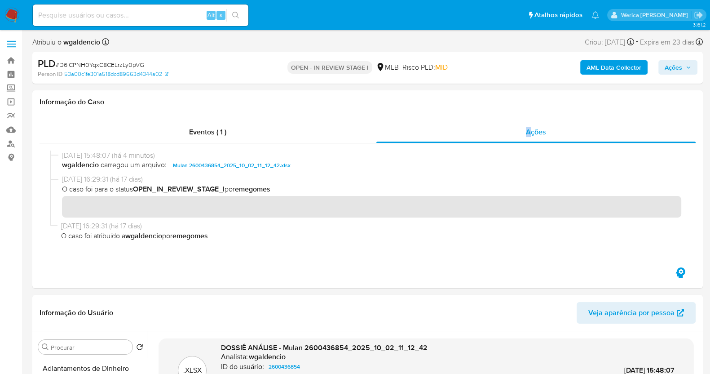
click at [605, 72] on b "AML Data Collector" at bounding box center [614, 67] width 55 height 14
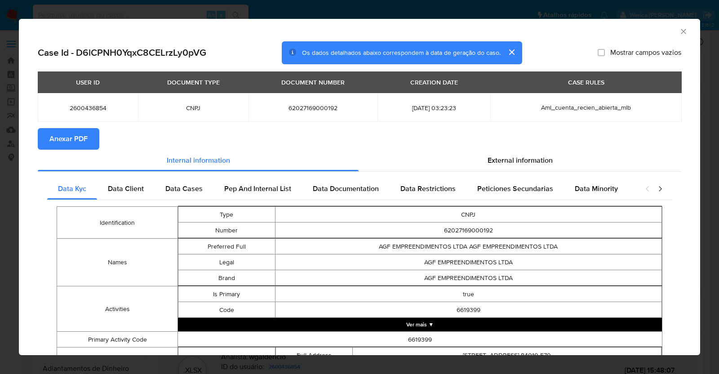
click at [93, 130] on button "Anexar PDF" at bounding box center [69, 139] width 62 height 22
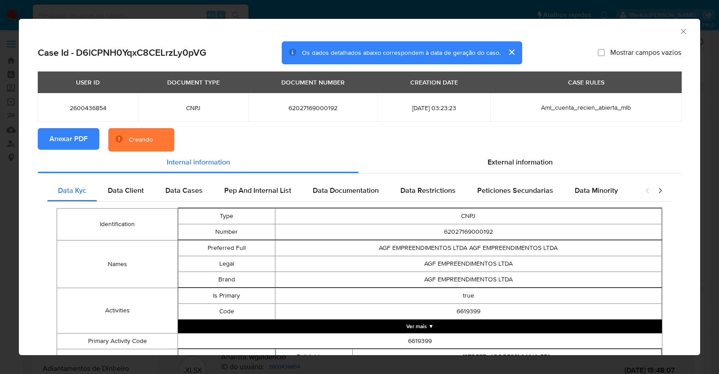
click at [679, 30] on icon "Fechar a janela" at bounding box center [683, 31] width 9 height 9
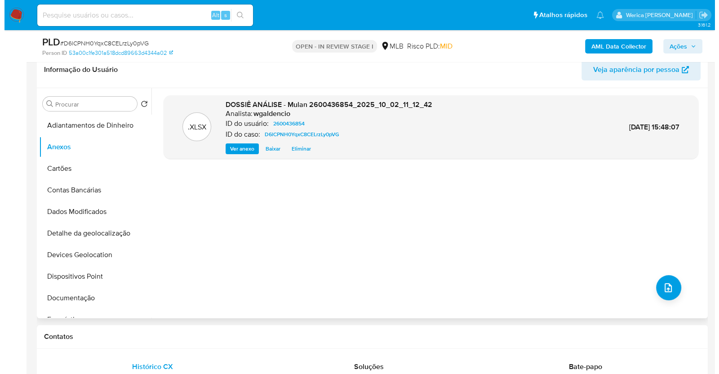
scroll to position [224, 0]
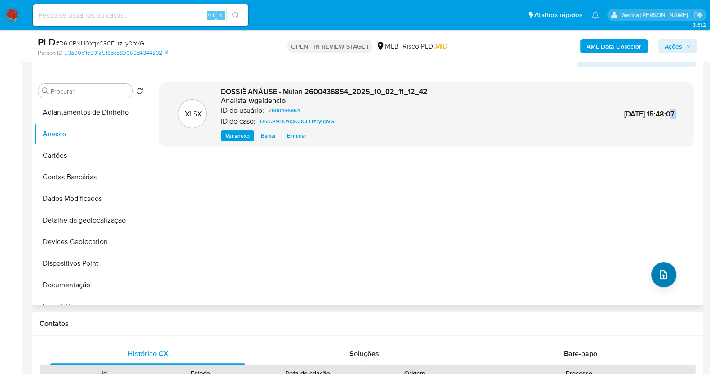
click at [651, 266] on div ".XLSX DOSSIÊ ANÁLISE - Mulan 2600436854_2025_10_02_11_12_42 Analista: wgaldenci…" at bounding box center [426, 190] width 535 height 216
click at [658, 271] on icon "upload-file" at bounding box center [663, 274] width 11 height 11
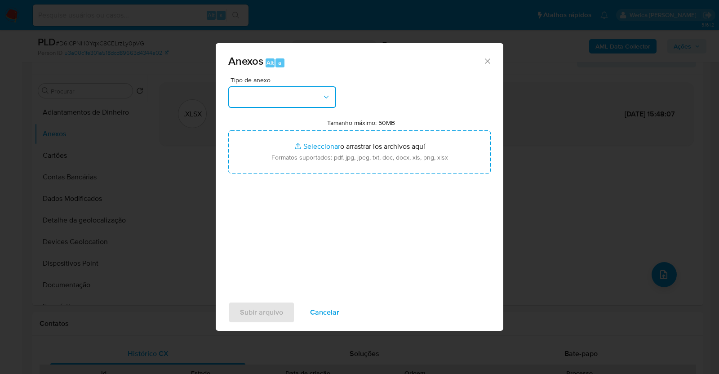
click at [290, 105] on button "button" at bounding box center [282, 97] width 108 height 22
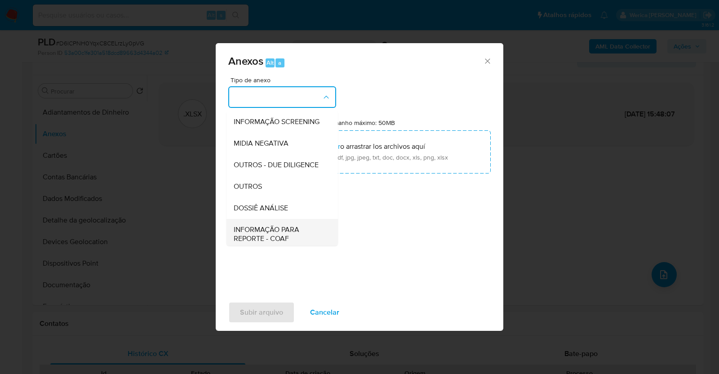
scroll to position [138, 0]
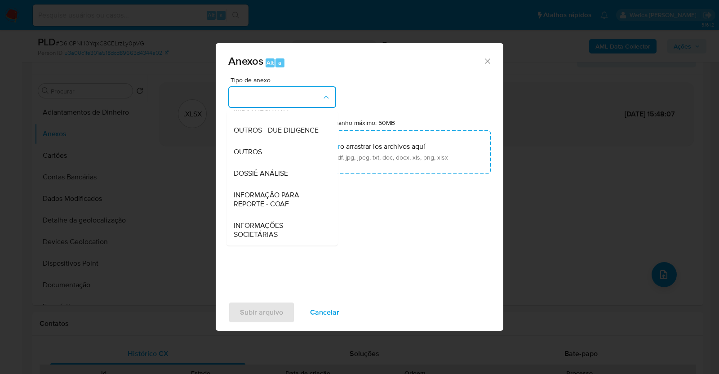
click at [283, 178] on span "DOSSIÊ ANÁLISE" at bounding box center [261, 173] width 54 height 9
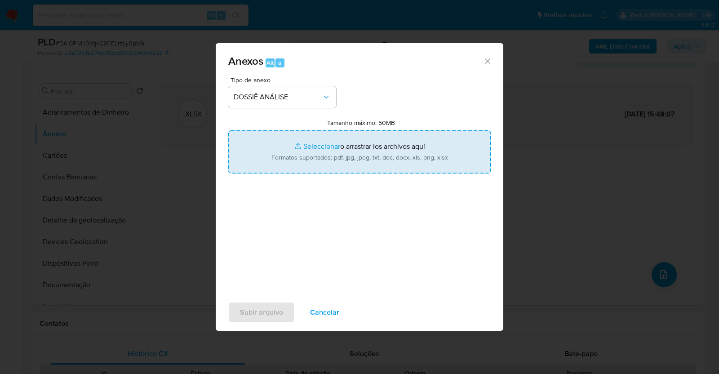
click at [344, 166] on input "Tamanho máximo: 50MB Seleccionar archivos" at bounding box center [359, 151] width 262 height 43
type input "C:\fakepath\Mulan 2600436854_2025_10_02_11_12_42.xlsx"
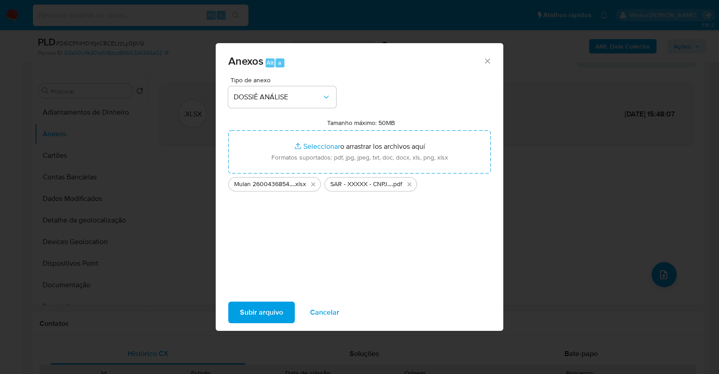
click at [249, 317] on span "Subir arquivo" at bounding box center [261, 312] width 43 height 20
click at [261, 318] on span "Subir arquivo" at bounding box center [261, 312] width 43 height 20
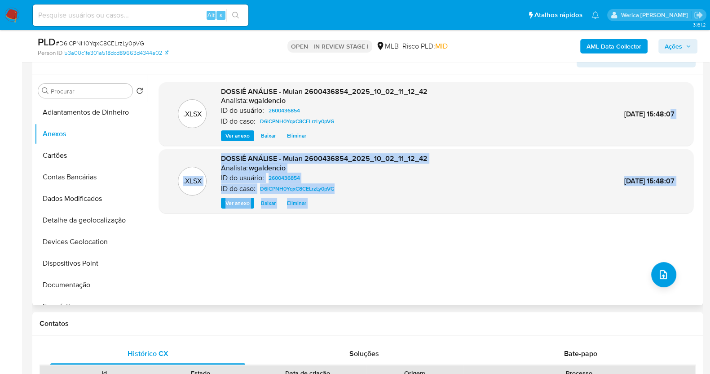
click at [659, 289] on div ".XLSX DOSSIÊ ANÁLISE - Mulan 2600436854_2025_10_02_11_12_42 Analista: wgaldenci…" at bounding box center [426, 190] width 535 height 216
click at [650, 283] on div ".XLSX DOSSIÊ ANÁLISE - Mulan 2600436854_2025_10_02_11_12_42 Analista: wgaldenci…" at bounding box center [426, 190] width 535 height 216
click at [658, 276] on icon "upload-file" at bounding box center [663, 274] width 11 height 11
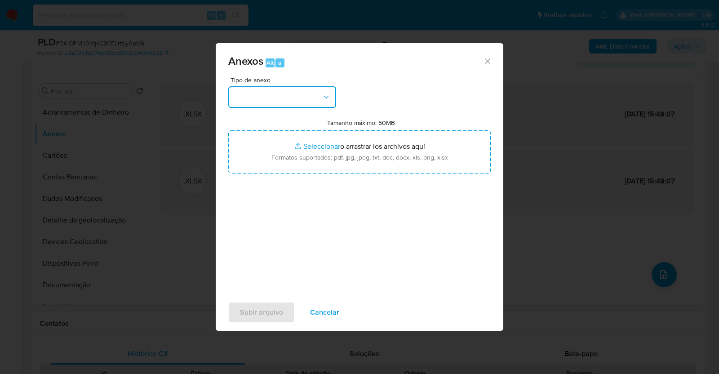
click at [316, 87] on button "button" at bounding box center [282, 97] width 108 height 22
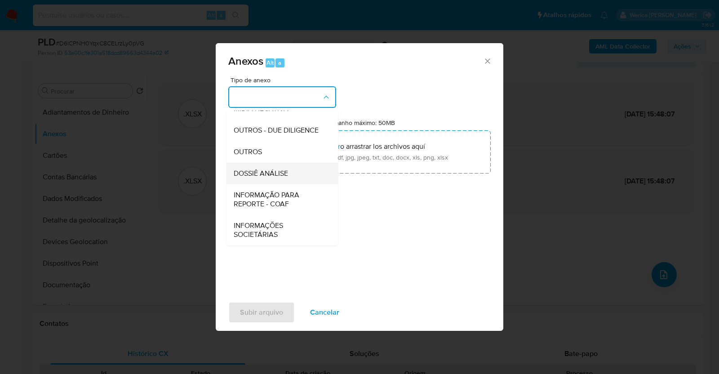
click at [307, 174] on div "DOSSIÊ ANÁLISE" at bounding box center [280, 174] width 92 height 22
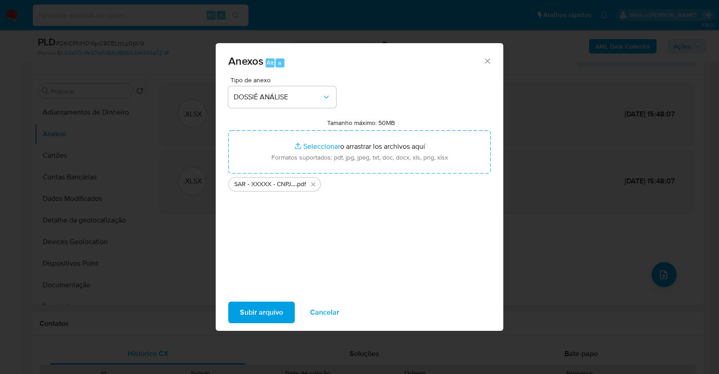
click at [234, 318] on button "Subir arquivo" at bounding box center [261, 312] width 66 height 22
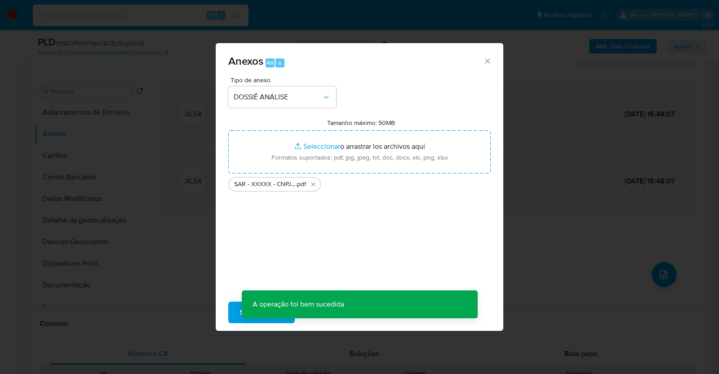
click at [556, 208] on div "Anexos Alt a Tipo de anexo DOSSIÊ ANÁLISE Tamanho máximo: 50MB Seleccionar arch…" at bounding box center [359, 187] width 719 height 374
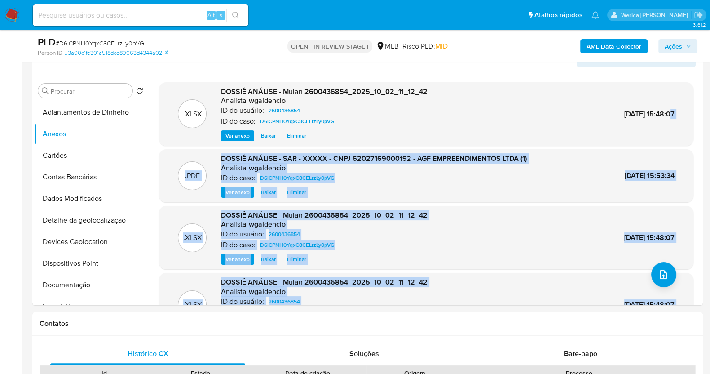
click at [685, 47] on span "Ações" at bounding box center [678, 46] width 27 height 13
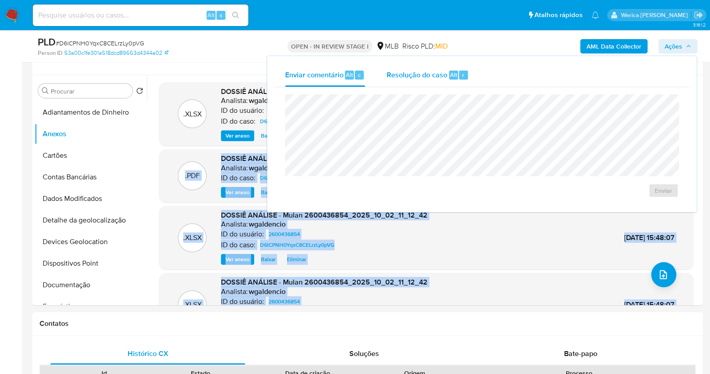
click at [461, 66] on div "Resolução do caso Alt r" at bounding box center [428, 74] width 82 height 23
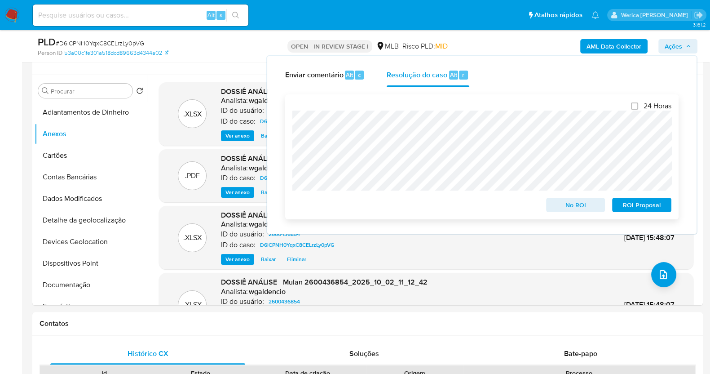
click at [631, 208] on span "ROI Proposal" at bounding box center [642, 205] width 47 height 13
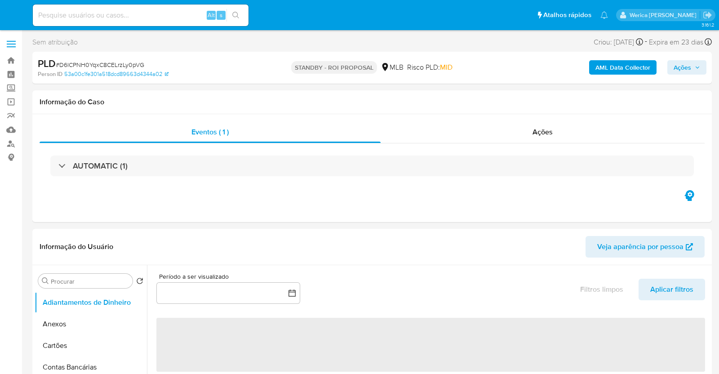
select select "10"
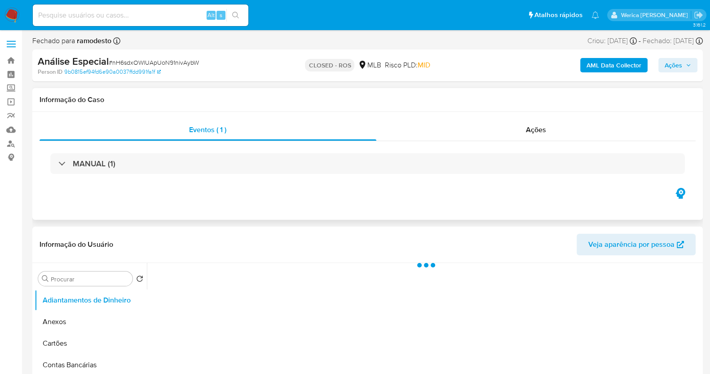
click at [540, 143] on div "MANUAL (1)" at bounding box center [368, 163] width 656 height 45
click at [535, 132] on span "Ações" at bounding box center [536, 129] width 20 height 10
select select "10"
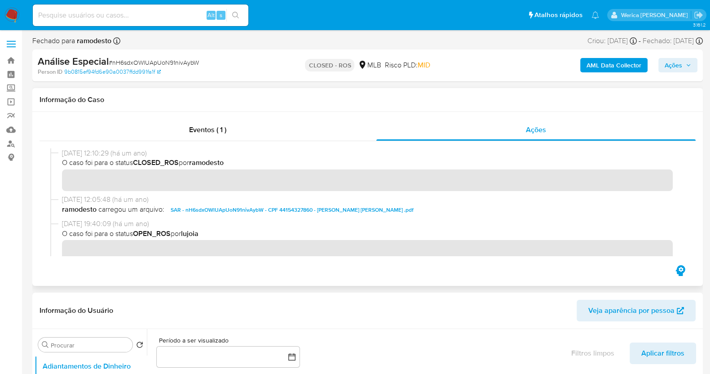
drag, startPoint x: 62, startPoint y: 155, endPoint x: 97, endPoint y: 153, distance: 35.1
click at [97, 153] on span "[DATE] 12:10:29 (há um ano)" at bounding box center [371, 153] width 619 height 10
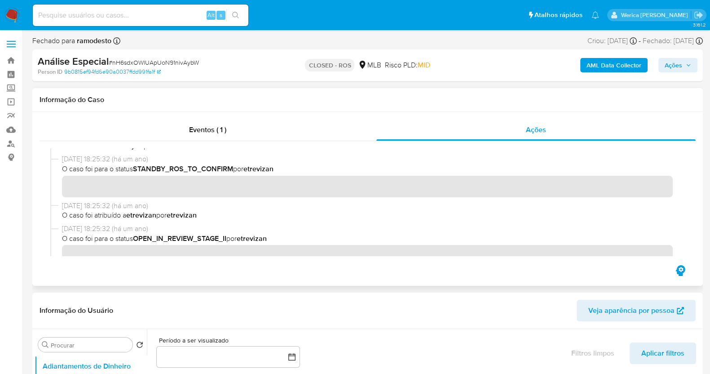
scroll to position [449, 0]
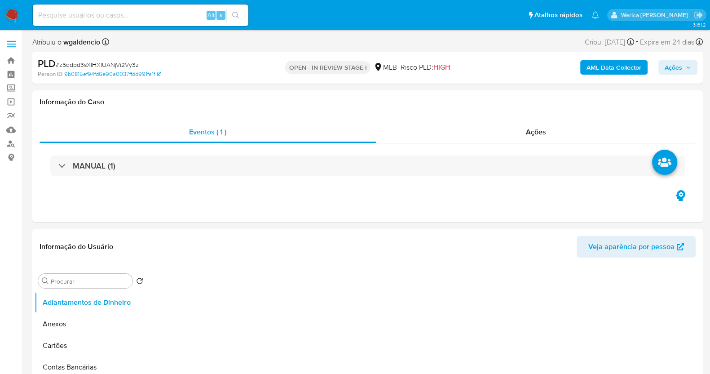
select select "10"
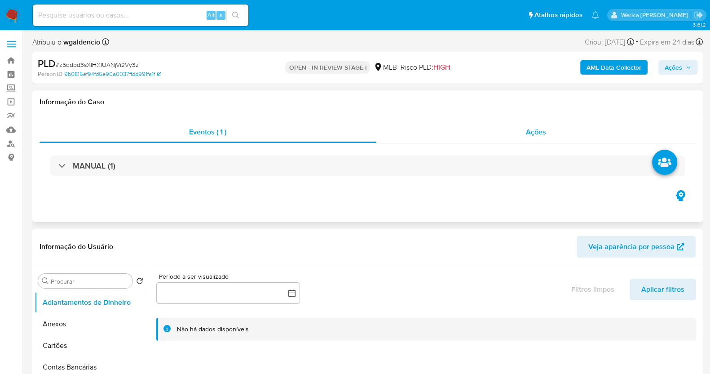
click at [553, 124] on div "Ações" at bounding box center [536, 132] width 320 height 22
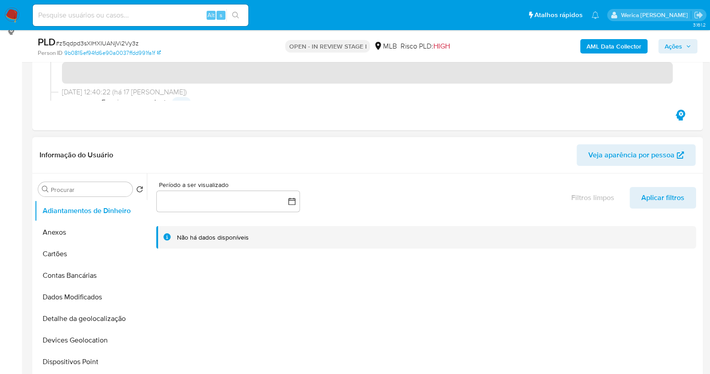
scroll to position [56, 0]
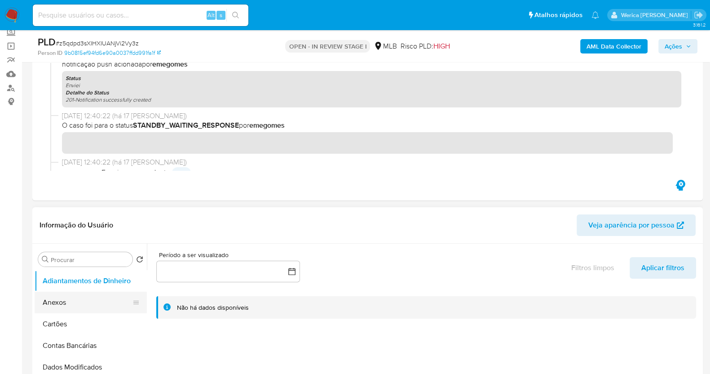
click at [64, 310] on button "Anexos" at bounding box center [87, 303] width 105 height 22
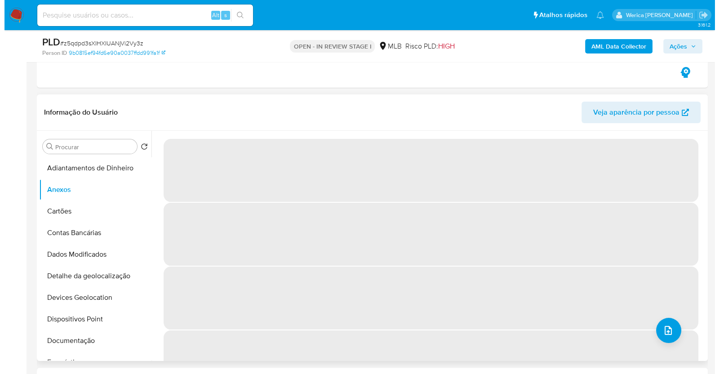
scroll to position [224, 0]
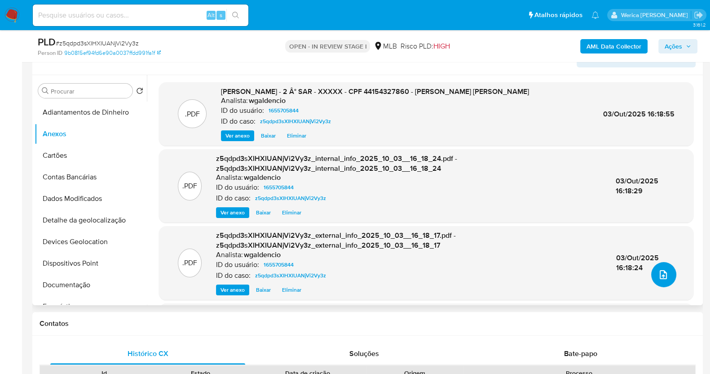
click at [670, 274] on button "upload-file" at bounding box center [663, 274] width 25 height 25
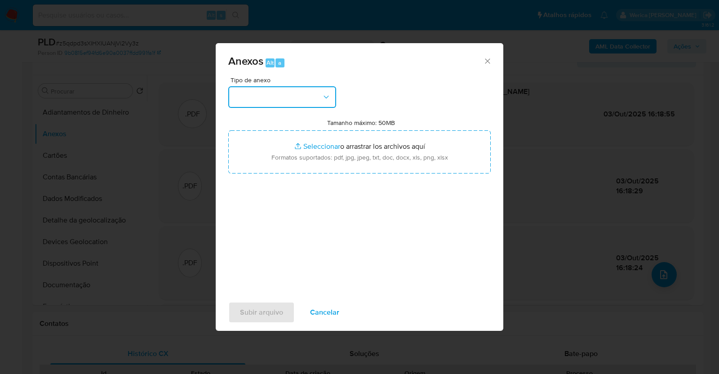
click at [288, 106] on button "button" at bounding box center [282, 97] width 108 height 22
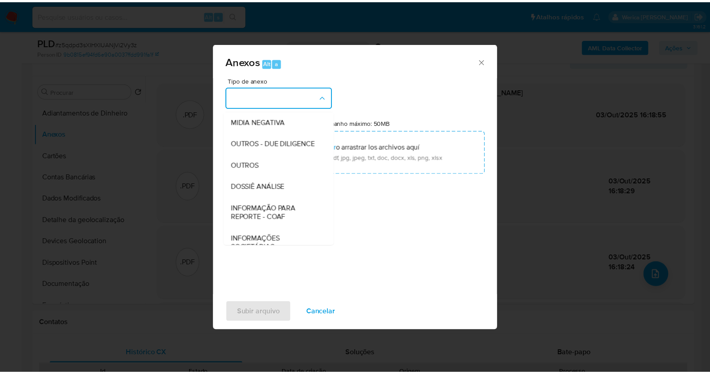
scroll to position [112, 0]
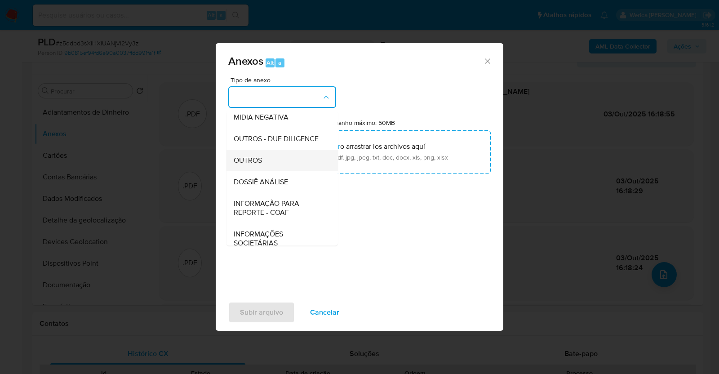
click at [257, 165] on span "OUTROS" at bounding box center [248, 160] width 28 height 9
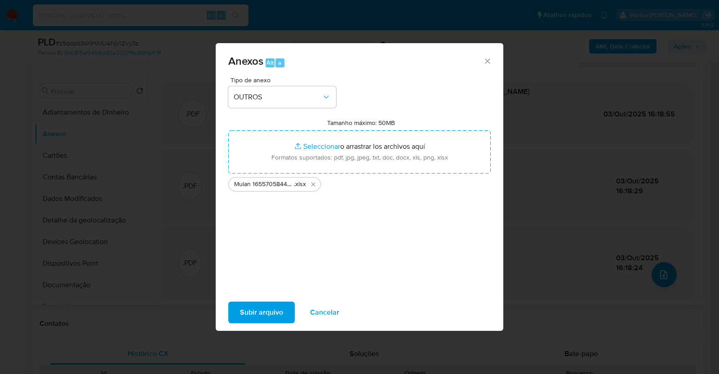
click at [248, 312] on span "Subir arquivo" at bounding box center [261, 312] width 43 height 20
click at [240, 306] on button "Subir arquivo" at bounding box center [261, 312] width 66 height 22
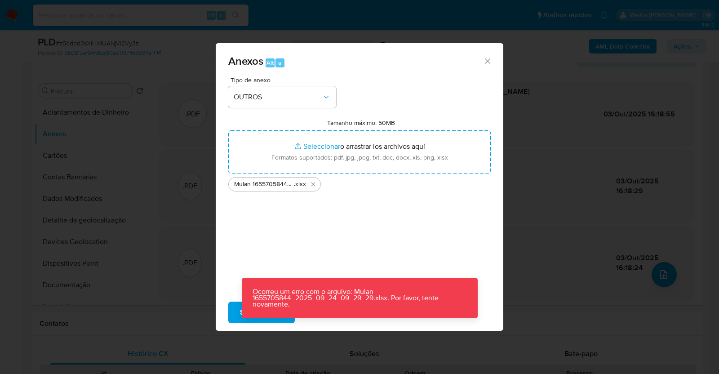
click at [237, 302] on button "Subir arquivo" at bounding box center [261, 312] width 66 height 22
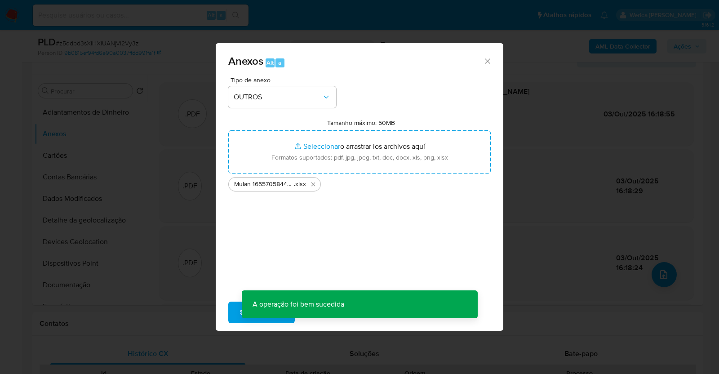
click at [588, 220] on div "Anexos Alt a Tipo de anexo OUTROS Tamanho máximo: 50MB Seleccionar archivos Sel…" at bounding box center [359, 187] width 719 height 374
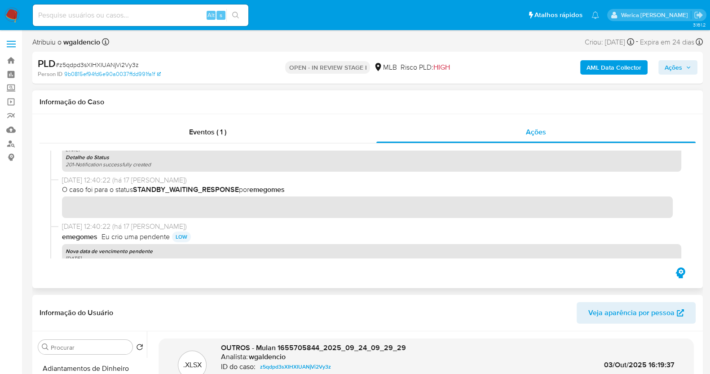
scroll to position [168, 0]
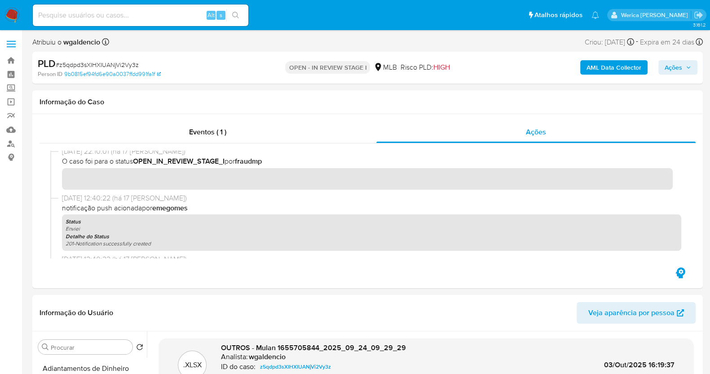
click at [689, 62] on span "Ações" at bounding box center [678, 67] width 27 height 13
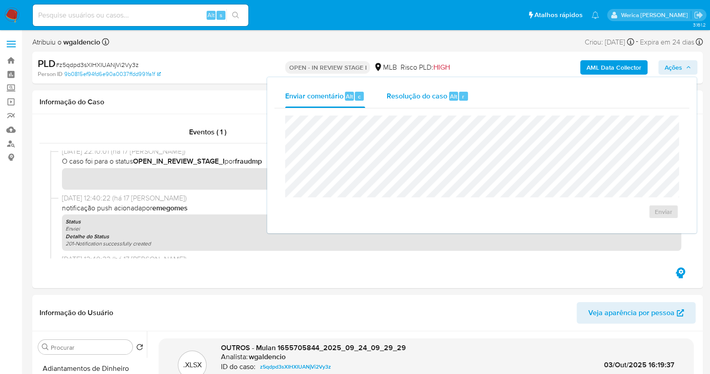
click at [430, 98] on span "Resolução do caso" at bounding box center [417, 96] width 61 height 10
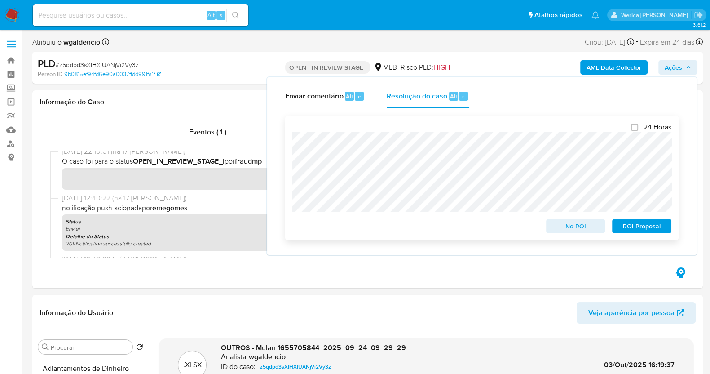
click at [628, 228] on span "ROI Proposal" at bounding box center [642, 226] width 47 height 13
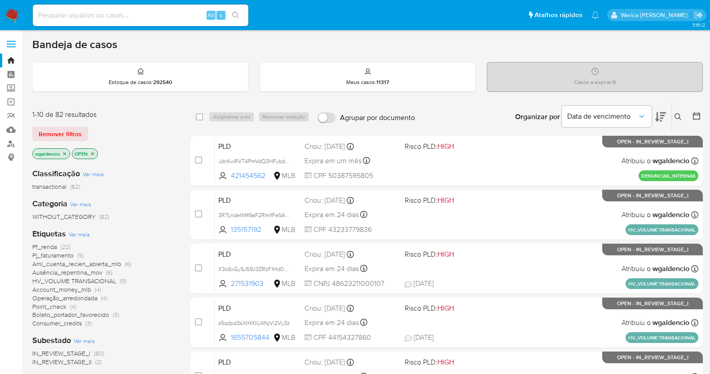
scroll to position [168, 0]
click at [70, 288] on span "HV_VOLUME TRANSACIONAL" at bounding box center [74, 289] width 84 height 9
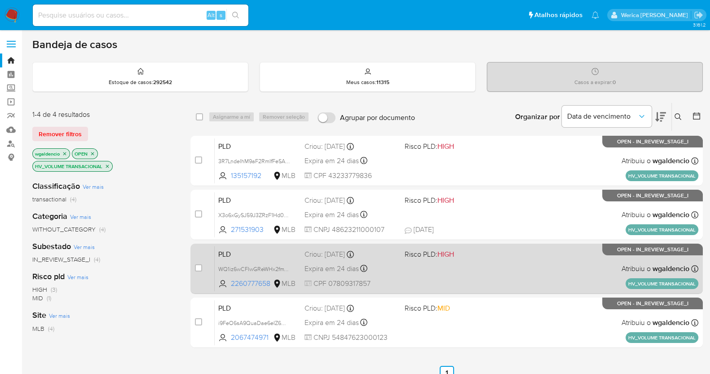
drag, startPoint x: 479, startPoint y: 198, endPoint x: 470, endPoint y: 261, distance: 63.5
click at [470, 261] on div "case-item-checkbox Incapaz de atribuir o caso PLD 3R7LndeIhM9aF2RmIfFeSAJW 1351…" at bounding box center [446, 242] width 513 height 212
click at [470, 261] on div "PLD WQ1iz6wCFIwGReWHx2fmY8ia 2260777658 MLB Risco PLD: HIGH Criou: 12/09/2025 C…" at bounding box center [457, 268] width 484 height 45
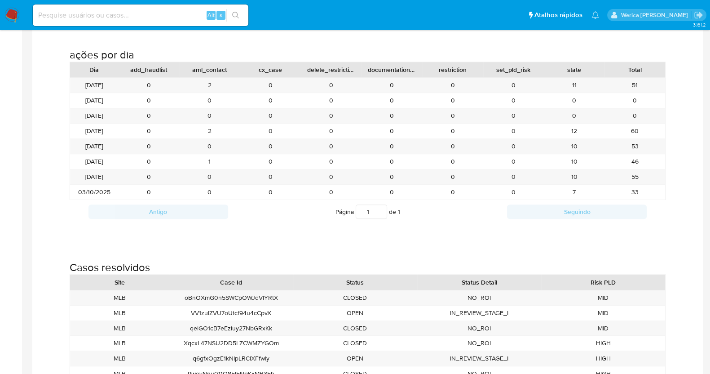
scroll to position [955, 0]
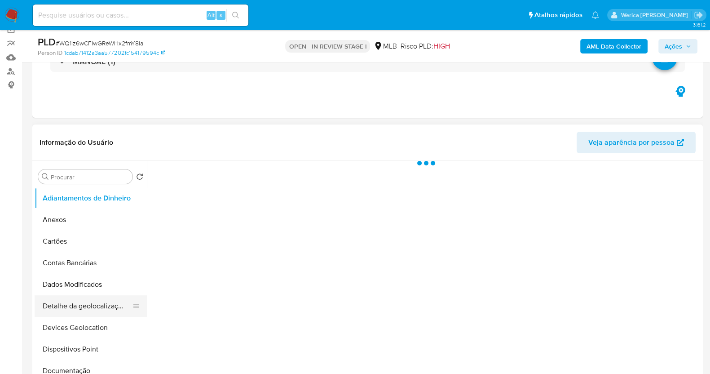
scroll to position [112, 0]
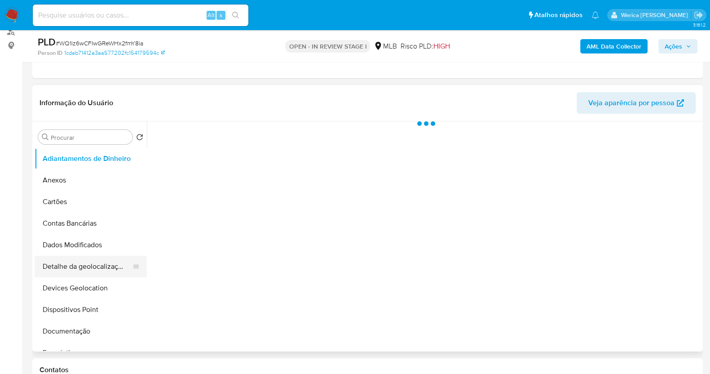
select select "10"
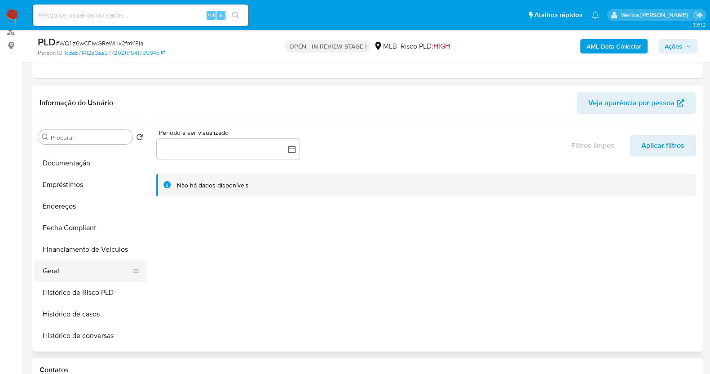
click at [63, 265] on button "Geral" at bounding box center [87, 271] width 105 height 22
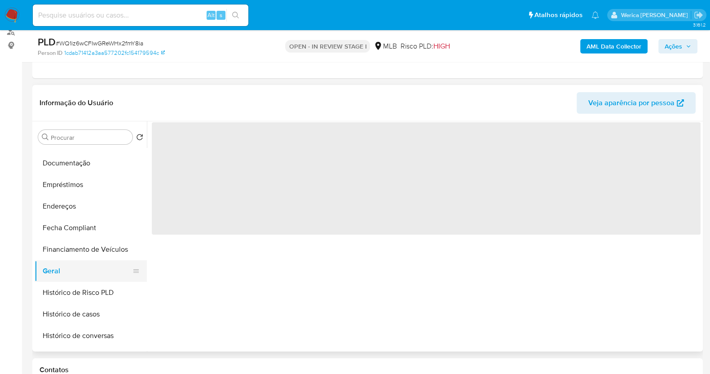
click at [64, 265] on button "Geral" at bounding box center [87, 271] width 105 height 22
click at [241, 166] on span "‌" at bounding box center [426, 178] width 549 height 112
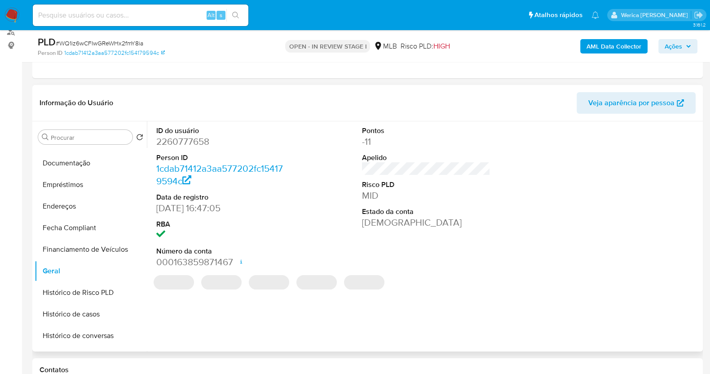
click at [226, 154] on dt "Person ID" at bounding box center [220, 158] width 128 height 10
click at [202, 145] on dd "2260777658" at bounding box center [220, 141] width 128 height 13
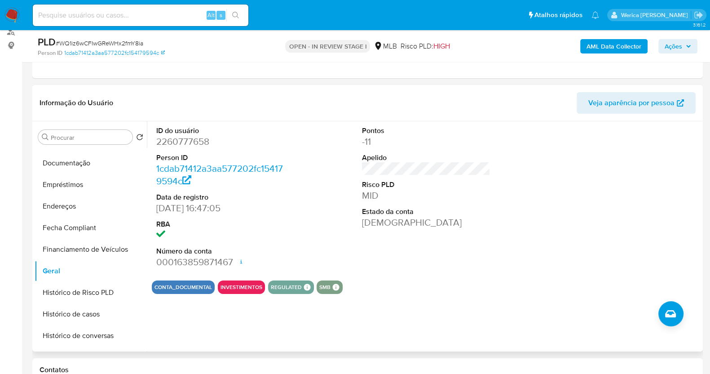
drag, startPoint x: 200, startPoint y: 150, endPoint x: 191, endPoint y: 135, distance: 17.3
click at [191, 135] on dd "2260777658" at bounding box center [220, 141] width 128 height 13
copy dd "2260777658"
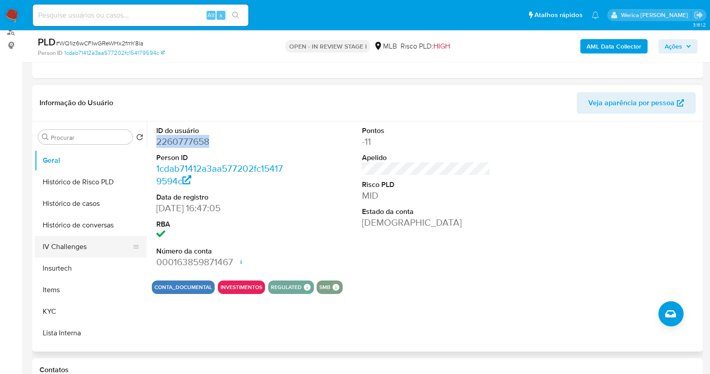
scroll to position [280, 0]
click at [88, 196] on button "Histórico de casos" at bounding box center [87, 202] width 105 height 22
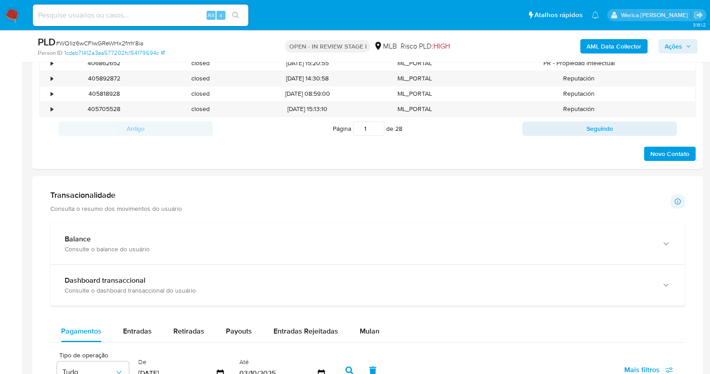
scroll to position [505, 0]
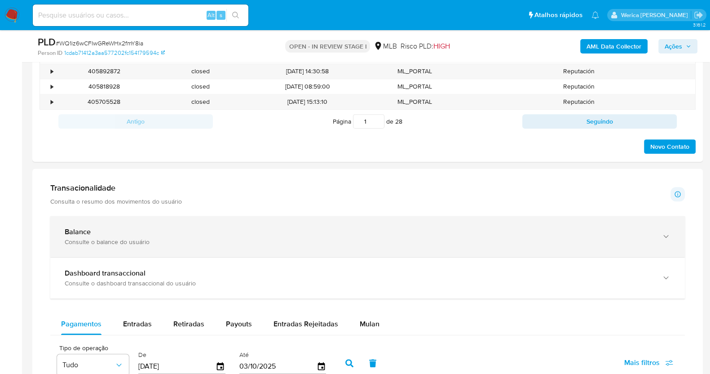
click at [213, 231] on div "Balance" at bounding box center [359, 231] width 588 height 9
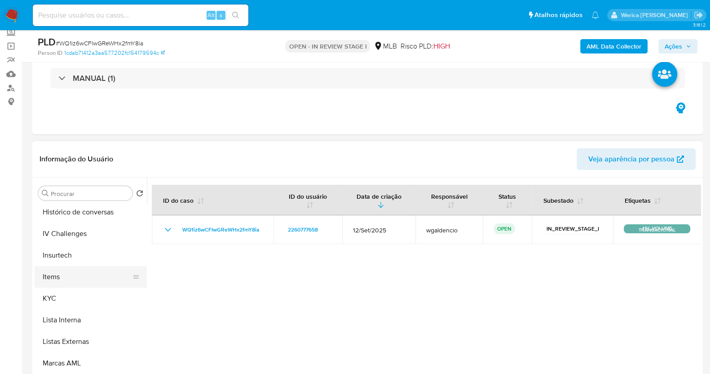
scroll to position [336, 0]
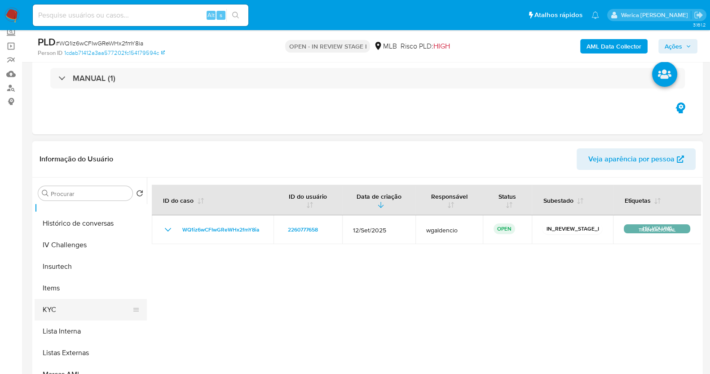
click at [68, 313] on button "KYC" at bounding box center [87, 310] width 105 height 22
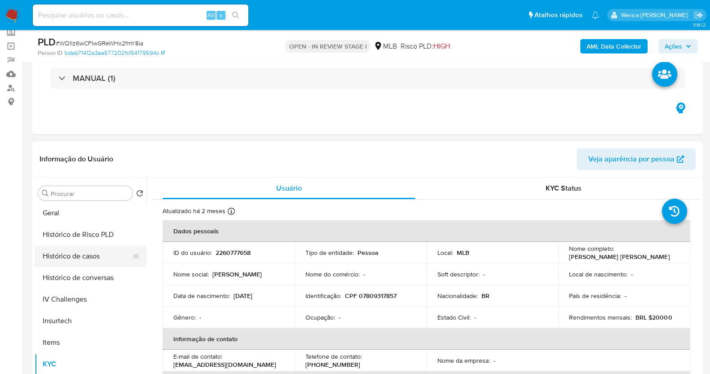
scroll to position [280, 0]
click at [68, 270] on button "Histórico de conversas" at bounding box center [87, 280] width 105 height 22
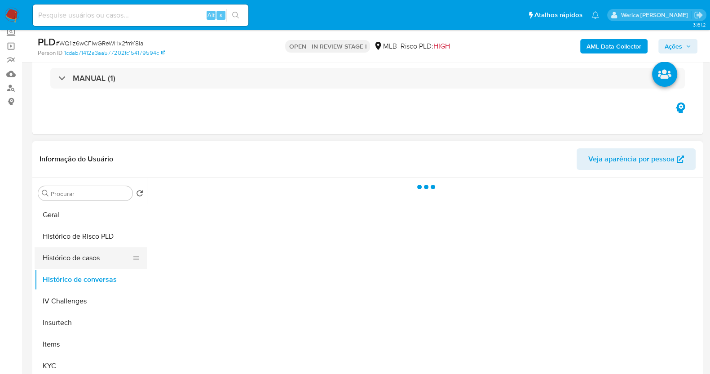
click at [91, 261] on button "Histórico de casos" at bounding box center [87, 258] width 105 height 22
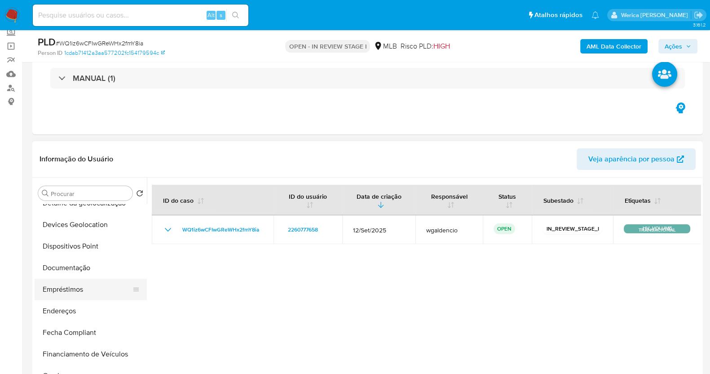
scroll to position [112, 0]
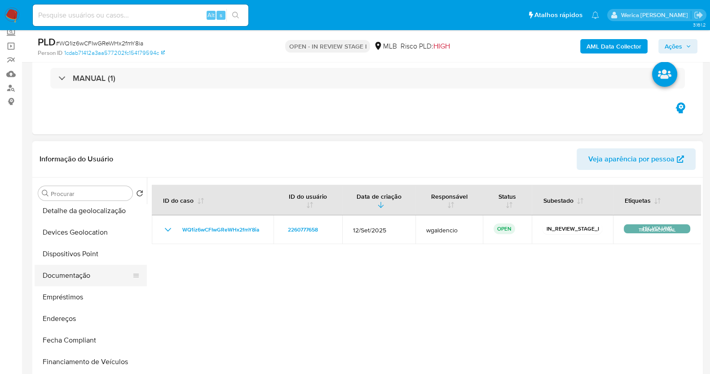
click at [77, 275] on button "Documentação" at bounding box center [87, 276] width 105 height 22
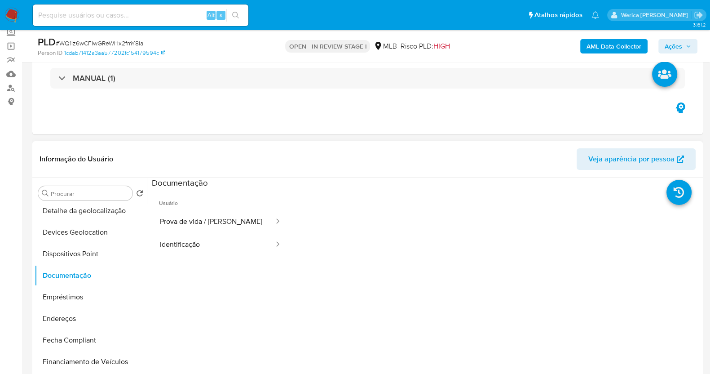
click at [193, 207] on span "Usuário" at bounding box center [220, 200] width 137 height 22
click at [217, 217] on button "Prova de vida / [PERSON_NAME]" at bounding box center [213, 221] width 123 height 23
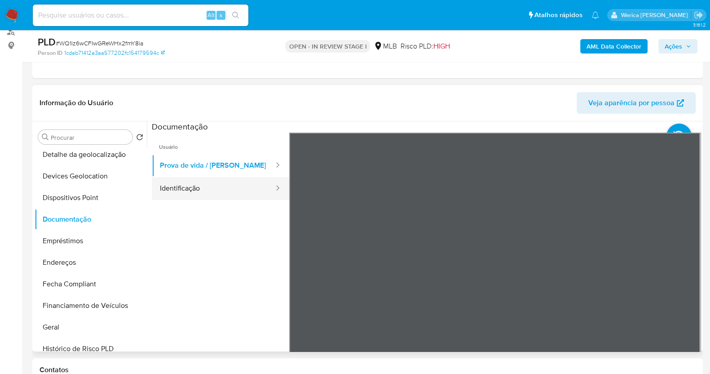
click at [223, 193] on button "Identificação" at bounding box center [213, 188] width 123 height 23
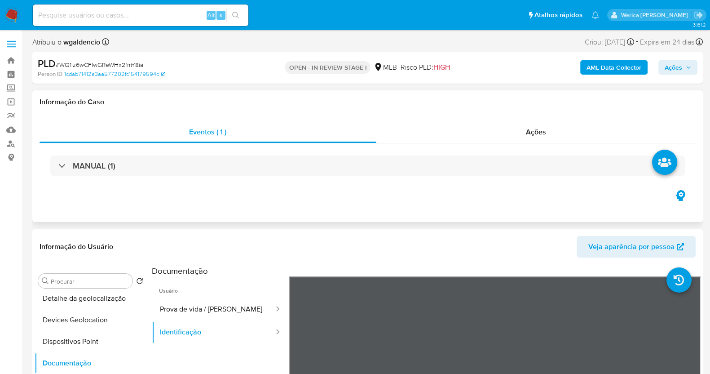
scroll to position [0, 0]
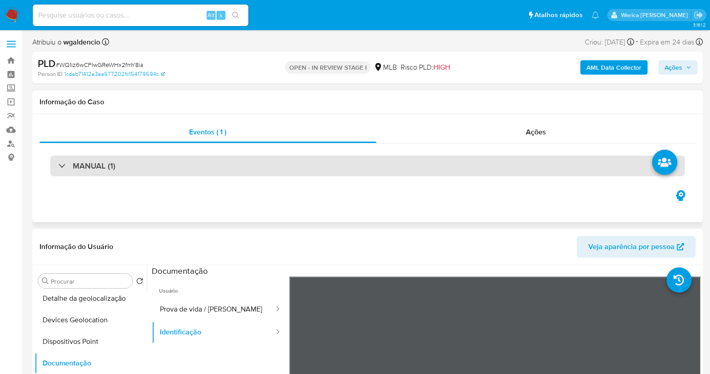
drag, startPoint x: 318, startPoint y: 150, endPoint x: 320, endPoint y: 156, distance: 5.8
click at [318, 151] on div "MANUAL (1)" at bounding box center [368, 165] width 656 height 45
click at [324, 165] on div "MANUAL (1)" at bounding box center [367, 165] width 635 height 21
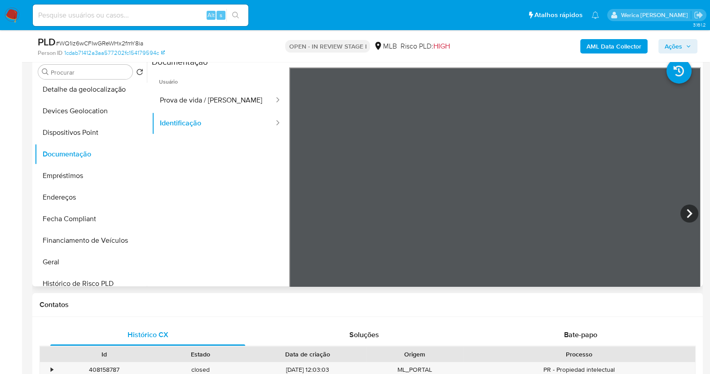
scroll to position [336, 0]
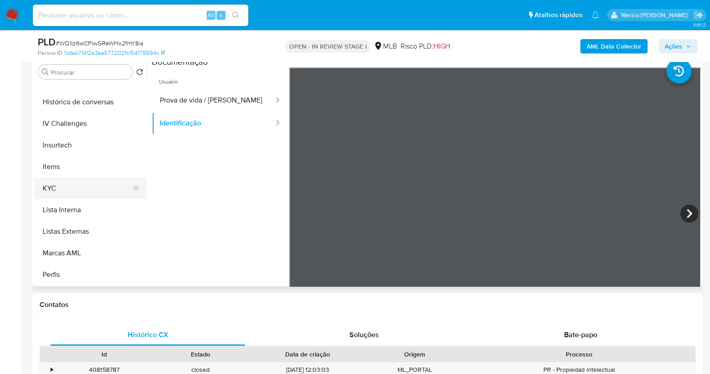
click at [78, 185] on button "KYC" at bounding box center [87, 188] width 105 height 22
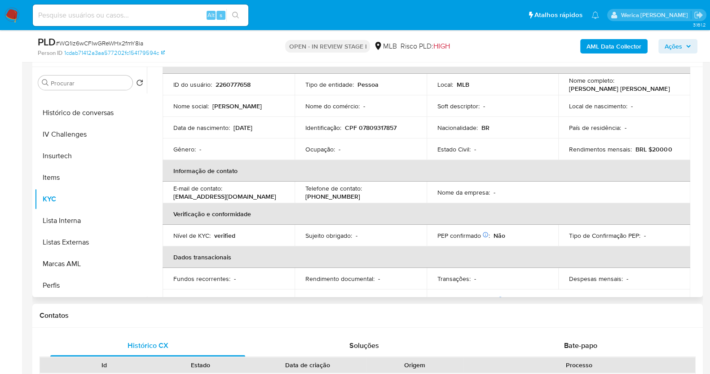
scroll to position [56, 0]
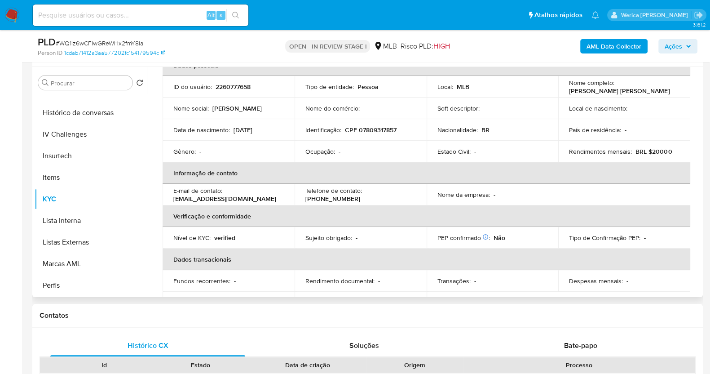
drag, startPoint x: 234, startPoint y: 129, endPoint x: 270, endPoint y: 127, distance: 35.6
click at [270, 127] on div "Data de nascimento : 01/12/1997" at bounding box center [228, 130] width 111 height 8
copy p "01/12/1997"
click at [602, 87] on p "Laura Neusa Basilia Arcani" at bounding box center [619, 91] width 101 height 8
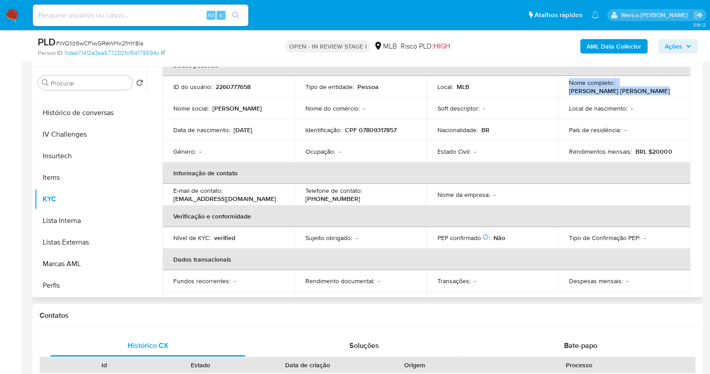
click at [602, 87] on p "Laura Neusa Basilia Arcani" at bounding box center [619, 91] width 101 height 8
click at [600, 87] on p "Laura Neusa Basilia Arcani" at bounding box center [619, 91] width 101 height 8
drag, startPoint x: 563, startPoint y: 93, endPoint x: 645, endPoint y: 88, distance: 81.9
click at [645, 88] on td "Nome completo : Laura Neusa Basilia Arcani" at bounding box center [624, 87] width 132 height 22
copy p "Laura Neusa Basilia Arcani"
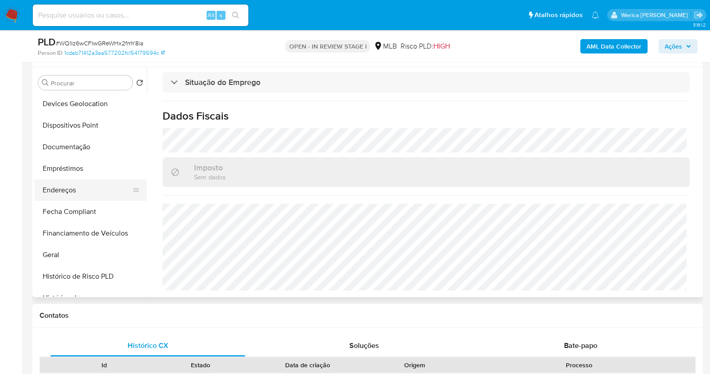
scroll to position [112, 0]
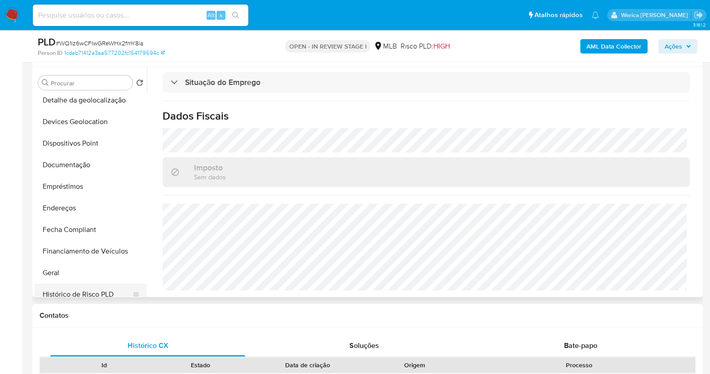
click at [67, 284] on button "Histórico de Risco PLD" at bounding box center [87, 294] width 105 height 22
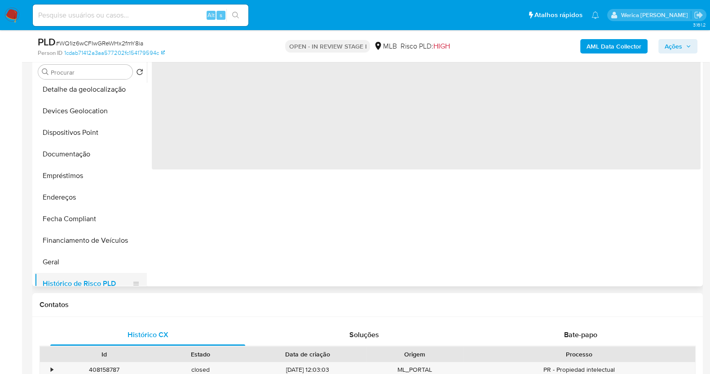
scroll to position [0, 0]
click at [64, 274] on button "Histórico de Risco PLD" at bounding box center [87, 284] width 105 height 22
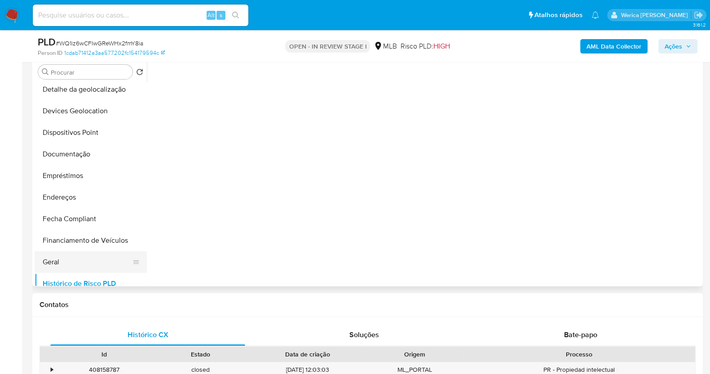
click at [73, 257] on button "Geral" at bounding box center [87, 262] width 105 height 22
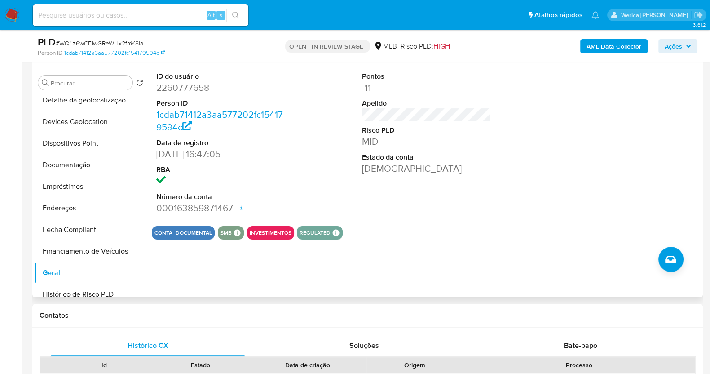
click at [559, 188] on div "ID do usuário 2260777658 Person ID 1cdab71412a3aa577202fc154179594c Data de reg…" at bounding box center [426, 143] width 549 height 152
click at [556, 190] on div "ID do usuário 2260777658 Person ID 1cdab71412a3aa577202fc154179594c Data de reg…" at bounding box center [426, 143] width 549 height 152
drag, startPoint x: 668, startPoint y: 148, endPoint x: 668, endPoint y: 138, distance: 10.3
click at [668, 148] on div at bounding box center [632, 143] width 137 height 152
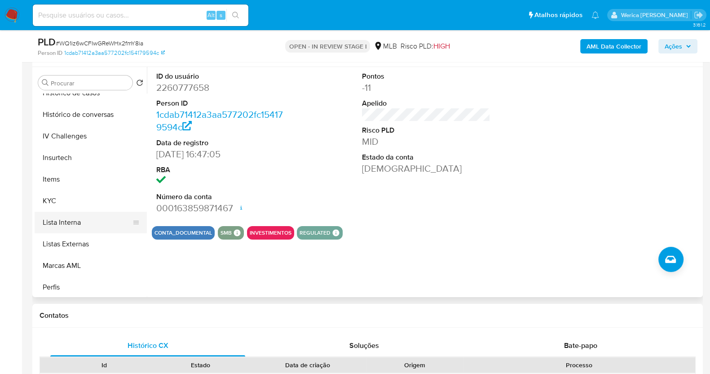
scroll to position [336, 0]
click at [61, 198] on button "KYC" at bounding box center [87, 199] width 105 height 22
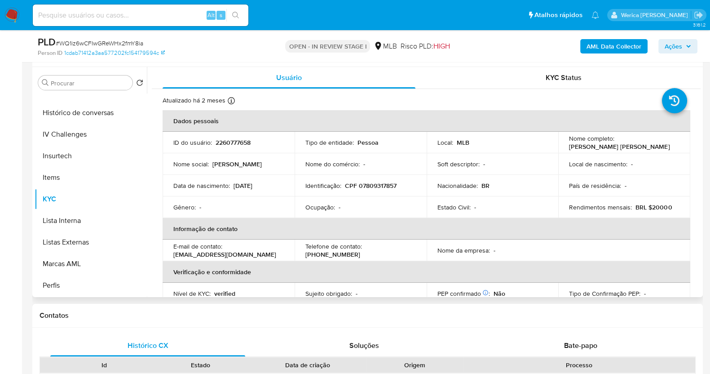
click at [645, 185] on div "País de residência : -" at bounding box center [624, 185] width 111 height 8
click at [646, 187] on div "País de residência : -" at bounding box center [624, 185] width 111 height 8
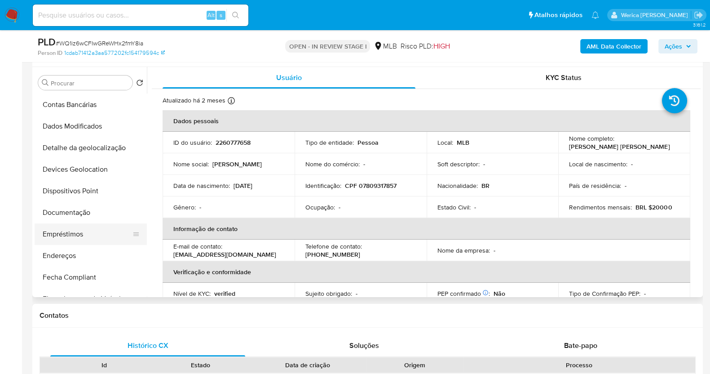
scroll to position [56, 0]
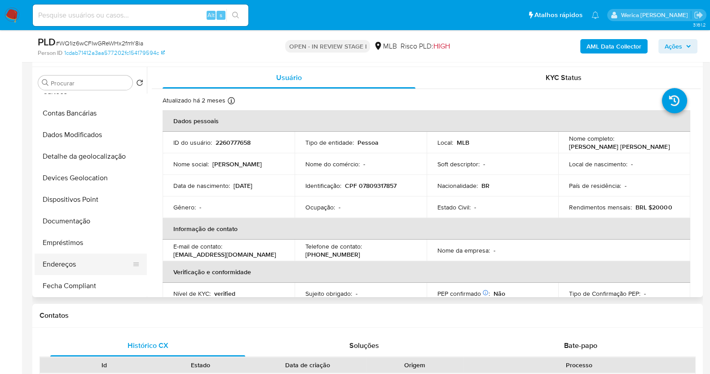
click at [77, 257] on button "Endereços" at bounding box center [87, 264] width 105 height 22
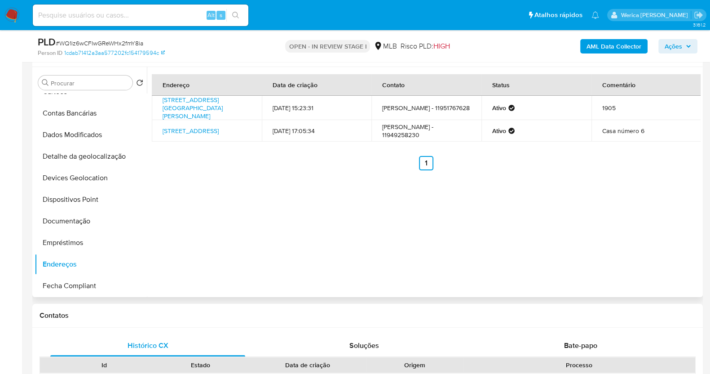
click at [573, 211] on div "Endereço Data de criação Contato Status Comentário Rua Coronel Albino Bairão 43…" at bounding box center [424, 182] width 554 height 230
click at [573, 212] on div "Endereço Data de criação Contato Status Comentário Rua Coronel Albino Bairão 43…" at bounding box center [424, 182] width 554 height 230
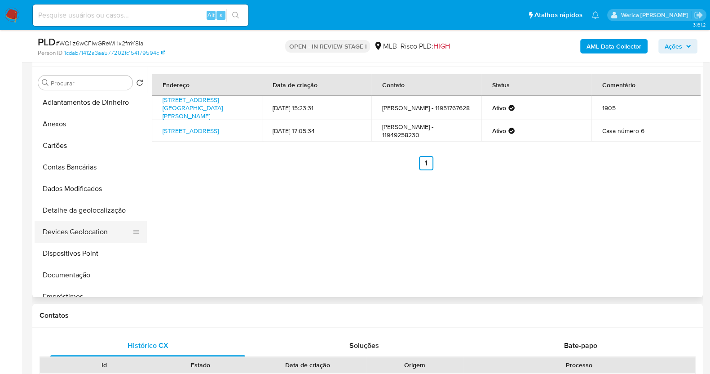
scroll to position [0, 0]
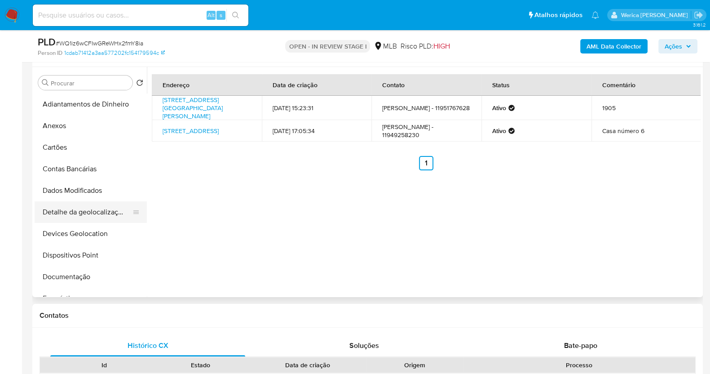
click at [108, 212] on button "Detalhe da geolocalização" at bounding box center [87, 212] width 105 height 22
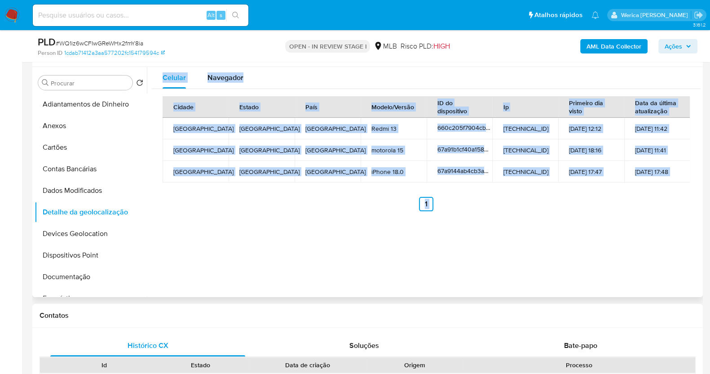
click at [643, 255] on div "Celular Navegador Cidade Estado País Modelo/Versão ID do dispositivo Ip Primeir…" at bounding box center [424, 182] width 554 height 230
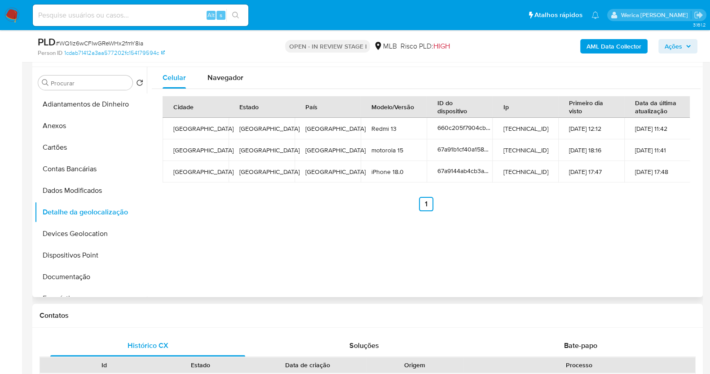
click at [643, 255] on div "Celular Navegador Cidade Estado País Modelo/Versão ID do dispositivo Ip Primeir…" at bounding box center [424, 182] width 554 height 230
click at [260, 283] on div "Celular Navegador Cidade Estado País Modelo/Versão ID do dispositivo Ip Primeir…" at bounding box center [424, 182] width 554 height 230
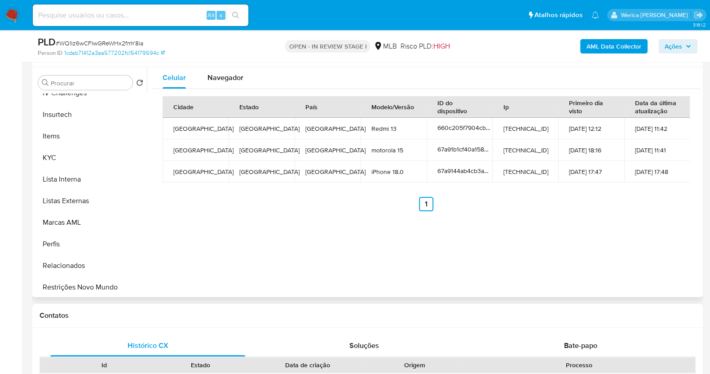
scroll to position [393, 0]
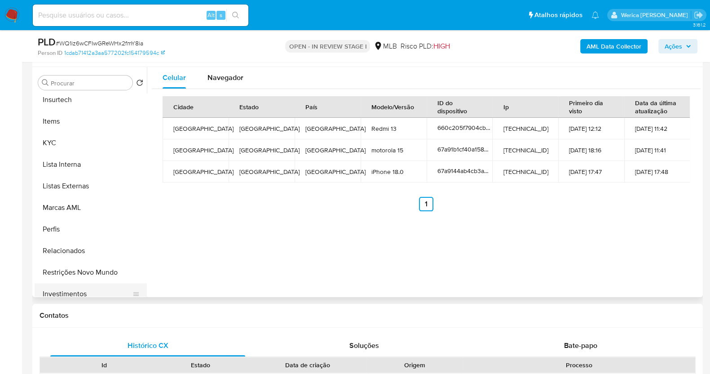
click at [84, 281] on button "Restrições Novo Mundo" at bounding box center [91, 272] width 112 height 22
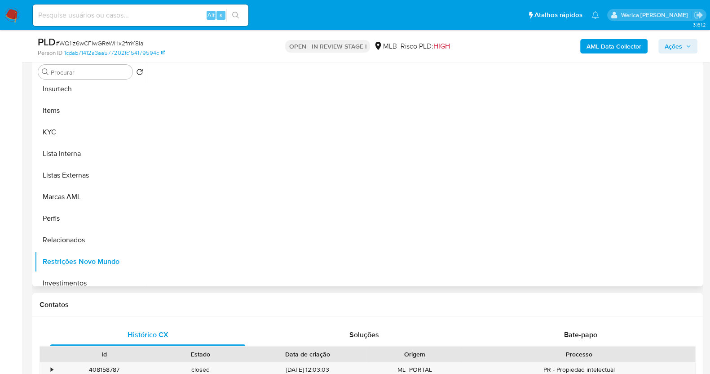
click at [183, 223] on div at bounding box center [424, 171] width 554 height 230
click at [258, 182] on div at bounding box center [424, 171] width 554 height 230
click at [255, 175] on div at bounding box center [424, 171] width 554 height 230
click at [234, 90] on div at bounding box center [424, 171] width 554 height 230
drag, startPoint x: 236, startPoint y: 88, endPoint x: 236, endPoint y: 80, distance: 9.0
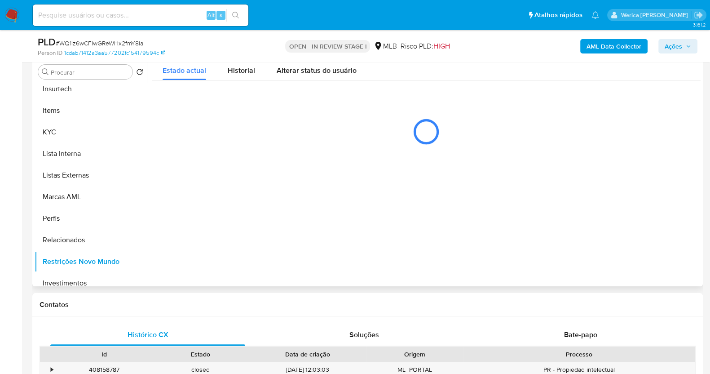
click at [236, 88] on div "Estado actual Historial Alterar status do usuário" at bounding box center [426, 105] width 549 height 98
click at [237, 63] on div "Historial" at bounding box center [241, 68] width 27 height 24
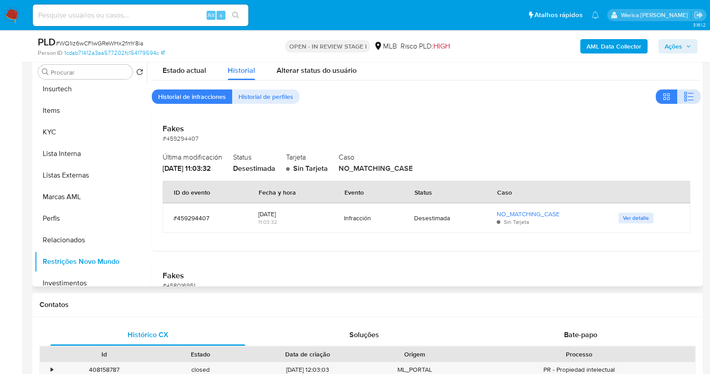
click at [687, 95] on icon "button" at bounding box center [689, 96] width 11 height 11
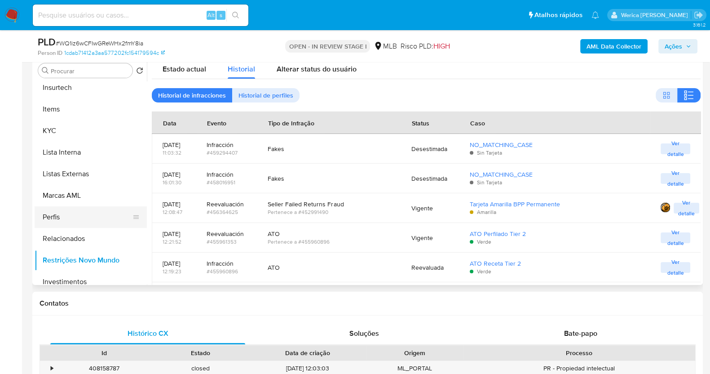
scroll to position [168, 0]
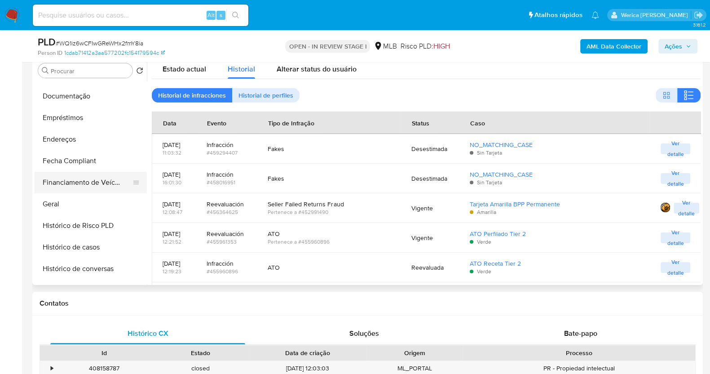
click at [76, 188] on button "Financiamento de Veículos" at bounding box center [87, 183] width 105 height 22
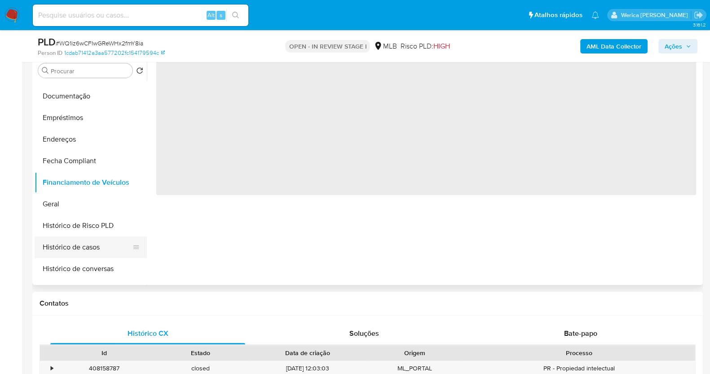
click at [78, 247] on button "Histórico de casos" at bounding box center [87, 247] width 105 height 22
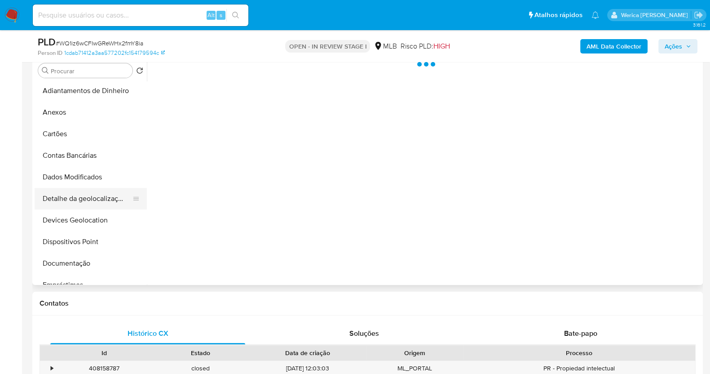
scroll to position [0, 0]
click at [89, 248] on button "Dispositivos Point" at bounding box center [87, 243] width 105 height 22
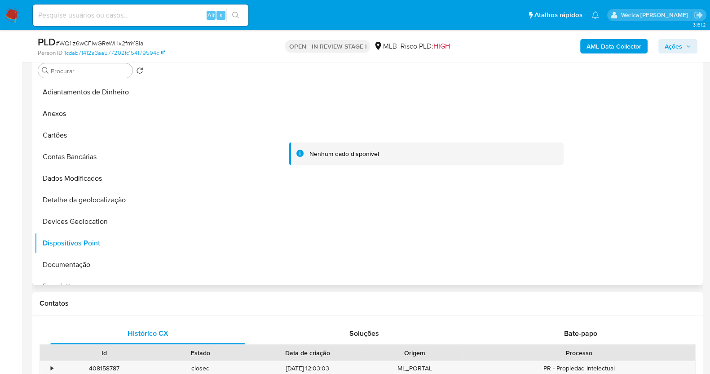
click at [612, 234] on div at bounding box center [426, 154] width 549 height 198
click at [611, 234] on div at bounding box center [426, 154] width 549 height 198
drag, startPoint x: 666, startPoint y: 223, endPoint x: 641, endPoint y: 119, distance: 106.7
click at [666, 223] on div at bounding box center [426, 154] width 549 height 198
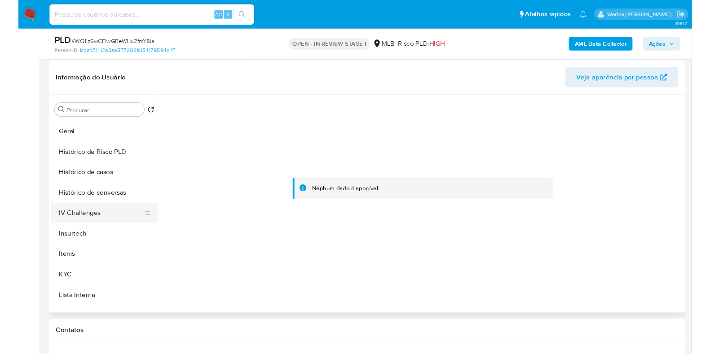
scroll to position [281, 0]
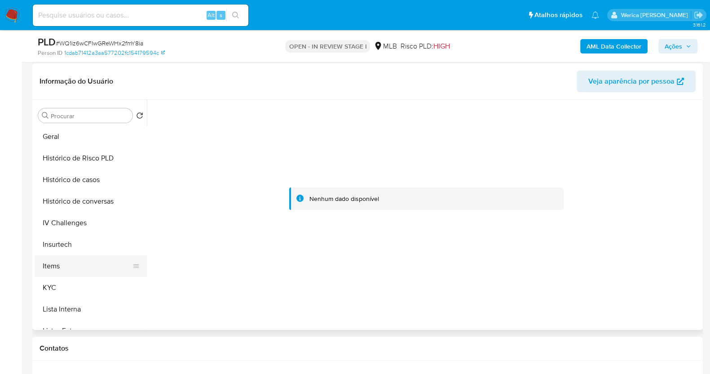
click at [70, 263] on button "Items" at bounding box center [87, 266] width 105 height 22
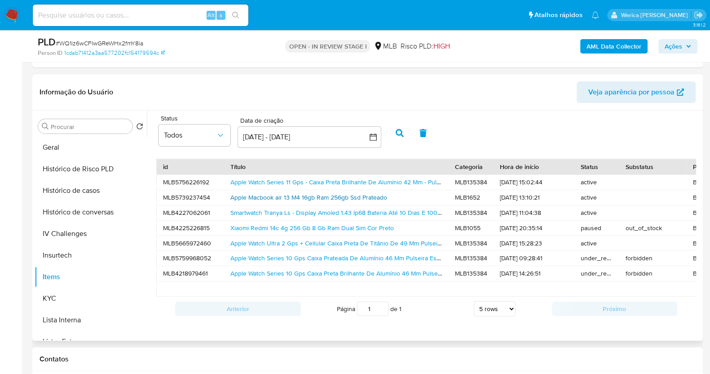
click at [277, 194] on link "Apple Macbook air 13 M4 16gb Ram 256gb Ssd Prateado" at bounding box center [308, 197] width 157 height 9
click at [80, 142] on button "Geral" at bounding box center [87, 148] width 105 height 22
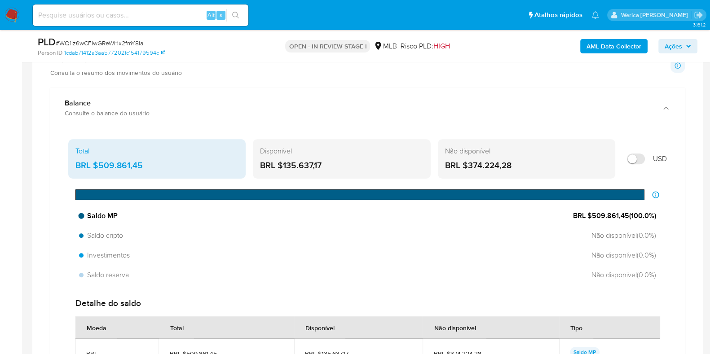
scroll to position [686, 0]
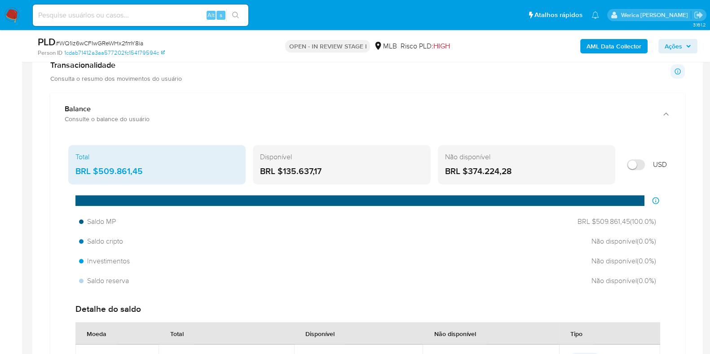
drag, startPoint x: 99, startPoint y: 169, endPoint x: 155, endPoint y: 173, distance: 56.3
click at [155, 173] on div "BRL $509.861,45" at bounding box center [156, 172] width 163 height 12
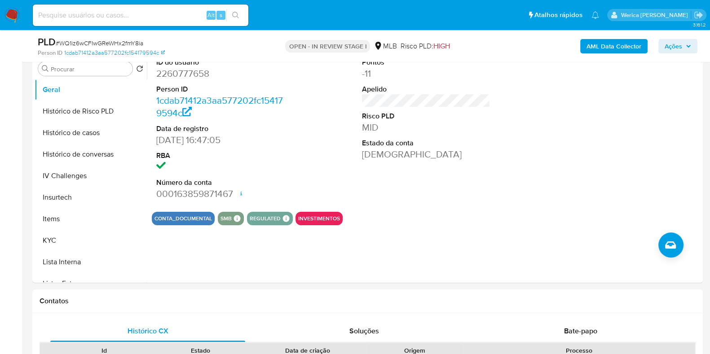
scroll to position [238, 0]
click at [96, 124] on button "Histórico de casos" at bounding box center [87, 134] width 105 height 22
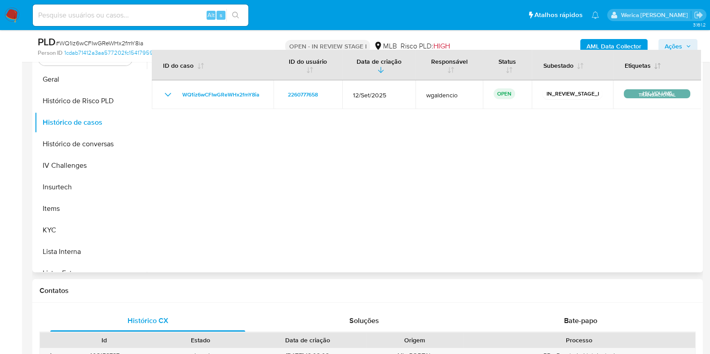
click at [627, 50] on th "Etiquetas" at bounding box center [657, 65] width 88 height 31
click at [626, 44] on b "AML Data Collector" at bounding box center [614, 46] width 55 height 14
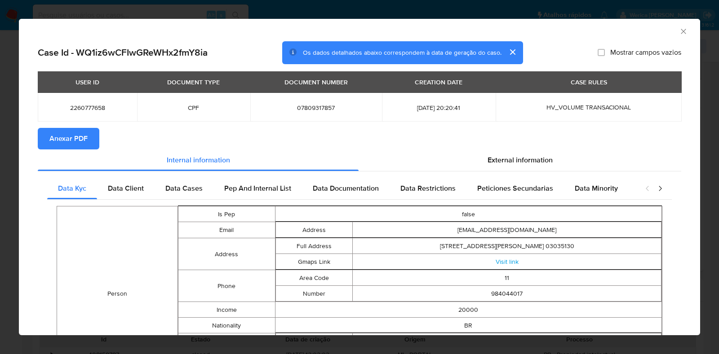
click at [679, 31] on icon "Fechar a janela" at bounding box center [683, 31] width 9 height 9
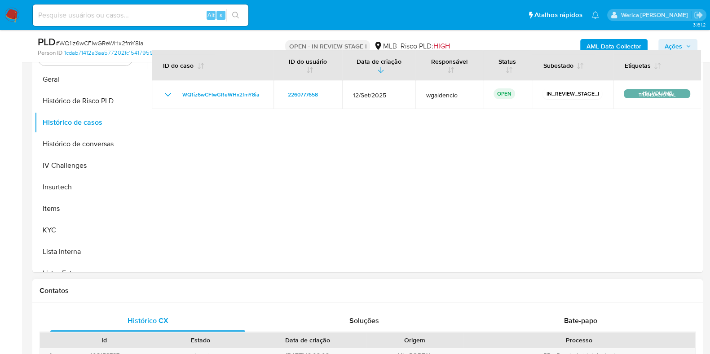
scroll to position [406, 0]
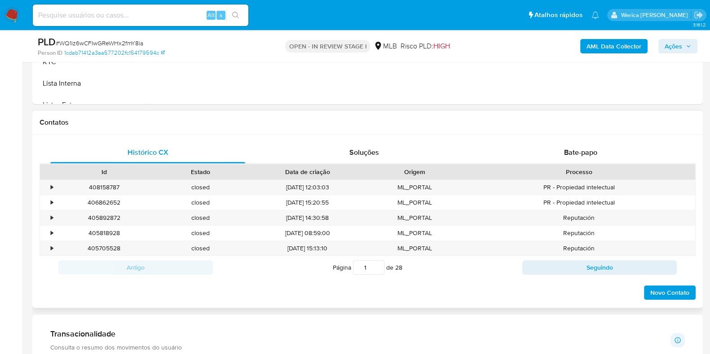
click at [593, 164] on div "Id Estado Data de criação Origem Processo" at bounding box center [368, 172] width 656 height 16
click at [591, 158] on div "Bate-papo" at bounding box center [580, 153] width 195 height 22
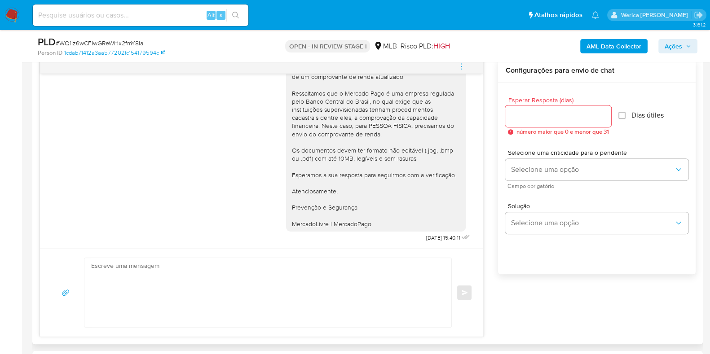
scroll to position [575, 0]
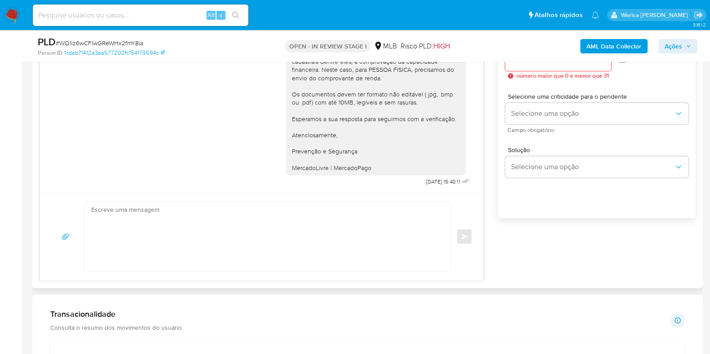
click at [406, 183] on div "Ola, Estamos realizando uma verificação adicional de segurança em contas de usu…" at bounding box center [379, 69] width 186 height 239
click at [571, 240] on div "Esperar Resposta (dias) número maior que 0 e menor que 31 Dias útiles Selecione…" at bounding box center [597, 135] width 198 height 216
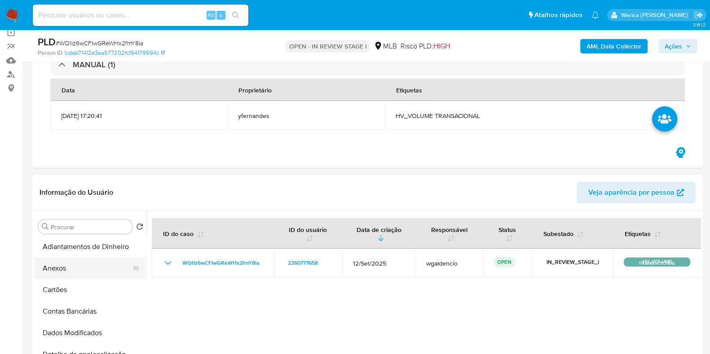
scroll to position [0, 0]
click at [74, 273] on button "Anexos" at bounding box center [87, 270] width 105 height 22
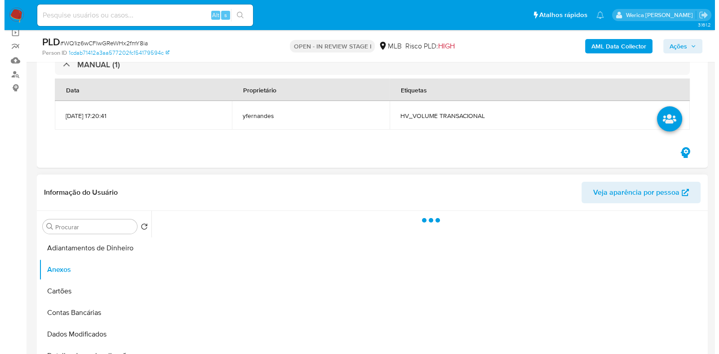
scroll to position [238, 0]
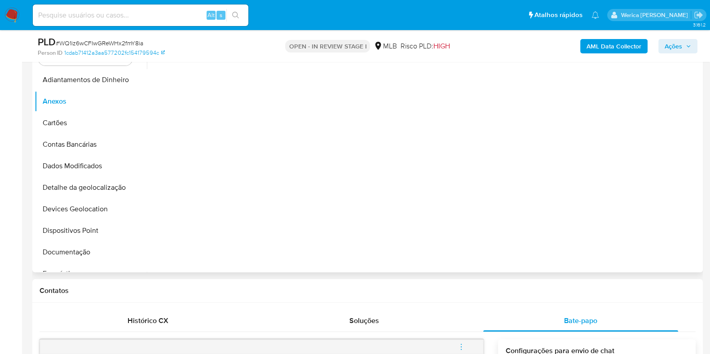
click at [626, 195] on div at bounding box center [424, 158] width 554 height 230
click at [607, 205] on div at bounding box center [424, 158] width 554 height 230
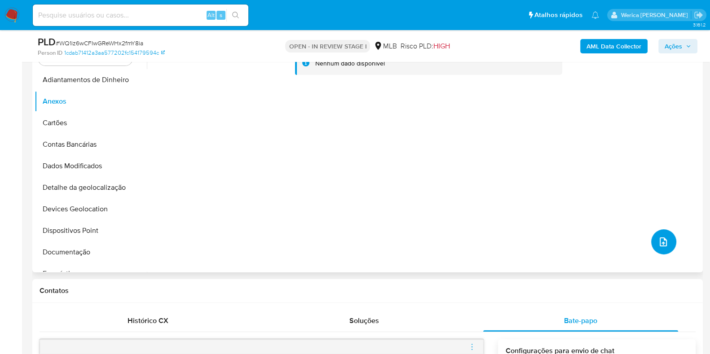
click at [655, 251] on button "upload-file" at bounding box center [663, 242] width 25 height 25
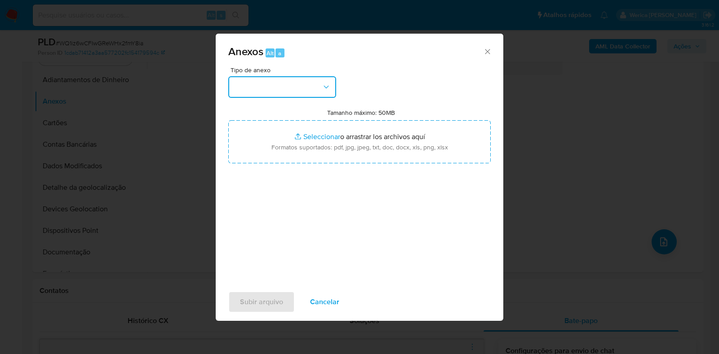
drag, startPoint x: 239, startPoint y: 78, endPoint x: 243, endPoint y: 82, distance: 5.1
click at [240, 79] on button "button" at bounding box center [282, 87] width 108 height 22
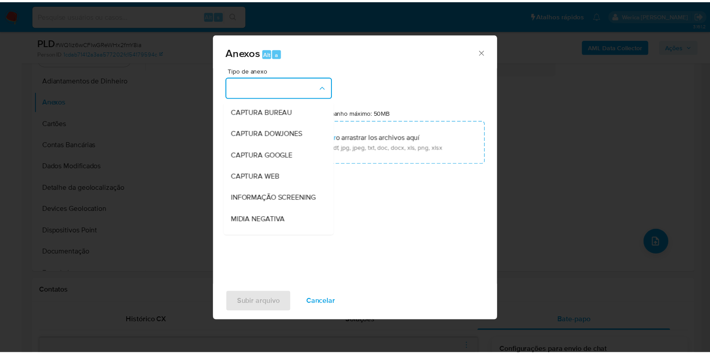
scroll to position [138, 0]
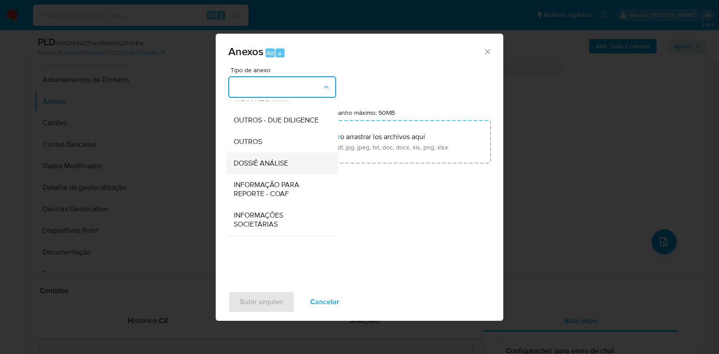
click at [297, 167] on div "DOSSIÊ ANÁLISE" at bounding box center [280, 164] width 92 height 22
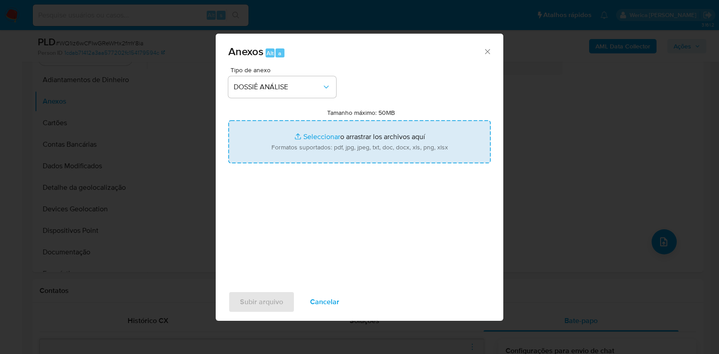
click at [353, 130] on input "Tamanho máximo: 50MB Seleccionar archivos" at bounding box center [359, 141] width 262 height 43
type input "C:\fakepath\SAR - XXXX - CPF 07809317857 - LAURA NEUSA BASILIA ARCANI (1).pdf"
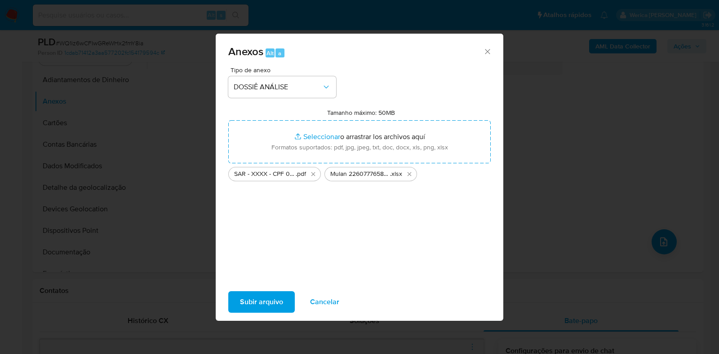
click at [253, 295] on span "Subir arquivo" at bounding box center [261, 302] width 43 height 20
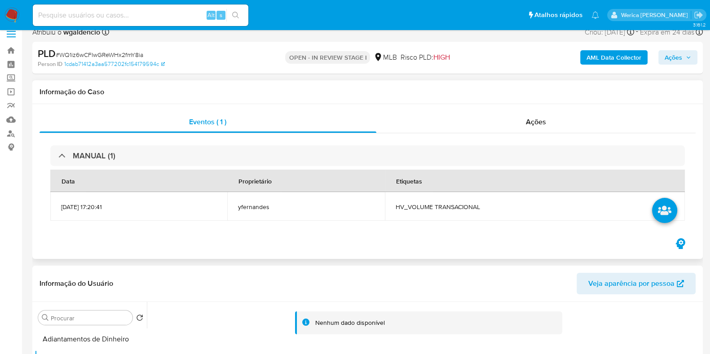
scroll to position [0, 0]
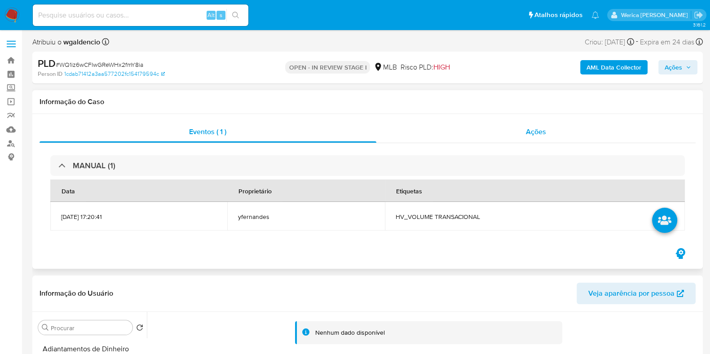
click at [535, 133] on span "Ações" at bounding box center [536, 132] width 20 height 10
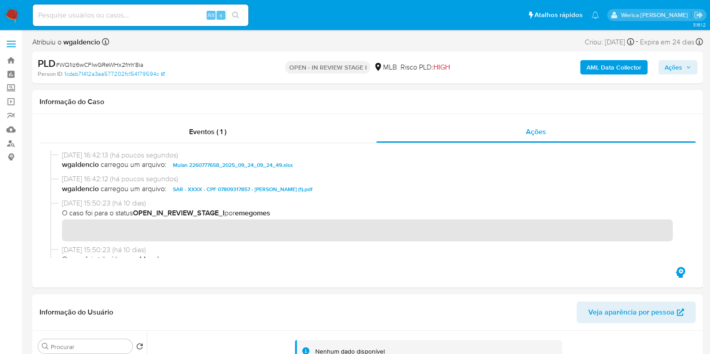
click at [683, 71] on span "Ações" at bounding box center [678, 67] width 27 height 13
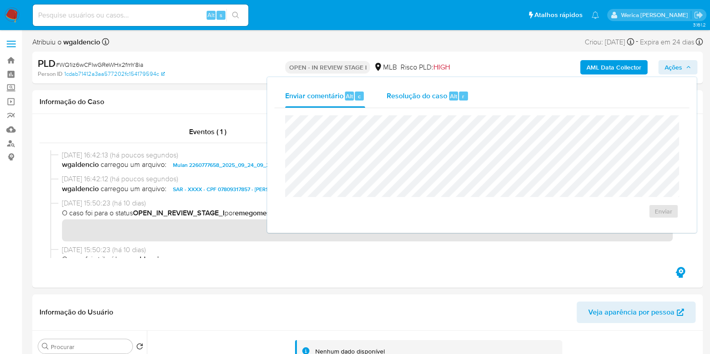
click at [435, 102] on div "Resolução do caso Alt r" at bounding box center [428, 95] width 82 height 23
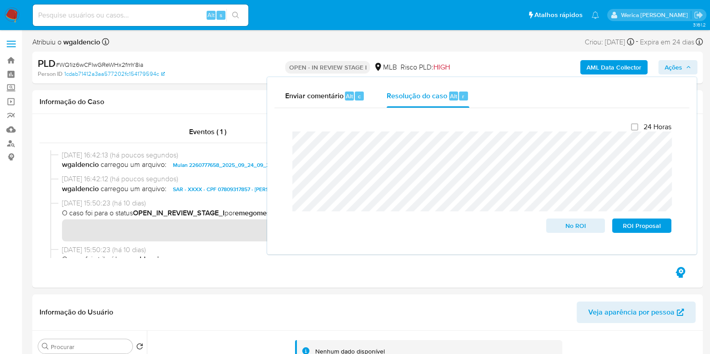
click at [611, 64] on b "AML Data Collector" at bounding box center [614, 67] width 55 height 14
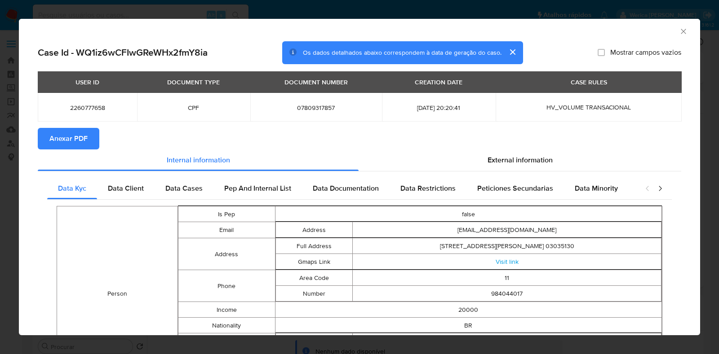
click at [70, 143] on span "Anexar PDF" at bounding box center [68, 139] width 38 height 20
click at [679, 30] on icon "Fechar a janela" at bounding box center [683, 31] width 9 height 9
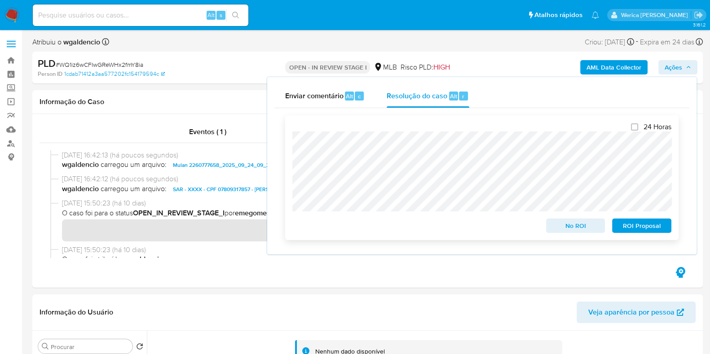
click at [292, 140] on div "24 Horas No ROI ROI Proposal" at bounding box center [482, 177] width 394 height 125
click at [625, 228] on span "ROI Proposal" at bounding box center [642, 226] width 47 height 13
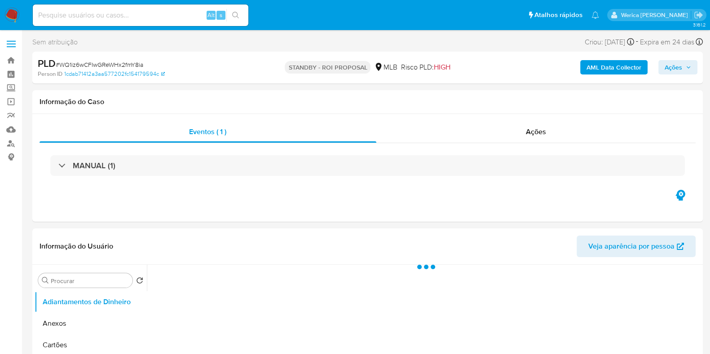
select select "10"
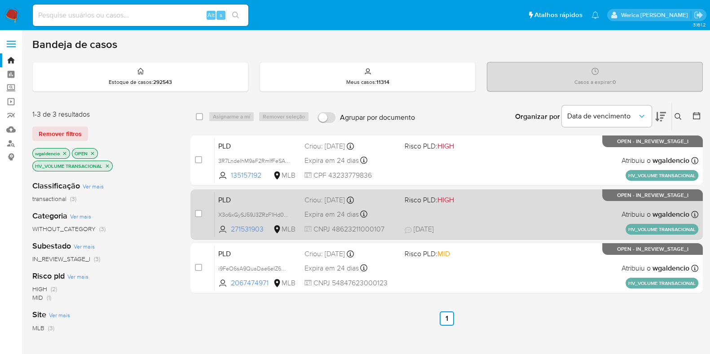
click at [526, 217] on div "PLD X3o6xGySJ59J3ZRzF1Hd0aaV 271531903 MLB Risco PLD: HIGH Criou: [DATE] Criou:…" at bounding box center [457, 214] width 484 height 45
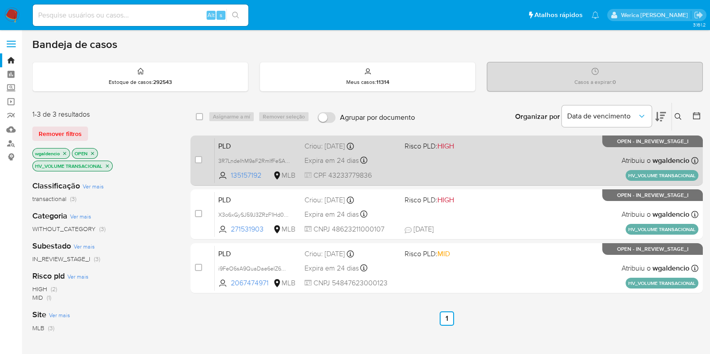
click at [489, 184] on div "case-item-checkbox Incapaz de atribuir o caso PLD 3R7LndeIhM9aF2RmIfFeSAJW 1351…" at bounding box center [446, 161] width 513 height 50
click at [496, 160] on span at bounding box center [451, 160] width 93 height 2
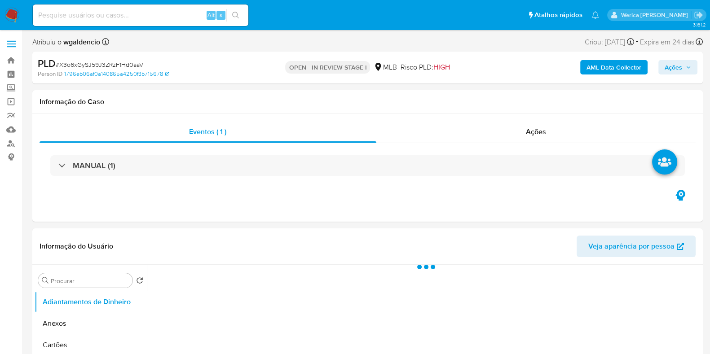
select select "10"
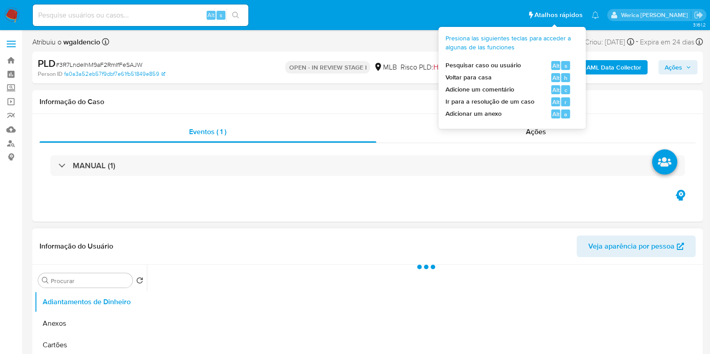
select select "10"
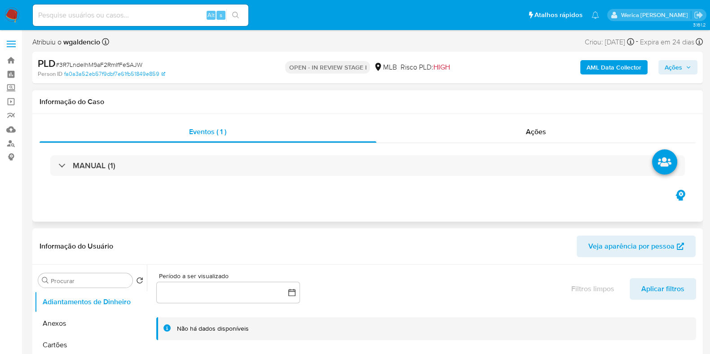
click at [575, 199] on div "Eventos ( 1 ) Ações MANUAL (1)" at bounding box center [367, 168] width 671 height 108
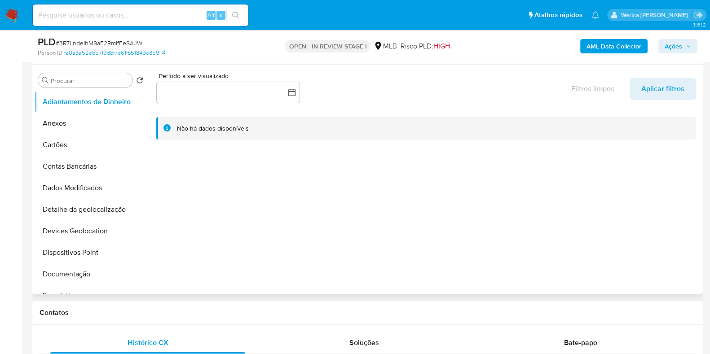
scroll to position [224, 0]
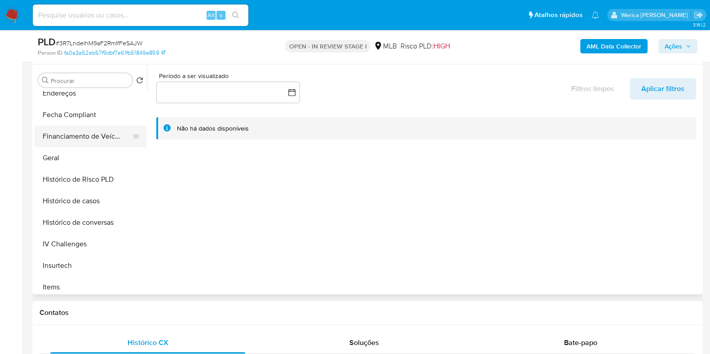
click at [88, 146] on button "Financiamento de Veículos" at bounding box center [87, 137] width 105 height 22
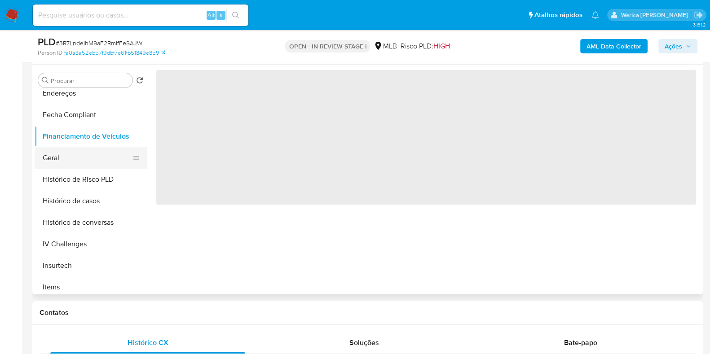
click at [88, 160] on button "Geral" at bounding box center [87, 158] width 105 height 22
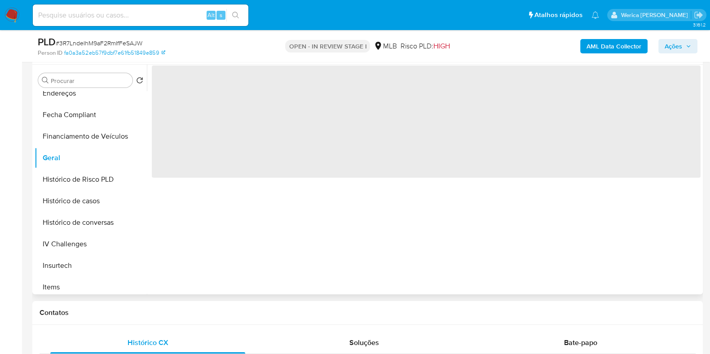
click at [271, 160] on span "‌" at bounding box center [426, 122] width 549 height 112
click at [278, 212] on div "‌" at bounding box center [424, 180] width 554 height 230
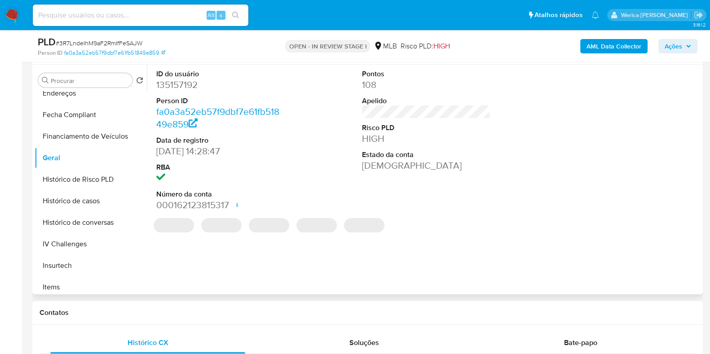
click at [279, 229] on span "‌" at bounding box center [269, 225] width 40 height 14
click at [189, 85] on dd "135157192" at bounding box center [220, 85] width 128 height 13
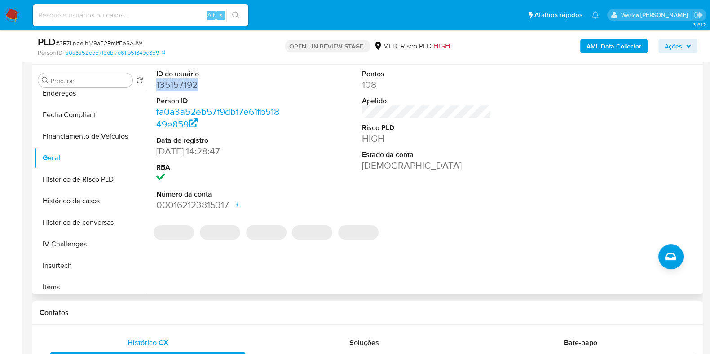
click at [189, 85] on dd "135157192" at bounding box center [220, 85] width 128 height 13
copy dd "135157192"
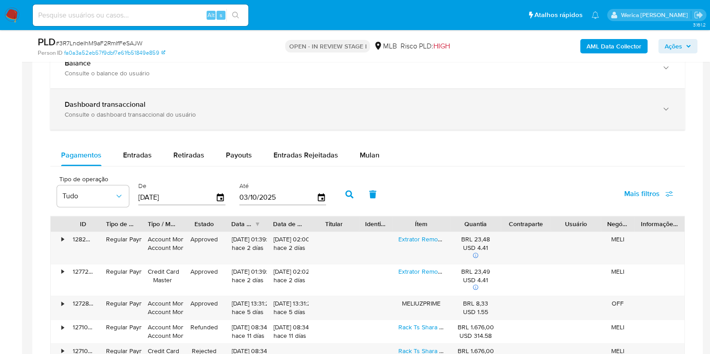
scroll to position [562, 0]
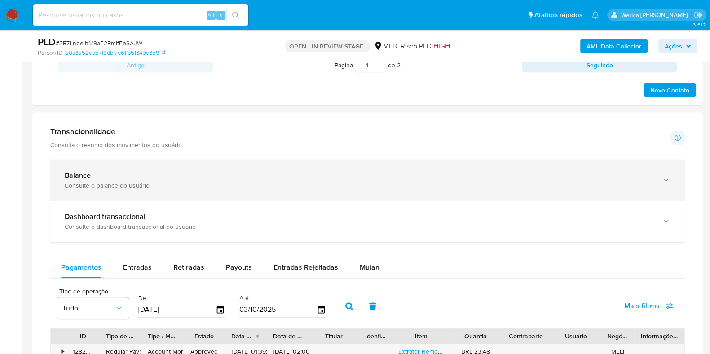
click at [276, 196] on div "Balance Consulte o balance do usuário" at bounding box center [367, 180] width 635 height 41
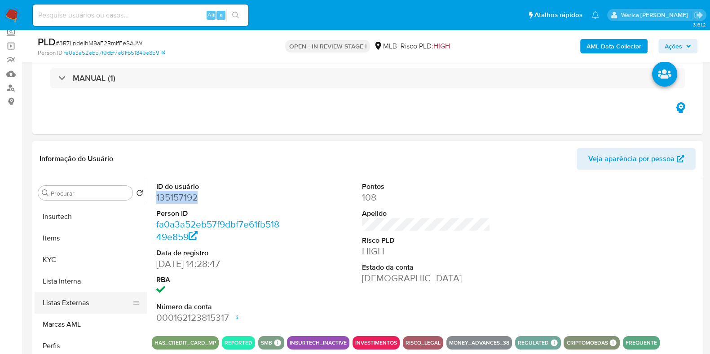
scroll to position [393, 0]
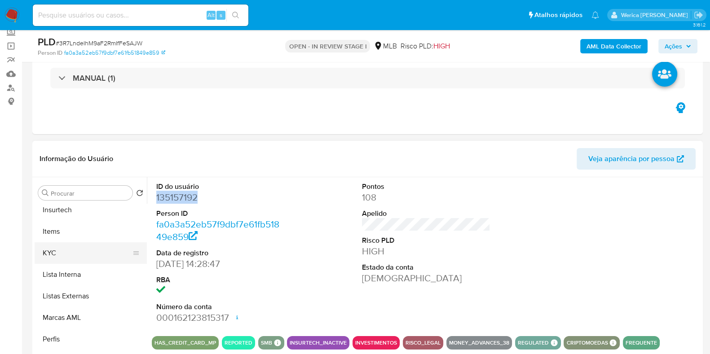
click at [87, 253] on button "KYC" at bounding box center [87, 254] width 105 height 22
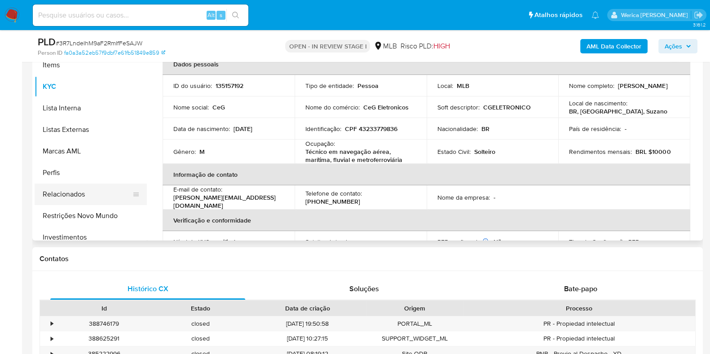
scroll to position [224, 0]
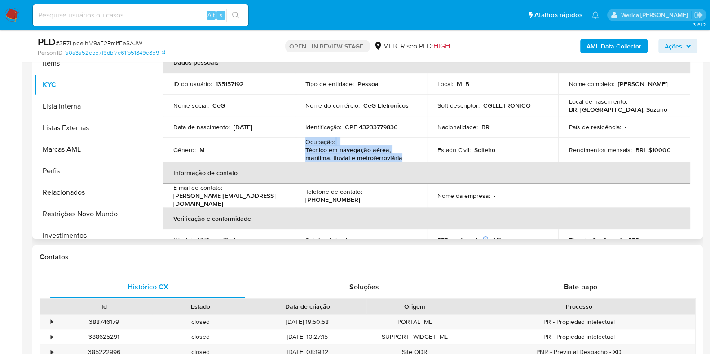
drag, startPoint x: 309, startPoint y: 142, endPoint x: 401, endPoint y: 160, distance: 93.8
click at [401, 160] on div "Ocupação : Técnico em navegação aérea, marítima, fluvial e metroferroviária" at bounding box center [360, 150] width 111 height 24
copy div "Ocupação : Técnico em navegação aérea, marítima, fluvial e metroferroviária"
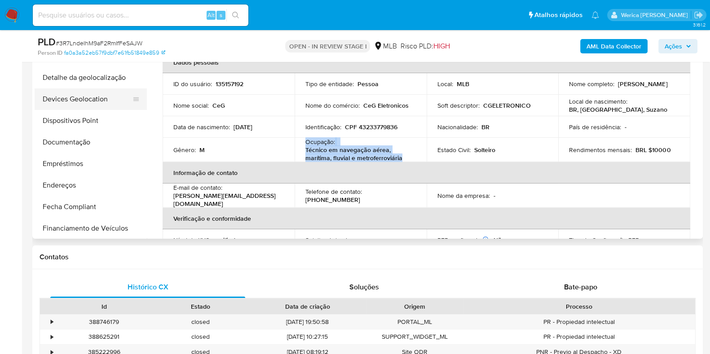
scroll to position [56, 0]
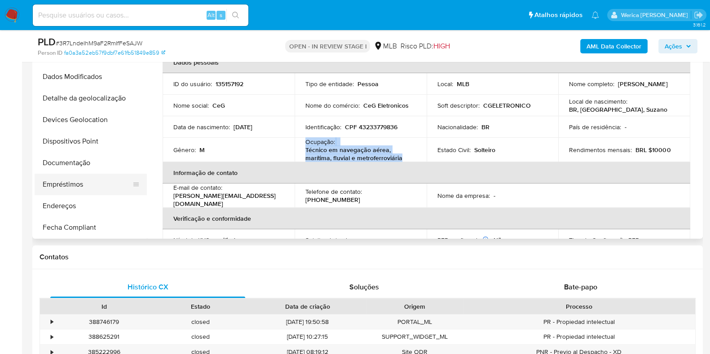
click at [92, 174] on button "Empréstimos" at bounding box center [87, 185] width 105 height 22
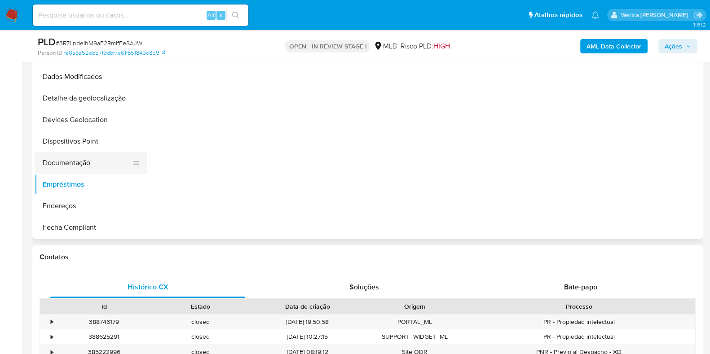
click at [92, 161] on button "Documentação" at bounding box center [87, 163] width 105 height 22
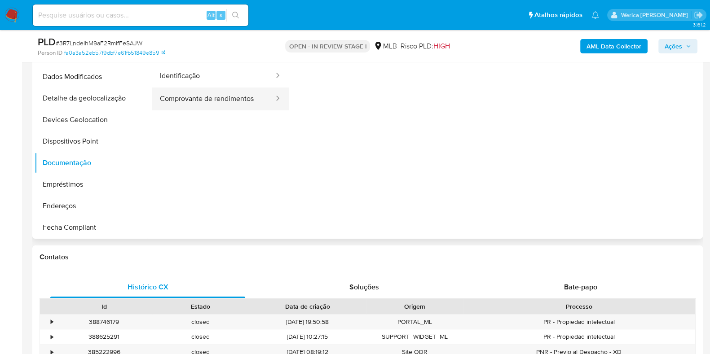
scroll to position [168, 0]
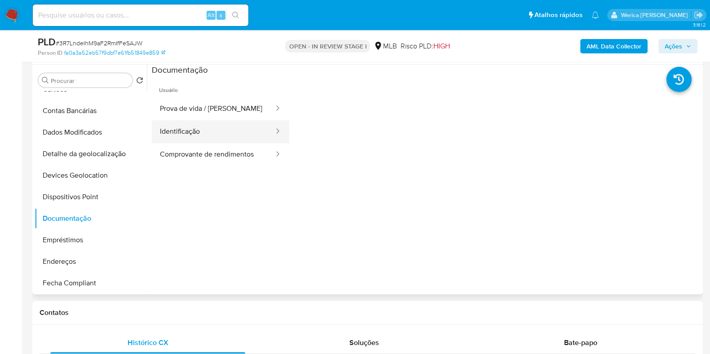
click at [221, 136] on button "Identificação" at bounding box center [213, 131] width 123 height 23
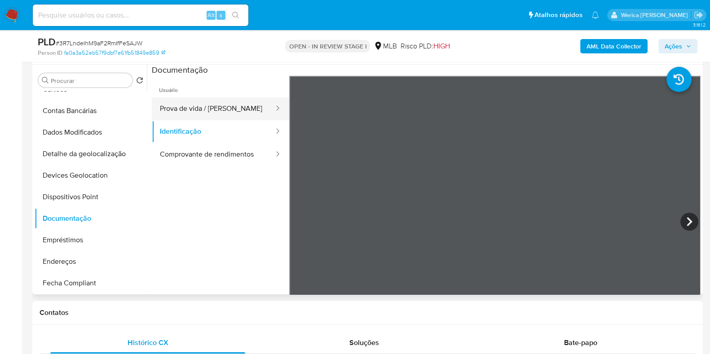
click at [250, 110] on button "Prova de vida / [PERSON_NAME]" at bounding box center [213, 108] width 123 height 23
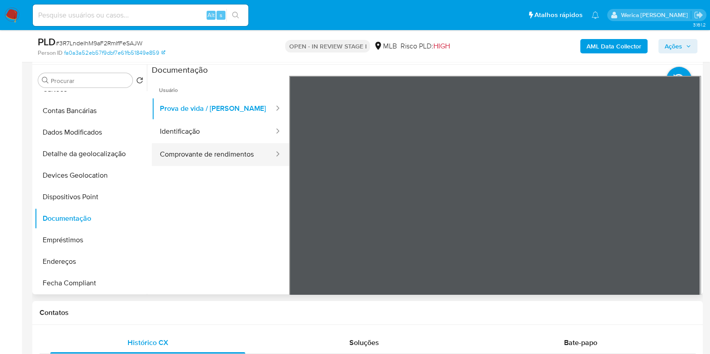
click at [217, 150] on button "Comprovante de rendimentos" at bounding box center [213, 154] width 123 height 23
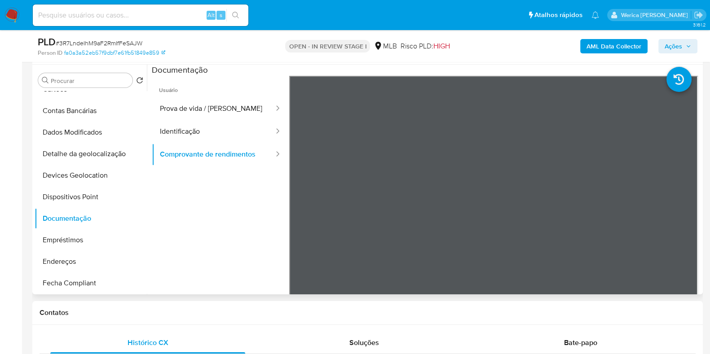
click at [214, 255] on ul "Usuário Prova de vida / Selfie Identificação Comprovante de rendimentos" at bounding box center [220, 205] width 137 height 259
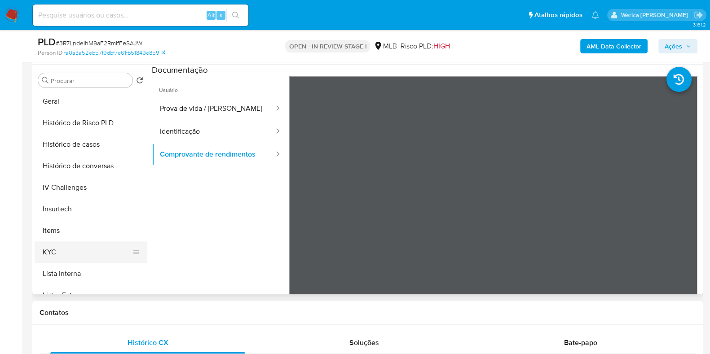
click at [63, 246] on button "KYC" at bounding box center [87, 253] width 105 height 22
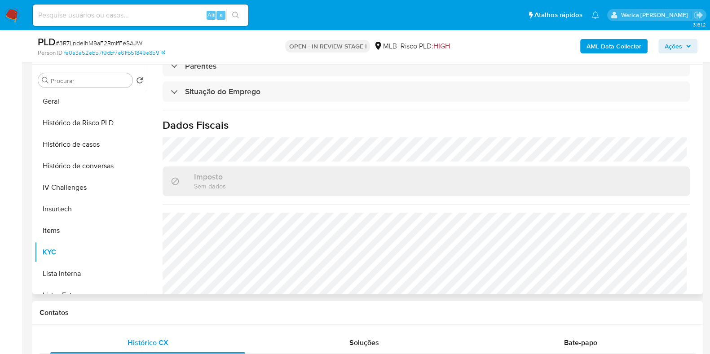
scroll to position [395, 0]
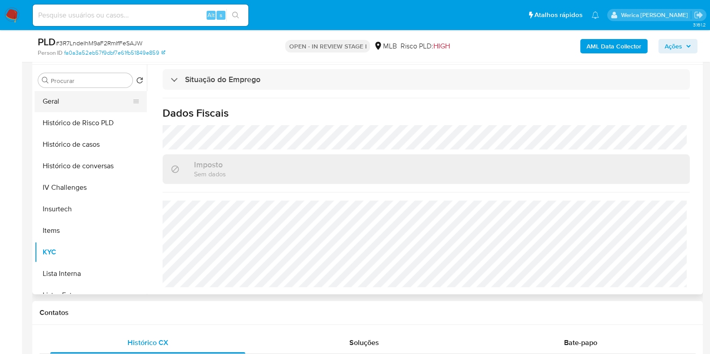
click at [60, 101] on button "Geral" at bounding box center [87, 102] width 105 height 22
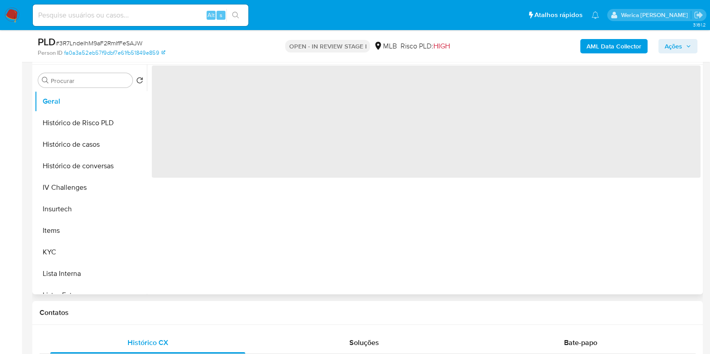
scroll to position [0, 0]
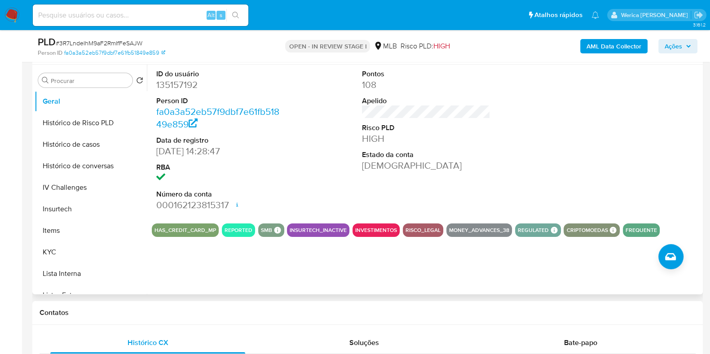
click at [652, 101] on div at bounding box center [632, 141] width 137 height 152
click at [649, 127] on div at bounding box center [632, 141] width 137 height 152
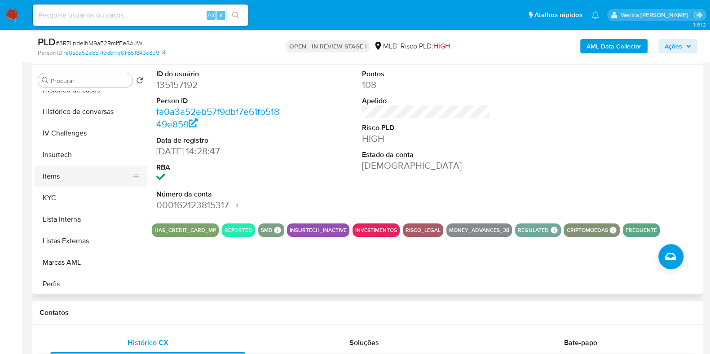
scroll to position [337, 0]
drag, startPoint x: 102, startPoint y: 182, endPoint x: 98, endPoint y: 189, distance: 7.9
click at [101, 183] on button "Items" at bounding box center [91, 175] width 112 height 22
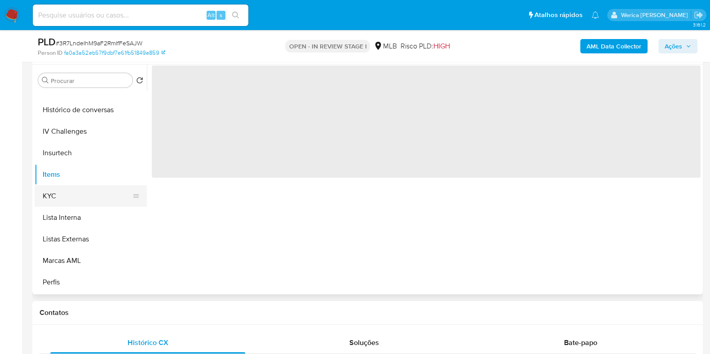
click at [98, 189] on button "KYC" at bounding box center [87, 197] width 105 height 22
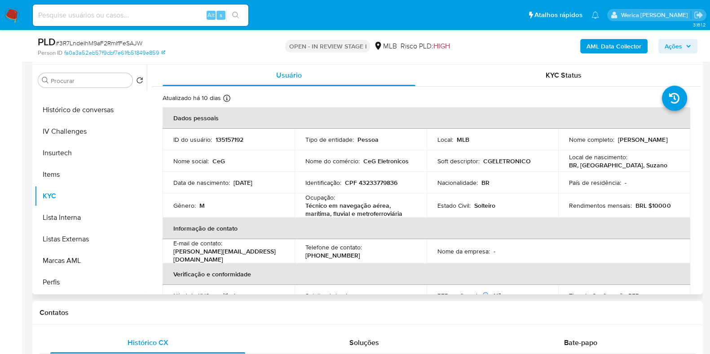
click at [670, 232] on th "Informação de contato" at bounding box center [427, 229] width 528 height 22
click at [670, 234] on th "Informação de contato" at bounding box center [427, 229] width 528 height 22
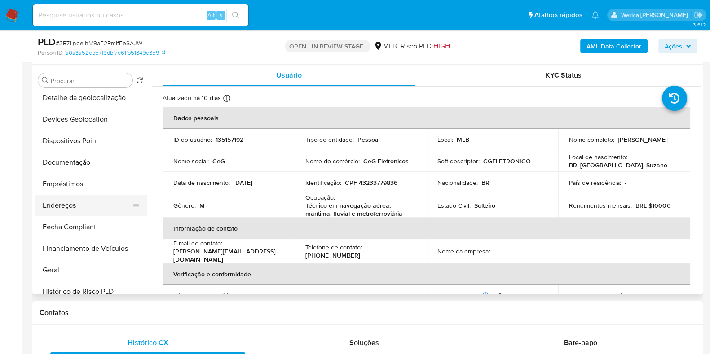
click at [82, 206] on button "Endereços" at bounding box center [87, 206] width 105 height 22
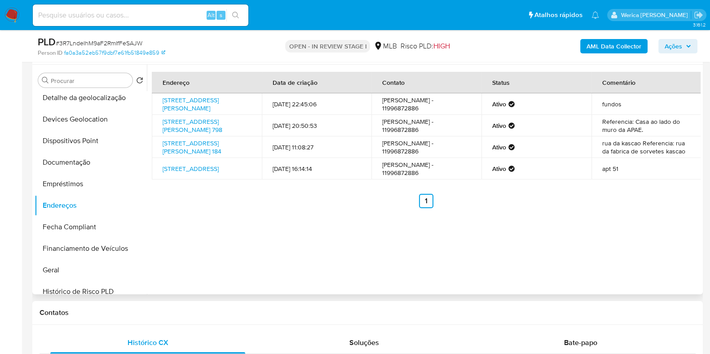
click at [664, 230] on div "Endereço Data de criação Contato Status Comentário Rua Euclides Damiani 300, Su…" at bounding box center [424, 180] width 554 height 230
click at [662, 228] on div "Endereço Data de criação Contato Status Comentário Rua Euclides Damiani 300, Su…" at bounding box center [424, 180] width 554 height 230
click at [659, 208] on ul "Anterior 1 Siguiente" at bounding box center [426, 201] width 549 height 14
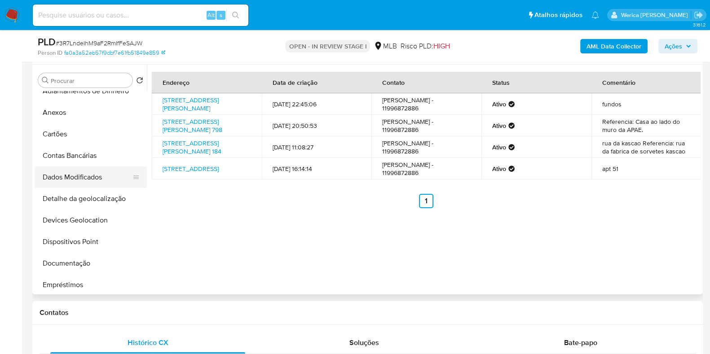
scroll to position [0, 0]
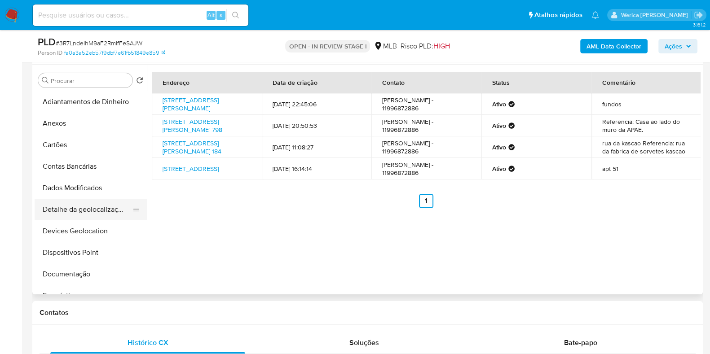
click at [78, 212] on button "Detalhe da geolocalização" at bounding box center [87, 210] width 105 height 22
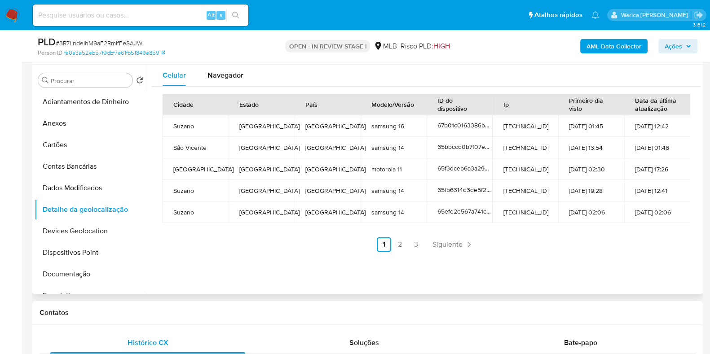
click at [664, 222] on td "12-03-2024 02:06" at bounding box center [657, 213] width 66 height 22
click at [663, 223] on div "Cidade Estado País Modelo/Versão ID do dispositivo Ip Primeiro dia visto Data d…" at bounding box center [426, 173] width 527 height 158
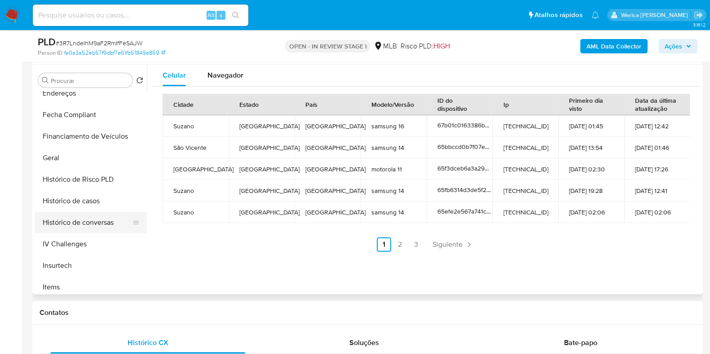
click at [100, 226] on button "Histórico de conversas" at bounding box center [87, 223] width 105 height 22
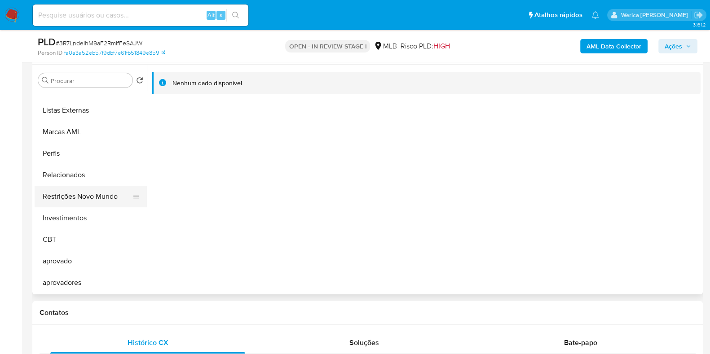
click at [88, 195] on button "Restrições Novo Mundo" at bounding box center [87, 197] width 105 height 22
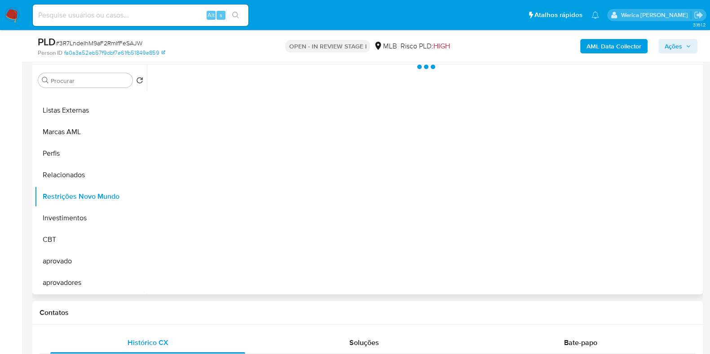
scroll to position [465, 0]
click at [355, 234] on div at bounding box center [424, 180] width 554 height 230
click at [285, 143] on div at bounding box center [424, 180] width 554 height 230
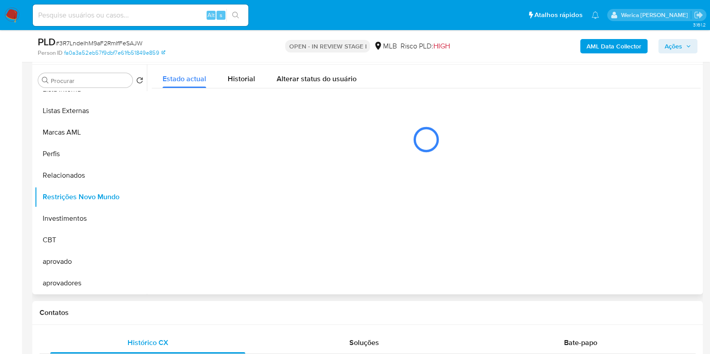
click at [236, 88] on div "Estado actual Historial Alterar status do usuário" at bounding box center [426, 114] width 549 height 98
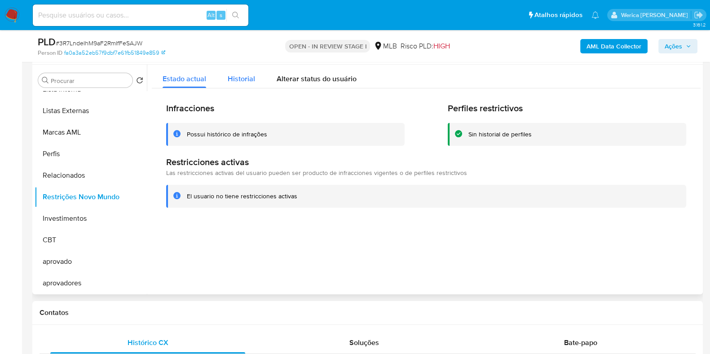
click at [254, 80] on button "Historial" at bounding box center [241, 77] width 49 height 24
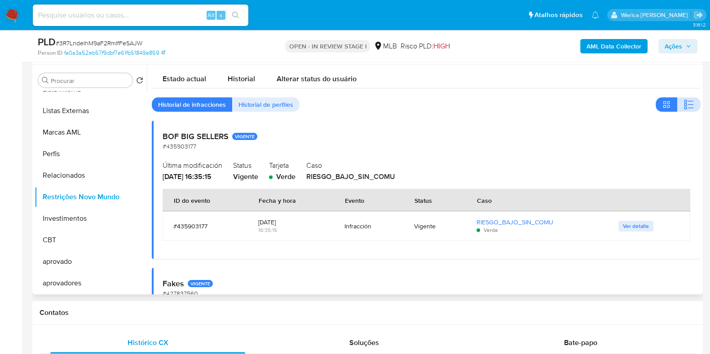
click at [690, 99] on icon "button" at bounding box center [689, 104] width 11 height 11
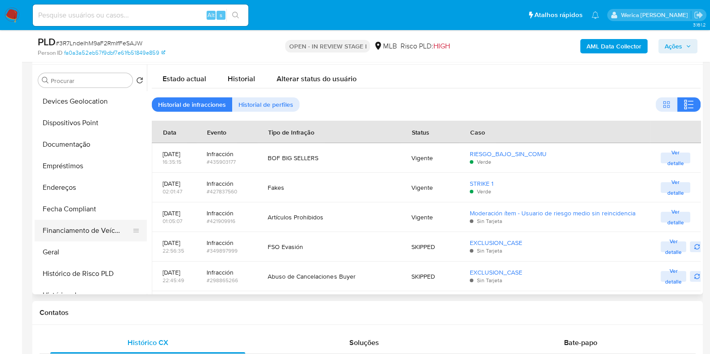
scroll to position [128, 0]
click at [90, 128] on button "Dispositivos Point" at bounding box center [87, 125] width 105 height 22
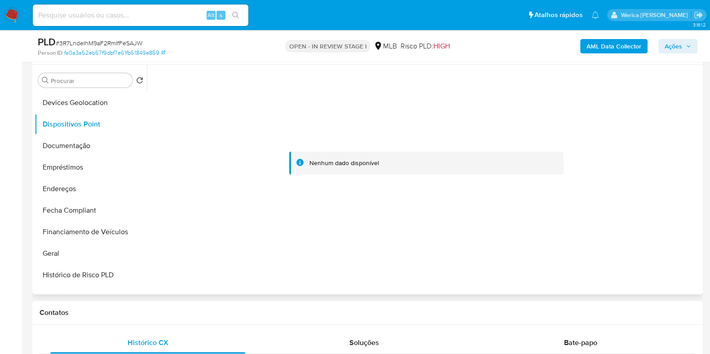
click at [625, 164] on div at bounding box center [426, 164] width 549 height 198
click at [83, 136] on button "Documentação" at bounding box center [87, 146] width 105 height 22
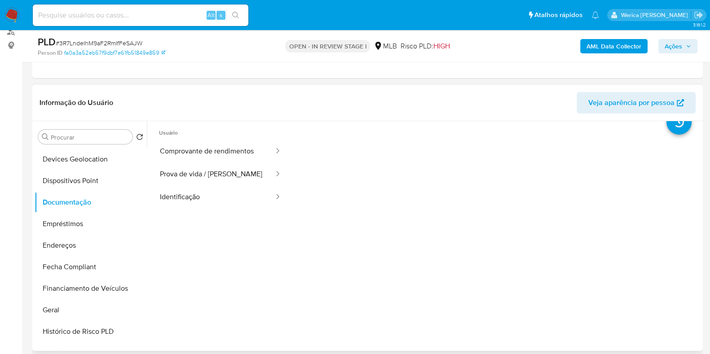
scroll to position [0, 0]
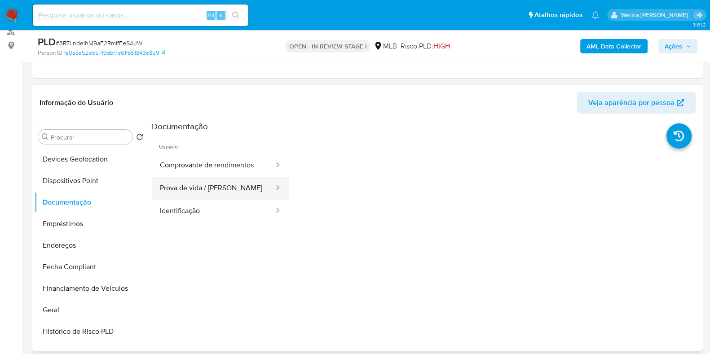
click at [210, 188] on button "Prova de vida / [PERSON_NAME]" at bounding box center [213, 188] width 123 height 23
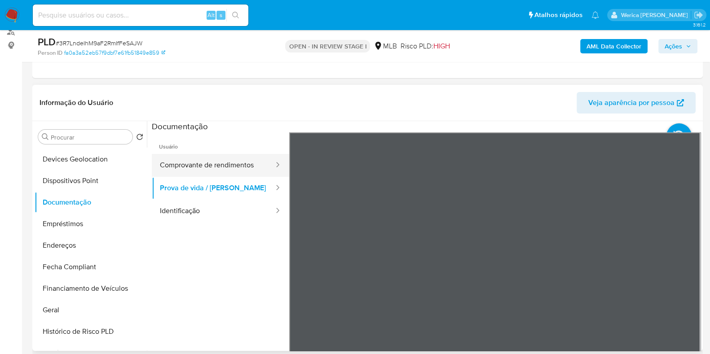
click at [230, 168] on button "Comprovante de rendimentos" at bounding box center [213, 165] width 123 height 23
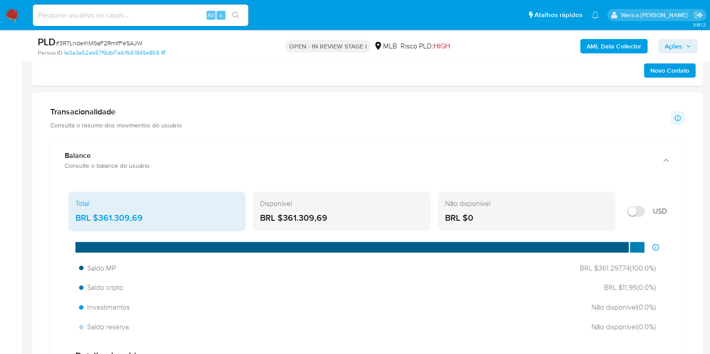
scroll to position [624, 0]
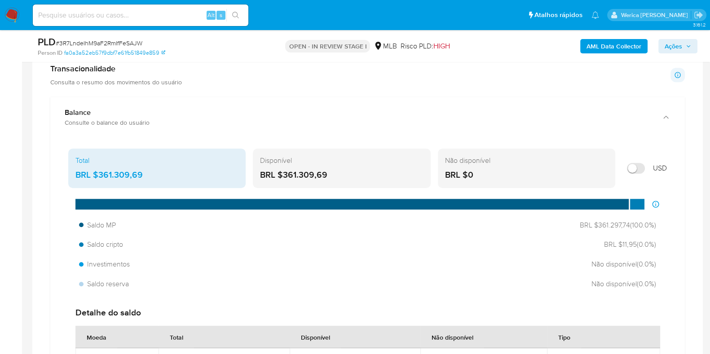
drag, startPoint x: 99, startPoint y: 171, endPoint x: 170, endPoint y: 168, distance: 71.1
click at [166, 169] on div "BRL $361.309,69" at bounding box center [156, 175] width 163 height 12
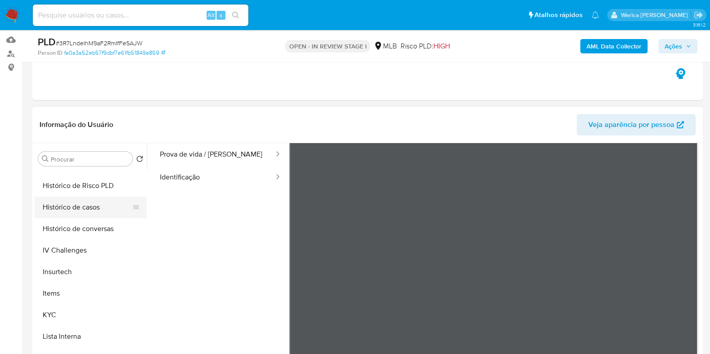
scroll to position [241, 0]
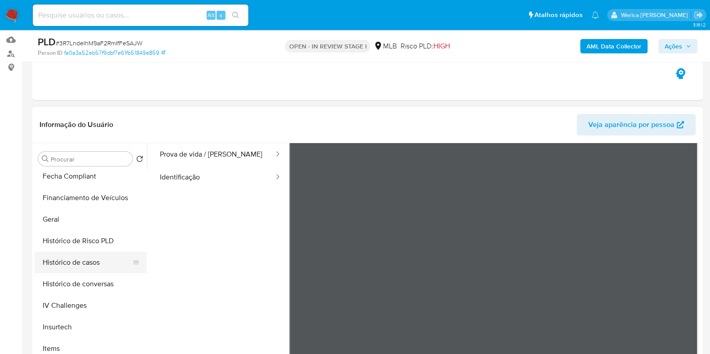
click at [101, 265] on button "Histórico de casos" at bounding box center [87, 263] width 105 height 22
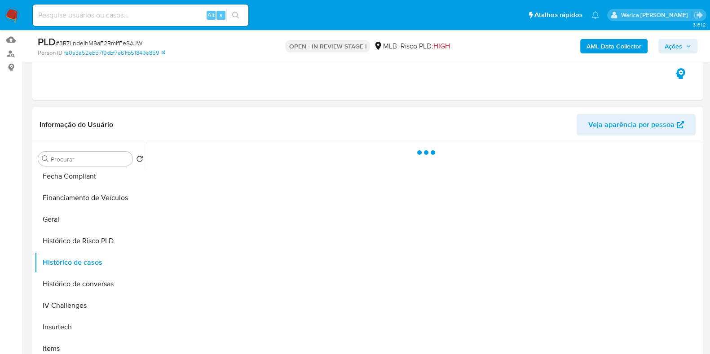
scroll to position [0, 0]
click at [249, 235] on div at bounding box center [424, 258] width 554 height 230
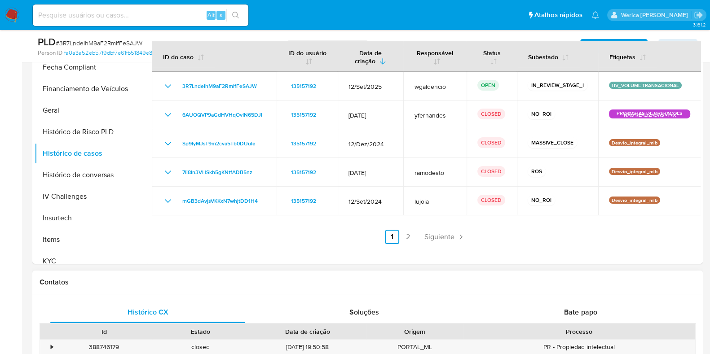
scroll to position [202, 0]
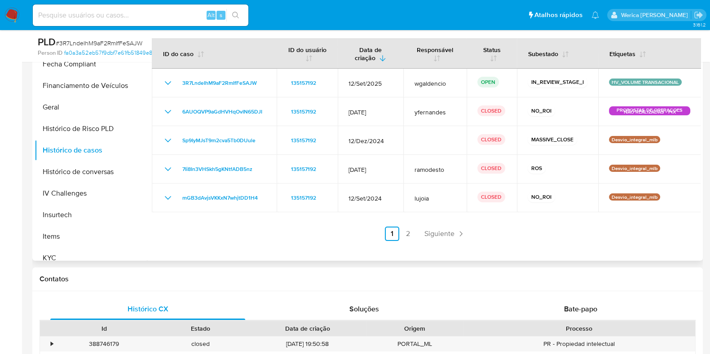
click at [409, 230] on link "2" at bounding box center [408, 234] width 14 height 14
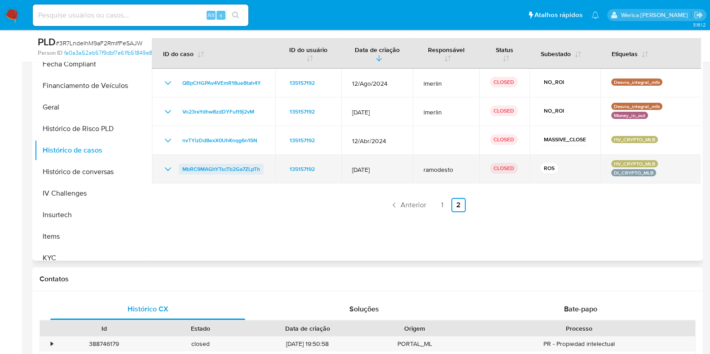
click at [207, 165] on span "MbRC9MAGhYTscTb2Ga7ZLpTh" at bounding box center [221, 169] width 78 height 11
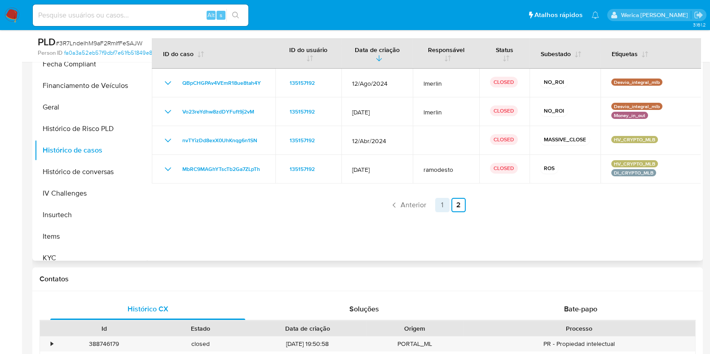
click at [438, 206] on link "1" at bounding box center [442, 205] width 14 height 14
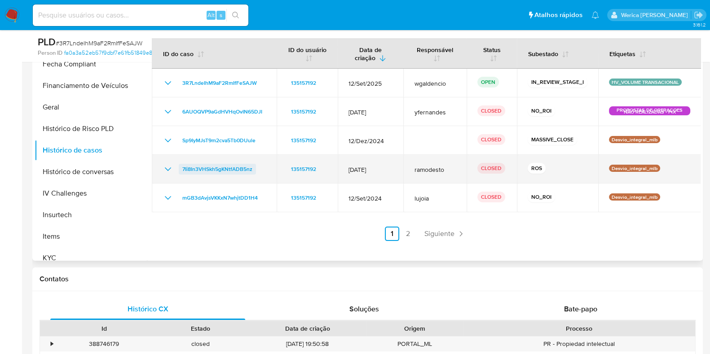
click at [206, 171] on span "7Ii8In3VHSkh5gKNtfADB5nz" at bounding box center [217, 169] width 70 height 11
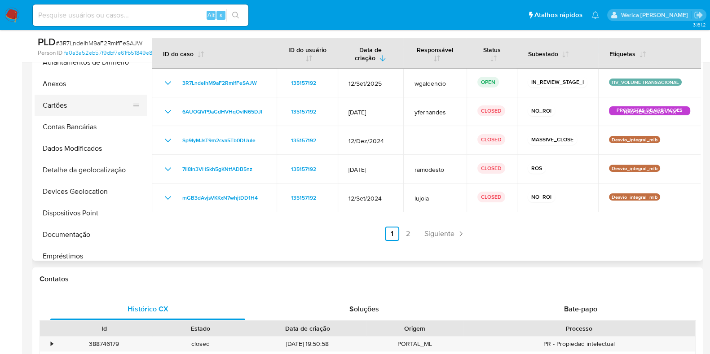
scroll to position [0, 0]
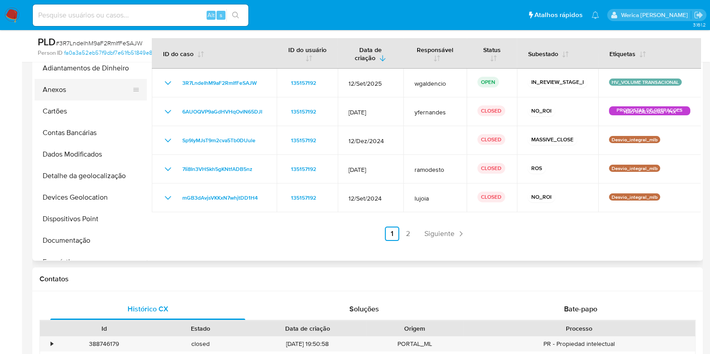
click at [89, 82] on button "Anexos" at bounding box center [87, 90] width 105 height 22
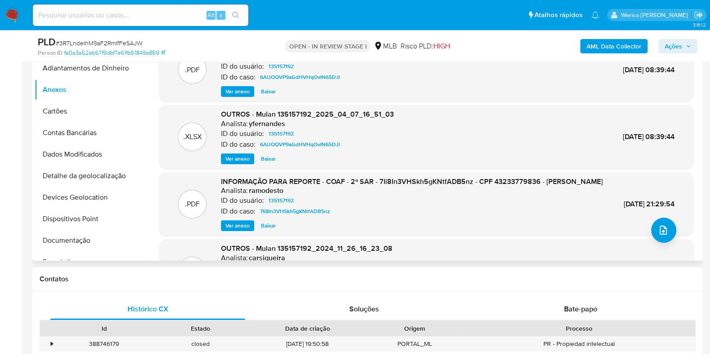
scroll to position [90, 0]
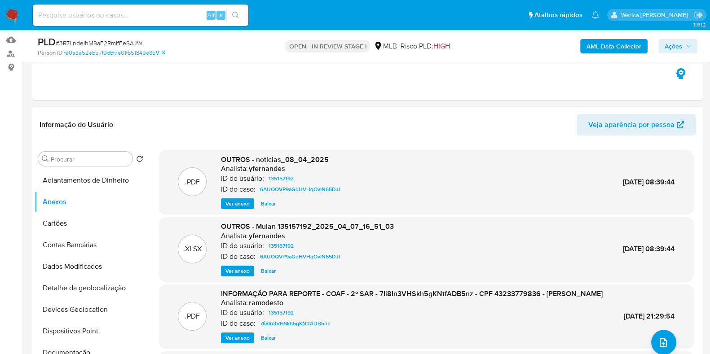
click at [587, 51] on button "AML Data Collector" at bounding box center [613, 46] width 67 height 14
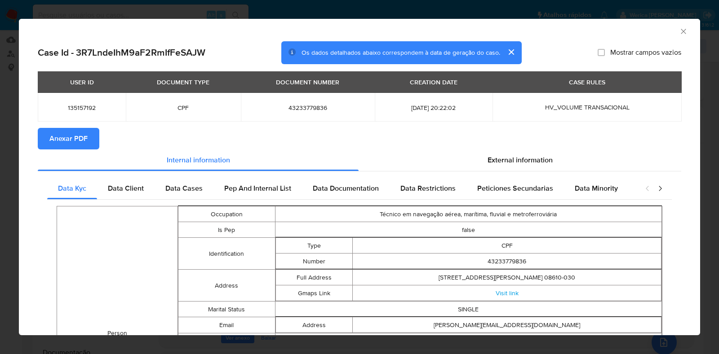
click at [74, 148] on span "Anexar PDF" at bounding box center [68, 139] width 38 height 20
click at [679, 32] on icon "Fechar a janela" at bounding box center [683, 31] width 9 height 9
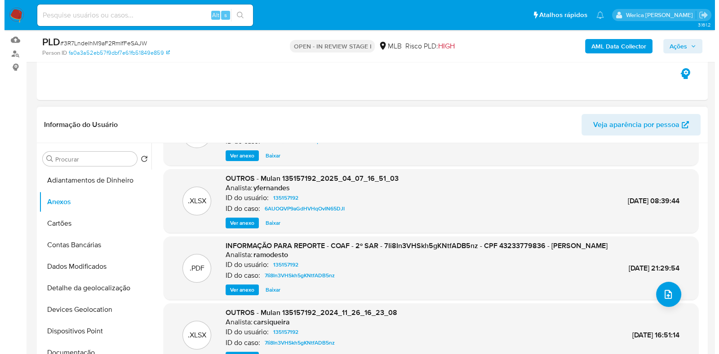
scroll to position [85, 0]
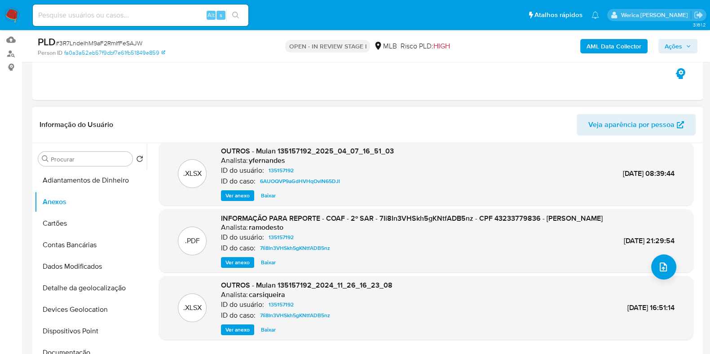
click at [648, 263] on div ".PDF INFORMAÇÃO PARA REPORTE - COAF - 2º SAR - 7Ii8In3VHSkh5gKNtfADB5nz - CPF 4…" at bounding box center [427, 241] width 526 height 55
click at [658, 262] on icon "upload-file" at bounding box center [663, 267] width 11 height 11
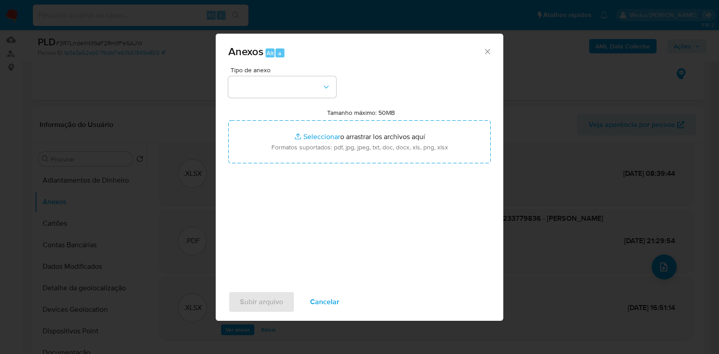
click at [272, 75] on div "Tipo de anexo" at bounding box center [282, 82] width 108 height 31
click at [276, 80] on button "button" at bounding box center [282, 87] width 108 height 22
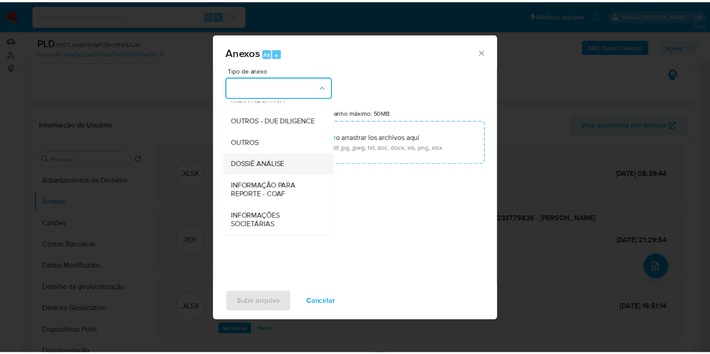
scroll to position [138, 0]
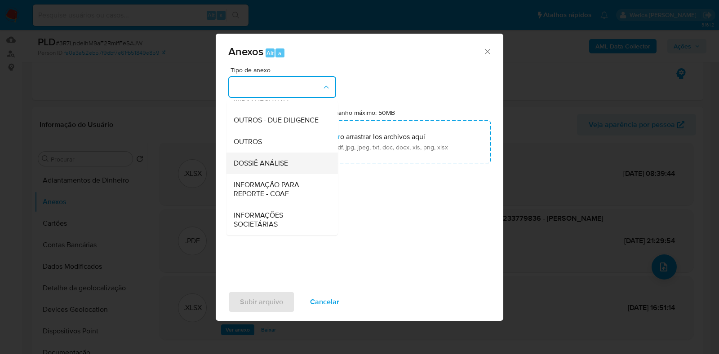
click at [288, 172] on div "DOSSIÊ ANÁLISE" at bounding box center [280, 164] width 92 height 22
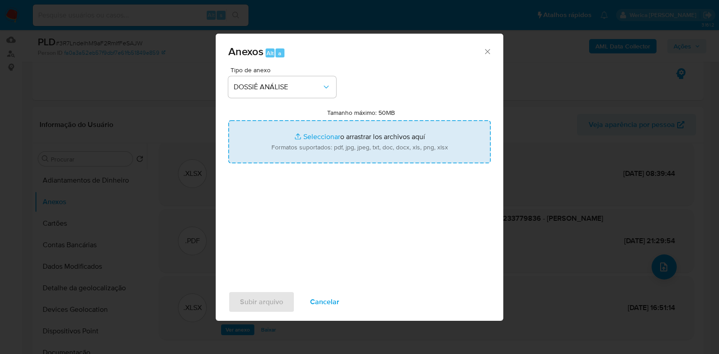
click at [372, 131] on input "Tamanho máximo: 50MB Seleccionar archivos" at bounding box center [359, 141] width 262 height 43
type input "C:\fakepath\3 ° SAR - XXXX - CPF 43233779836 - WESLEY HENRIQUE DOS SANTOS NASCI…"
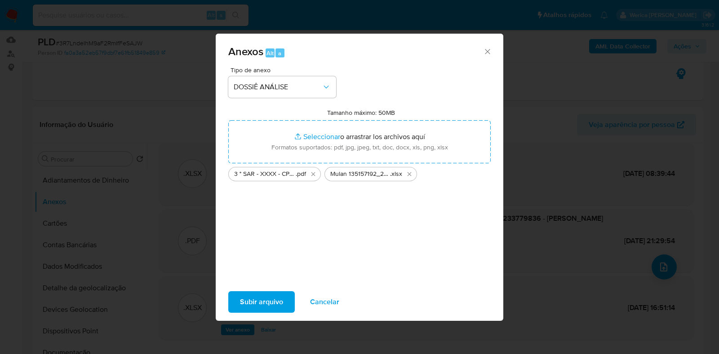
click at [265, 296] on span "Subir arquivo" at bounding box center [261, 302] width 43 height 20
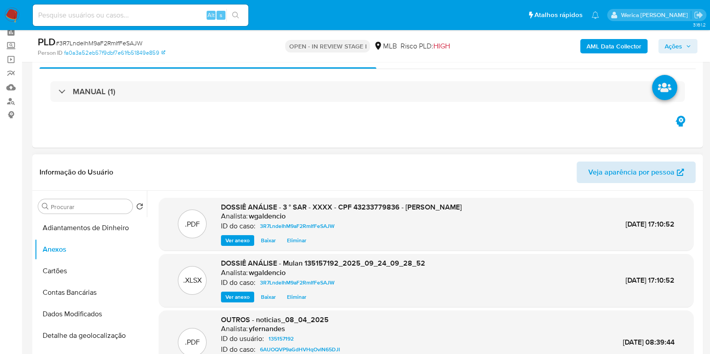
scroll to position [0, 0]
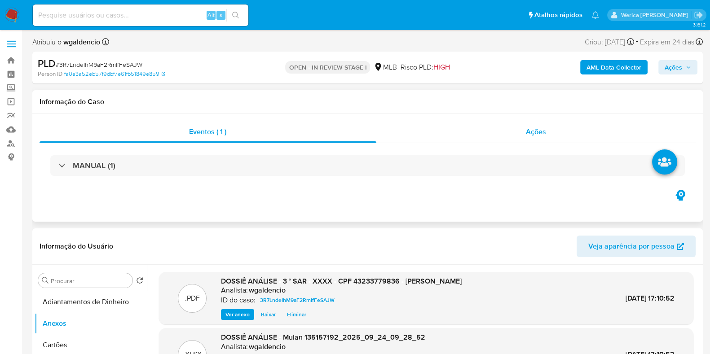
click at [524, 125] on div "Ações" at bounding box center [536, 132] width 320 height 22
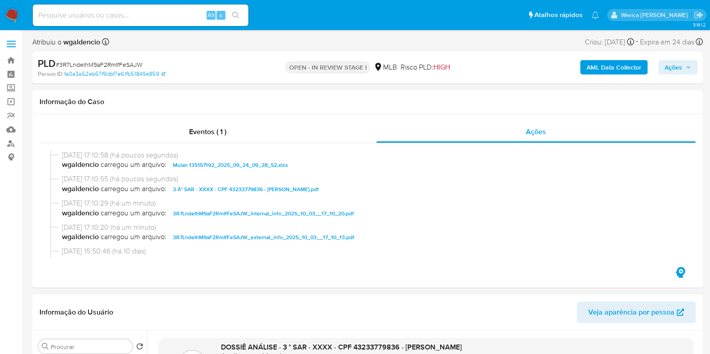
click at [689, 75] on div "AML Data Collector Ações" at bounding box center [588, 67] width 217 height 21
click at [677, 63] on span "Ações" at bounding box center [674, 67] width 18 height 14
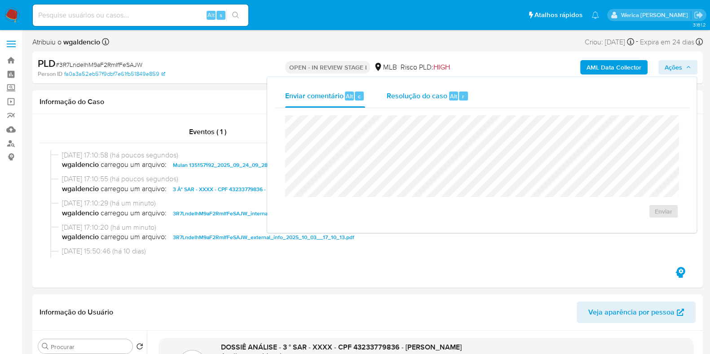
click at [430, 103] on div "Resolução do caso Alt r" at bounding box center [428, 95] width 82 height 23
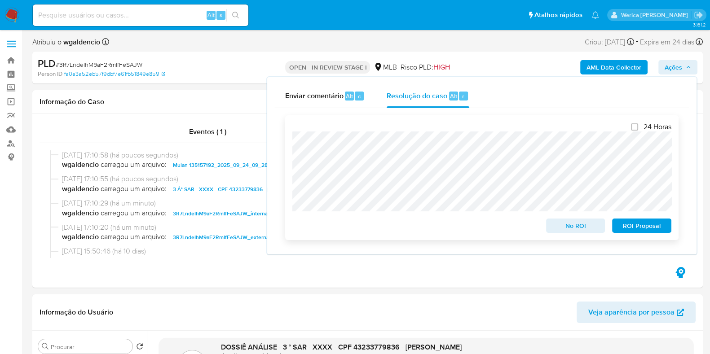
click at [627, 232] on span "ROI Proposal" at bounding box center [642, 226] width 47 height 13
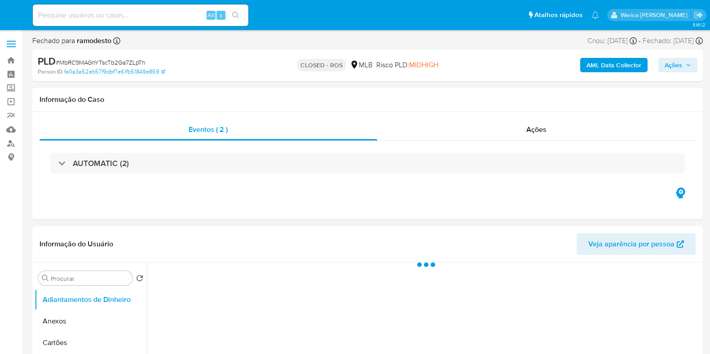
select select "10"
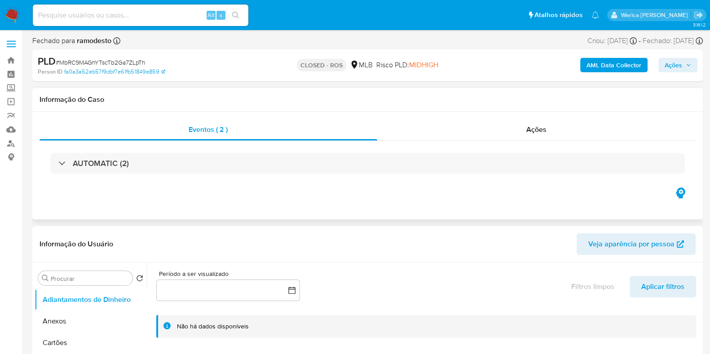
click at [584, 142] on div "Eventos ( 2 ) Ações AUTOMATIC (2)" at bounding box center [368, 152] width 656 height 67
click at [532, 147] on div "AUTOMATIC (2)" at bounding box center [368, 163] width 656 height 45
click at [529, 133] on span "Ações" at bounding box center [536, 129] width 20 height 10
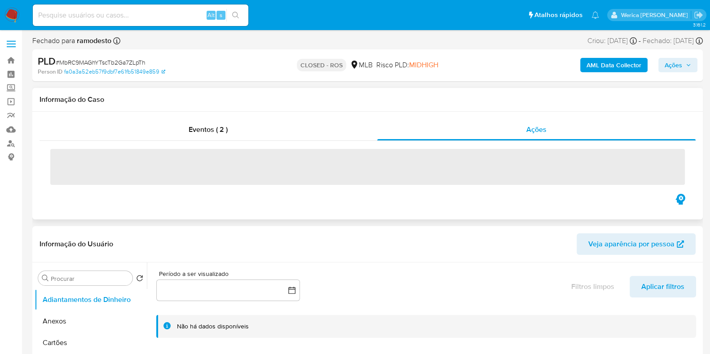
click at [67, 160] on span "‌" at bounding box center [367, 167] width 635 height 36
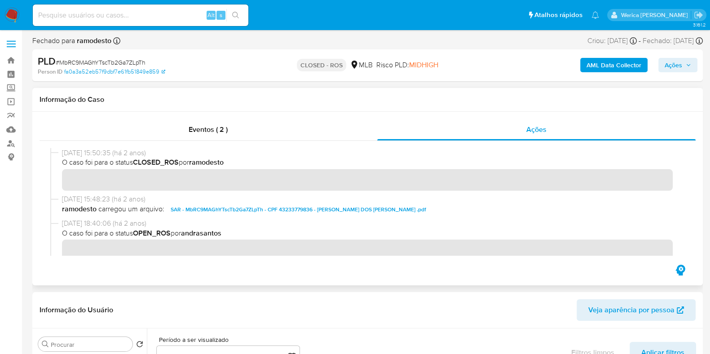
drag, startPoint x: 61, startPoint y: 153, endPoint x: 99, endPoint y: 153, distance: 38.2
click at [99, 153] on div "25/03/2024 15:50:35 (há 2 anos) O caso foi para o status CLOSED_ROS por ramodes…" at bounding box center [367, 171] width 635 height 46
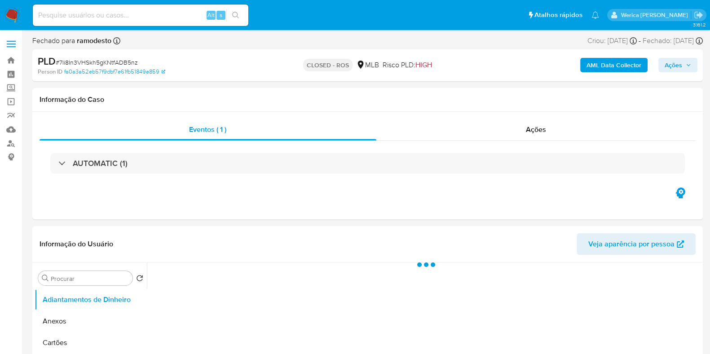
select select "10"
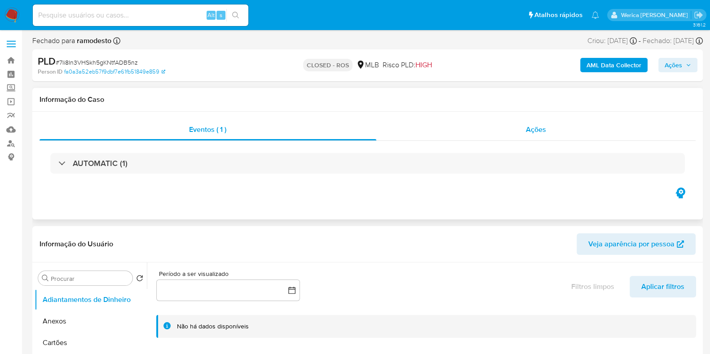
click at [532, 138] on div "Ações" at bounding box center [536, 130] width 320 height 22
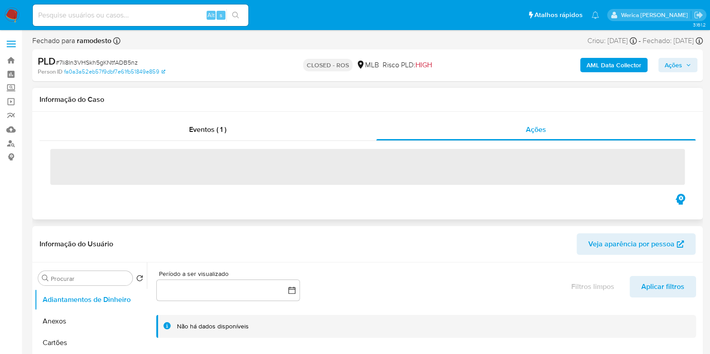
click at [70, 161] on span "‌" at bounding box center [367, 167] width 635 height 36
click at [59, 144] on div "‌" at bounding box center [368, 166] width 656 height 51
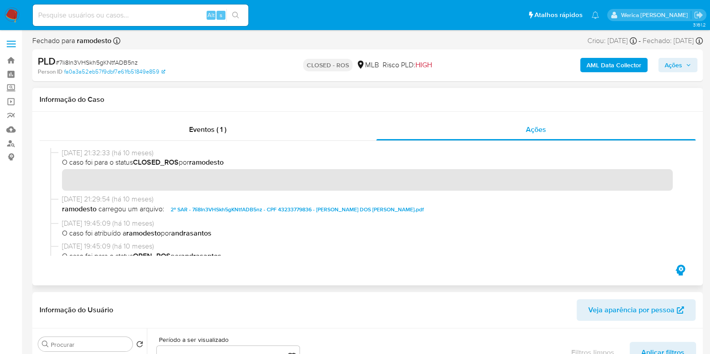
drag, startPoint x: 59, startPoint y: 154, endPoint x: 97, endPoint y: 152, distance: 37.3
click at [97, 152] on div "[DATE] 21:32:33 (há 10 meses) O caso foi para o status CLOSED_ROS por ramodesto" at bounding box center [367, 171] width 635 height 46
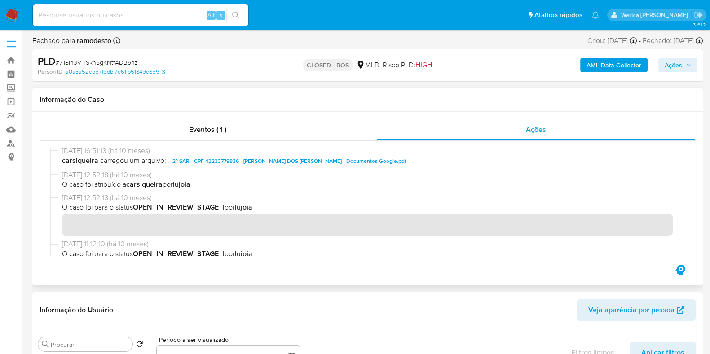
scroll to position [469, 0]
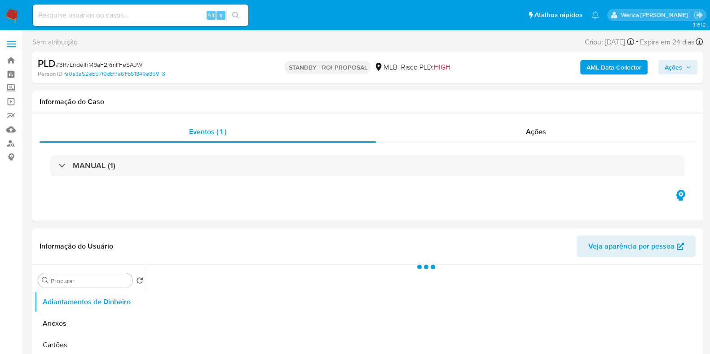
click at [615, 62] on b "AML Data Collector" at bounding box center [614, 67] width 55 height 14
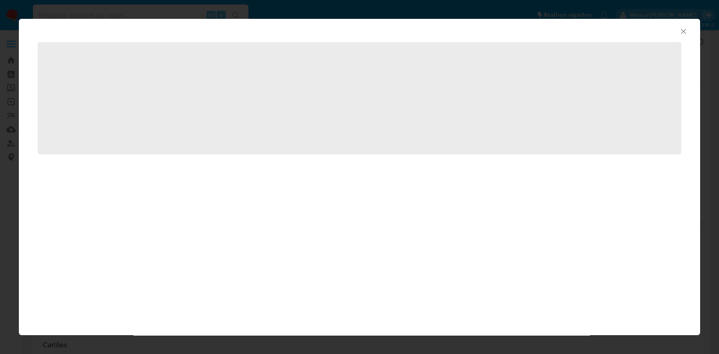
select select "10"
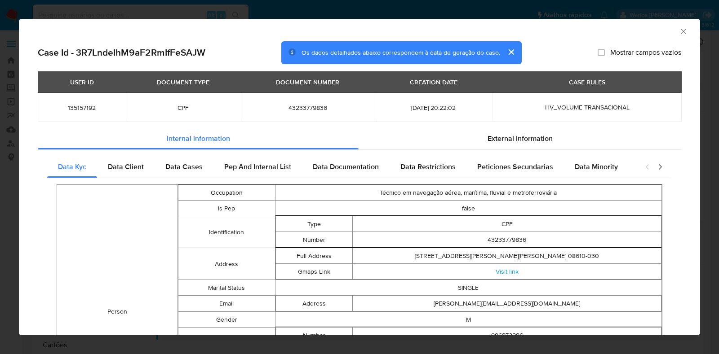
click at [679, 29] on icon "Fechar a janela" at bounding box center [683, 31] width 9 height 9
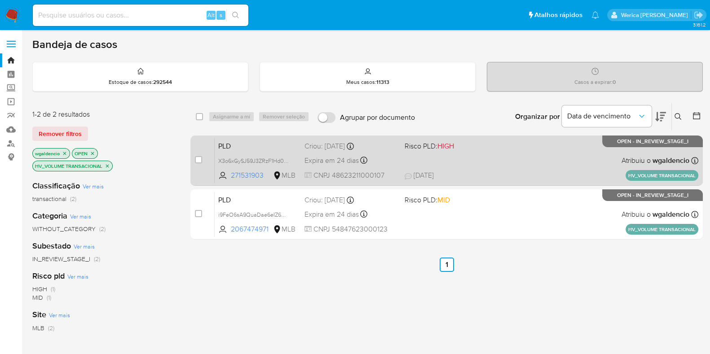
click at [496, 165] on div "PLD X3o6xGySJ59J3ZRzF1Hd0aaV 271531903 MLB Risco PLD: HIGH Criou: [DATE] Criou:…" at bounding box center [457, 160] width 484 height 45
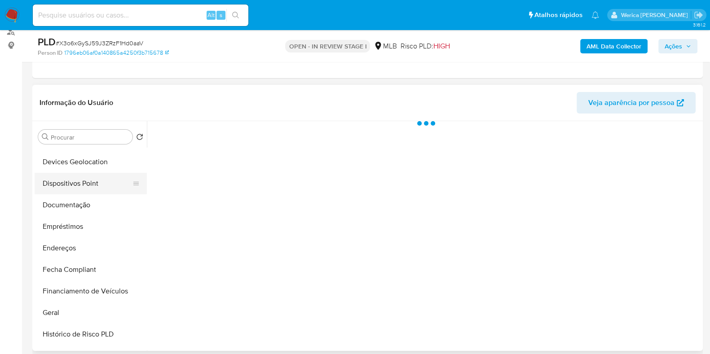
scroll to position [224, 0]
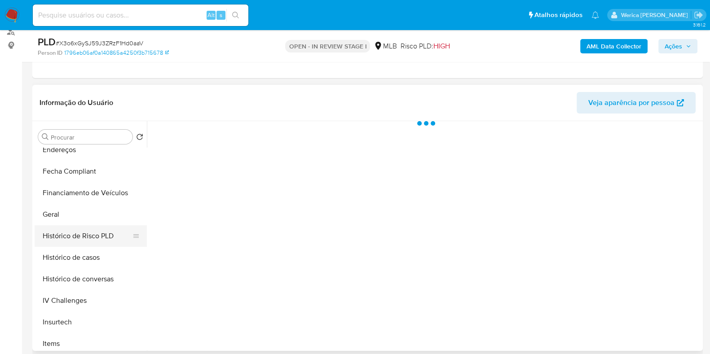
select select "10"
click at [65, 230] on button "Histórico de Risco PLD" at bounding box center [87, 237] width 105 height 22
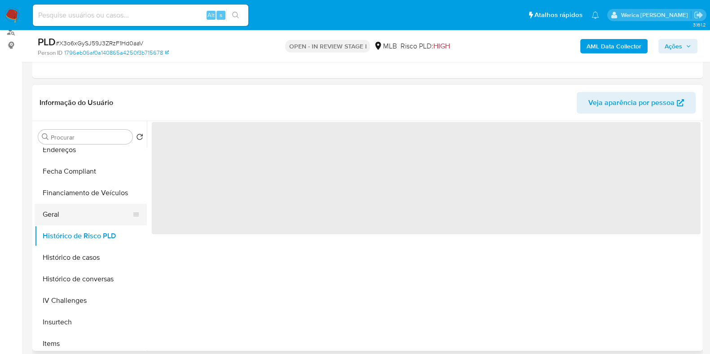
click at [63, 221] on button "Geral" at bounding box center [87, 215] width 105 height 22
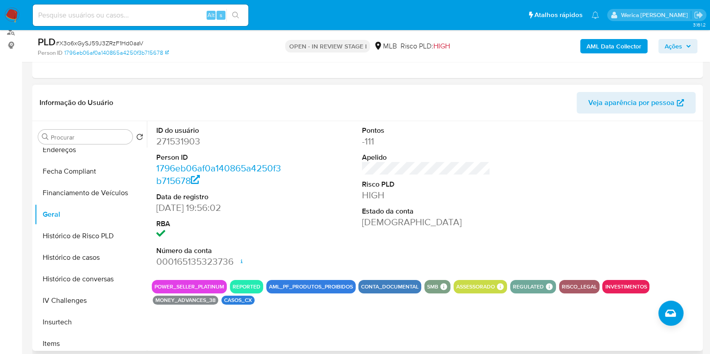
click at [173, 144] on dd "271531903" at bounding box center [220, 141] width 128 height 13
copy dd "271531903"
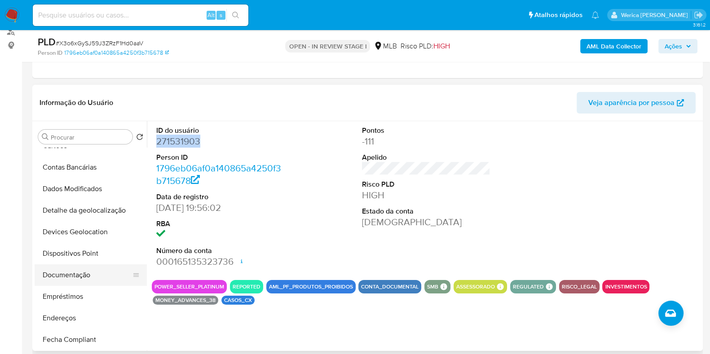
click at [102, 276] on button "Documentação" at bounding box center [87, 276] width 105 height 22
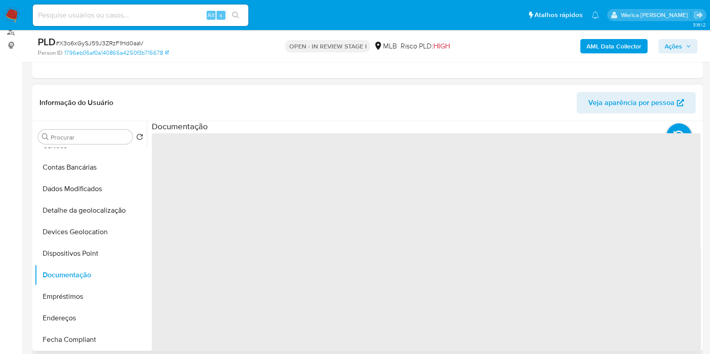
click at [208, 195] on span "‌" at bounding box center [426, 277] width 549 height 288
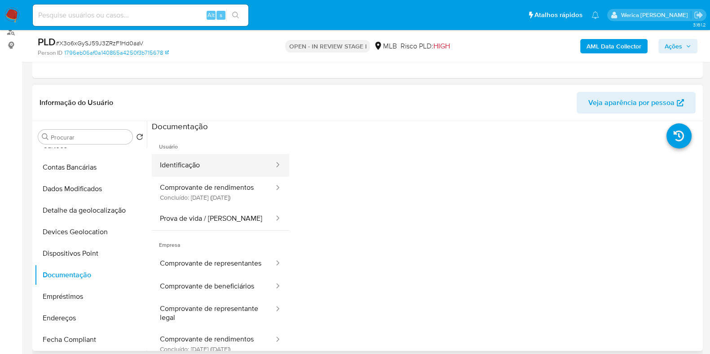
drag, startPoint x: 207, startPoint y: 158, endPoint x: 223, endPoint y: 171, distance: 21.1
click at [207, 160] on button "Identificação" at bounding box center [213, 165] width 123 height 23
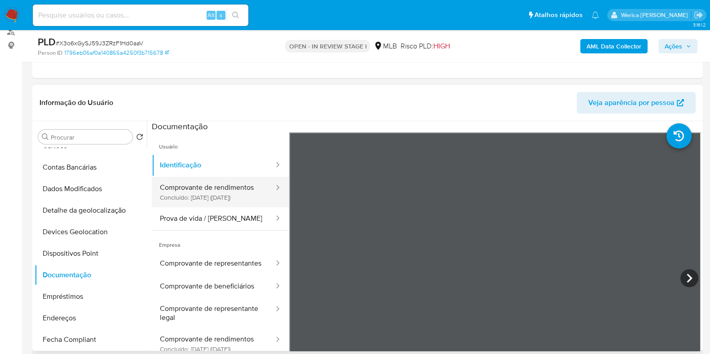
click at [243, 194] on button "Comprovante de rendimentos Concluído: [DATE] ([DATE])" at bounding box center [213, 192] width 123 height 31
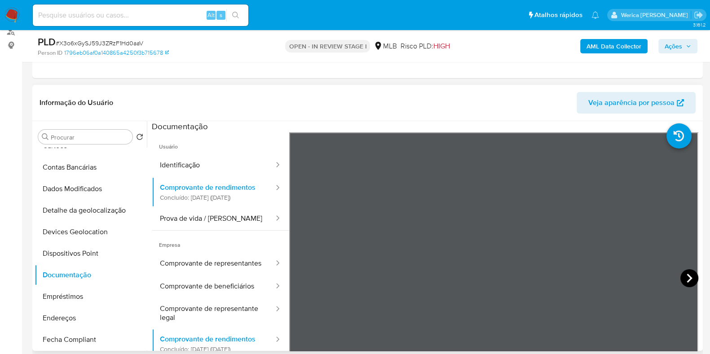
click at [686, 279] on icon at bounding box center [690, 279] width 18 height 18
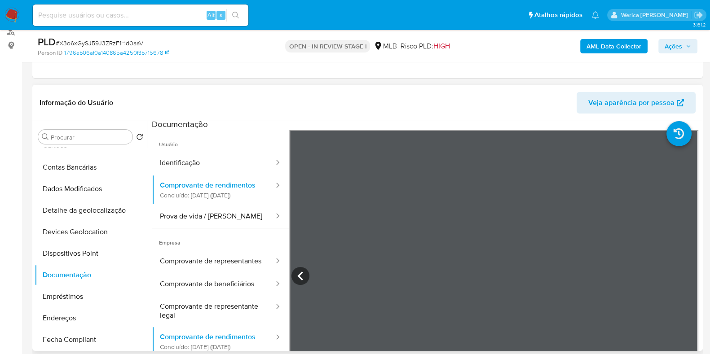
scroll to position [0, 0]
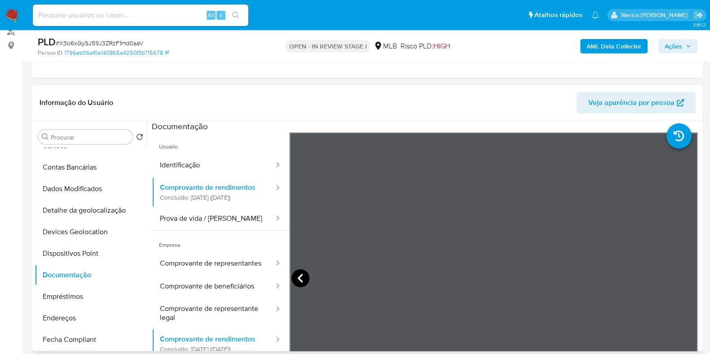
click at [295, 278] on icon at bounding box center [301, 279] width 18 height 18
drag, startPoint x: 216, startPoint y: 232, endPoint x: 221, endPoint y: 230, distance: 5.1
click at [216, 230] on button "Prova de vida / [PERSON_NAME]" at bounding box center [213, 219] width 123 height 23
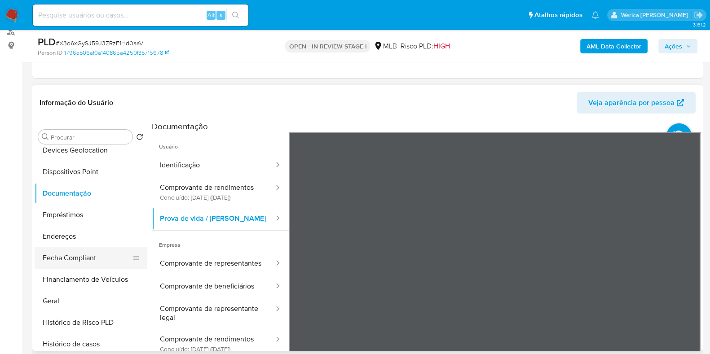
scroll to position [168, 0]
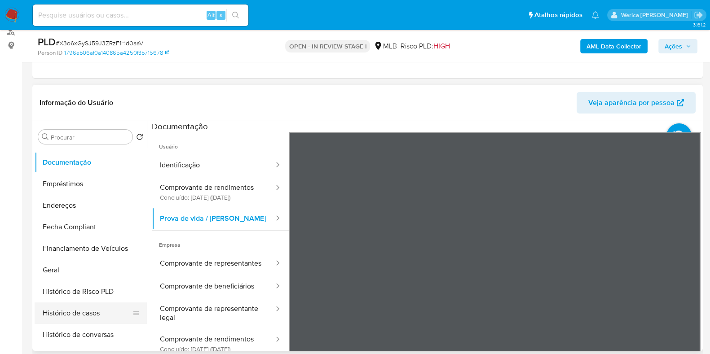
click at [90, 318] on button "Histórico de casos" at bounding box center [87, 314] width 105 height 22
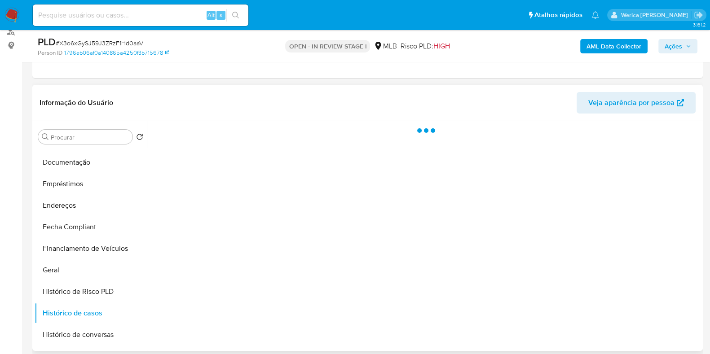
click at [305, 226] on div at bounding box center [424, 236] width 554 height 230
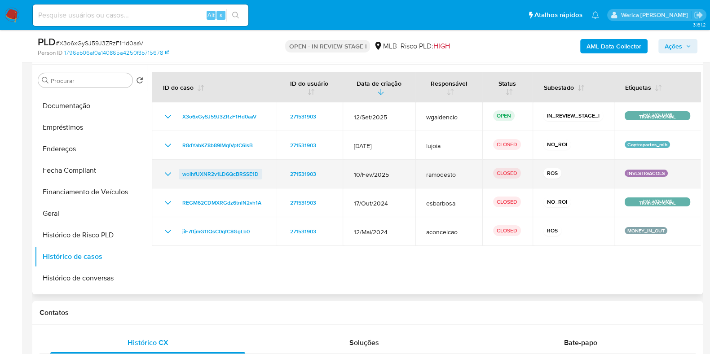
click at [236, 176] on span "woIhfUXNR2v1LD6QcBRSSE1D" at bounding box center [220, 174] width 76 height 11
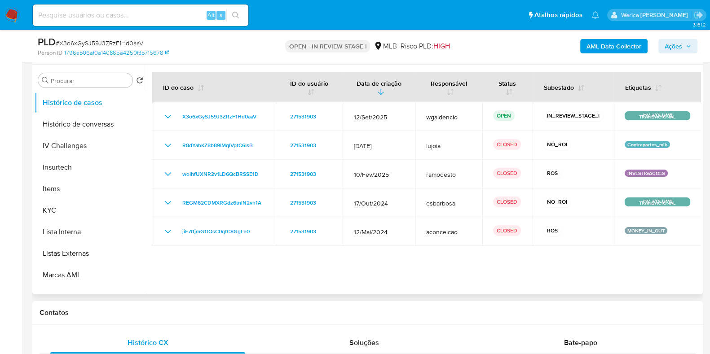
scroll to position [393, 0]
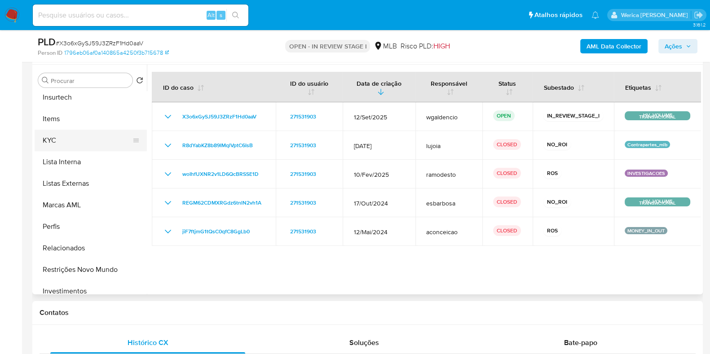
click at [74, 130] on button "KYC" at bounding box center [87, 141] width 105 height 22
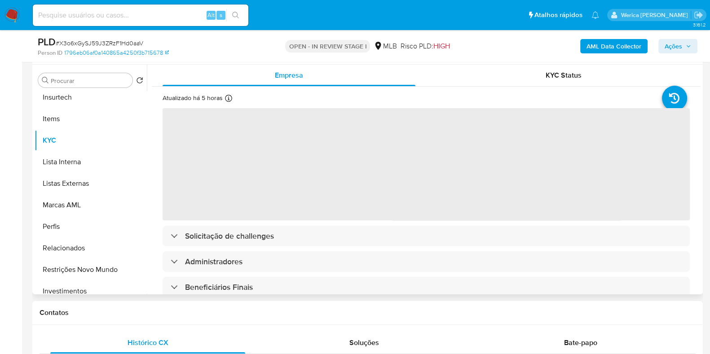
click at [505, 184] on span "‌" at bounding box center [426, 164] width 527 height 112
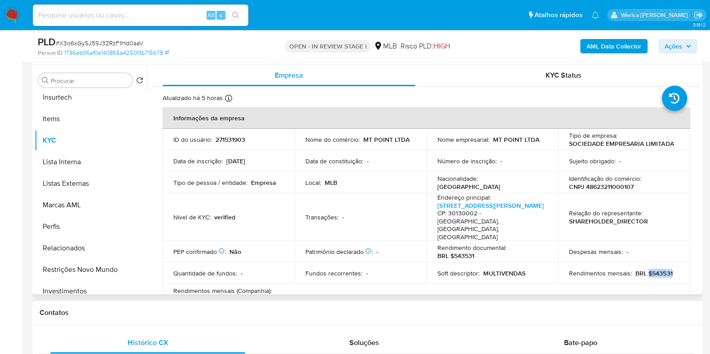
drag, startPoint x: 646, startPoint y: 261, endPoint x: 642, endPoint y: 244, distance: 17.9
click at [675, 270] on div "Rendimentos mensais : BRL $543531" at bounding box center [624, 274] width 111 height 8
copy p "$543531"
click at [76, 116] on button "Items" at bounding box center [87, 119] width 105 height 22
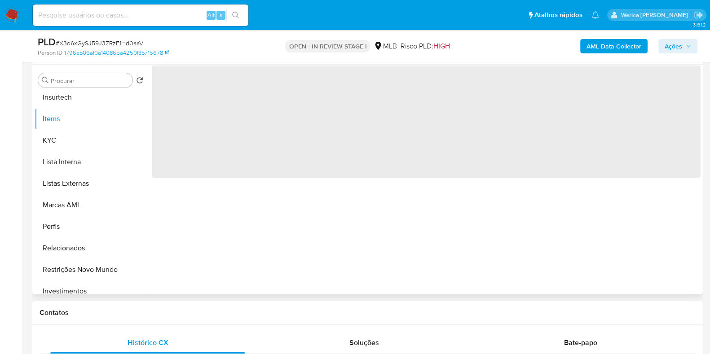
click at [238, 145] on span "‌" at bounding box center [426, 122] width 549 height 112
click at [263, 177] on span "‌" at bounding box center [426, 122] width 549 height 112
click at [400, 155] on span "‌" at bounding box center [426, 122] width 549 height 112
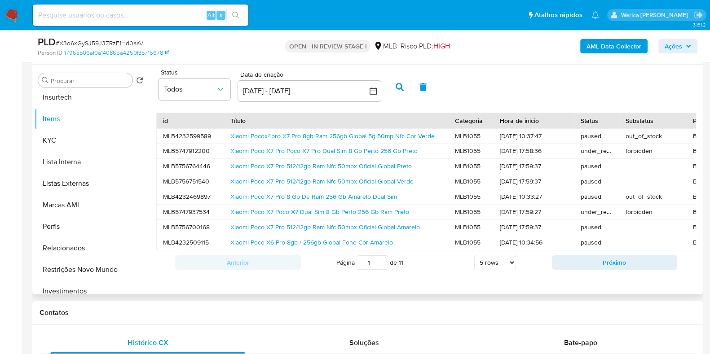
scroll to position [0, 425]
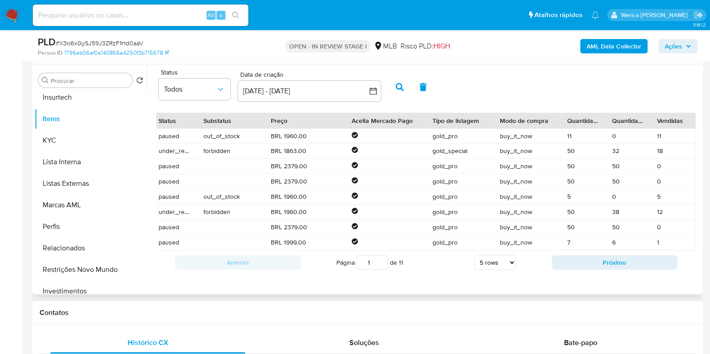
click at [629, 275] on div "Anterior Página 1 de 11 5 rows 10 rows 20 rows 25 rows 50 rows 100 rows Próximo" at bounding box center [426, 263] width 540 height 24
click at [584, 270] on button "Próximo" at bounding box center [615, 263] width 126 height 14
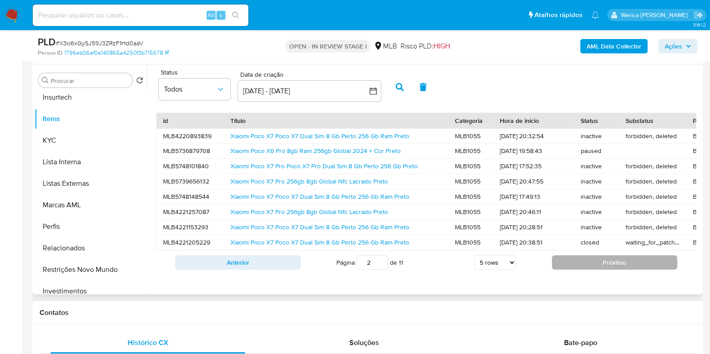
click at [580, 270] on button "Próximo" at bounding box center [615, 263] width 126 height 14
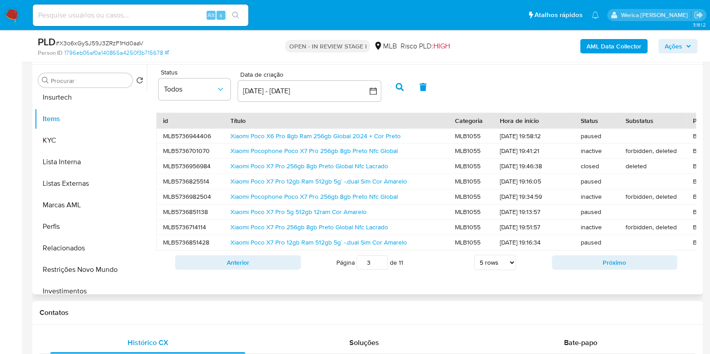
click at [580, 270] on button "Próximo" at bounding box center [615, 263] width 126 height 14
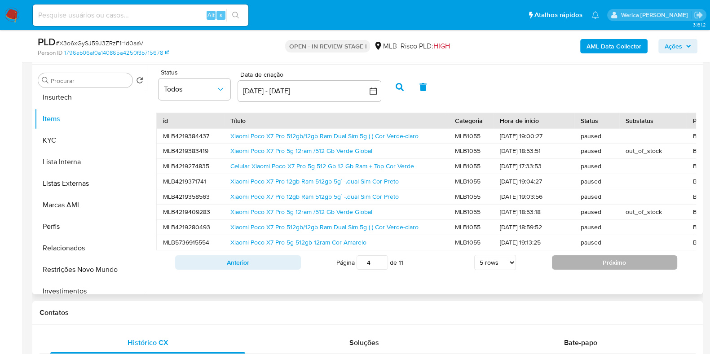
click at [582, 270] on button "Próximo" at bounding box center [615, 263] width 126 height 14
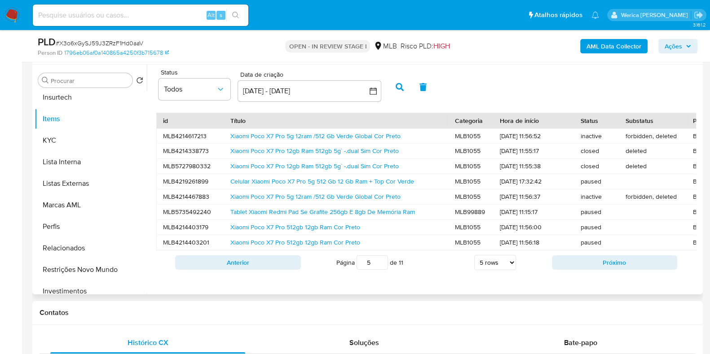
click at [582, 270] on button "Próximo" at bounding box center [615, 263] width 126 height 14
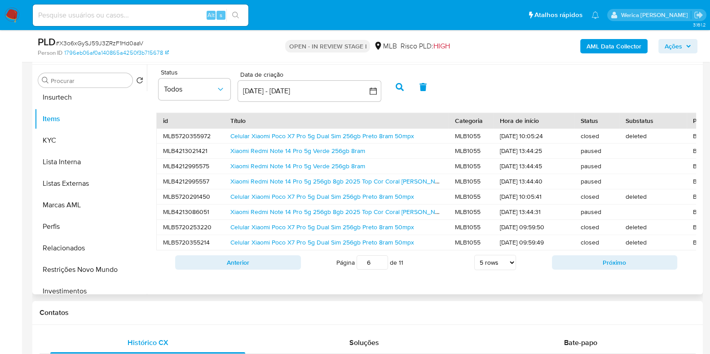
click at [582, 270] on button "Próximo" at bounding box center [615, 263] width 126 height 14
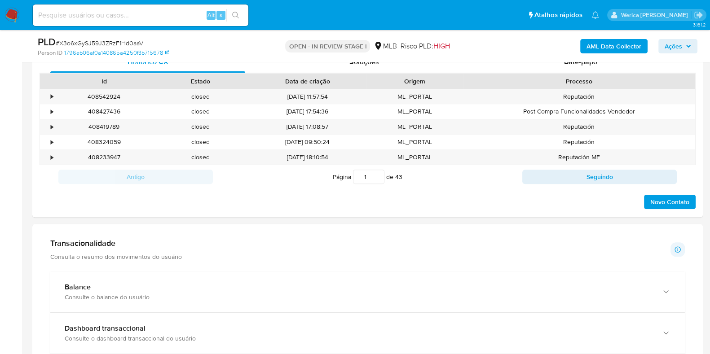
scroll to position [730, 0]
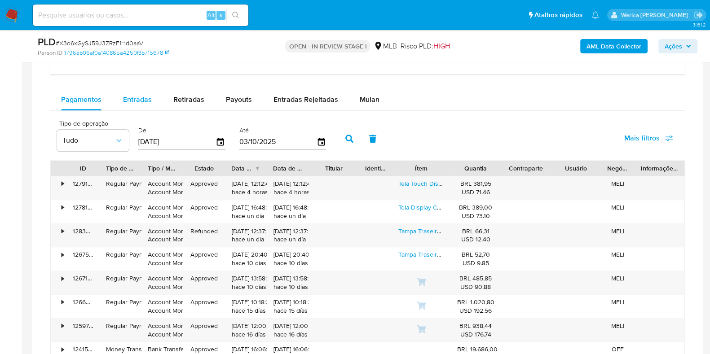
click at [140, 107] on div "Entradas" at bounding box center [137, 100] width 29 height 22
select select "10"
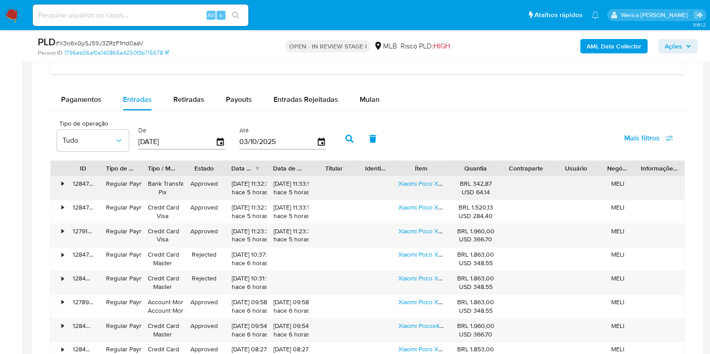
click at [414, 187] on div "Xiaomi Poco X7 Pro 5g 256gb/8gb Dual Sim Nfc Global 2025" at bounding box center [421, 188] width 58 height 23
click at [415, 187] on div "Xiaomi Poco X7 Pro 5g 256gb/8gb Dual Sim Nfc Global 2025" at bounding box center [421, 188] width 58 height 23
click at [415, 186] on link "Xiaomi Poco X7 Pro 5g 256gb/8gb Dual Sim Nfc Global 2025" at bounding box center [482, 183] width 169 height 9
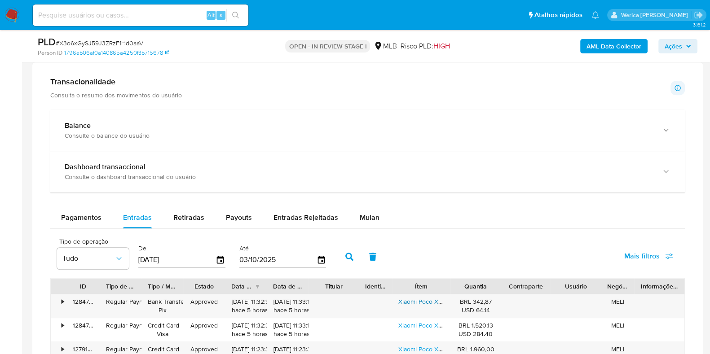
scroll to position [505, 0]
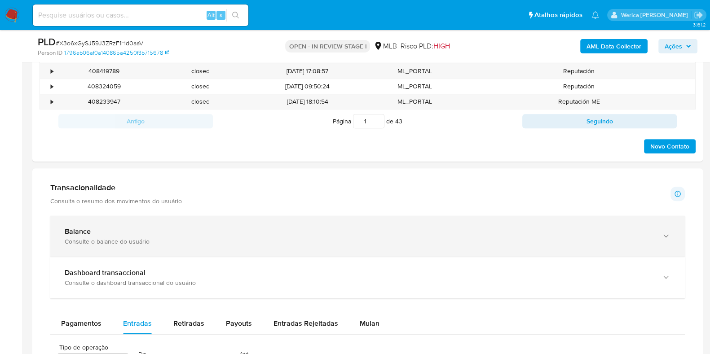
click at [266, 233] on div "Balance" at bounding box center [359, 231] width 588 height 9
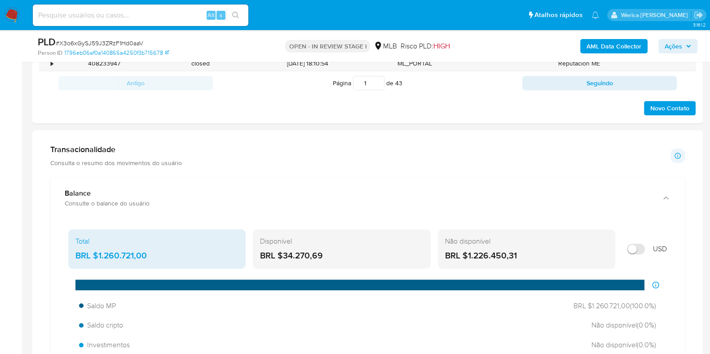
scroll to position [562, 0]
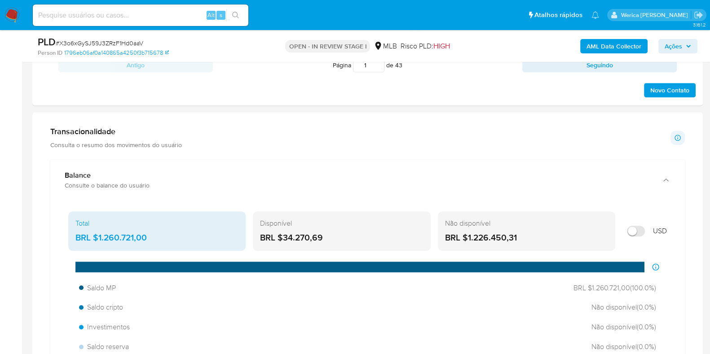
drag, startPoint x: 99, startPoint y: 237, endPoint x: 157, endPoint y: 237, distance: 57.9
click at [157, 237] on div "BRL $1.260.721,00" at bounding box center [156, 238] width 163 height 12
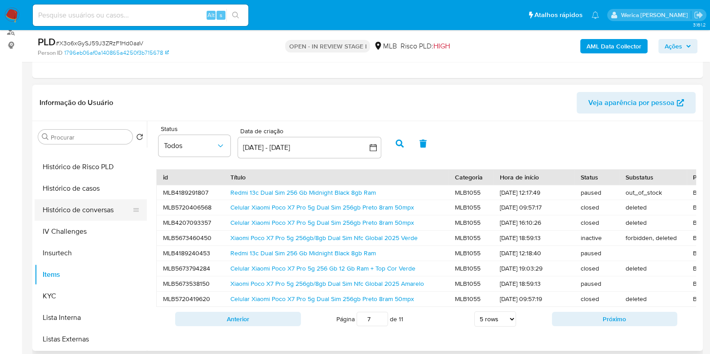
scroll to position [241, 0]
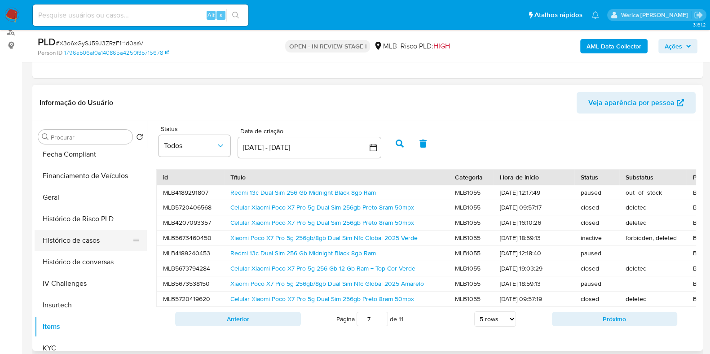
click at [87, 239] on button "Histórico de casos" at bounding box center [87, 241] width 105 height 22
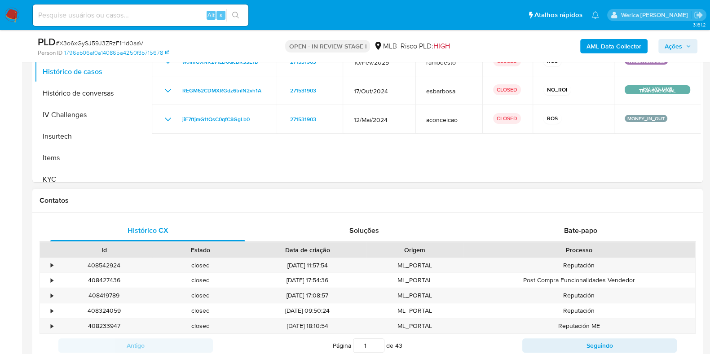
scroll to position [168, 0]
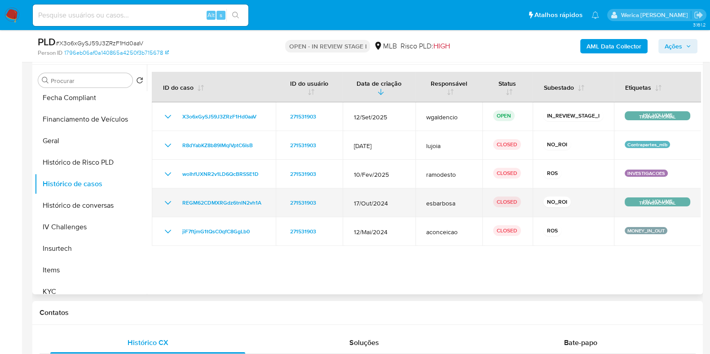
drag, startPoint x: 473, startPoint y: 171, endPoint x: 402, endPoint y: 199, distance: 76.4
click at [389, 185] on tr "woIhfUXNR2v1LD6QcBRSSE1D 271531903 10/Fev/2025 ramodesto CLOSED ROS INVESTIGACO…" at bounding box center [426, 174] width 549 height 29
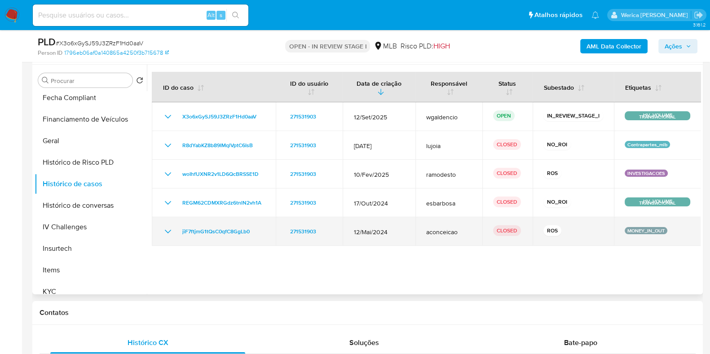
drag, startPoint x: 403, startPoint y: 239, endPoint x: 364, endPoint y: 244, distance: 39.4
click at [364, 244] on td "12/Mai/2024" at bounding box center [379, 231] width 73 height 29
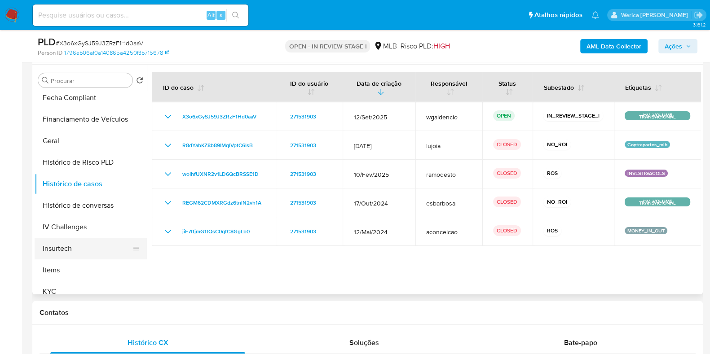
scroll to position [410, 0]
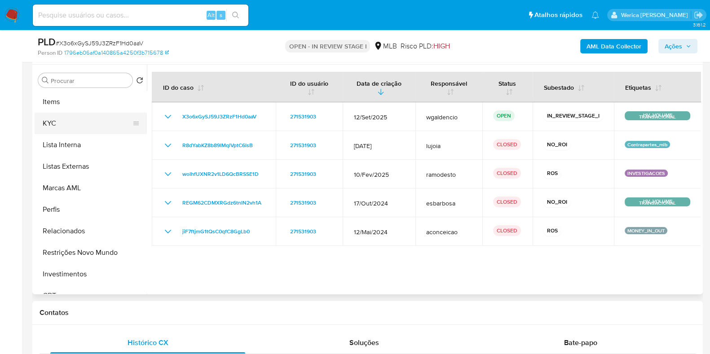
click at [73, 128] on button "KYC" at bounding box center [87, 124] width 105 height 22
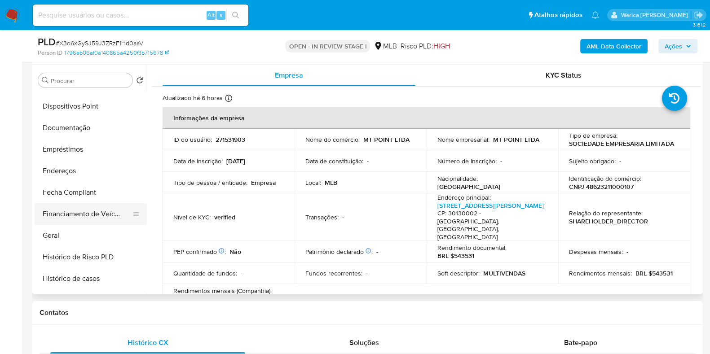
scroll to position [129, 0]
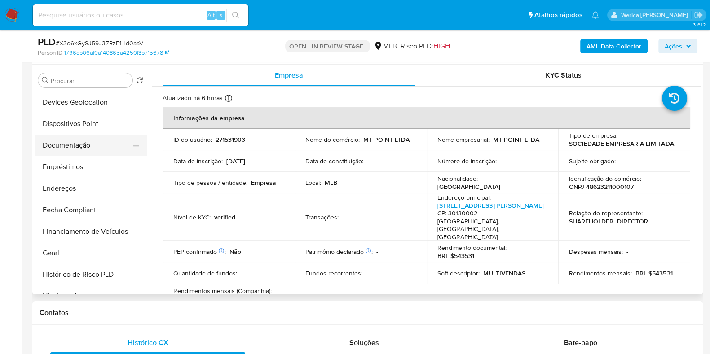
click at [70, 146] on button "Documentação" at bounding box center [87, 146] width 105 height 22
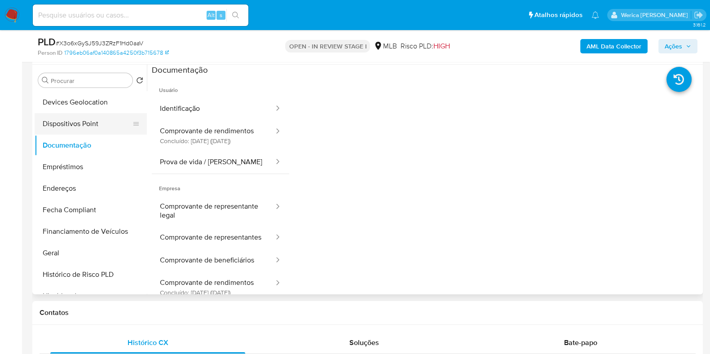
click at [173, 117] on button "Identificação" at bounding box center [213, 108] width 123 height 23
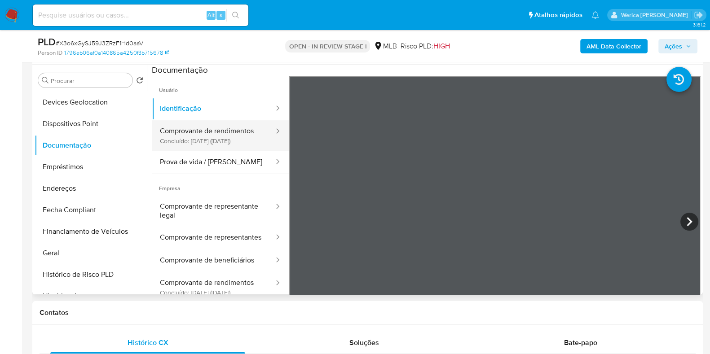
click at [219, 140] on button "Comprovante de rendimentos Concluído: [DATE] ([DATE])" at bounding box center [213, 135] width 123 height 31
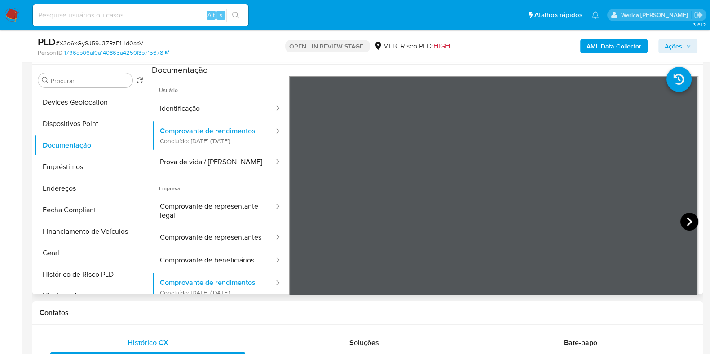
click at [681, 219] on icon at bounding box center [690, 222] width 18 height 18
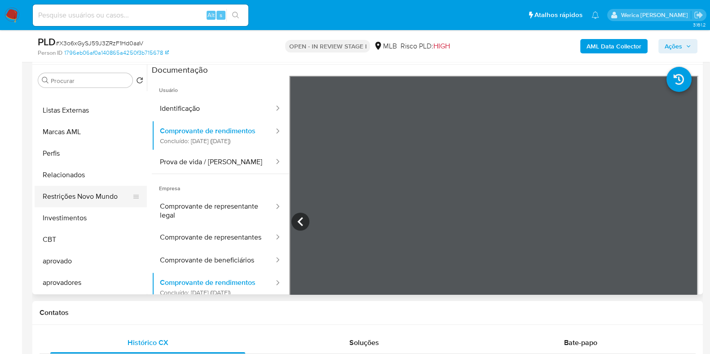
click at [90, 196] on button "Restrições Novo Mundo" at bounding box center [87, 197] width 105 height 22
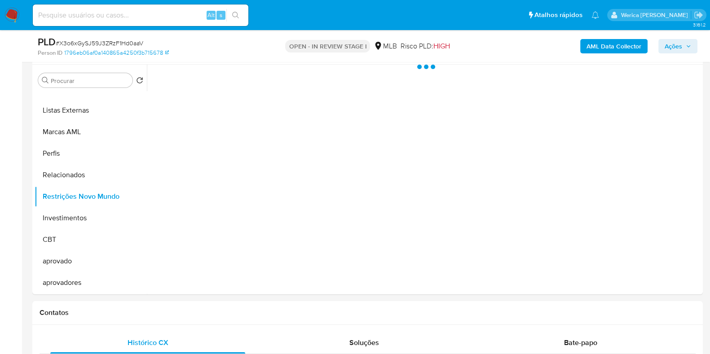
scroll to position [465, 0]
click at [232, 89] on div at bounding box center [424, 180] width 554 height 230
click at [234, 89] on div at bounding box center [424, 180] width 554 height 230
click at [222, 82] on div at bounding box center [424, 180] width 554 height 230
click at [271, 78] on div at bounding box center [424, 180] width 554 height 230
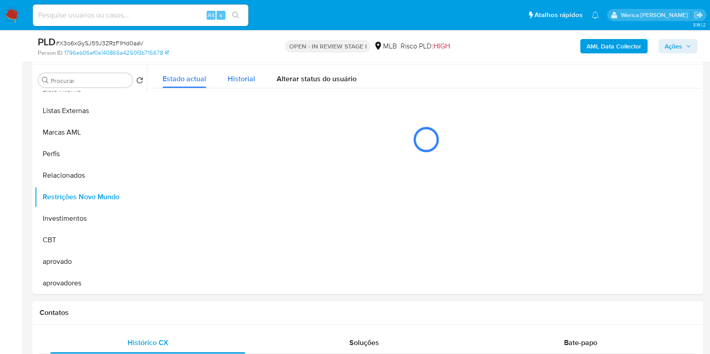
drag, startPoint x: 269, startPoint y: 78, endPoint x: 255, endPoint y: 78, distance: 13.5
click at [262, 75] on div "Estado actual Historial Alterar status do usuário" at bounding box center [426, 77] width 549 height 24
click at [249, 78] on span "Historial" at bounding box center [241, 79] width 27 height 10
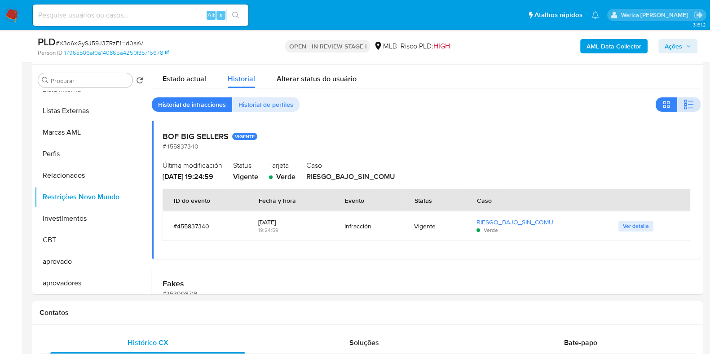
click at [685, 102] on icon "button" at bounding box center [689, 104] width 11 height 11
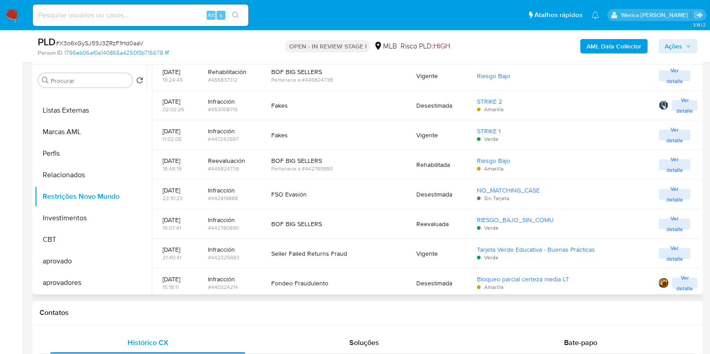
scroll to position [241, 0]
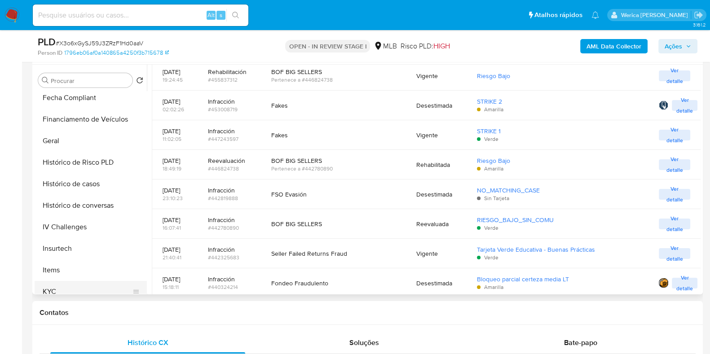
click at [84, 284] on button "KYC" at bounding box center [87, 292] width 105 height 22
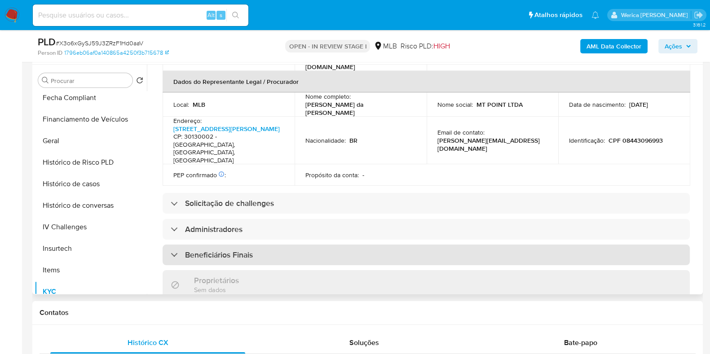
scroll to position [492, 0]
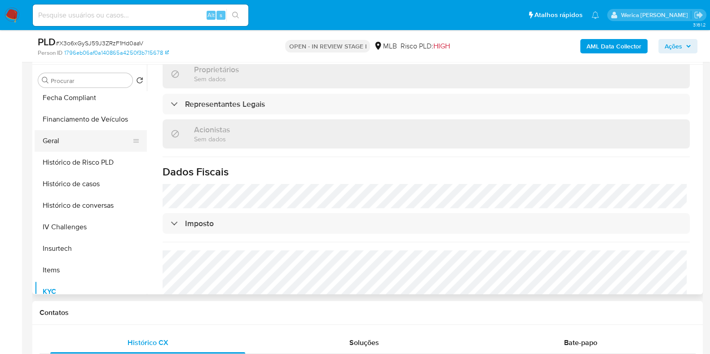
click at [92, 137] on button "Geral" at bounding box center [87, 141] width 105 height 22
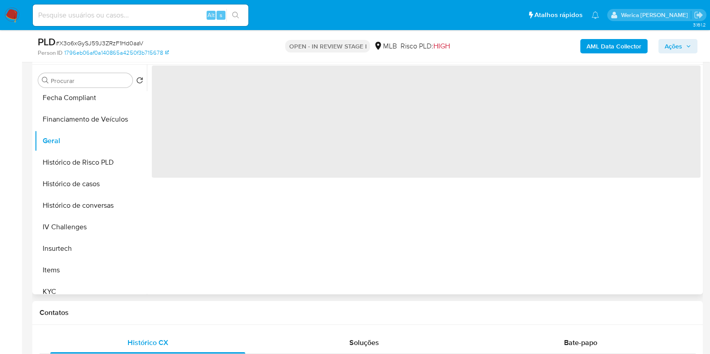
scroll to position [0, 0]
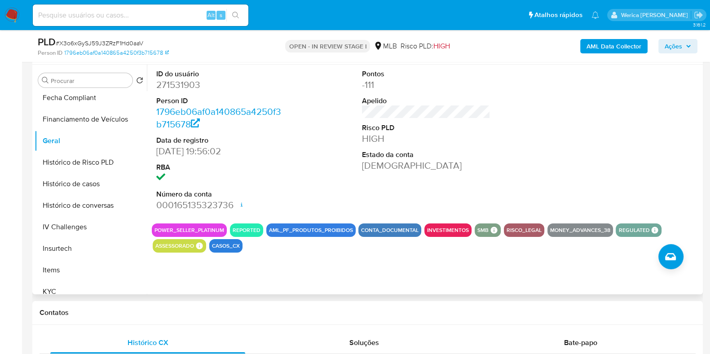
click at [569, 169] on div at bounding box center [632, 141] width 137 height 152
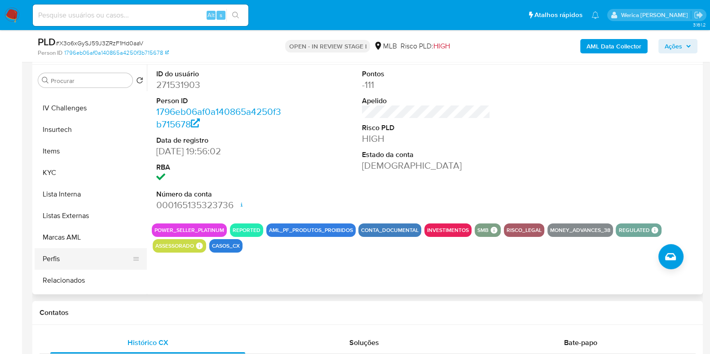
scroll to position [410, 0]
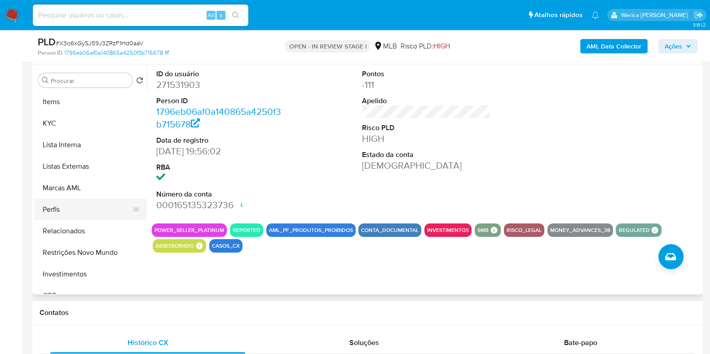
click at [73, 208] on button "Perfis" at bounding box center [87, 210] width 105 height 22
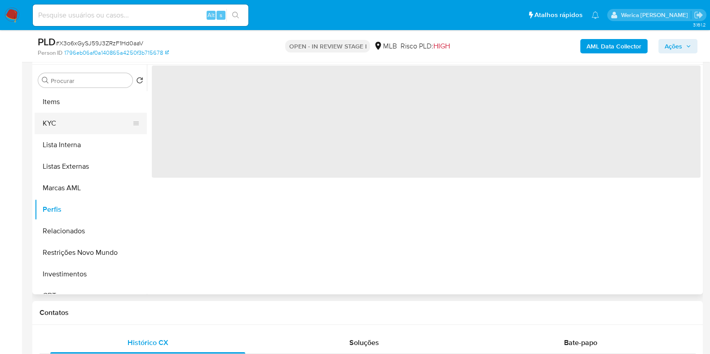
click at [78, 129] on button "KYC" at bounding box center [87, 124] width 105 height 22
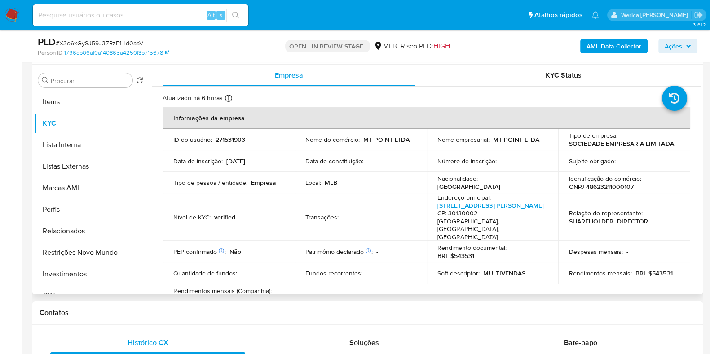
click at [635, 242] on td "Despesas mensais : -" at bounding box center [624, 252] width 132 height 22
click at [635, 243] on td "Despesas mensais : -" at bounding box center [624, 252] width 132 height 22
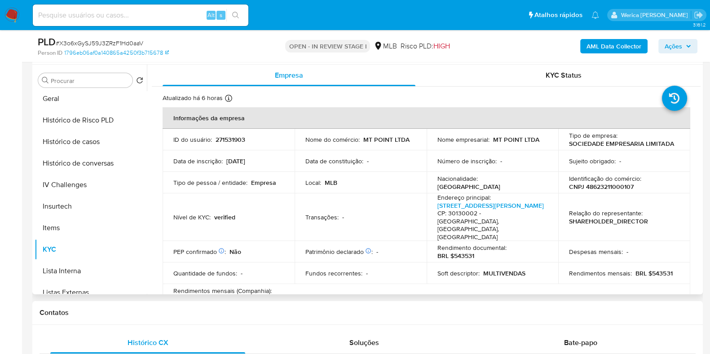
scroll to position [185, 0]
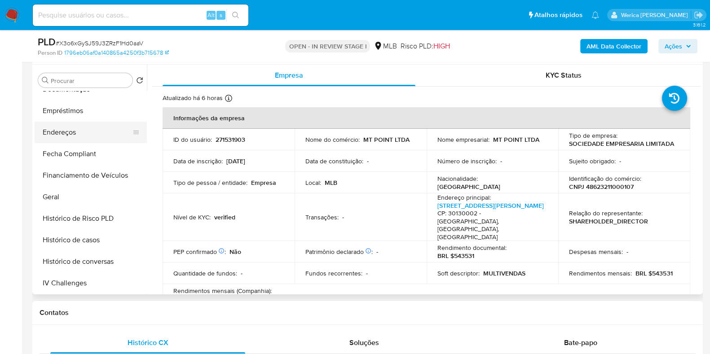
click at [73, 137] on button "Endereços" at bounding box center [87, 133] width 105 height 22
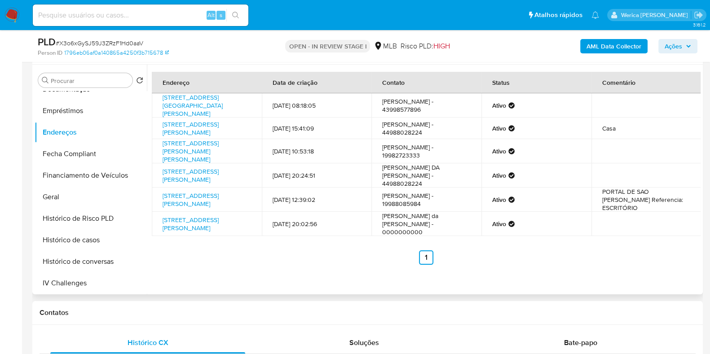
click at [636, 240] on div "Endereço Data de criação Contato Status Comentário [STREET_ADDRESS][PERSON_NAME…" at bounding box center [426, 168] width 549 height 193
drag, startPoint x: 635, startPoint y: 240, endPoint x: 628, endPoint y: 220, distance: 21.9
click at [635, 240] on div "Endereço Data de criação Contato Status Comentário [STREET_ADDRESS][PERSON_NAME…" at bounding box center [426, 168] width 549 height 193
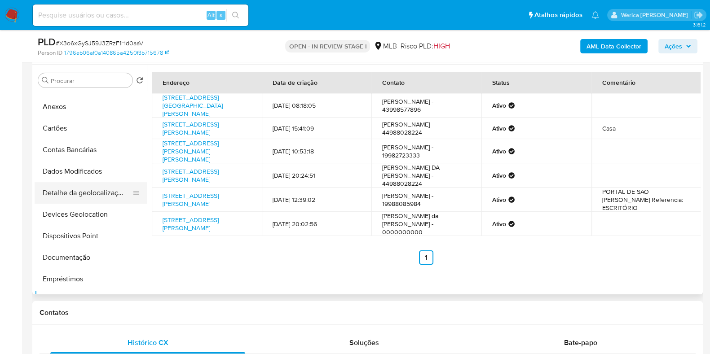
click at [91, 198] on button "Detalhe da geolocalização" at bounding box center [87, 193] width 105 height 22
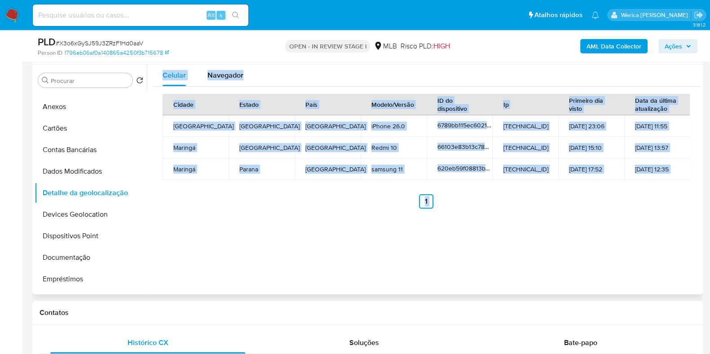
click at [618, 214] on div "Cidade Estado País Modelo/Versão ID do dispositivo Ip Primeiro dia visto Data d…" at bounding box center [426, 151] width 549 height 129
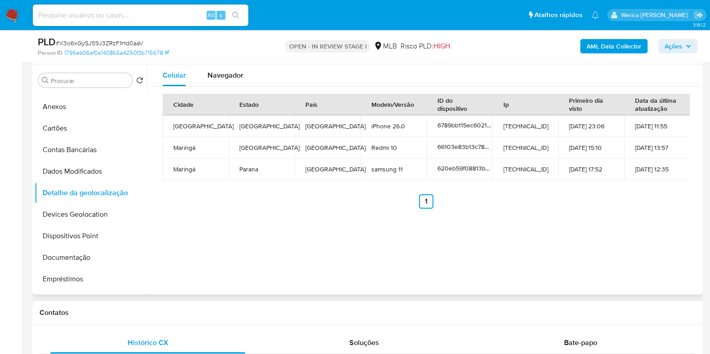
click at [618, 214] on div "Cidade Estado País Modelo/Versão ID do dispositivo Ip Primeiro dia visto Data d…" at bounding box center [426, 151] width 549 height 129
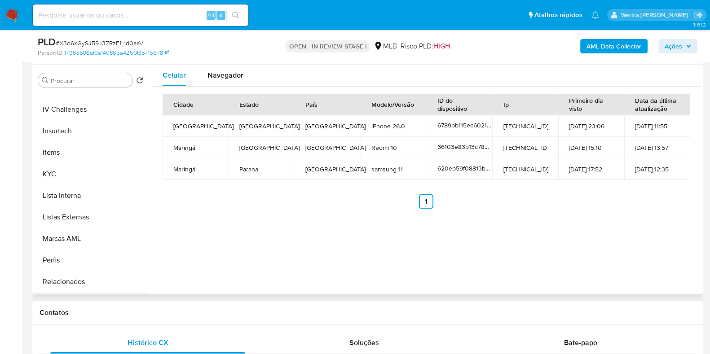
scroll to position [449, 0]
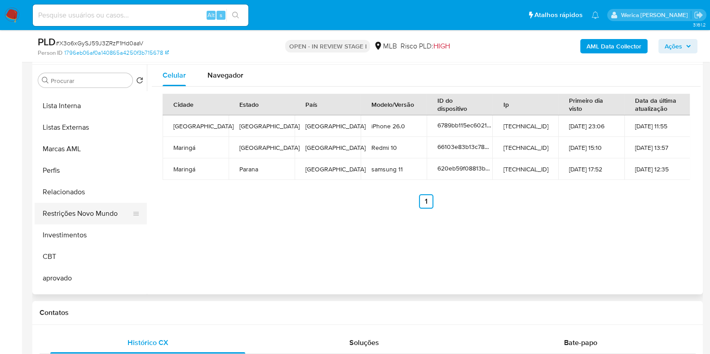
click at [91, 206] on button "Restrições Novo Mundo" at bounding box center [87, 214] width 105 height 22
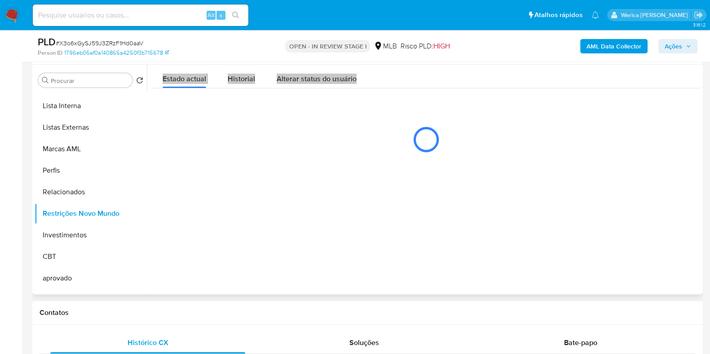
click at [236, 76] on span "Historial" at bounding box center [241, 79] width 27 height 10
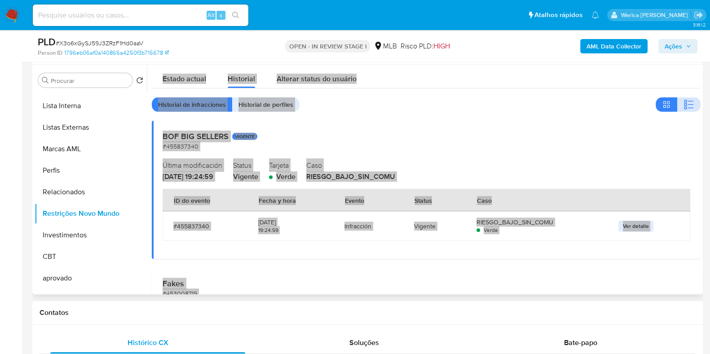
click at [688, 108] on icon "button" at bounding box center [690, 108] width 5 height 1
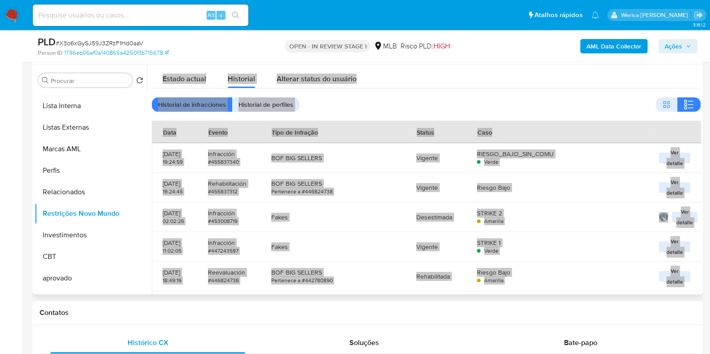
click at [589, 260] on div "STRIKE 1 Verde" at bounding box center [557, 247] width 160 height 30
click at [564, 75] on div "Estado actual Historial Alterar status do usuário" at bounding box center [426, 77] width 549 height 24
click at [561, 73] on div "Estado actual Historial Alterar status do usuário" at bounding box center [426, 77] width 549 height 24
click at [624, 332] on div "Bate-papo" at bounding box center [580, 343] width 195 height 22
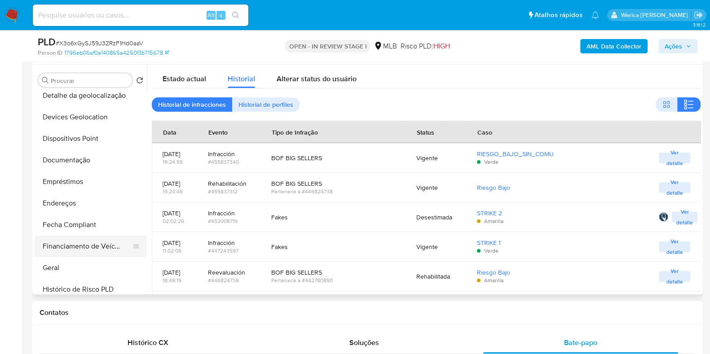
scroll to position [56, 0]
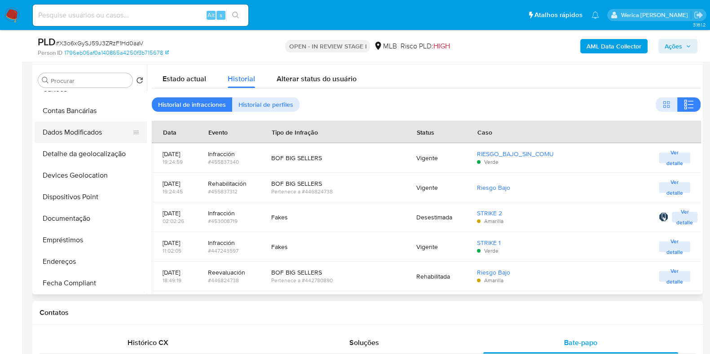
click at [87, 136] on button "Dados Modificados" at bounding box center [87, 133] width 105 height 22
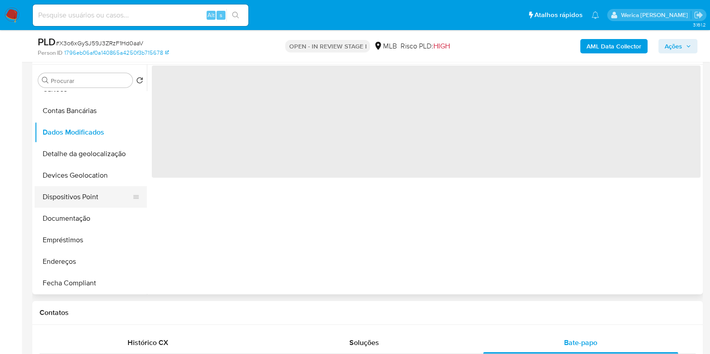
click at [80, 192] on button "Dispositivos Point" at bounding box center [87, 197] width 105 height 22
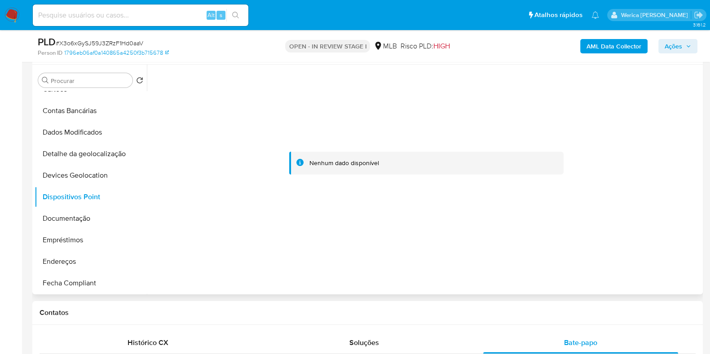
click at [608, 248] on div at bounding box center [426, 164] width 549 height 198
click at [607, 247] on div at bounding box center [426, 164] width 549 height 198
click at [611, 46] on b "AML Data Collector" at bounding box center [614, 46] width 55 height 14
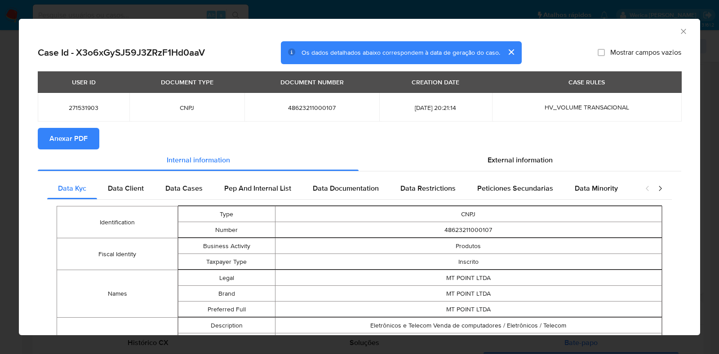
click at [80, 139] on span "Anexar PDF" at bounding box center [68, 139] width 38 height 20
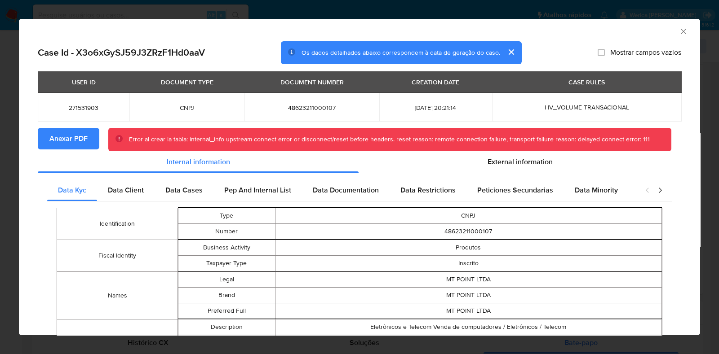
click at [69, 138] on span "Anexar PDF" at bounding box center [68, 139] width 38 height 20
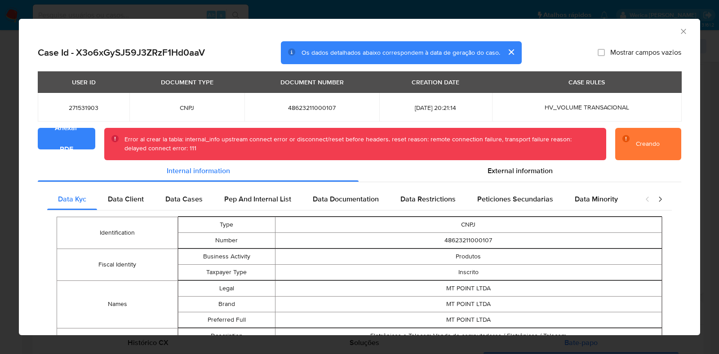
click at [59, 134] on span "Anexar PDF" at bounding box center [66, 139] width 34 height 20
click at [61, 135] on span "Anexar PDF" at bounding box center [66, 139] width 34 height 20
click at [680, 32] on div "AML Data Collector" at bounding box center [359, 30] width 681 height 22
click at [679, 29] on icon "Fechar a janela" at bounding box center [683, 31] width 9 height 9
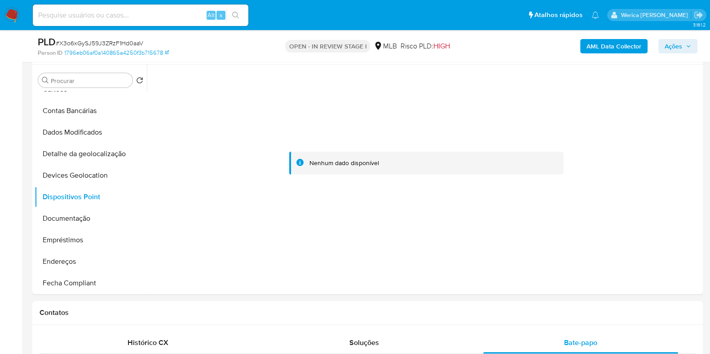
click at [633, 44] on b "AML Data Collector" at bounding box center [614, 46] width 55 height 14
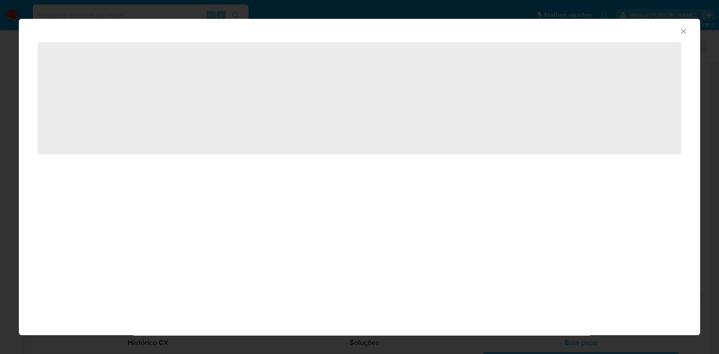
click at [631, 46] on div "AML Data Collector ‌" at bounding box center [359, 96] width 681 height 155
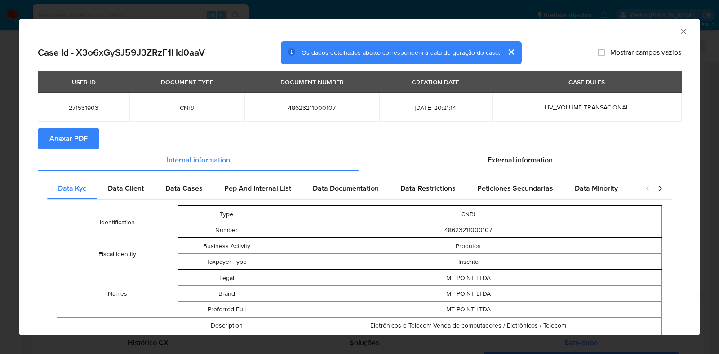
click at [48, 137] on button "Anexar PDF" at bounding box center [69, 139] width 62 height 22
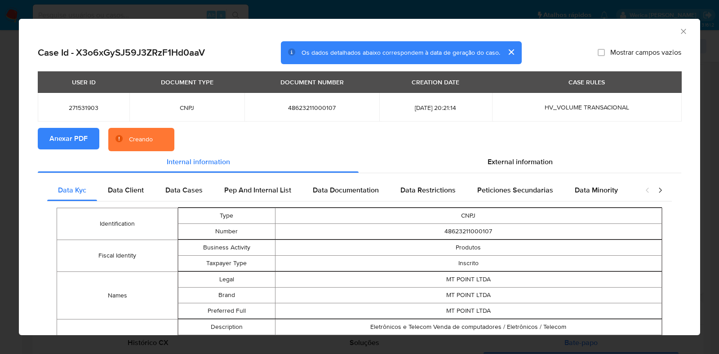
drag, startPoint x: 681, startPoint y: 38, endPoint x: 676, endPoint y: 32, distance: 7.6
click at [678, 35] on div "AML Data Collector" at bounding box center [359, 30] width 681 height 22
click at [679, 32] on icon "Fechar a janela" at bounding box center [683, 31] width 9 height 9
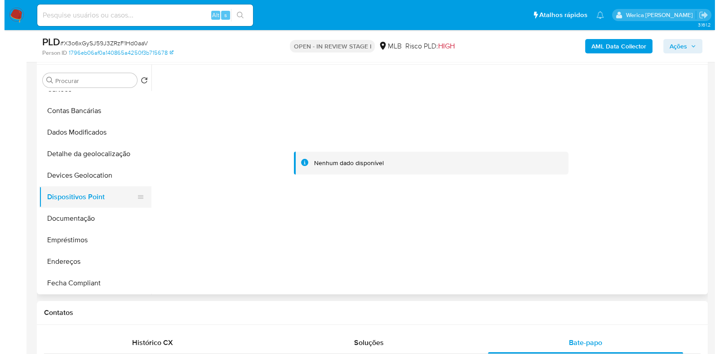
scroll to position [0, 0]
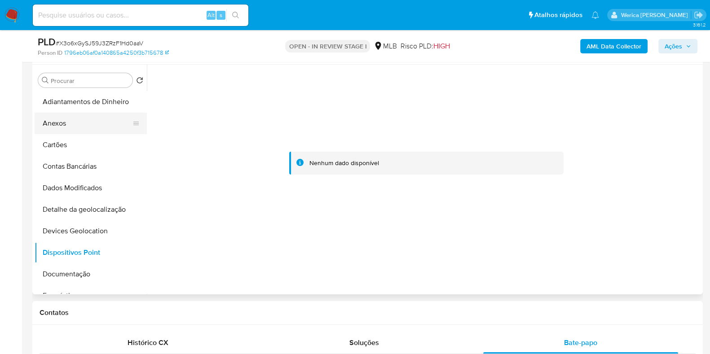
click at [61, 126] on button "Anexos" at bounding box center [87, 124] width 105 height 22
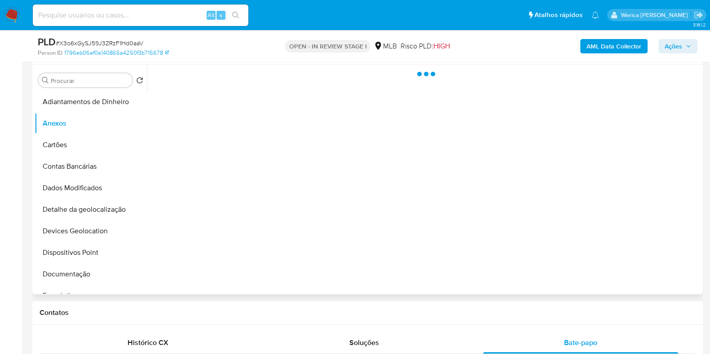
click at [648, 217] on div at bounding box center [424, 180] width 554 height 230
click at [646, 223] on div at bounding box center [424, 180] width 554 height 230
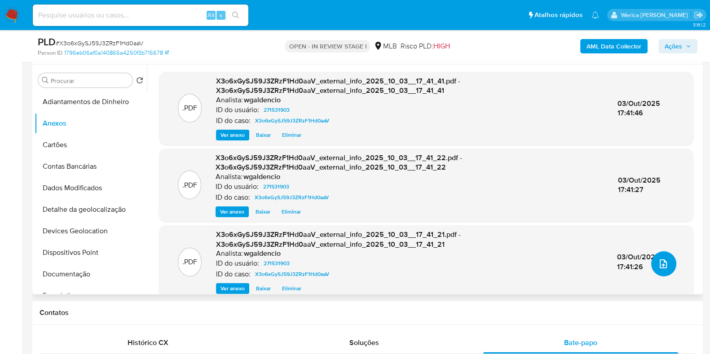
click at [665, 269] on button "upload-file" at bounding box center [663, 264] width 25 height 25
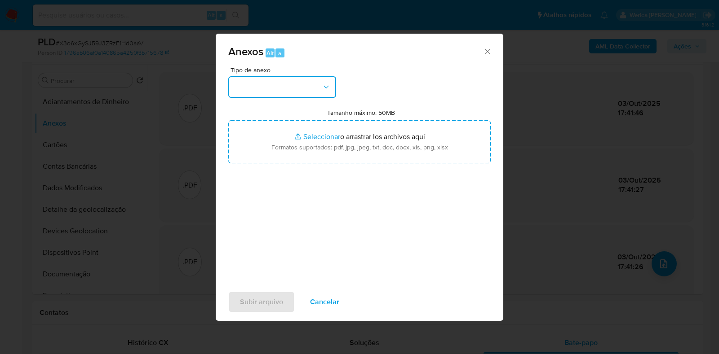
click at [292, 95] on button "button" at bounding box center [282, 87] width 108 height 22
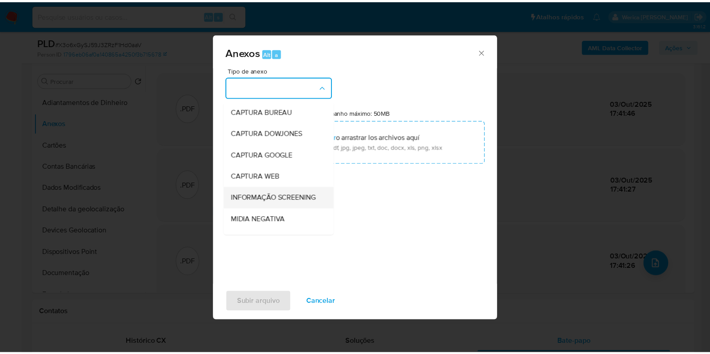
scroll to position [56, 0]
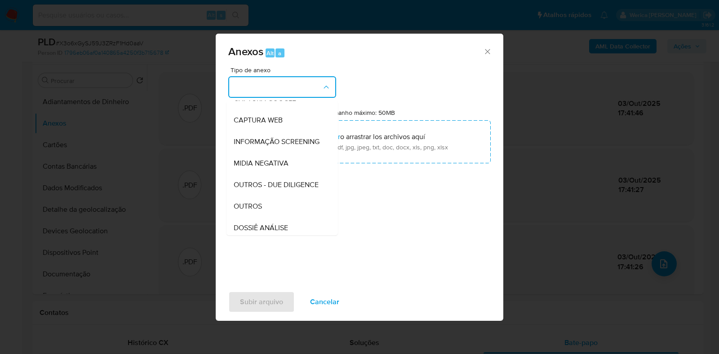
click at [270, 217] on div "OUTROS" at bounding box center [280, 207] width 92 height 22
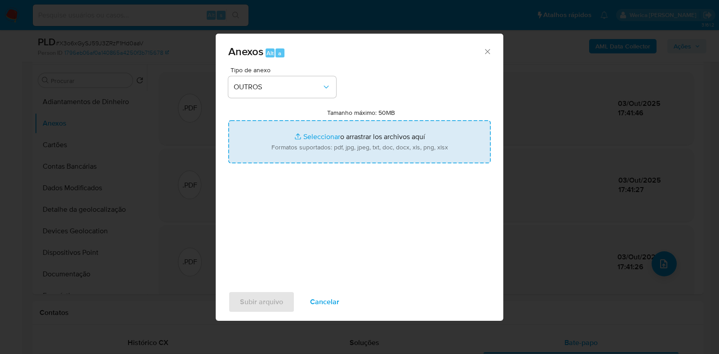
click at [312, 121] on input "Tamanho máximo: 50MB Seleccionar archivos" at bounding box center [359, 141] width 262 height 43
type input "C:\fakepath\_3 ° SAR - XXXX - CNPJ 48623211000107 - MT POINT LTDA (1).pdf"
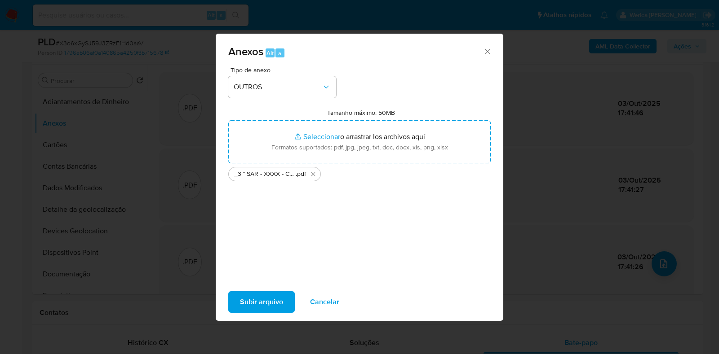
click at [248, 300] on span "Subir arquivo" at bounding box center [261, 302] width 43 height 20
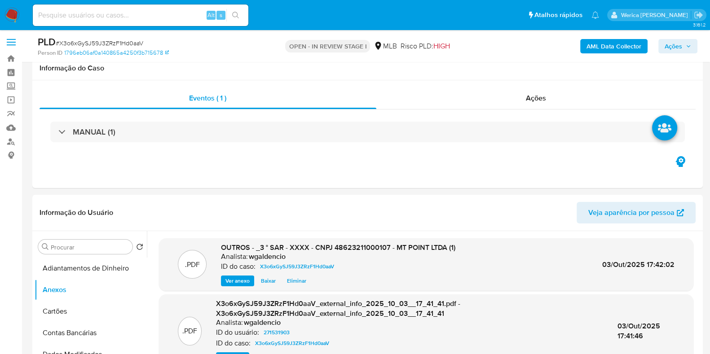
scroll to position [0, 0]
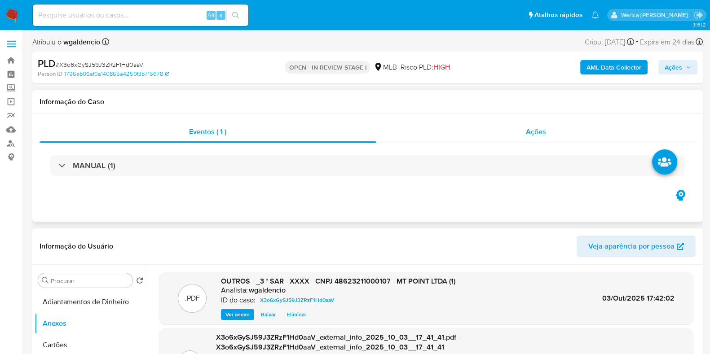
click at [526, 137] on div "Ações" at bounding box center [536, 132] width 320 height 22
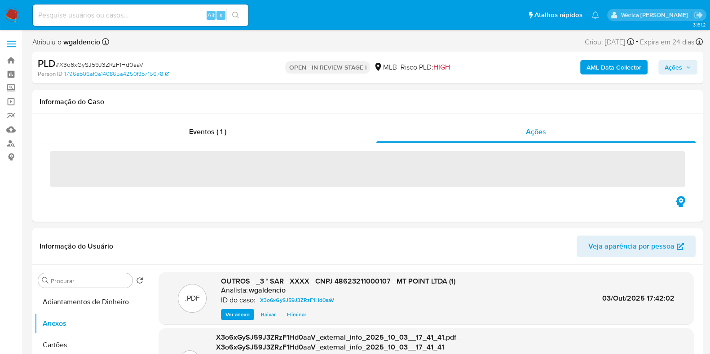
click at [680, 72] on span "Ações" at bounding box center [674, 67] width 18 height 14
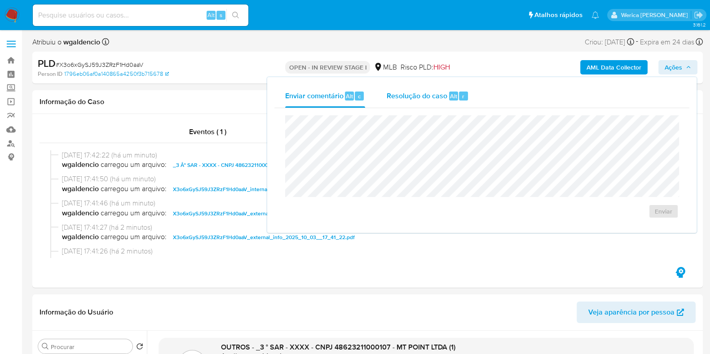
click at [429, 93] on span "Resolução do caso" at bounding box center [417, 96] width 61 height 10
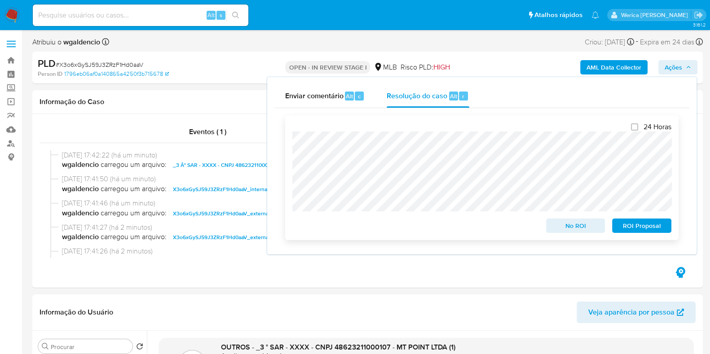
click at [620, 226] on span "ROI Proposal" at bounding box center [642, 226] width 47 height 13
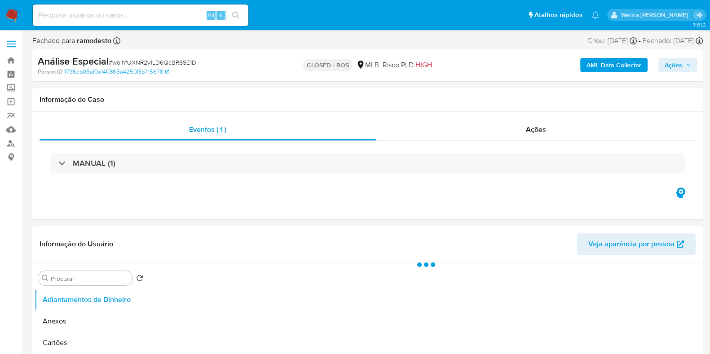
select select "10"
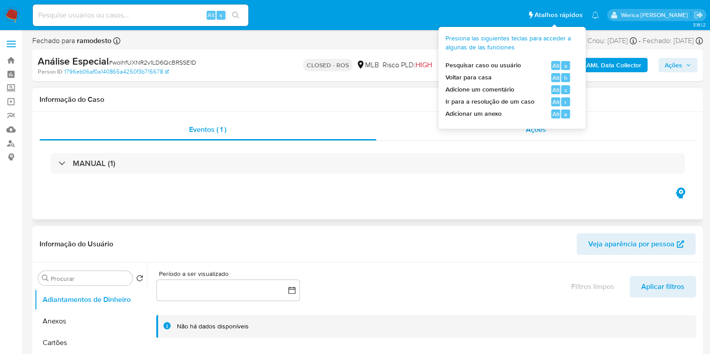
click at [540, 128] on span "Ações" at bounding box center [536, 129] width 20 height 10
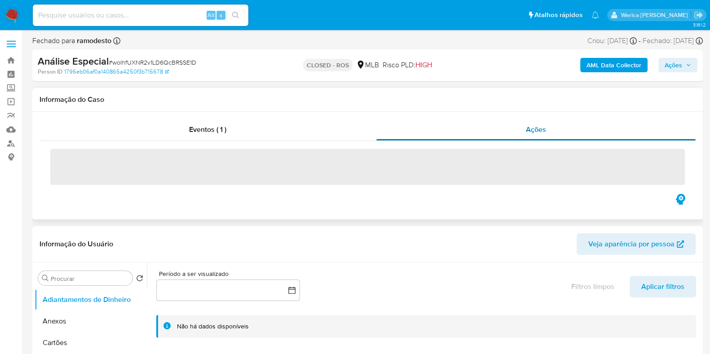
click at [542, 138] on div "Ações" at bounding box center [536, 130] width 320 height 22
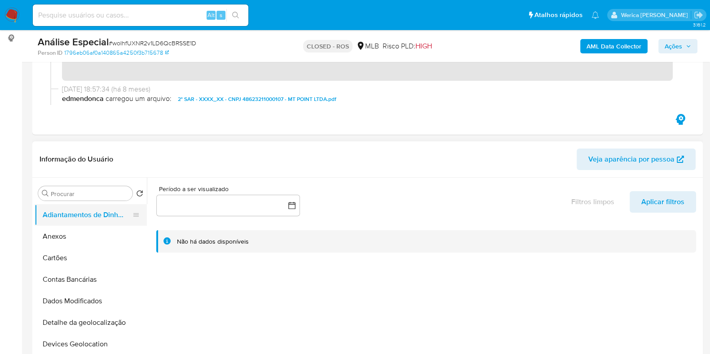
scroll to position [56, 0]
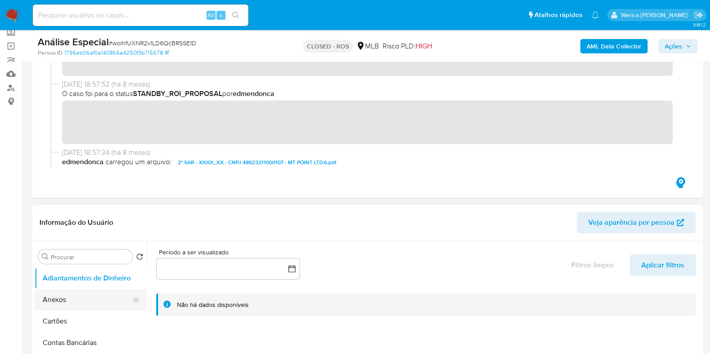
drag, startPoint x: 87, startPoint y: 295, endPoint x: 91, endPoint y: 290, distance: 6.1
click at [88, 295] on button "Anexos" at bounding box center [87, 300] width 105 height 22
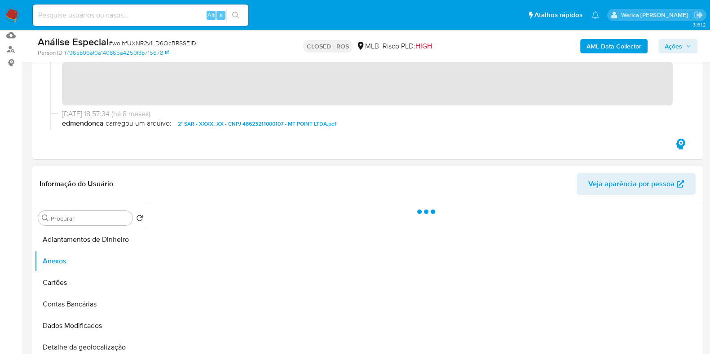
scroll to position [112, 0]
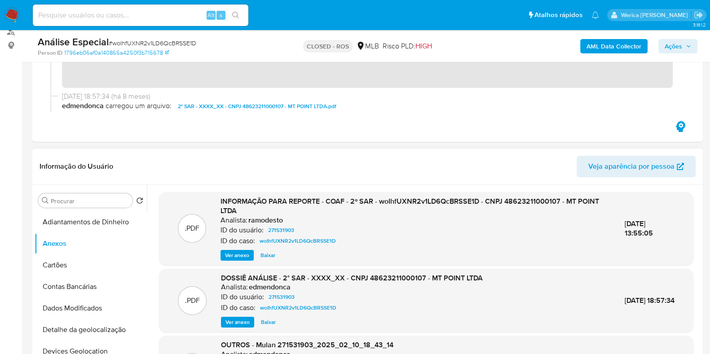
click at [233, 252] on span "Ver anexo" at bounding box center [237, 255] width 24 height 9
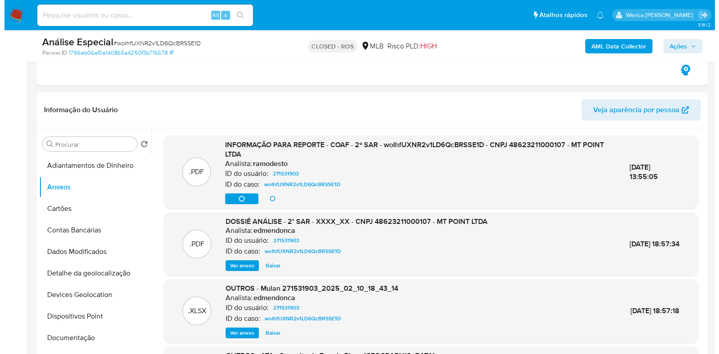
scroll to position [56, 0]
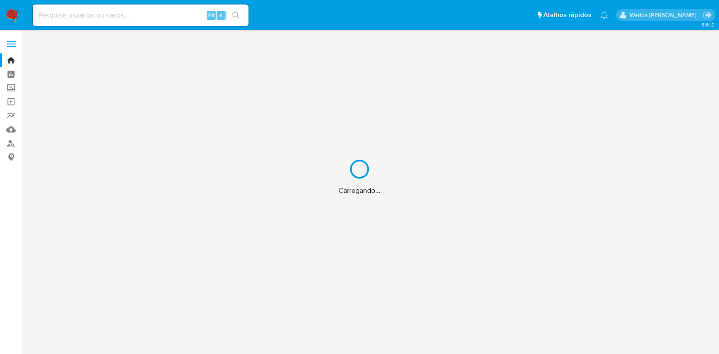
click at [146, 18] on div "Carregando..." at bounding box center [359, 177] width 719 height 354
click at [145, 9] on div "Carregando..." at bounding box center [359, 177] width 719 height 354
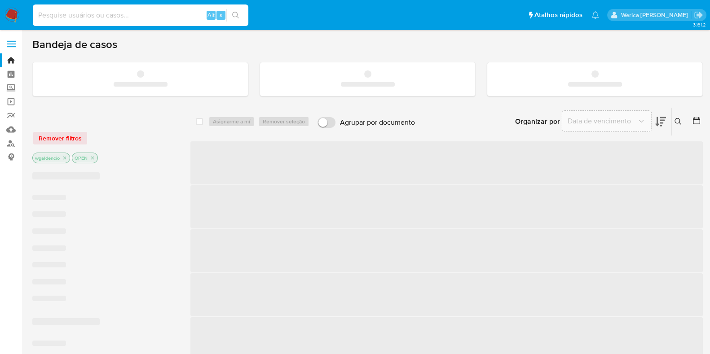
click at [145, 9] on input at bounding box center [141, 15] width 216 height 12
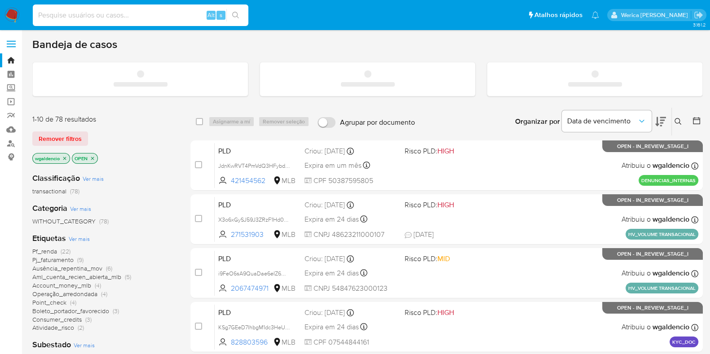
paste input "247633495"
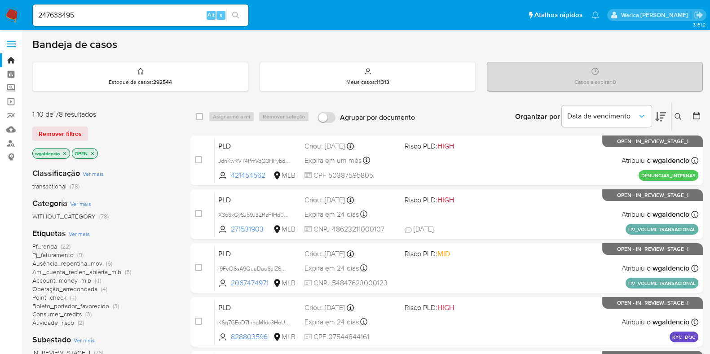
click at [243, 11] on button "search-icon" at bounding box center [235, 15] width 18 height 13
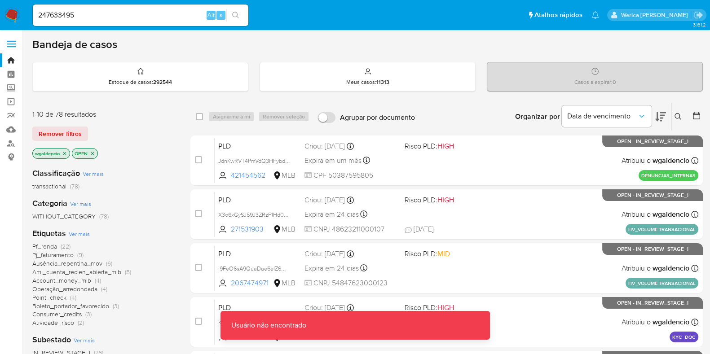
click at [142, 14] on input "247633495" at bounding box center [141, 15] width 216 height 12
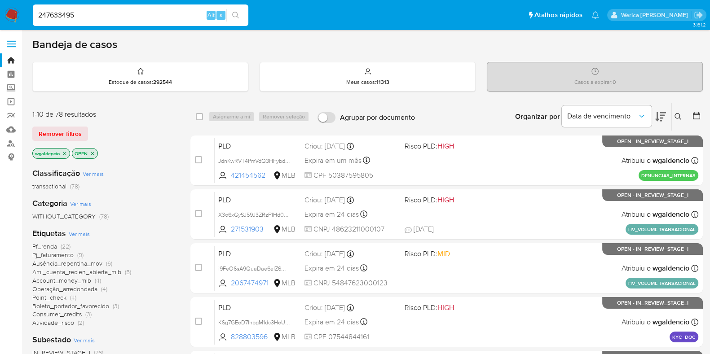
type input "247633495"
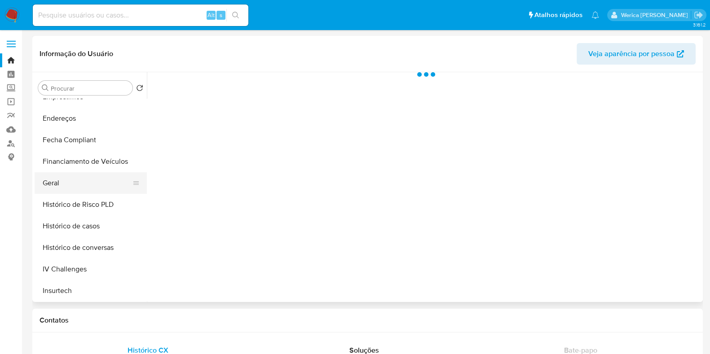
scroll to position [224, 0]
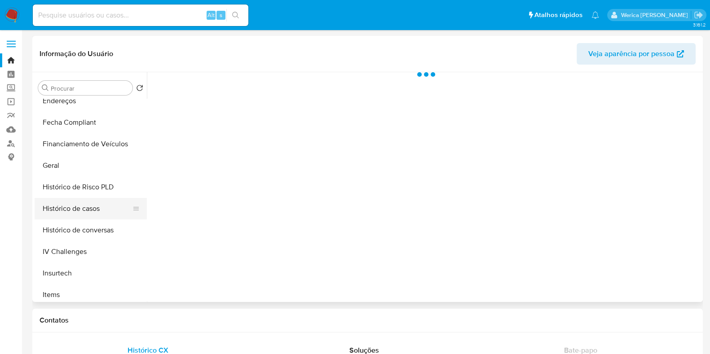
click at [86, 210] on button "Histórico de casos" at bounding box center [87, 209] width 105 height 22
select select "10"
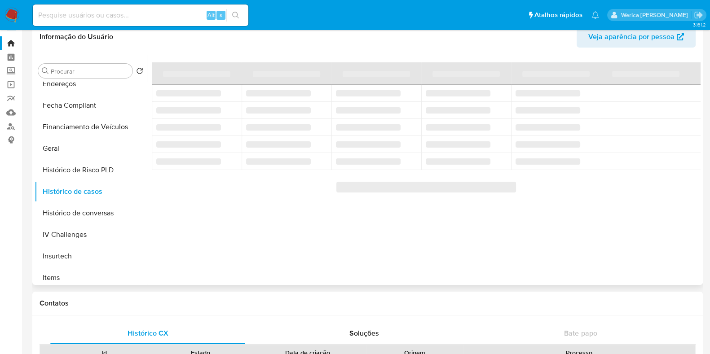
scroll to position [0, 0]
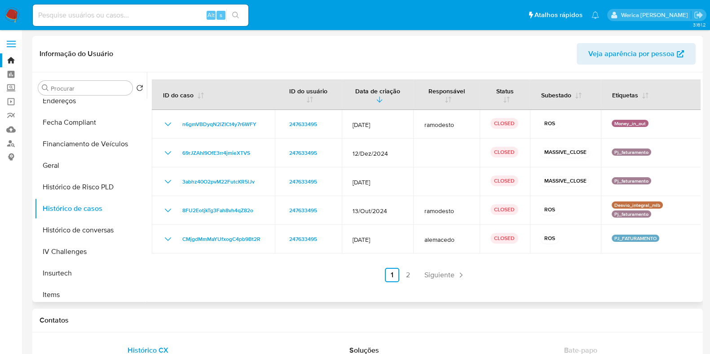
click at [414, 276] on ul "Anterior 1 2 Siguiente" at bounding box center [426, 275] width 549 height 14
click at [414, 275] on ul "Anterior 1 2 Siguiente" at bounding box center [426, 275] width 549 height 14
click at [412, 274] on link "2" at bounding box center [408, 275] width 14 height 14
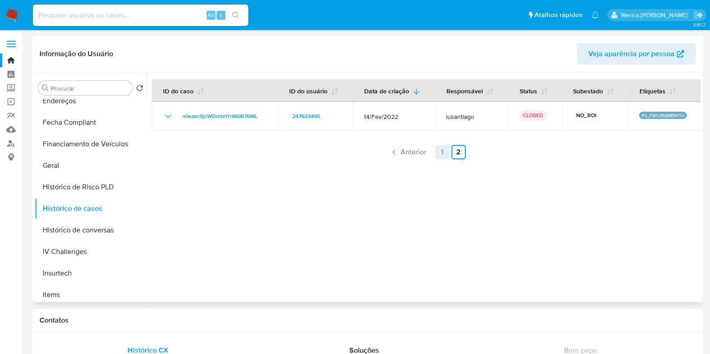
click at [442, 152] on link "1" at bounding box center [442, 152] width 14 height 14
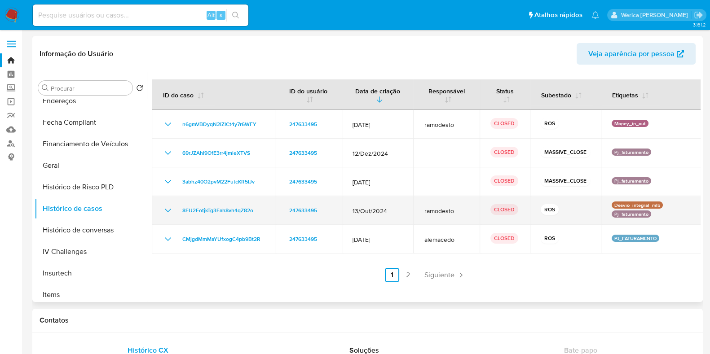
click at [168, 208] on icon "Mostrar/Ocultar" at bounding box center [168, 210] width 11 height 11
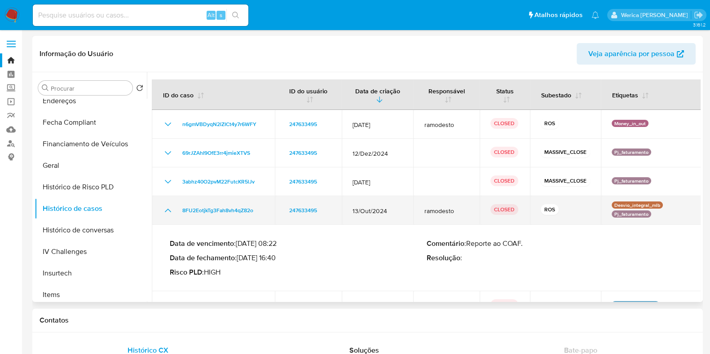
click at [168, 208] on icon "Mostrar/Ocultar" at bounding box center [168, 210] width 11 height 11
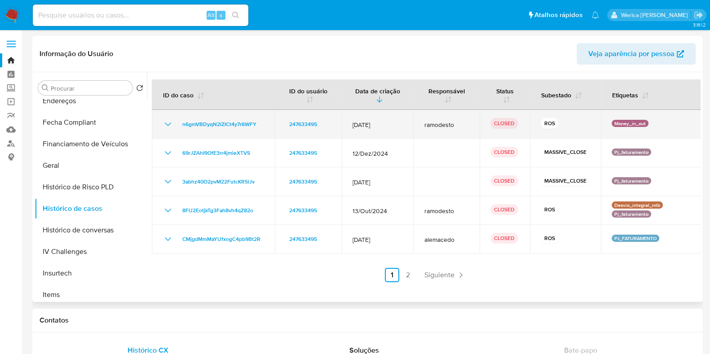
click at [168, 119] on icon "Mostrar/Ocultar" at bounding box center [168, 124] width 11 height 11
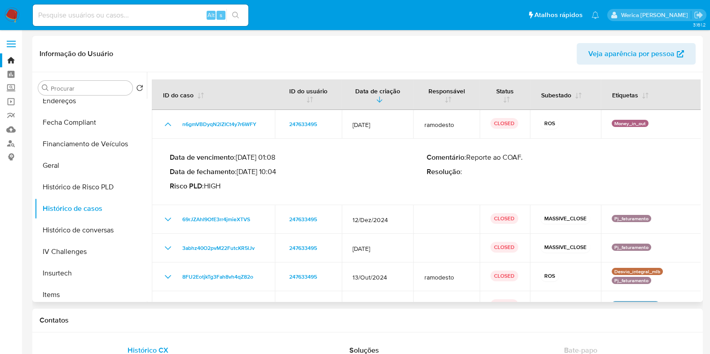
drag, startPoint x: 240, startPoint y: 159, endPoint x: 279, endPoint y: 161, distance: 39.2
click at [279, 161] on p "Data de vencimento : 26/08/2025 01:08" at bounding box center [298, 157] width 257 height 9
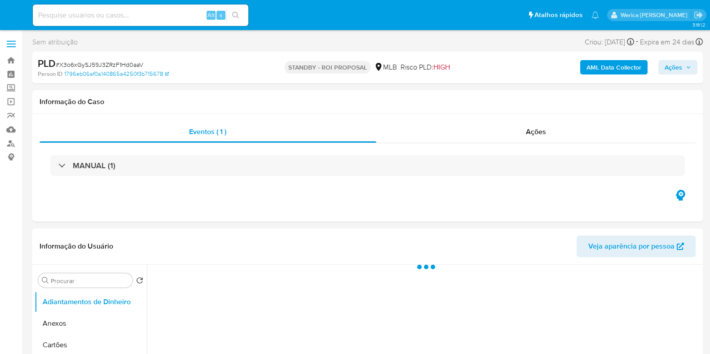
select select "10"
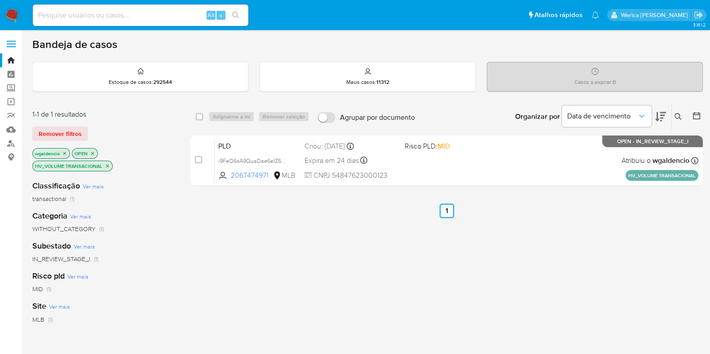
click at [11, 13] on img at bounding box center [11, 15] width 15 height 15
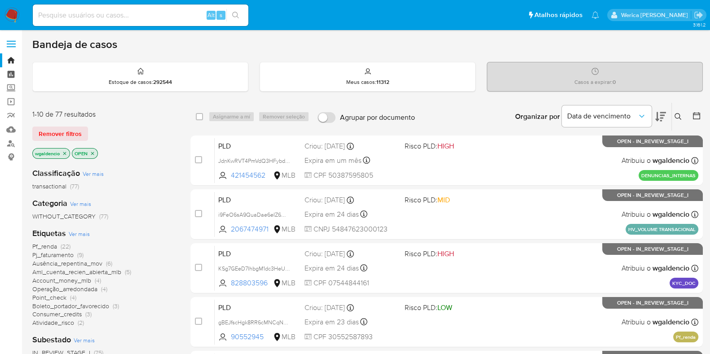
click at [13, 71] on link "Painel" at bounding box center [53, 74] width 107 height 14
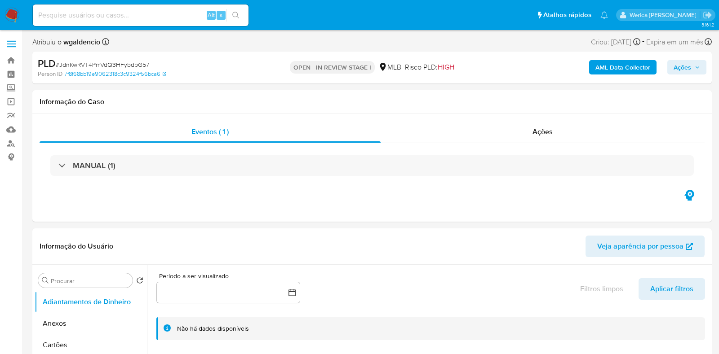
select select "10"
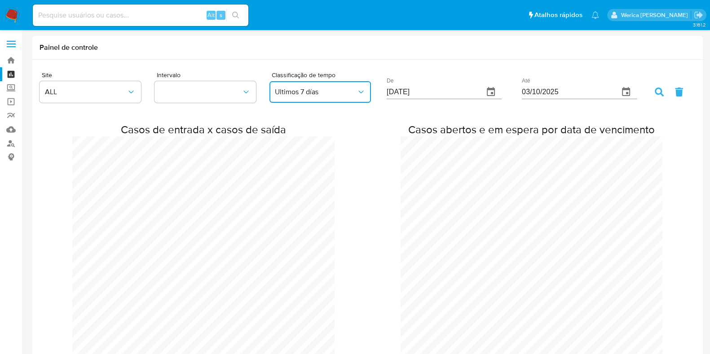
click at [350, 86] on button "Ultimos 7 días" at bounding box center [321, 92] width 102 height 22
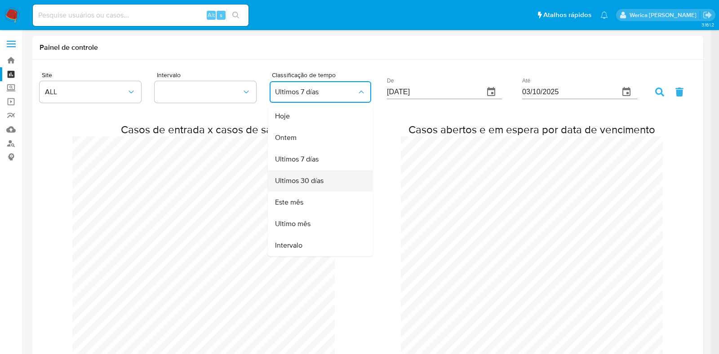
click at [324, 184] on div "Ultimos 30 días" at bounding box center [317, 182] width 85 height 22
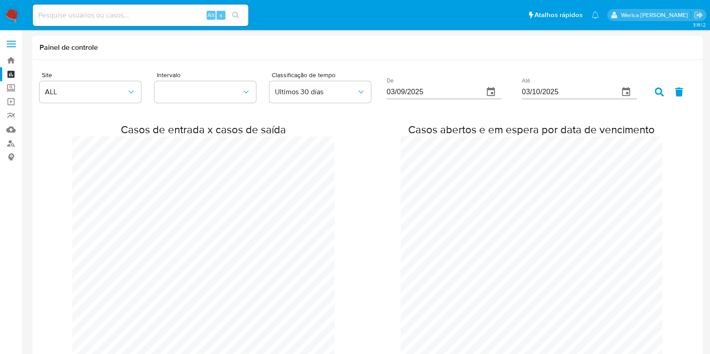
click at [670, 96] on div at bounding box center [669, 92] width 29 height 9
click at [667, 92] on div at bounding box center [669, 92] width 29 height 9
click at [658, 91] on icon at bounding box center [659, 92] width 9 height 9
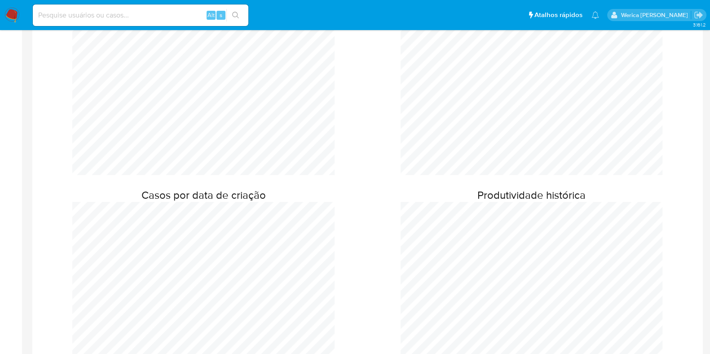
scroll to position [1653, 710]
